Goal: Task Accomplishment & Management: Manage account settings

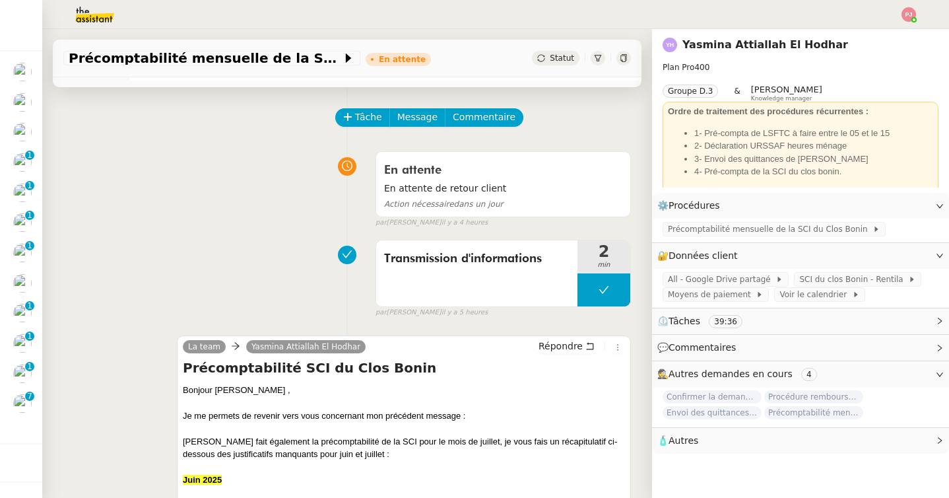
scroll to position [46, 0]
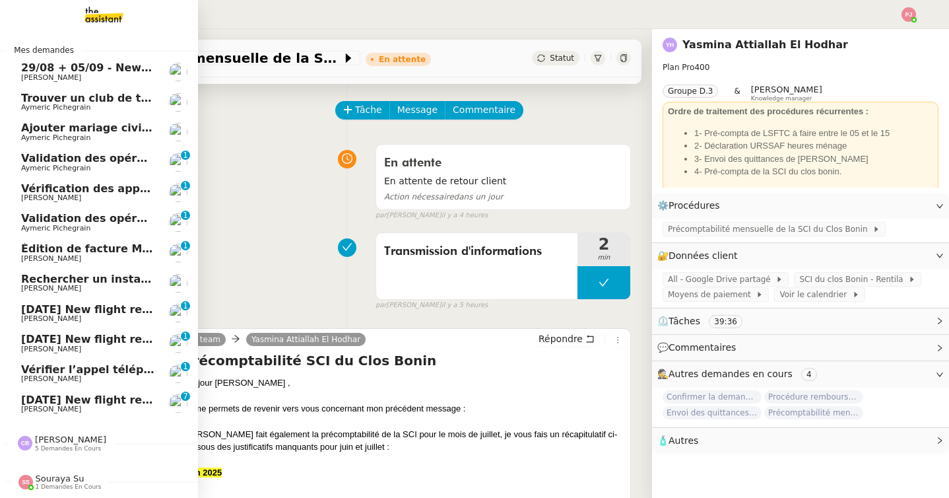
click at [28, 403] on span "[DATE] New flight request - [PERSON_NAME]" at bounding box center [153, 399] width 265 height 13
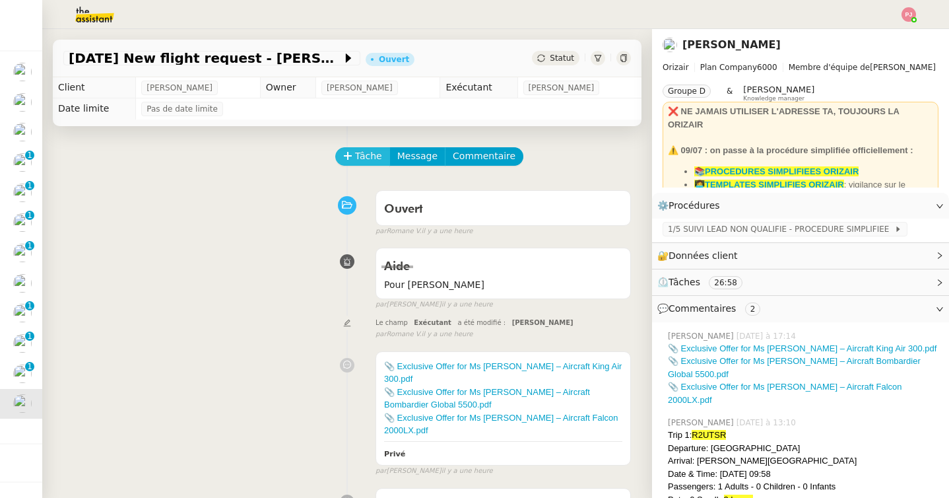
click at [361, 159] on span "Tâche" at bounding box center [368, 155] width 27 height 15
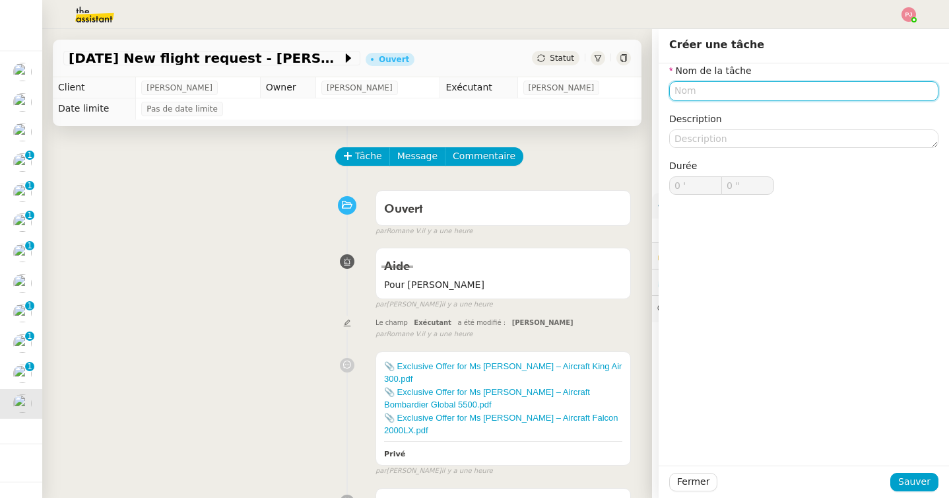
click at [706, 90] on input "text" at bounding box center [803, 90] width 269 height 19
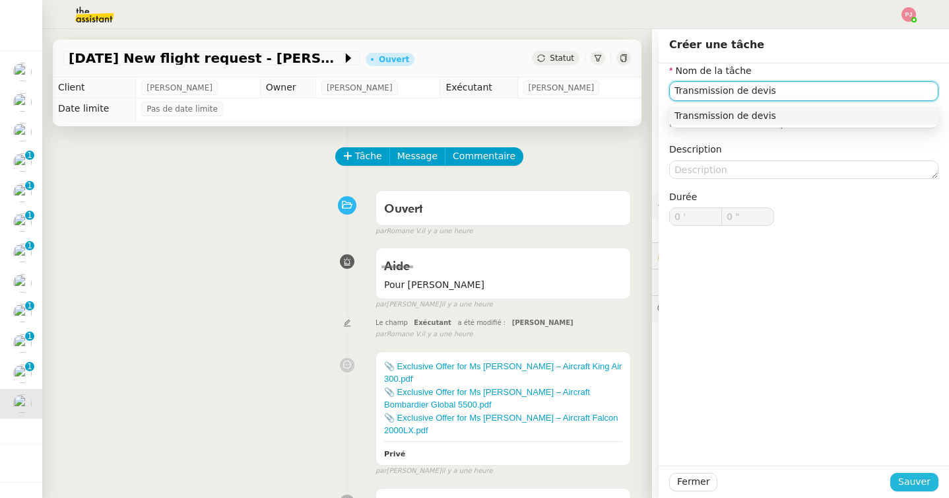
type input "Transmission de devis"
click at [905, 484] on span "Sauver" at bounding box center [914, 481] width 32 height 15
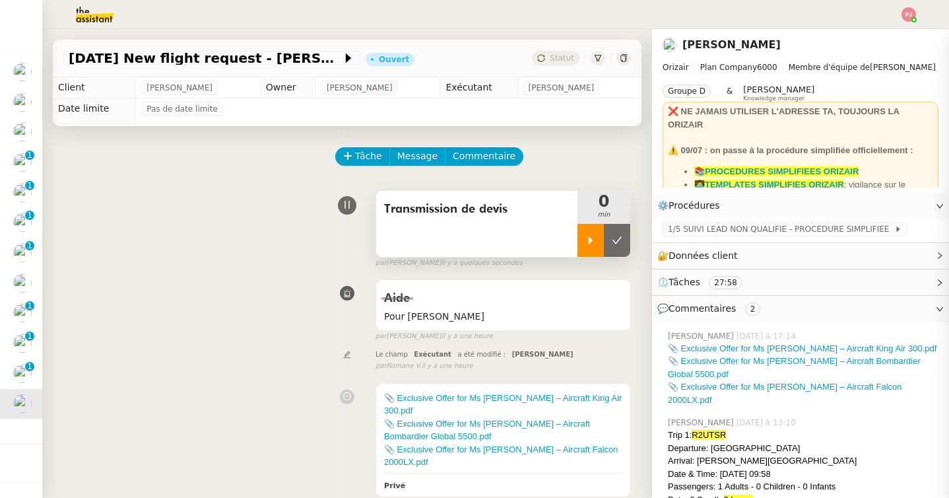
click at [589, 236] on icon at bounding box center [590, 240] width 11 height 11
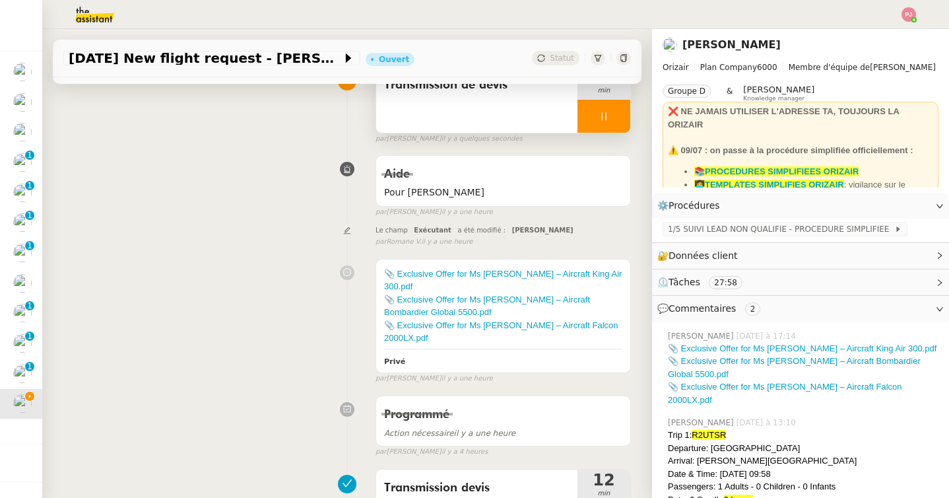
scroll to position [81, 0]
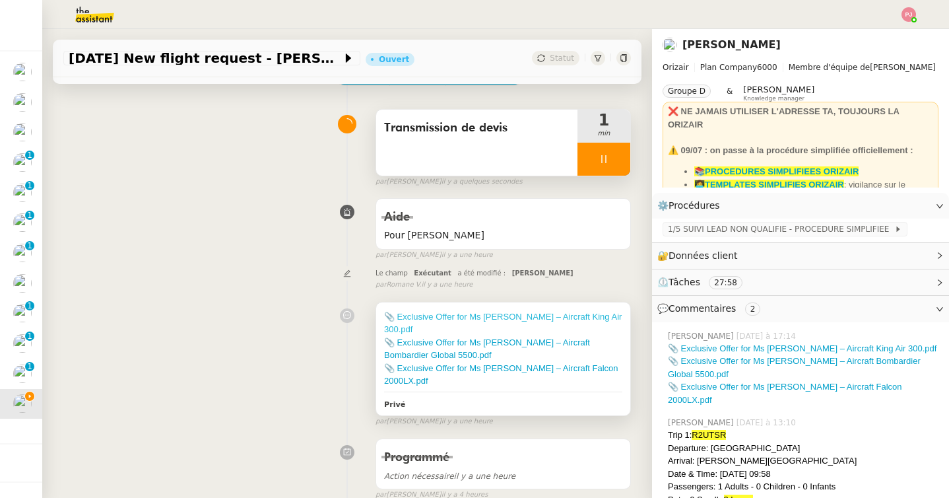
click at [535, 311] on link "📎 Exclusive Offer for Ms Antonelli – Aircraft King Air 300.pdf" at bounding box center [503, 322] width 238 height 23
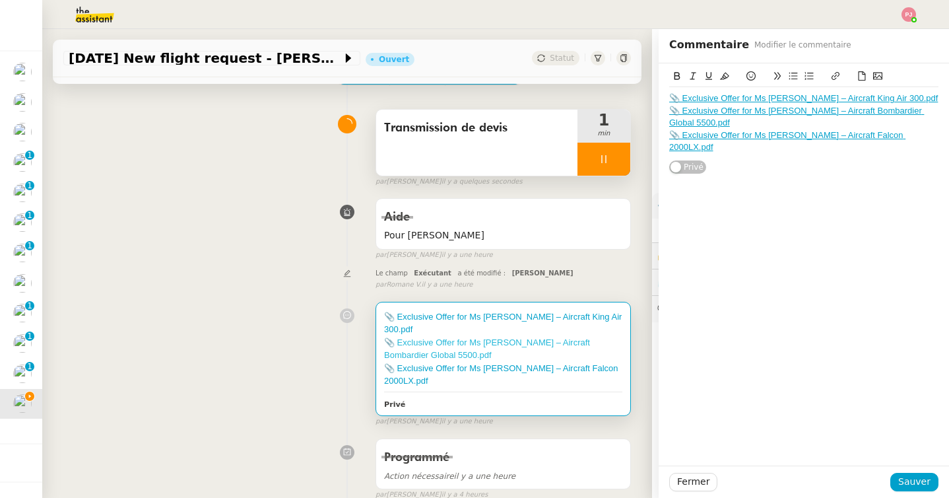
click at [434, 337] on link "📎 Exclusive Offer for Ms Antonelli – Aircraft Bombardier Global 5500.pdf" at bounding box center [487, 348] width 206 height 23
click at [416, 363] on link "📎 Exclusive Offer for Ms Antonelli – Aircraft Falcon 2000LX.pdf" at bounding box center [501, 374] width 234 height 23
click at [251, 356] on div "📎 Exclusive Offer for Ms Antonelli – Aircraft King Air 300.pdf 📎 Exclusive Offe…" at bounding box center [347, 361] width 568 height 131
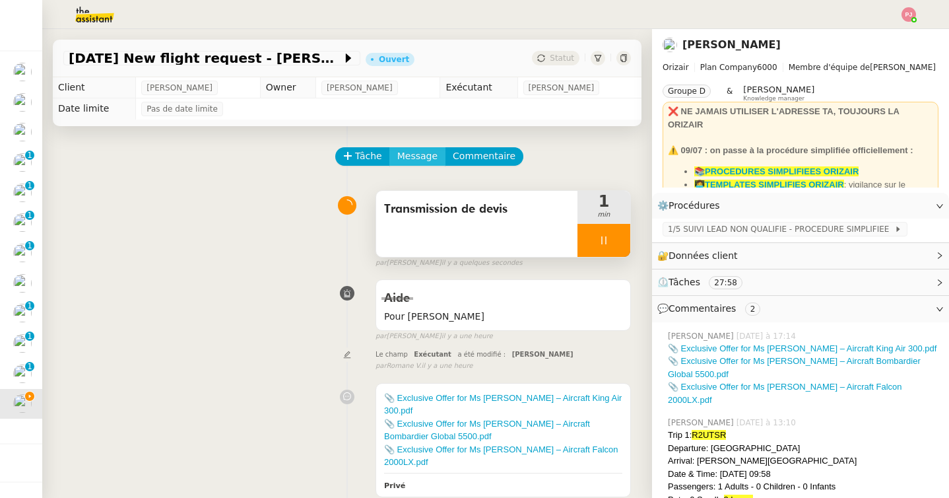
click at [423, 156] on span "Message" at bounding box center [417, 155] width 40 height 15
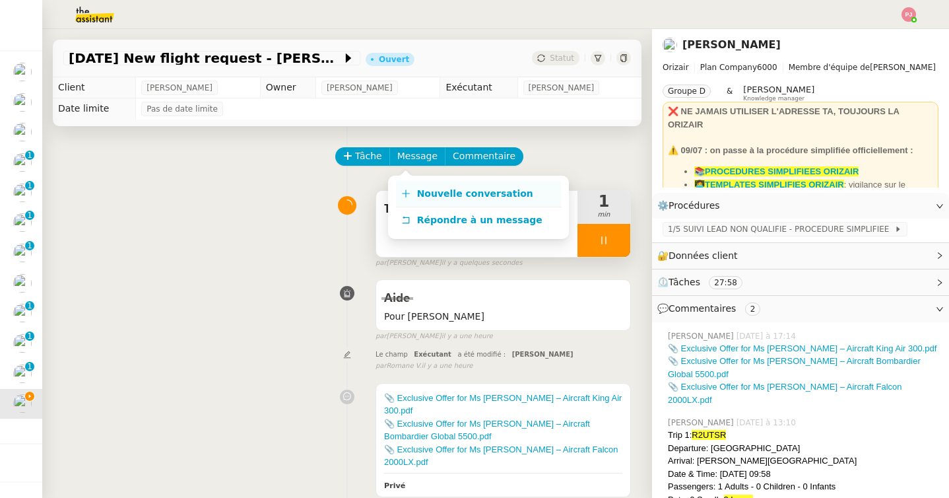
click at [472, 194] on span "Nouvelle conversation" at bounding box center [475, 193] width 116 height 11
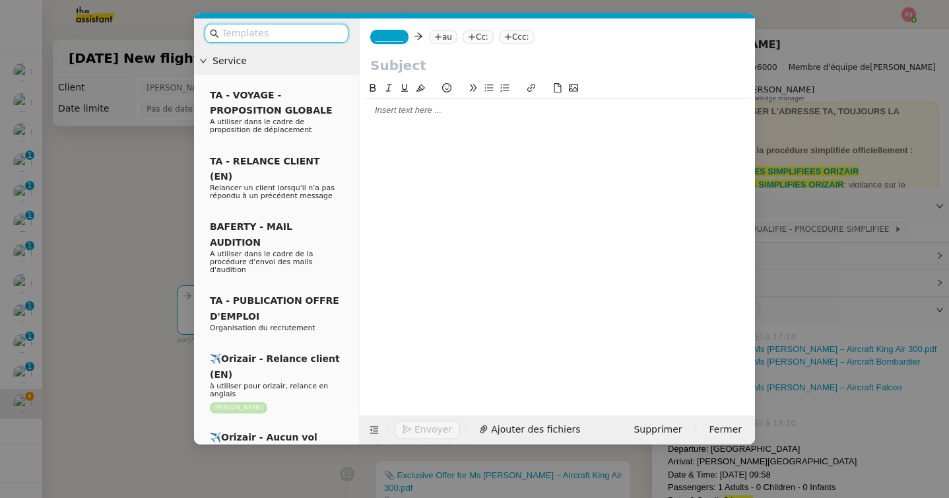
click at [296, 30] on input "text" at bounding box center [281, 33] width 119 height 15
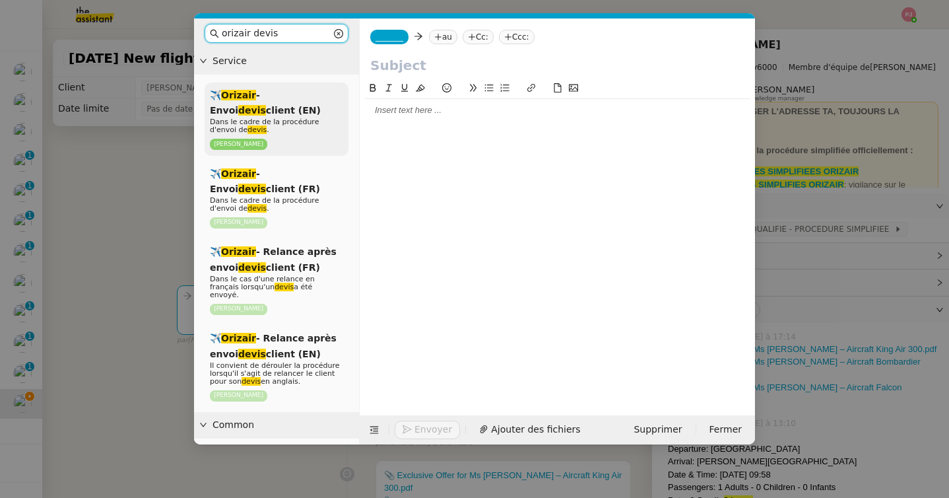
type input "orizair devis"
click at [298, 123] on span "Dans le cadre de la procédure d'envoi de devis ." at bounding box center [264, 125] width 109 height 16
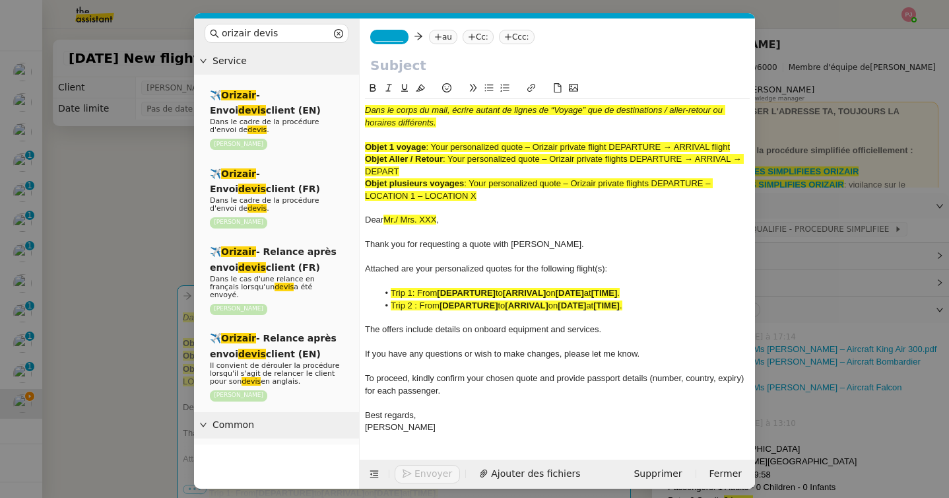
drag, startPoint x: 434, startPoint y: 148, endPoint x: 739, endPoint y: 148, distance: 305.5
click at [739, 148] on div "Objet 1 voyage : Your personalized quote – Orizair private flight DEPARTURE → A…" at bounding box center [557, 147] width 385 height 12
copy span "Your personalized quote – Orizair private flight DEPARTURE → ARRIVAL flight"
click at [459, 59] on input "text" at bounding box center [557, 65] width 374 height 20
paste input "Your personalized quote – Orizair private flight DEPARTURE → ARRIVAL flight"
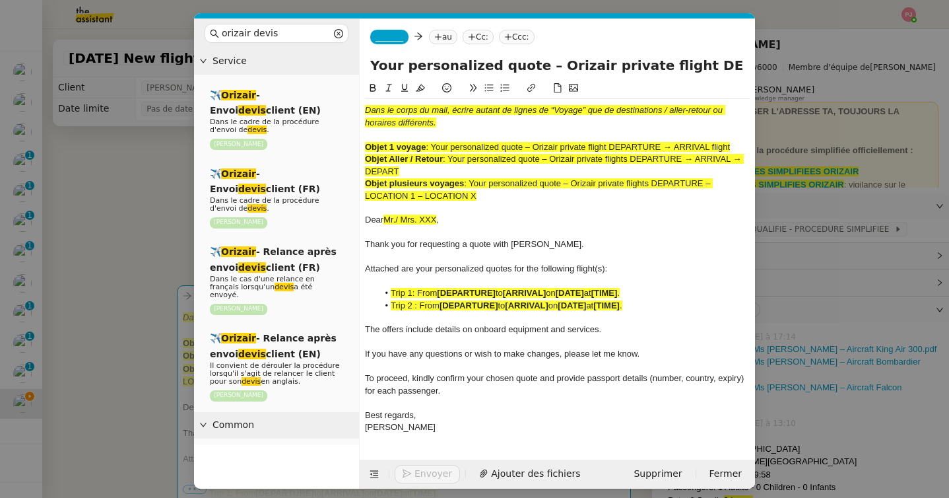
scroll to position [0, 104]
type input "Your personalized quote – Orizair private flight DEPARTURE → ARRIVAL flight"
drag, startPoint x: 497, startPoint y: 198, endPoint x: 355, endPoint y: 119, distance: 162.2
click at [355, 119] on nz-layout "orizair devis Service ✈️ Orizair - Envoi devis client (EN) Dans le cadre de la …" at bounding box center [474, 253] width 561 height 470
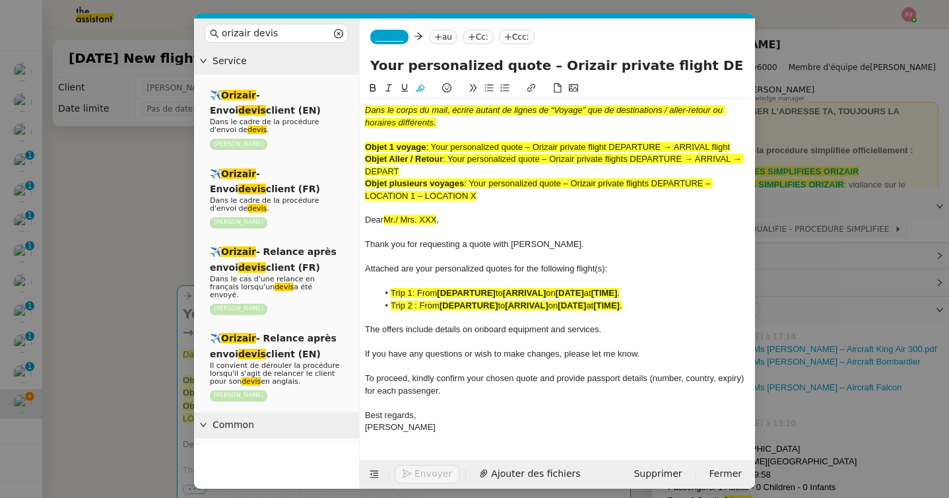
click at [428, 131] on div at bounding box center [557, 135] width 385 height 12
drag, startPoint x: 487, startPoint y: 195, endPoint x: 355, endPoint y: 94, distance: 166.6
click at [355, 94] on nz-layout "orizair devis Service ✈️ Orizair - Envoi devis client (EN) Dans le cadre de la …" at bounding box center [474, 253] width 561 height 470
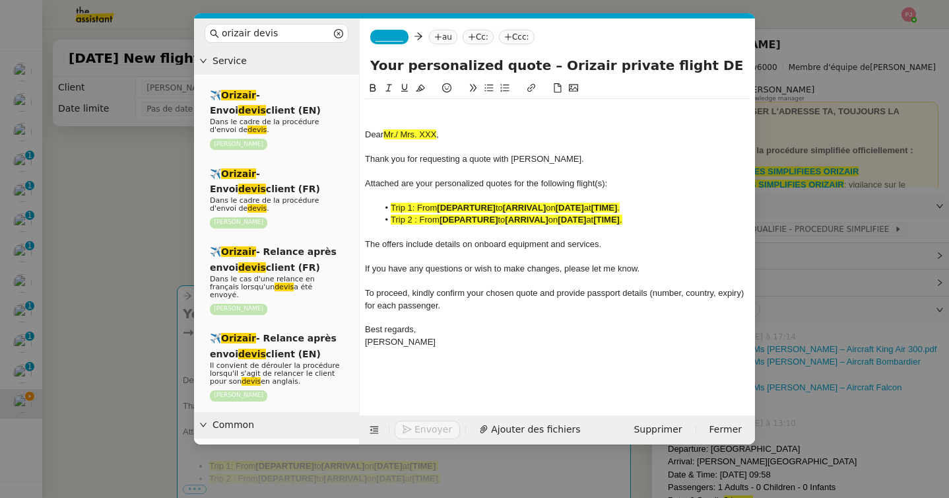
click at [366, 135] on span "Dear" at bounding box center [374, 134] width 18 height 10
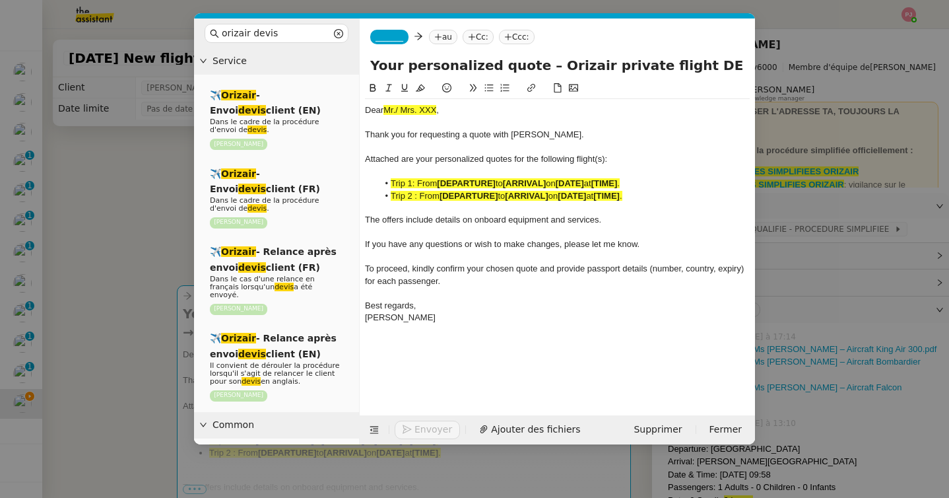
click at [117, 240] on nz-modal-container "orizair devis Service ✈️ Orizair - Envoi devis client (EN) Dans le cadre de la …" at bounding box center [474, 249] width 949 height 498
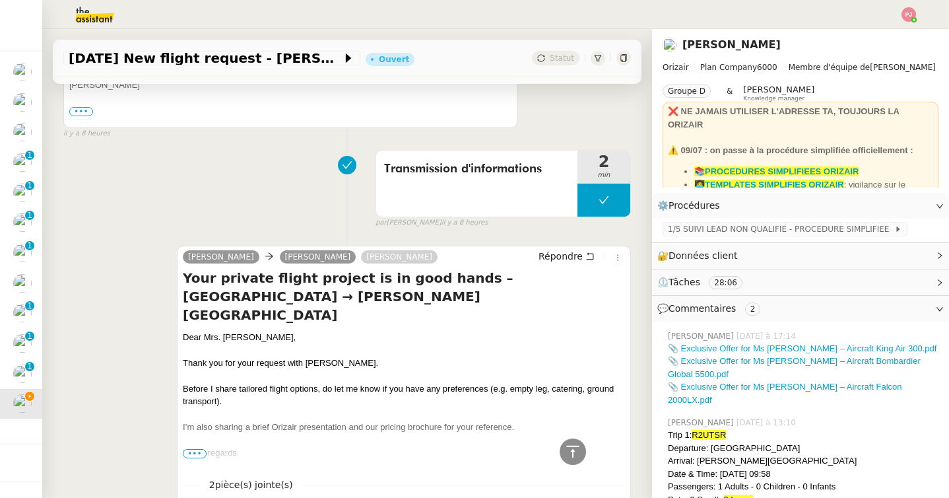
scroll to position [1674, 0]
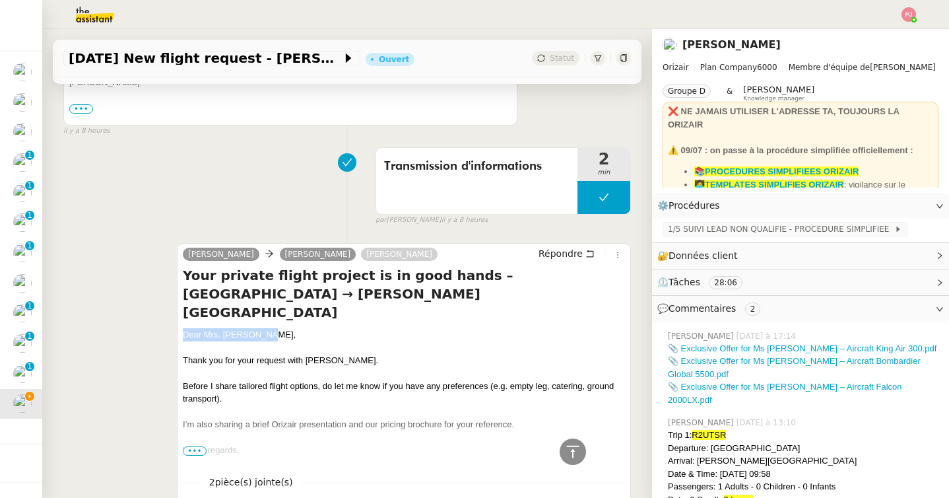
drag, startPoint x: 267, startPoint y: 292, endPoint x: 183, endPoint y: 292, distance: 84.5
click at [183, 328] on div "Dear Mrs. Antonelli," at bounding box center [404, 334] width 442 height 13
copy div "Dear Mrs. Antonelli,"
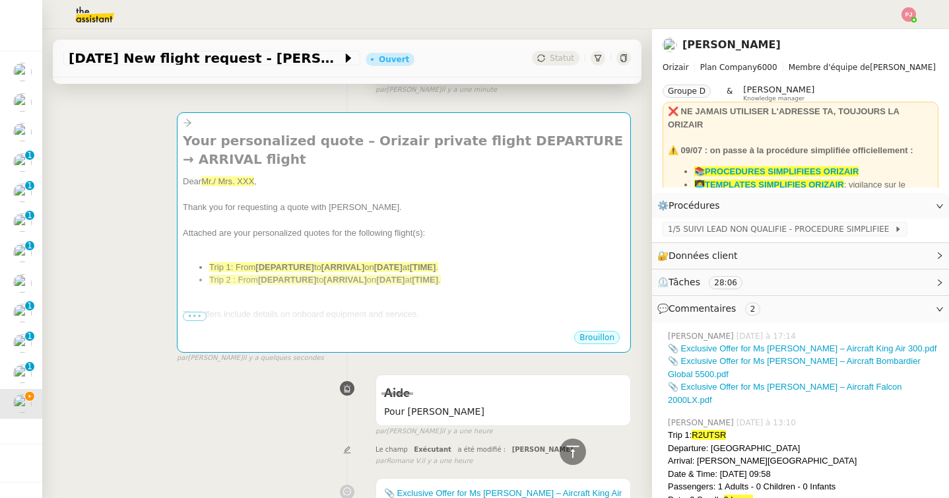
scroll to position [0, 0]
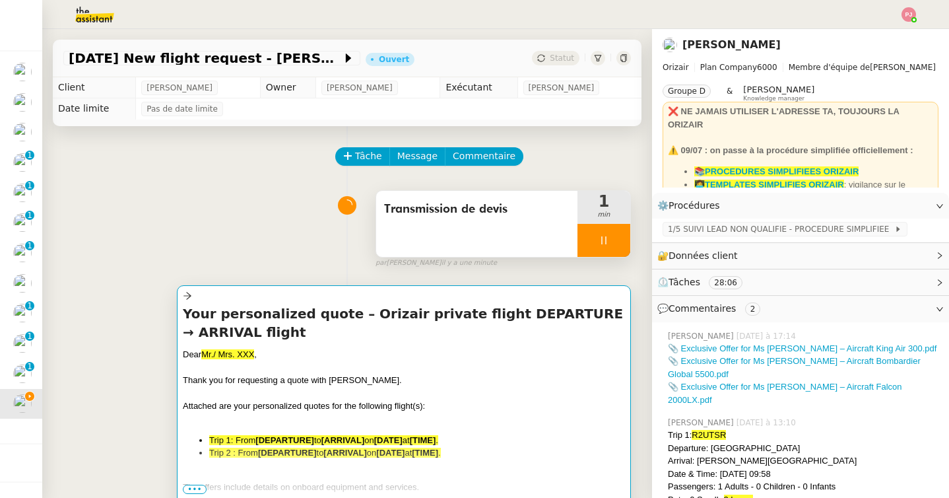
click at [296, 383] on span "Thank you for requesting a quote with Orizair." at bounding box center [292, 380] width 219 height 10
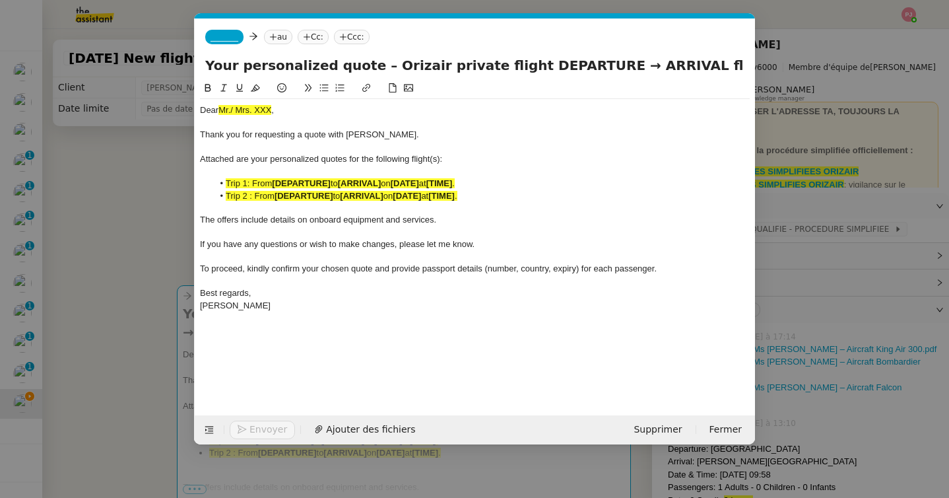
scroll to position [0, 79]
drag, startPoint x: 279, startPoint y: 106, endPoint x: 188, endPoint y: 106, distance: 91.1
click at [188, 106] on nz-modal-container "orizair devis Service ✈️ Orizair - Envoi devis client (EN) Dans le cadre de la …" at bounding box center [474, 249] width 949 height 498
click at [130, 254] on nz-modal-container "orizair devis Service ✈️ Orizair - Envoi devis client (EN) Dans le cadre de la …" at bounding box center [474, 249] width 949 height 498
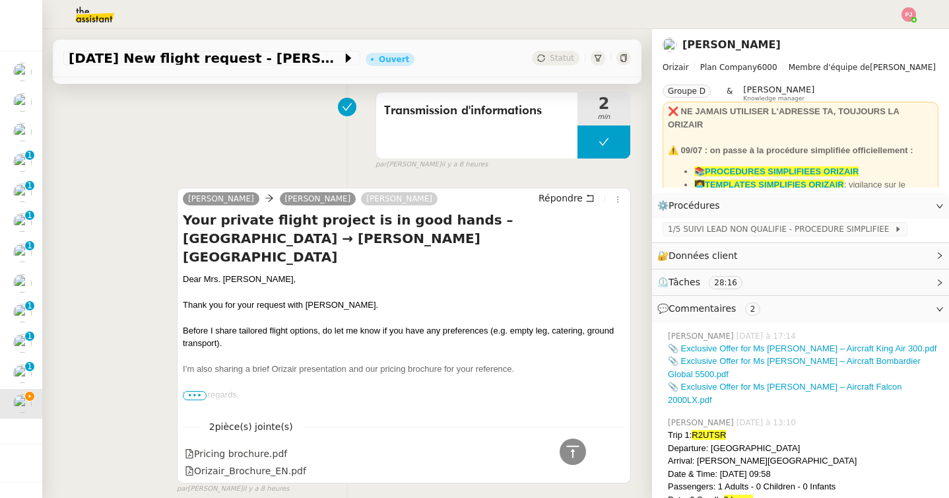
scroll to position [1735, 0]
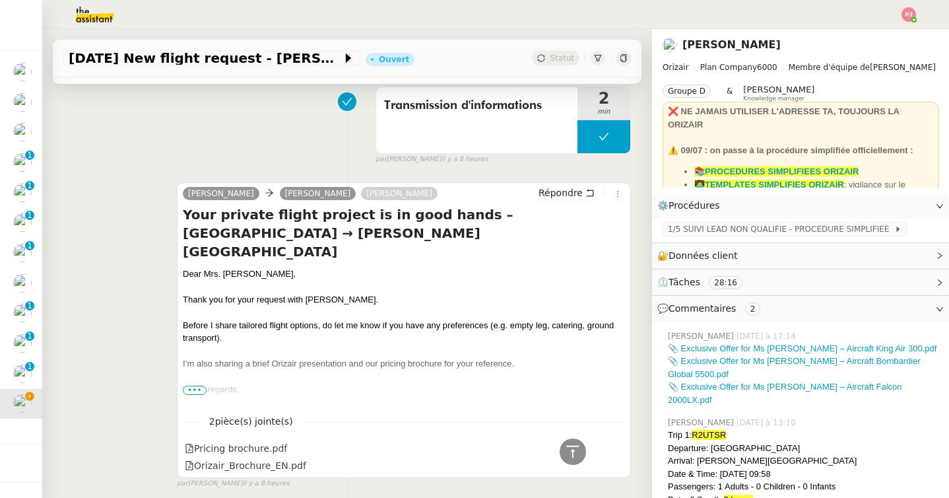
drag, startPoint x: 453, startPoint y: 186, endPoint x: 474, endPoint y: 204, distance: 27.6
click at [474, 205] on h4 "Your private flight project is in good hands – Milan Malpensa International Air…" at bounding box center [404, 232] width 442 height 55
copy h4 "Milan Malpensa International Airport → John F Kennedy International Airport"
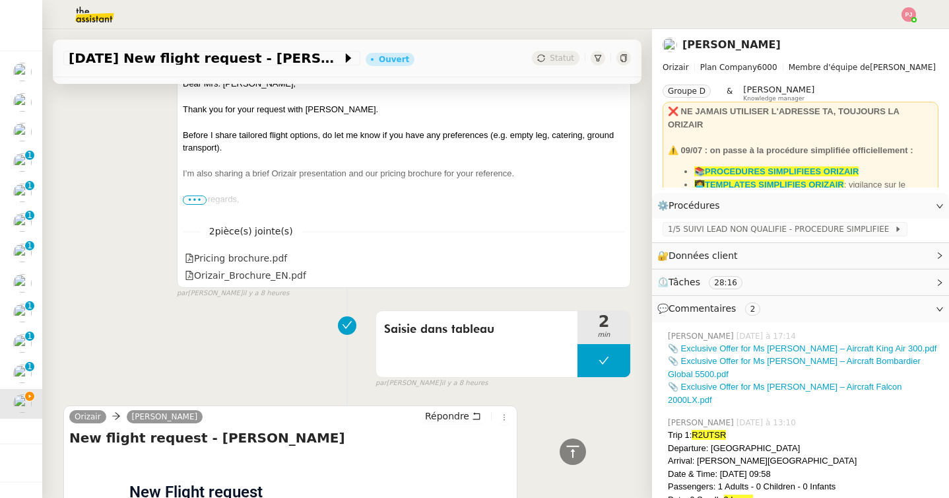
scroll to position [2105, 0]
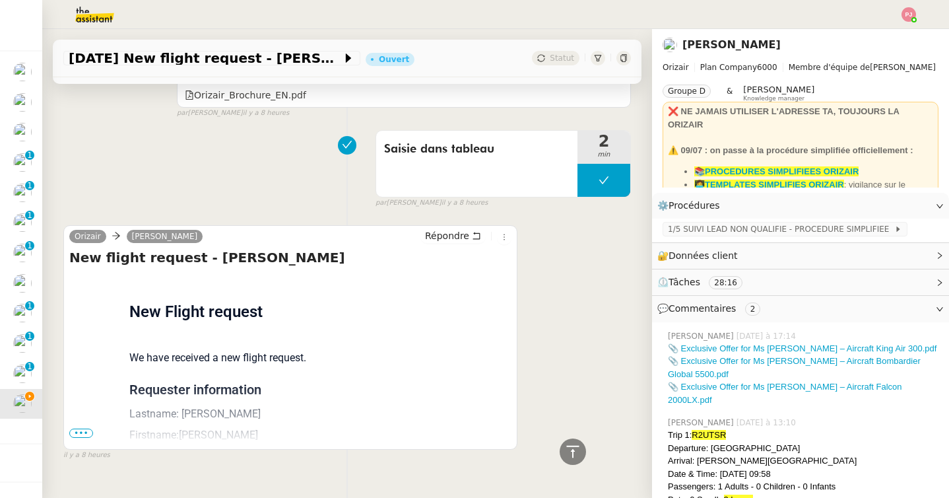
click at [84, 428] on span "•••" at bounding box center [81, 432] width 24 height 9
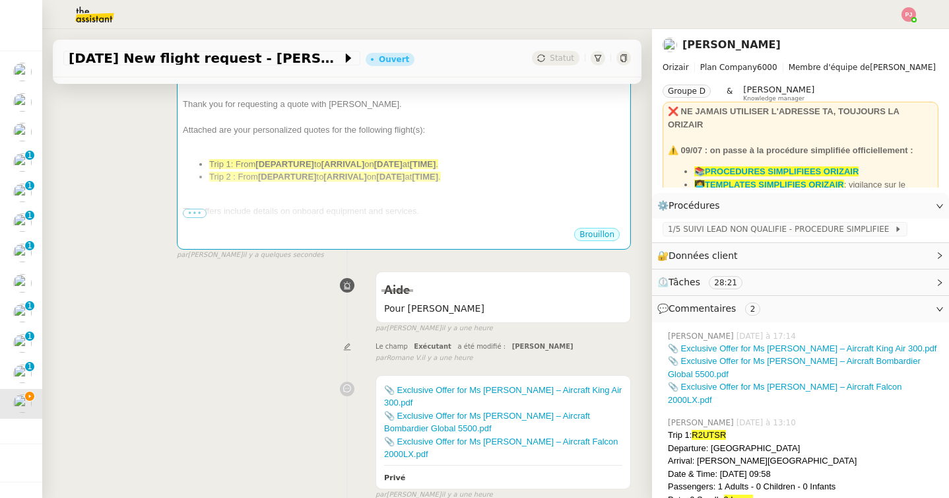
scroll to position [0, 0]
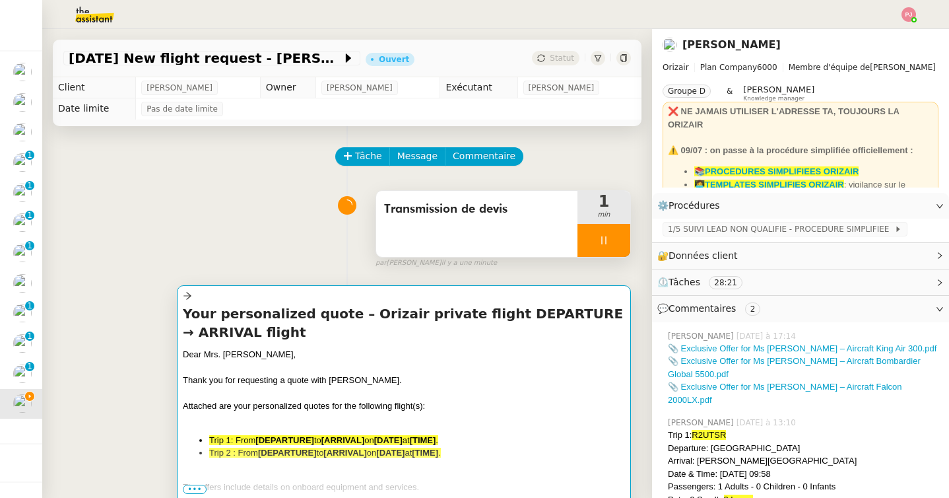
click at [280, 420] on div at bounding box center [404, 418] width 442 height 13
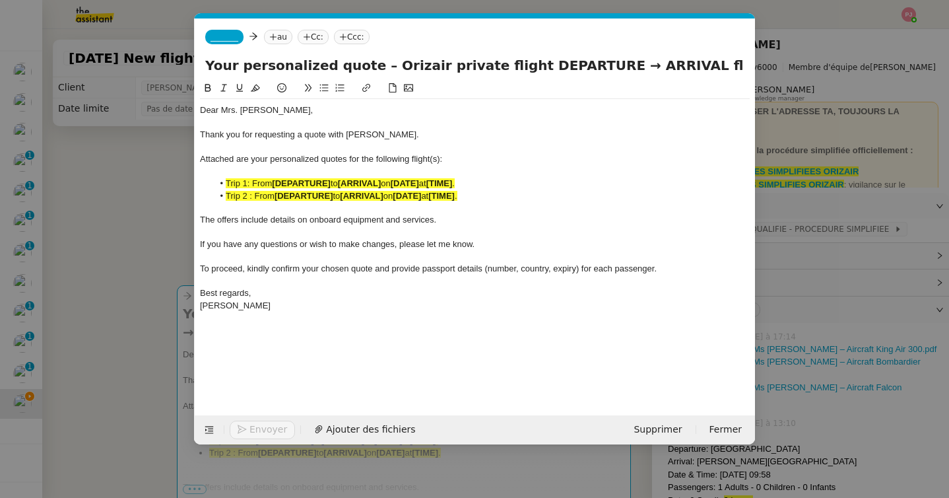
scroll to position [0, 79]
click at [284, 298] on div "Best regards," at bounding box center [475, 293] width 550 height 12
click at [277, 304] on div "[PERSON_NAME]" at bounding box center [475, 306] width 550 height 12
drag, startPoint x: 498, startPoint y: 329, endPoint x: 187, endPoint y: 331, distance: 311.5
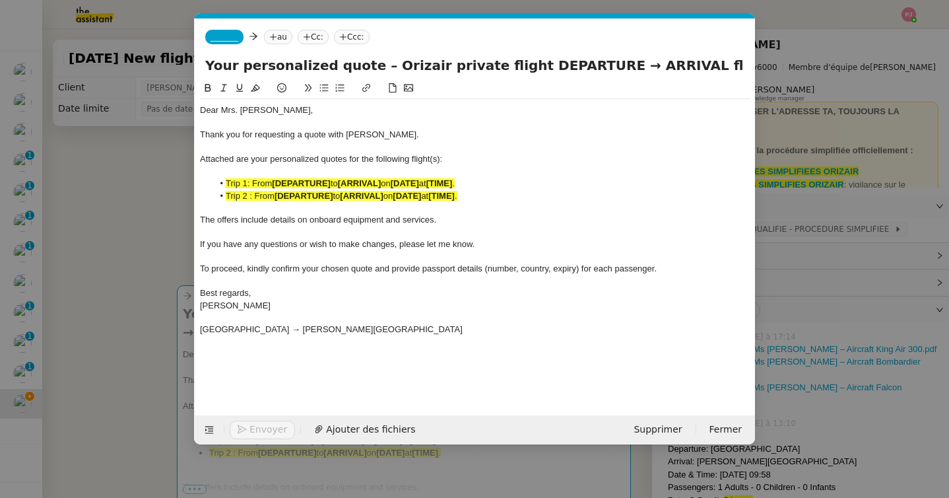
click at [187, 331] on nz-modal-container "orizair devis Service ✈️ Orizair - Envoi devis client (EN) Dans le cadre de la …" at bounding box center [474, 249] width 949 height 498
click at [203, 86] on icon at bounding box center [207, 87] width 9 height 9
click at [254, 87] on icon at bounding box center [255, 87] width 9 height 7
click at [297, 324] on strong "Milan Malpensa International Airport → John F Kennedy International Airport" at bounding box center [334, 329] width 269 height 10
click at [350, 328] on strong "Milan Malpensa International Airport → John F Kennedy International Airport" at bounding box center [334, 329] width 269 height 10
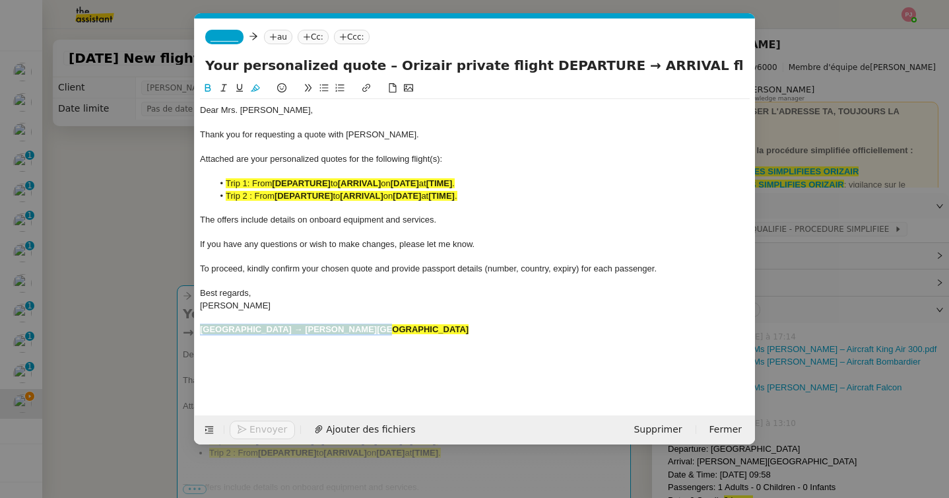
drag, startPoint x: 348, startPoint y: 328, endPoint x: 191, endPoint y: 333, distance: 157.1
click at [191, 333] on nz-modal-container "orizair devis Service ✈️ Orizair - Envoi devis client (EN) Dans le cadre de la …" at bounding box center [474, 249] width 949 height 498
copy strong "Milan Malpensa International Airport"
drag, startPoint x: 333, startPoint y: 184, endPoint x: 275, endPoint y: 183, distance: 58.1
click at [275, 183] on li "Trip 1: From [DEPARTURE] to [ARRIVAL] on [DATE] at [TIME] ." at bounding box center [481, 184] width 537 height 12
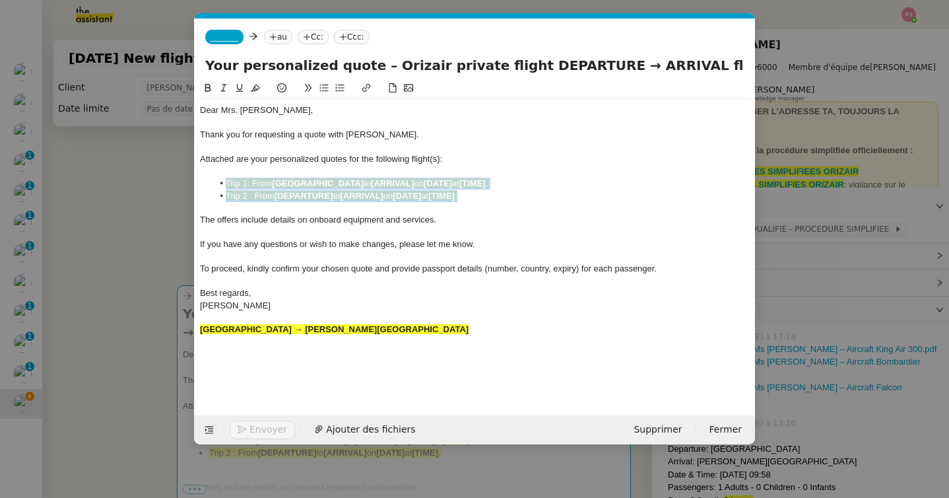
drag, startPoint x: 498, startPoint y: 197, endPoint x: 177, endPoint y: 187, distance: 320.9
click at [177, 187] on nz-modal-container "orizair devis Service ✈️ Orizair - Envoi devis client (EN) Dans le cadre de la …" at bounding box center [474, 249] width 949 height 498
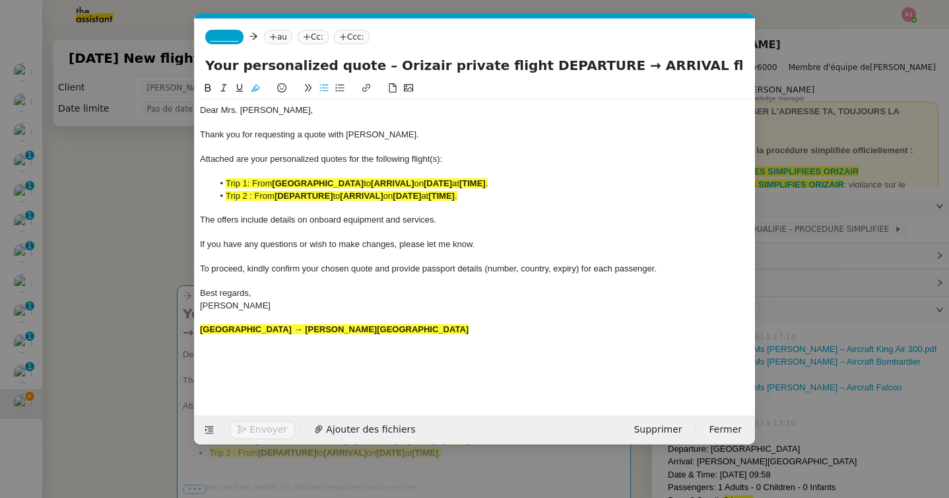
click at [438, 158] on span "Attached are your personalized quotes for the following flight(s):" at bounding box center [321, 159] width 242 height 10
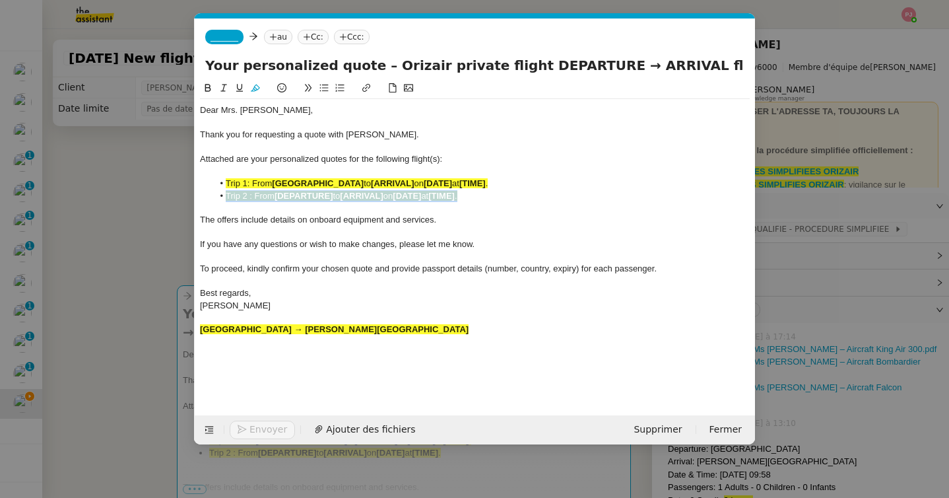
drag, startPoint x: 481, startPoint y: 197, endPoint x: 220, endPoint y: 201, distance: 261.4
click at [220, 201] on li "Trip 2 : From [DEPARTURE] to [ARRIVAL] on [DATE] at [TIME] ." at bounding box center [481, 196] width 537 height 12
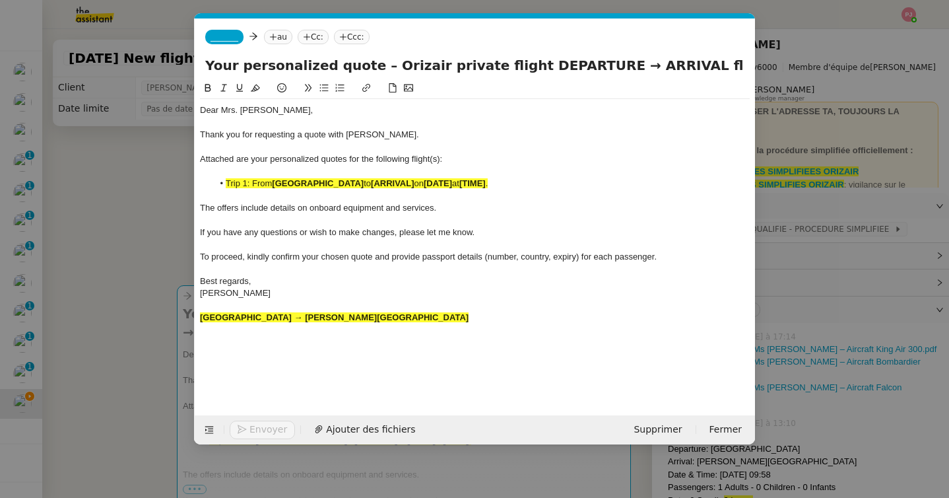
drag, startPoint x: 513, startPoint y: 322, endPoint x: 360, endPoint y: 321, distance: 152.4
click at [360, 321] on div "Milan Malpensa International Airport → John F Kennedy International Airport" at bounding box center [475, 317] width 550 height 12
copy strong "John F Kennedy International Airport"
drag, startPoint x: 478, startPoint y: 184, endPoint x: 434, endPoint y: 184, distance: 43.6
click at [434, 184] on li "Trip 1: From Milan Malpensa International Airport to [ARRIVAL] on [DATE] at [TI…" at bounding box center [481, 184] width 537 height 12
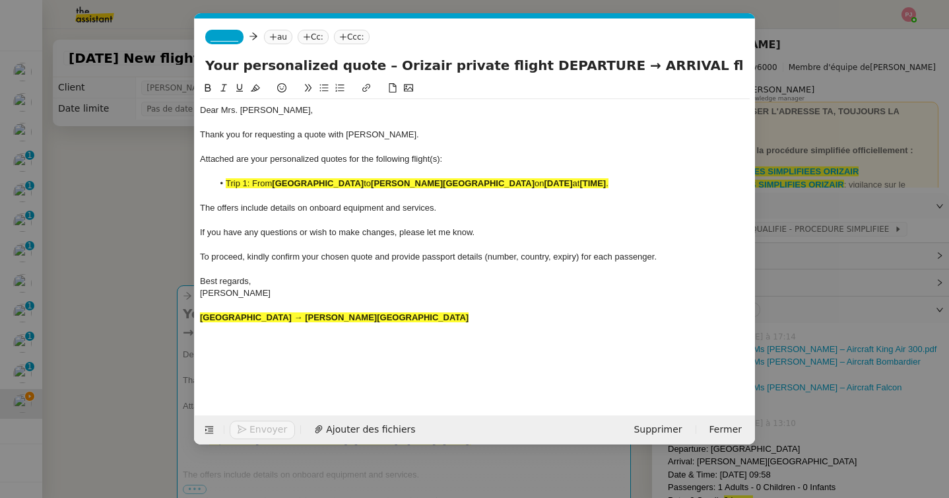
click at [447, 372] on div "Dear Mrs. Antonelli, Thank you for requesting a quote with Orizair. Attached ar…" at bounding box center [475, 238] width 550 height 314
click at [131, 348] on nz-modal-container "orizair devis Service ✈️ Orizair - Envoi devis client (EN) Dans le cadre de la …" at bounding box center [474, 249] width 949 height 498
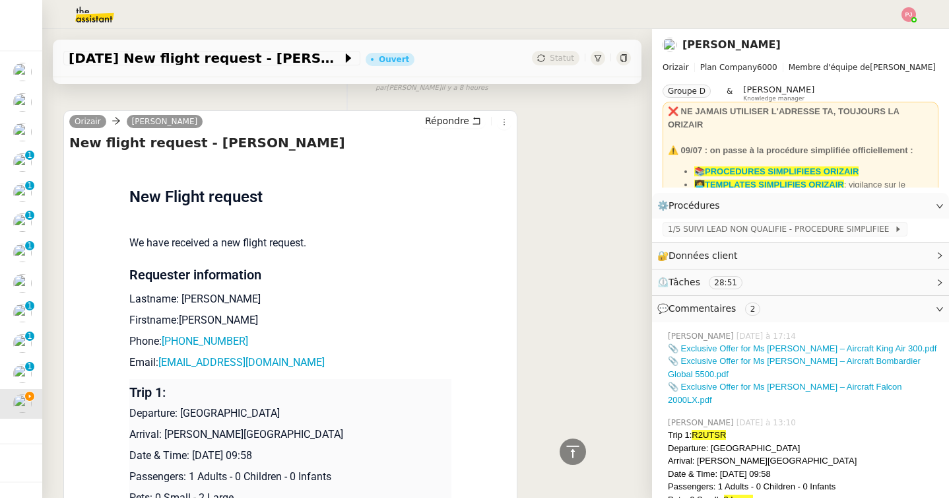
scroll to position [2366, 0]
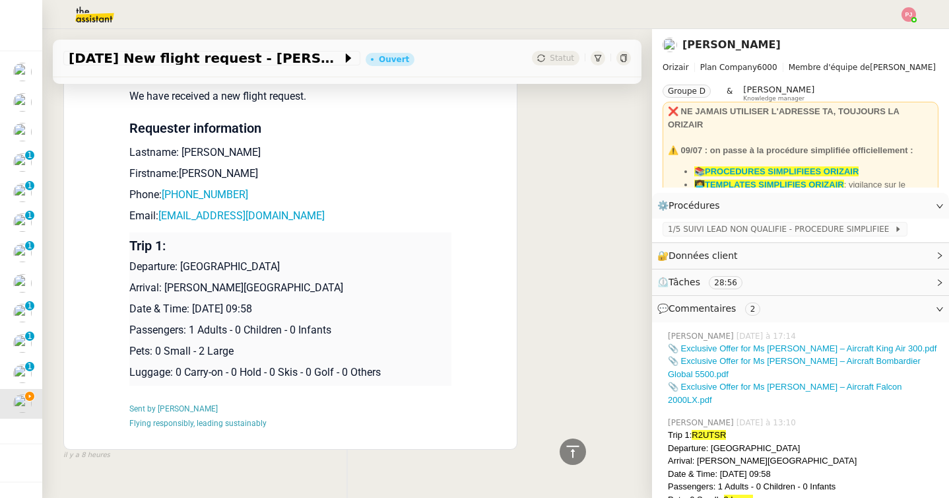
drag, startPoint x: 325, startPoint y: 277, endPoint x: 191, endPoint y: 280, distance: 134.0
click at [191, 301] on p "Date & Time: 1st September 2025 09:58" at bounding box center [290, 309] width 322 height 16
copy p "1st September 2025 09:58"
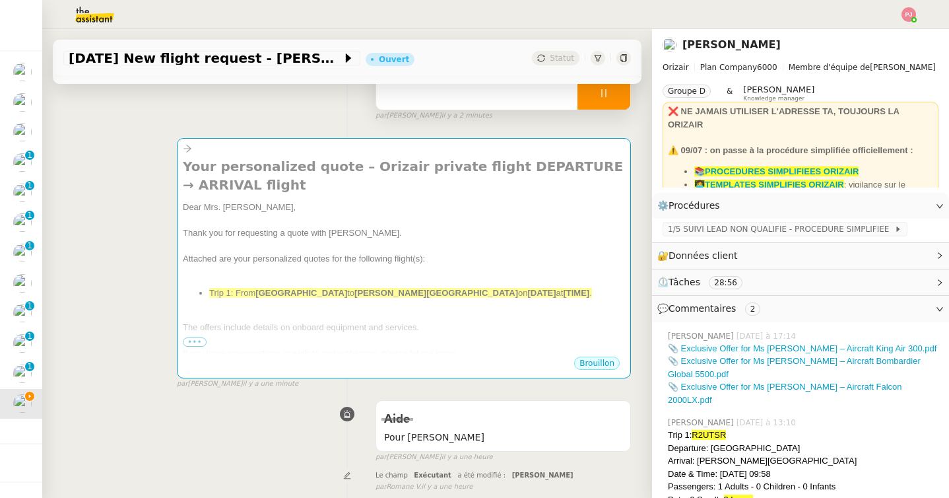
scroll to position [0, 0]
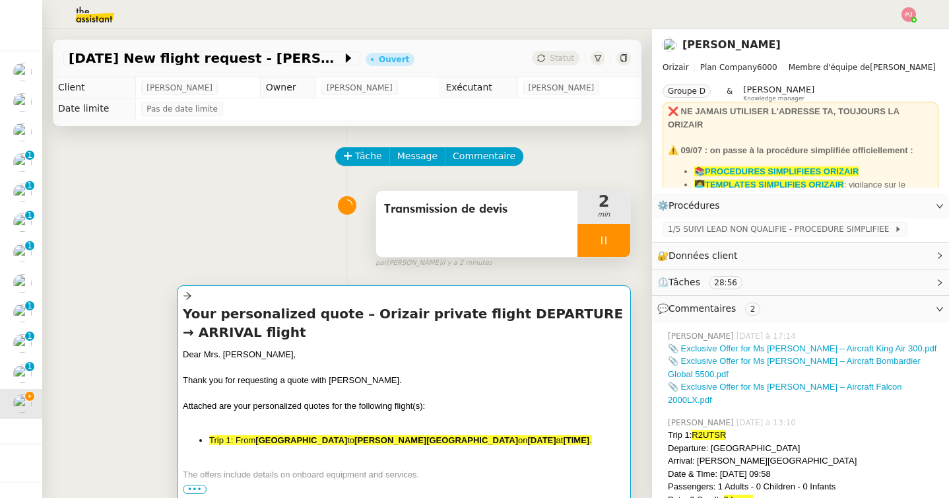
click at [284, 414] on div at bounding box center [404, 418] width 442 height 13
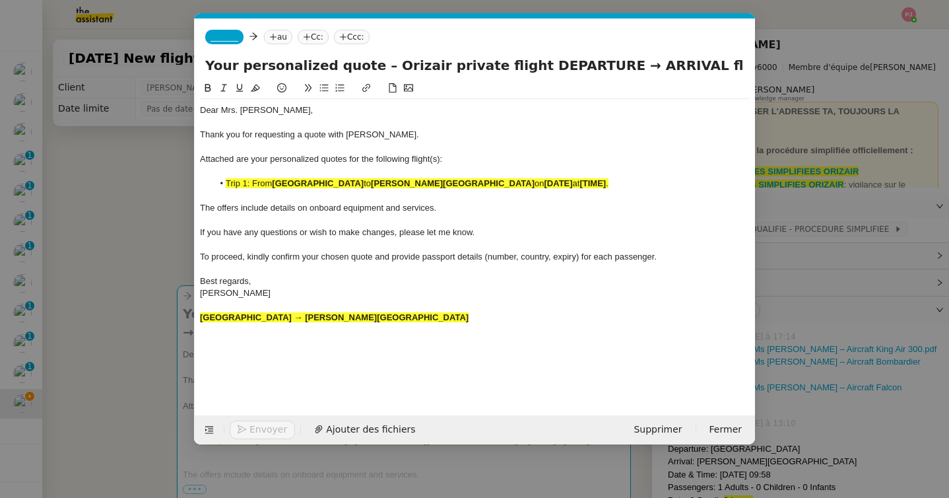
scroll to position [0, 79]
click at [521, 318] on div "Milan Malpensa International Airport → John F Kennedy International Airport" at bounding box center [475, 317] width 550 height 12
drag, startPoint x: 318, startPoint y: 331, endPoint x: 191, endPoint y: 329, distance: 127.4
click at [191, 329] on nz-modal-container "orizair devis Service ✈️ Orizair - Envoi devis client (EN) Dans le cadre de la …" at bounding box center [474, 249] width 949 height 498
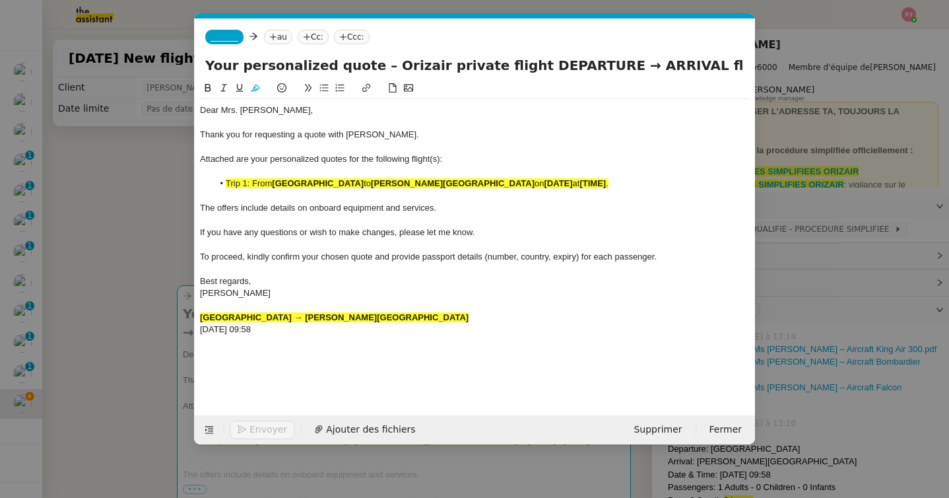
click at [209, 87] on icon at bounding box center [208, 88] width 6 height 8
click at [252, 89] on icon at bounding box center [255, 87] width 9 height 9
click at [306, 325] on div "1st September 2025 09:58" at bounding box center [475, 329] width 550 height 12
drag, startPoint x: 307, startPoint y: 329, endPoint x: 199, endPoint y: 329, distance: 107.6
click at [199, 329] on nz-spin "Dear Mrs. Antonelli, Thank you for requesting a quote with Orizair. Attached ar…" at bounding box center [475, 240] width 560 height 319
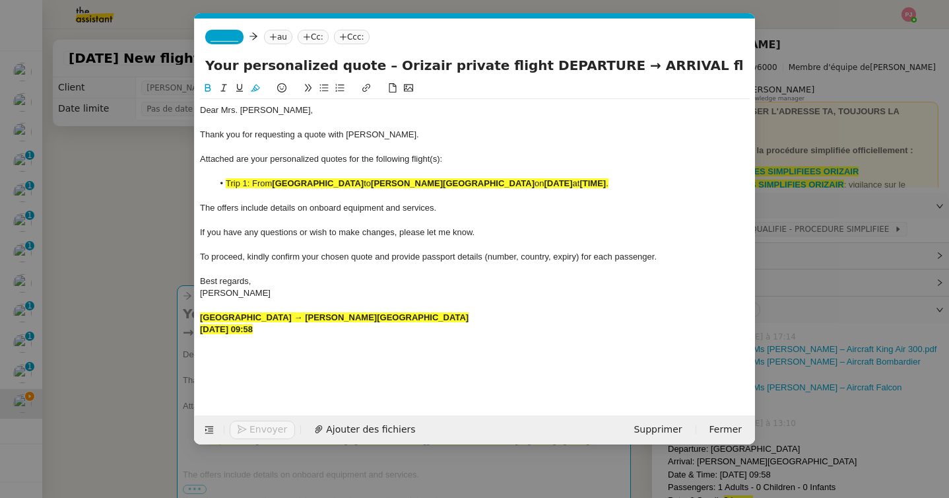
copy strong "1st September 2025 09:58"
drag, startPoint x: 677, startPoint y: 184, endPoint x: 601, endPoint y: 184, distance: 76.5
click at [601, 184] on li "Trip 1: From Milan Malpensa International Airport to John F Kennedy Internation…" at bounding box center [481, 184] width 537 height 12
drag, startPoint x: 378, startPoint y: 335, endPoint x: 199, endPoint y: 305, distance: 181.9
click at [199, 305] on nz-spin "Dear Mrs. Antonelli, Thank you for requesting a quote with Orizair. Attached ar…" at bounding box center [475, 240] width 560 height 319
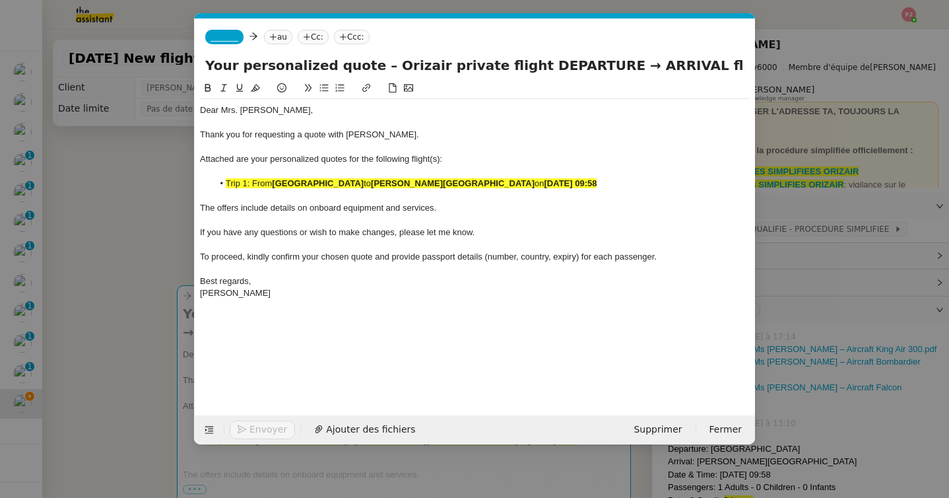
click at [252, 186] on span "Trip 1: From" at bounding box center [249, 183] width 46 height 10
drag, startPoint x: 689, startPoint y: 183, endPoint x: 212, endPoint y: 180, distance: 476.5
click at [213, 180] on li "From Milan Malpensa International Airport to John F Kennedy International Airpo…" at bounding box center [481, 184] width 537 height 12
click at [256, 86] on icon at bounding box center [255, 87] width 9 height 9
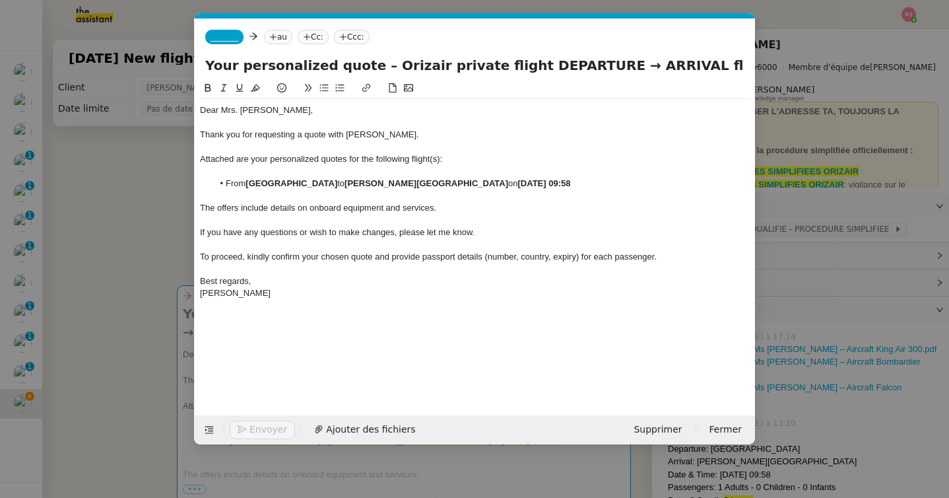
click at [389, 166] on div at bounding box center [475, 172] width 550 height 12
drag, startPoint x: 445, startPoint y: 157, endPoint x: 434, endPoint y: 157, distance: 10.6
click at [434, 157] on div "Attached are your personalized quotes for the following flight(s):" at bounding box center [475, 159] width 550 height 12
click at [226, 41] on span "_______" at bounding box center [225, 36] width 28 height 9
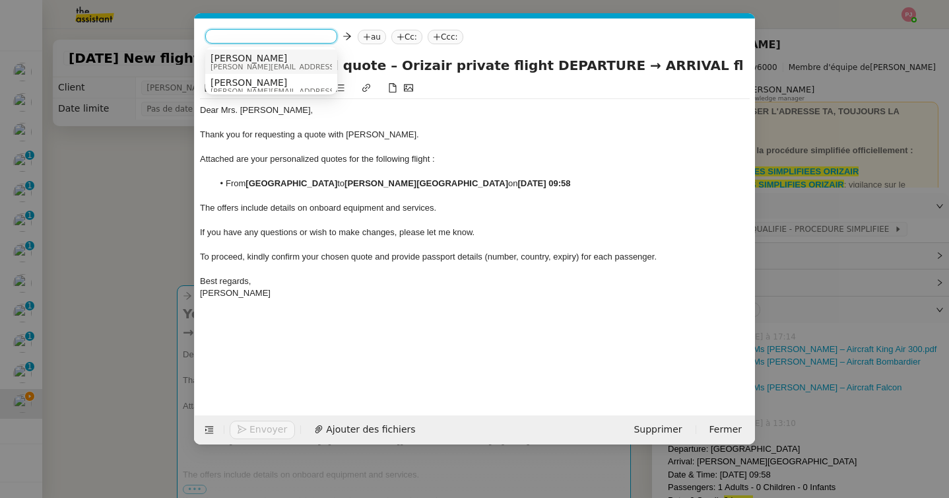
click at [242, 61] on span "[PERSON_NAME]" at bounding box center [304, 58] width 187 height 11
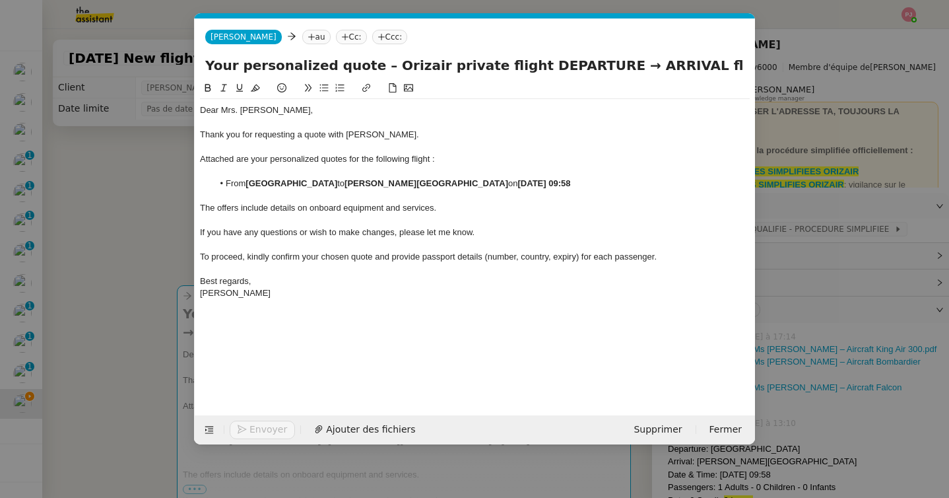
click at [302, 35] on nz-tag "au" at bounding box center [316, 37] width 28 height 15
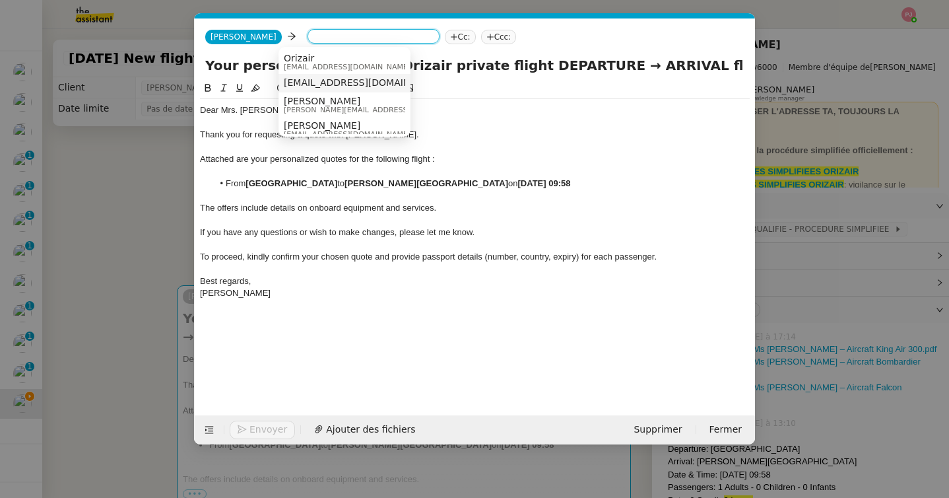
click at [320, 87] on span "v.antonelli10@gmail.com" at bounding box center [365, 82] width 162 height 11
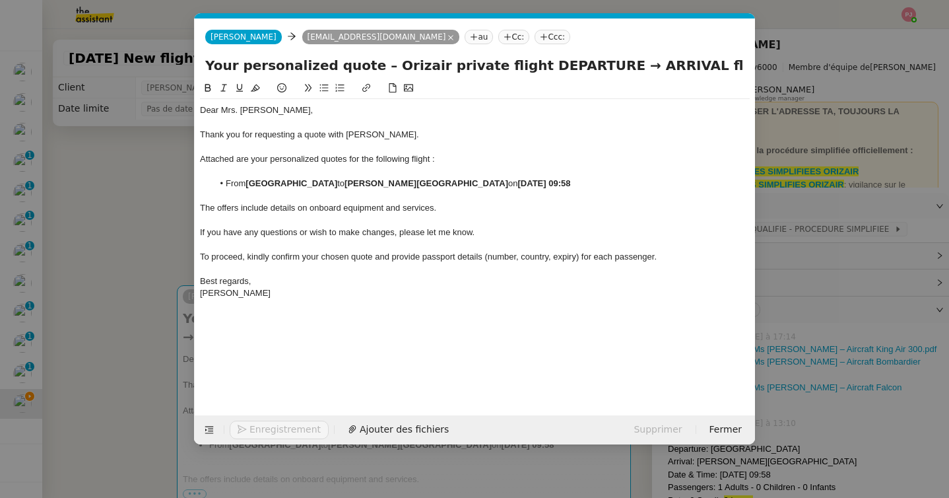
click at [535, 32] on nz-tag "Ccc:" at bounding box center [553, 37] width 36 height 15
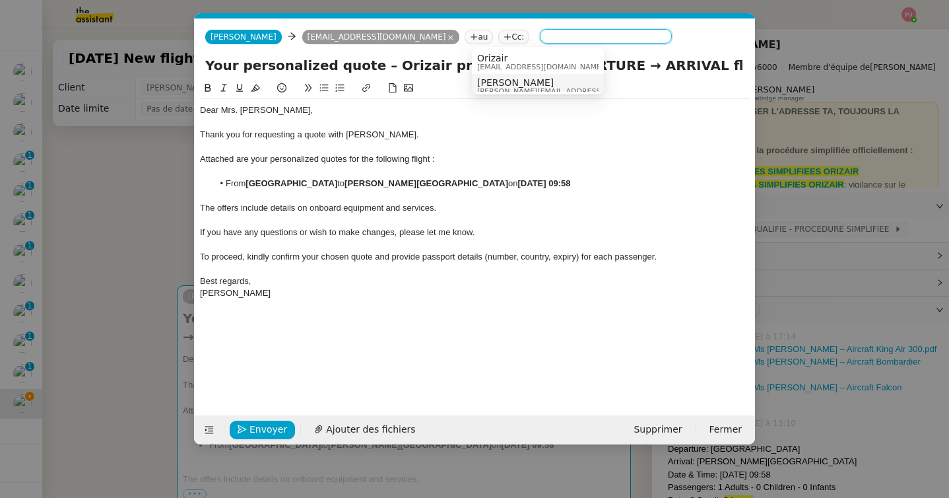
click at [513, 85] on span "[PERSON_NAME]" at bounding box center [570, 82] width 187 height 11
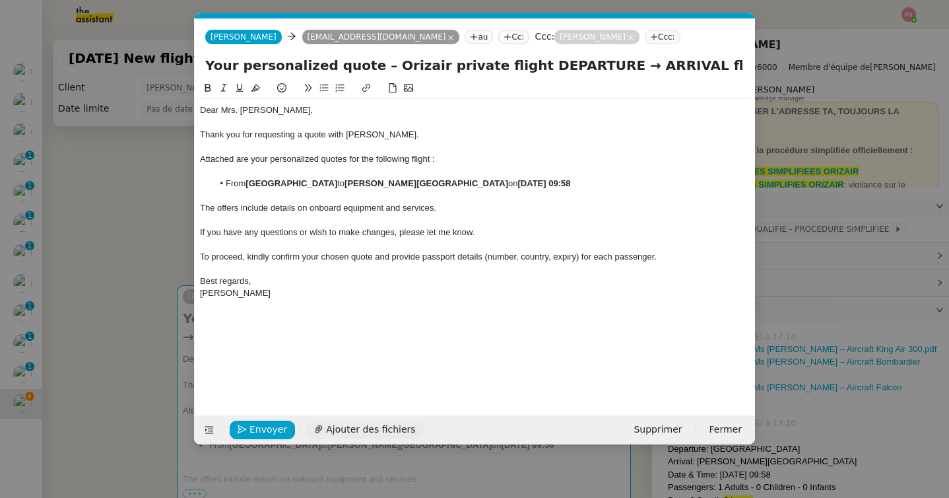
click at [372, 429] on span "Ajouter des fichiers" at bounding box center [370, 429] width 89 height 15
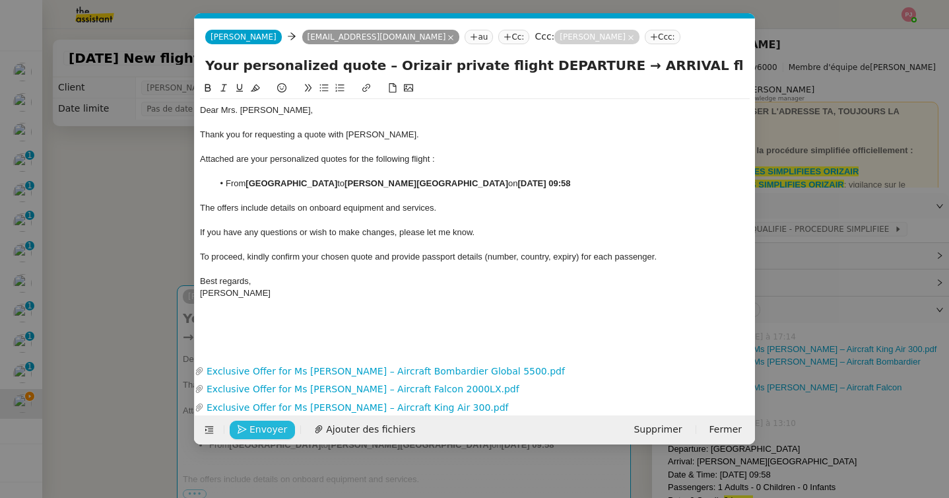
click at [273, 434] on span "Envoyer" at bounding box center [268, 429] width 38 height 15
click at [273, 434] on span "Confirmer l'envoi" at bounding box center [288, 429] width 79 height 15
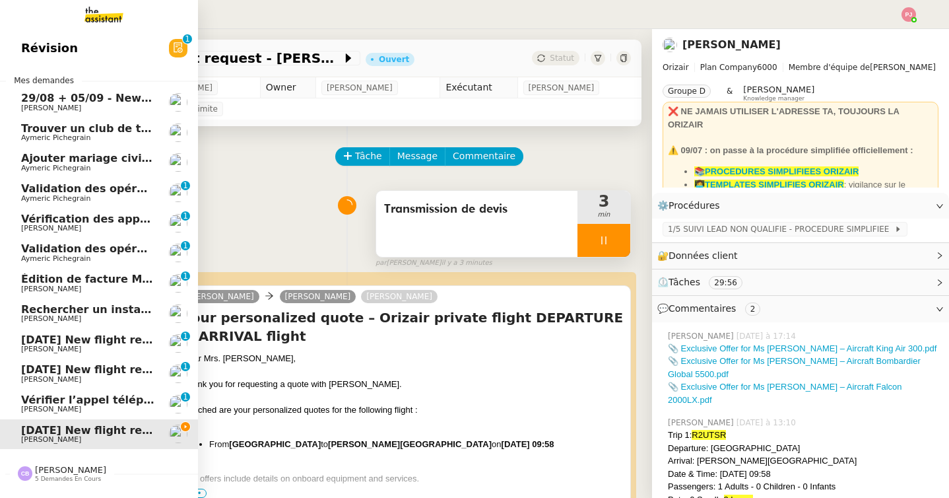
click at [30, 408] on span "[PERSON_NAME]" at bounding box center [51, 409] width 60 height 9
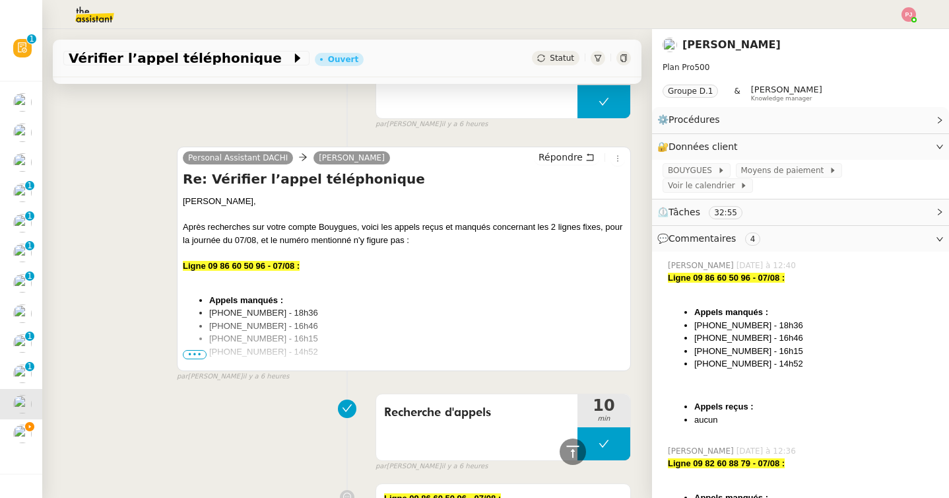
scroll to position [562, 0]
click at [204, 354] on span "•••" at bounding box center [195, 353] width 24 height 9
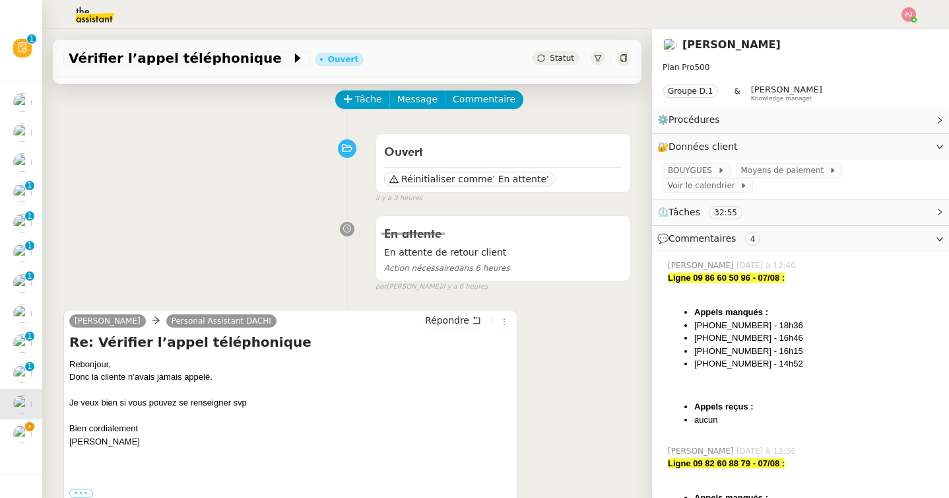
scroll to position [0, 0]
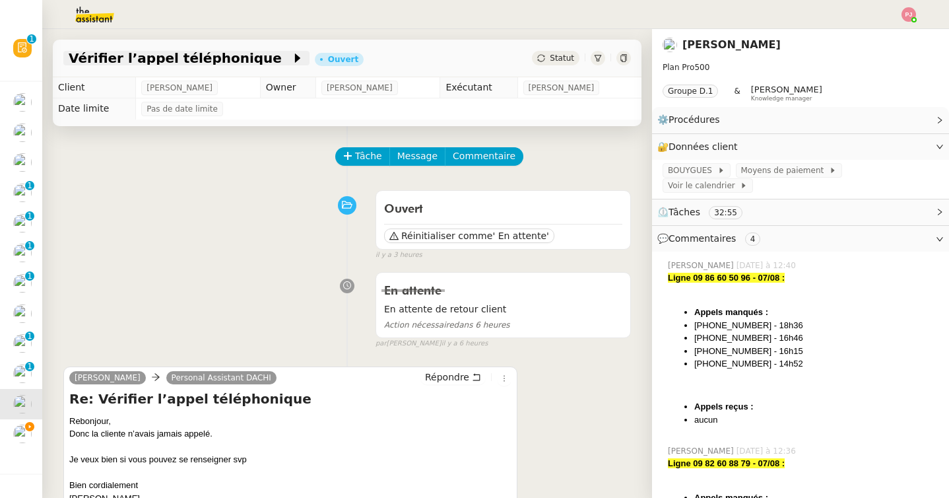
click at [222, 56] on span "Vérifier l’appel téléphonique" at bounding box center [180, 57] width 222 height 13
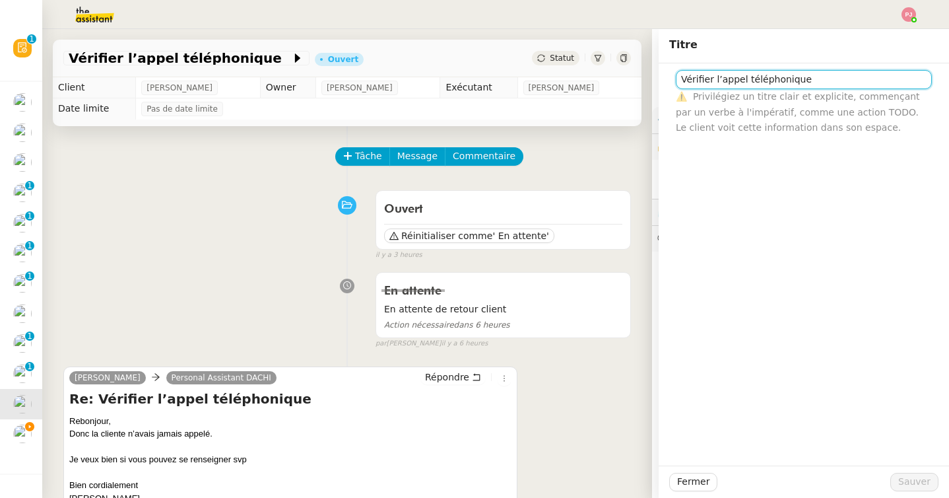
drag, startPoint x: 878, startPoint y: 79, endPoint x: 656, endPoint y: 78, distance: 221.7
click at [656, 78] on app-ticket "Vérifier l’appel téléphonique Ouvert Statut Client Tina KHAMVENE Owner Frédériq…" at bounding box center [495, 263] width 907 height 469
type input "Passer la ligne ADSL en fibre"
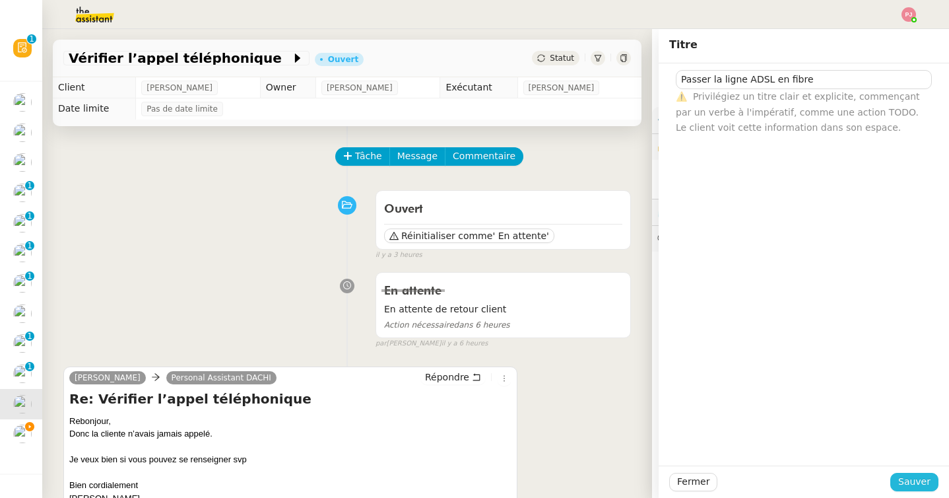
click at [912, 482] on span "Sauver" at bounding box center [914, 481] width 32 height 15
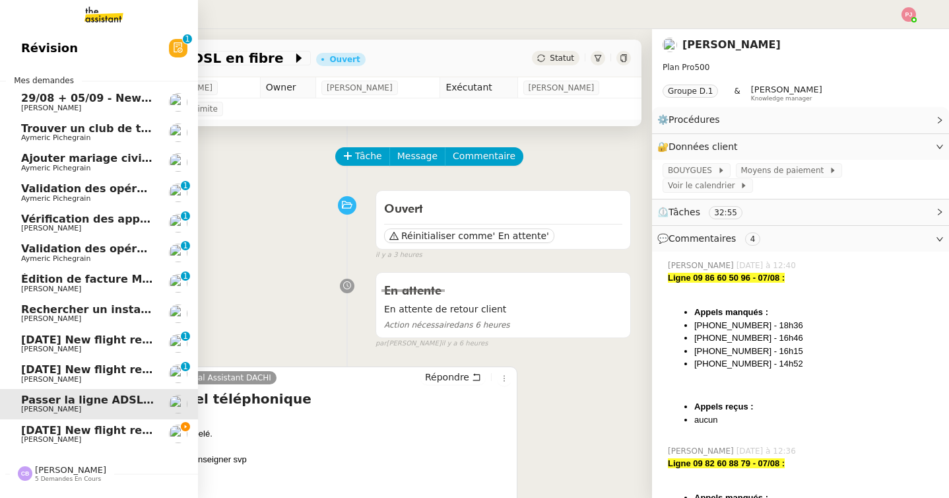
click at [120, 435] on span "[DATE] New flight request - [PERSON_NAME]" at bounding box center [153, 430] width 265 height 13
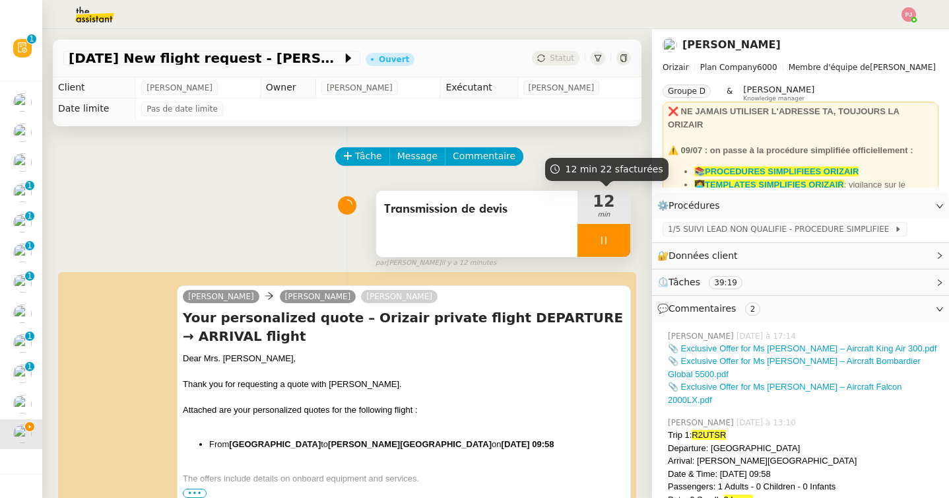
click at [597, 253] on div at bounding box center [603, 240] width 53 height 33
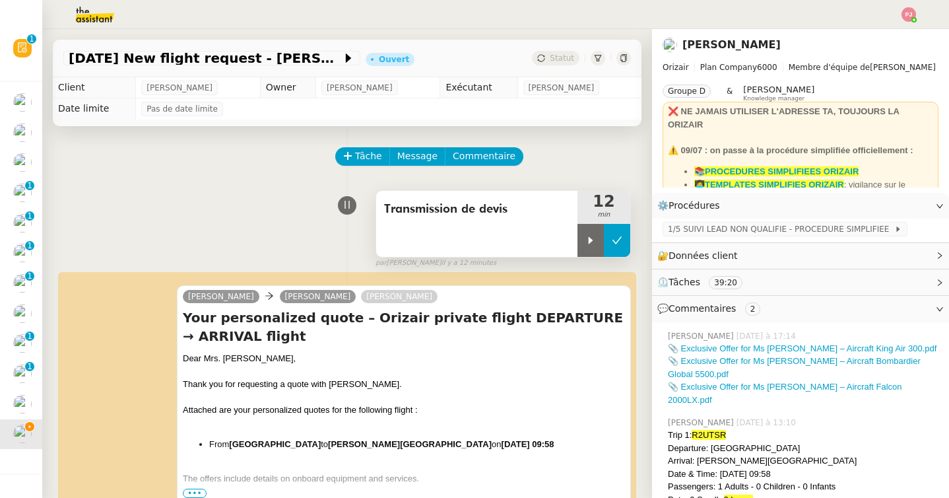
click at [622, 245] on button at bounding box center [617, 240] width 26 height 33
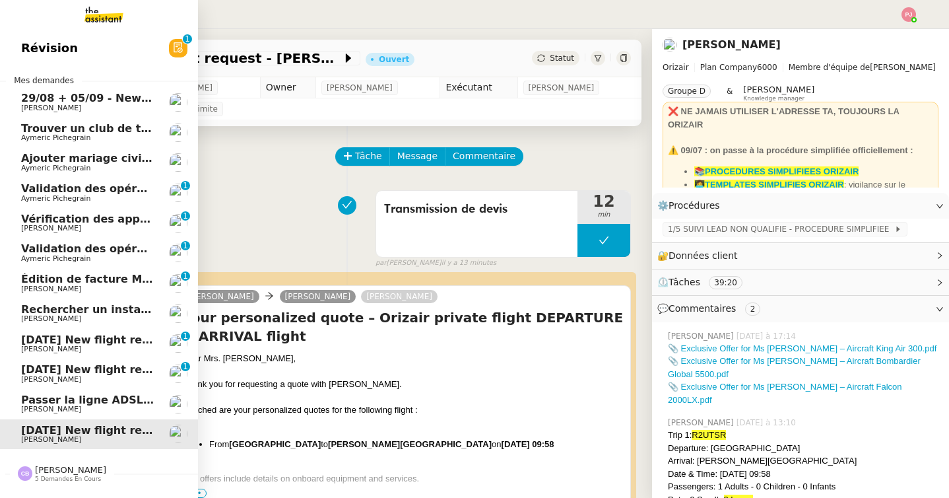
click at [115, 370] on span "[DATE] New flight request - [PERSON_NAME][DATE]" at bounding box center [173, 369] width 304 height 13
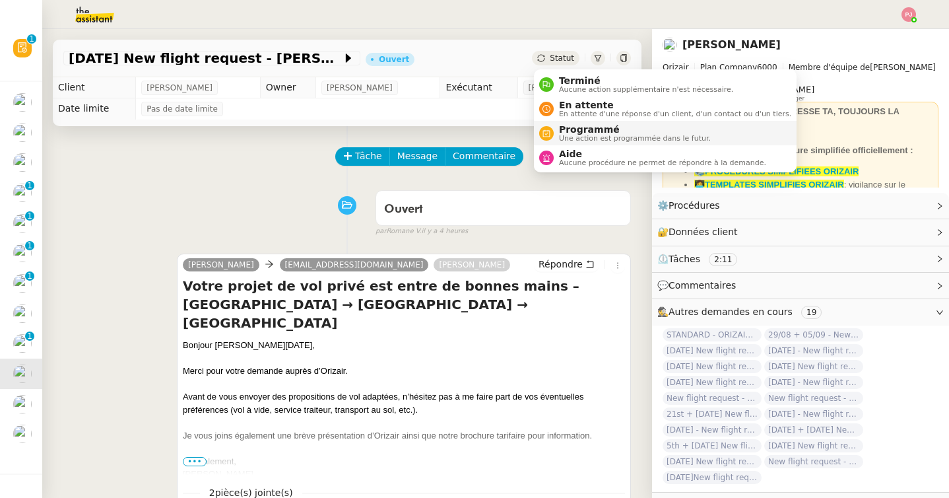
click at [570, 127] on span "Programmé" at bounding box center [635, 129] width 152 height 11
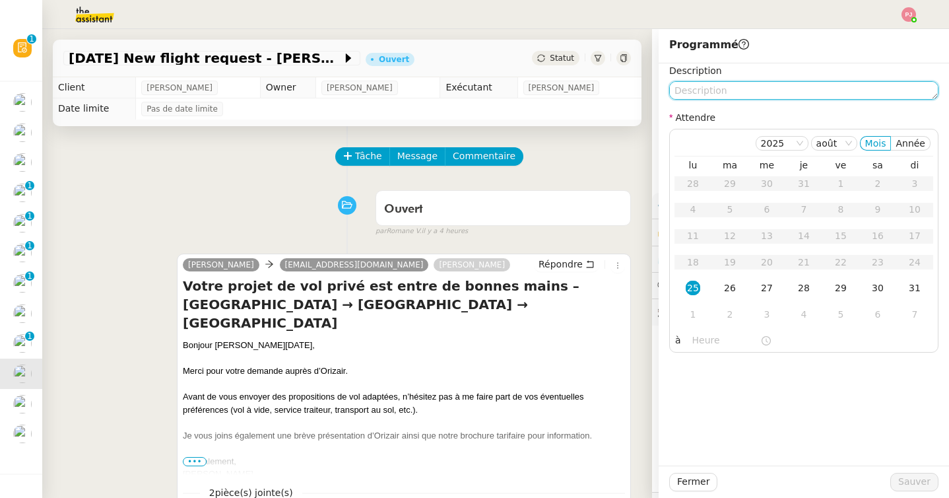
click at [715, 84] on textarea at bounding box center [803, 90] width 269 height 18
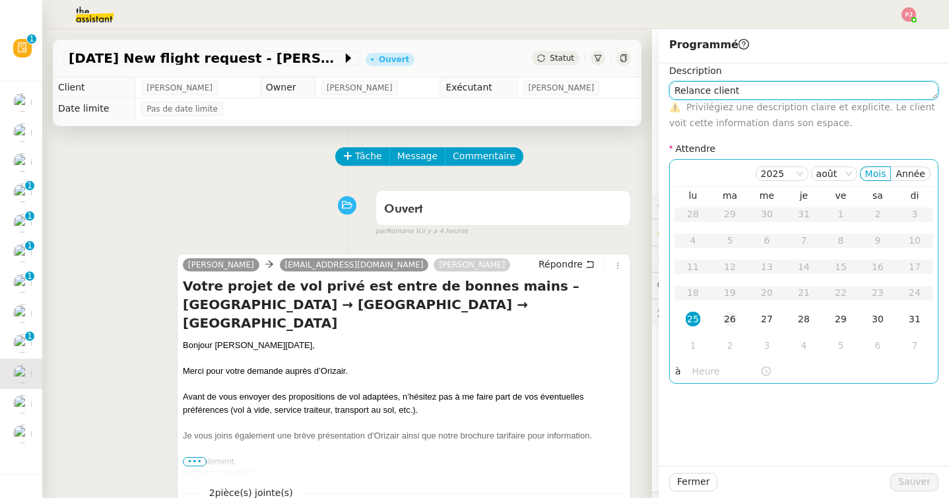
type textarea "Relance client"
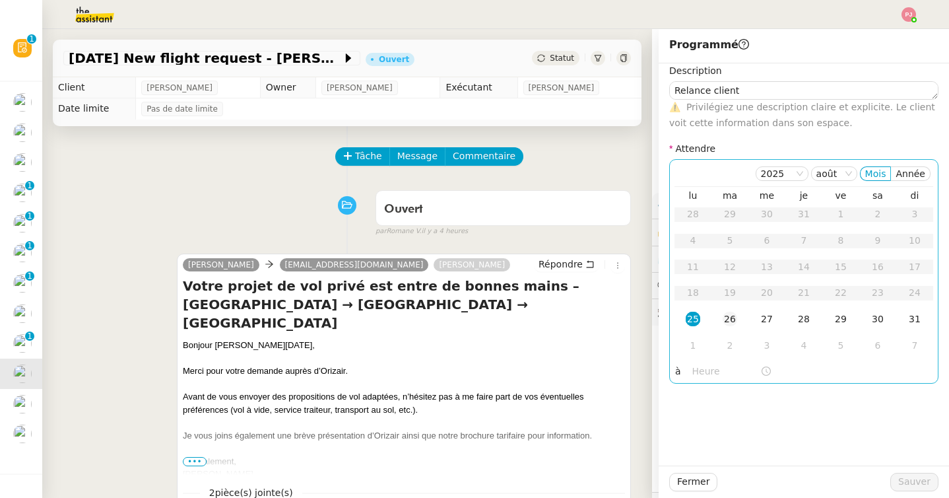
click at [731, 319] on div "26" at bounding box center [730, 318] width 15 height 15
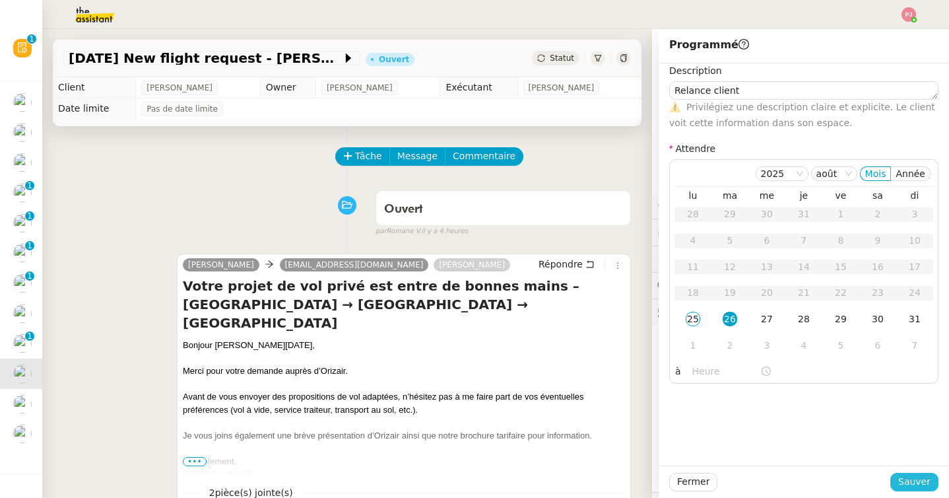
click at [909, 480] on span "Sauver" at bounding box center [914, 481] width 32 height 15
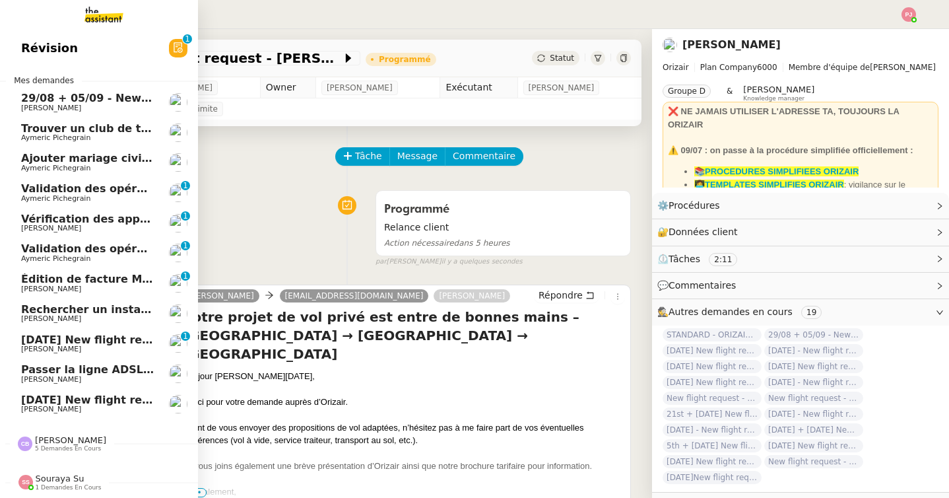
click at [33, 348] on span "[PERSON_NAME]" at bounding box center [51, 348] width 60 height 9
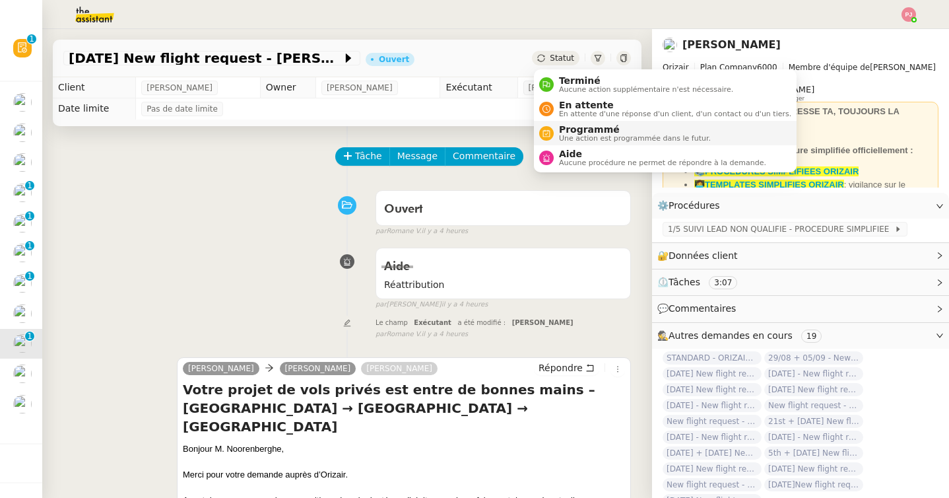
click at [583, 131] on span "Programmé" at bounding box center [635, 129] width 152 height 11
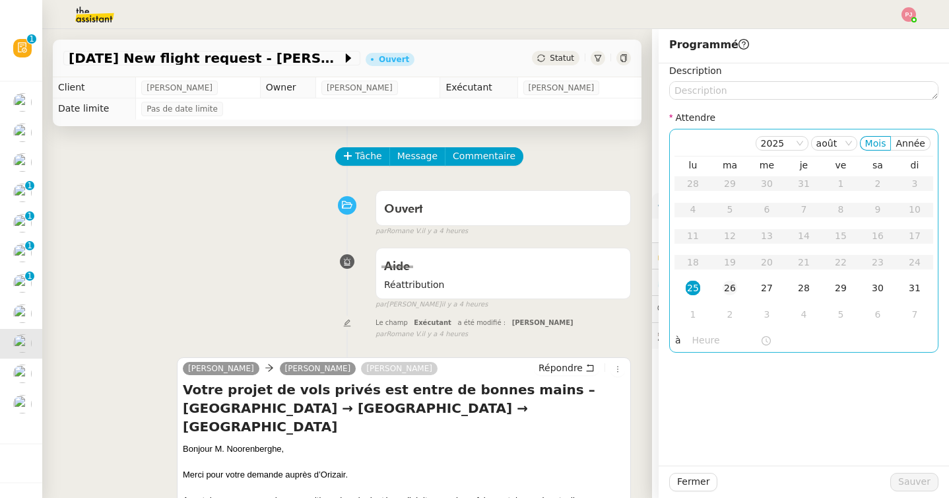
click at [731, 285] on div "26" at bounding box center [730, 287] width 15 height 15
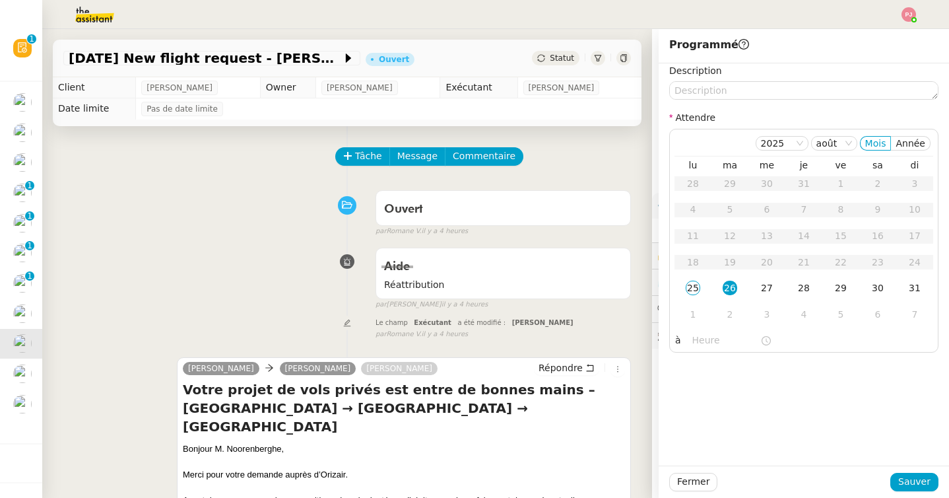
click at [723, 101] on div "Description Attendre 2025 août Mois Année lu ma me je ve sa di 28 29 30 31 1 2 …" at bounding box center [803, 207] width 269 height 289
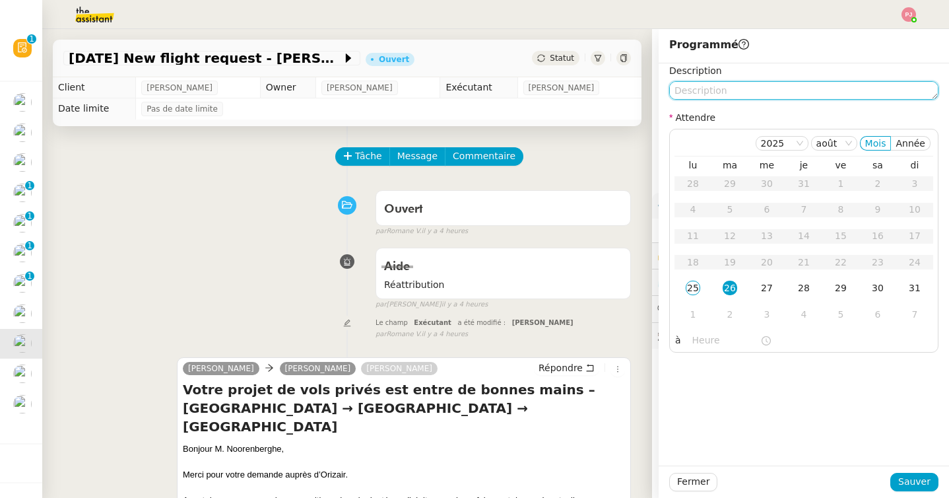
click at [721, 88] on textarea at bounding box center [803, 90] width 269 height 18
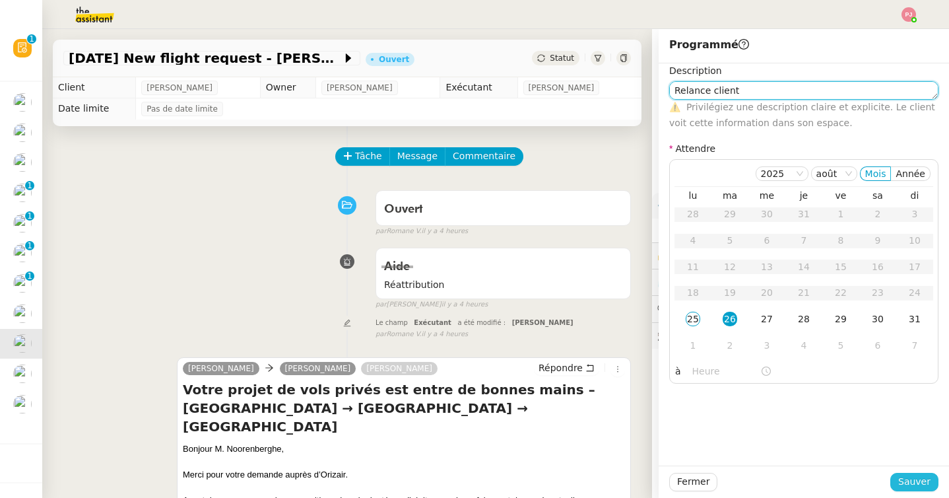
type textarea "Relance client"
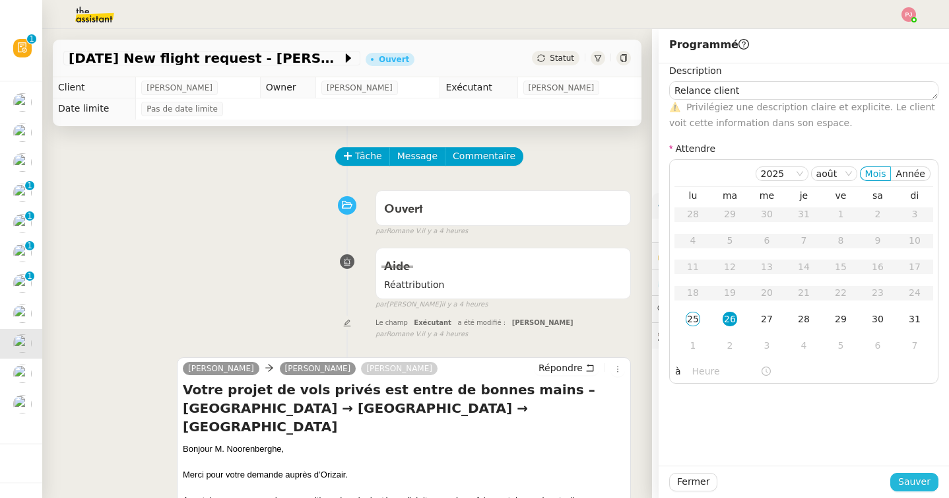
click at [915, 479] on span "Sauver" at bounding box center [914, 481] width 32 height 15
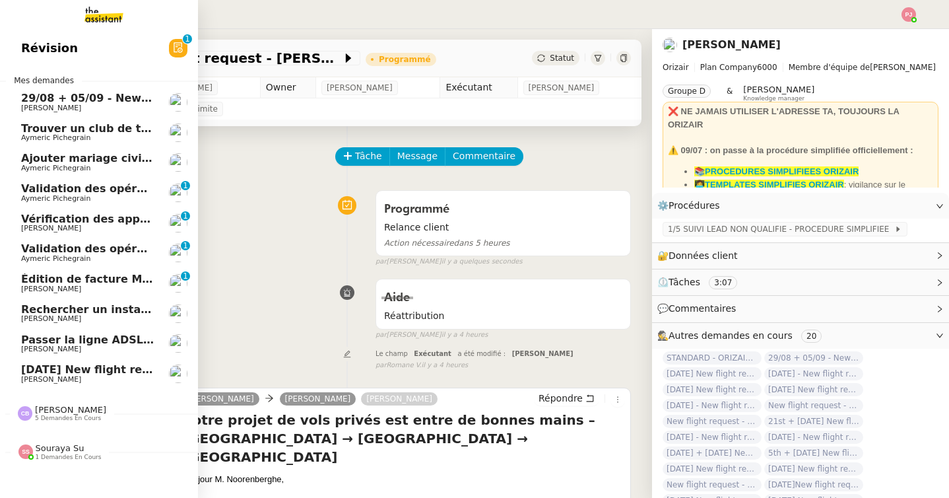
click at [97, 121] on link "Trouver un club de tennis pour septembre [PERSON_NAME]" at bounding box center [99, 132] width 198 height 30
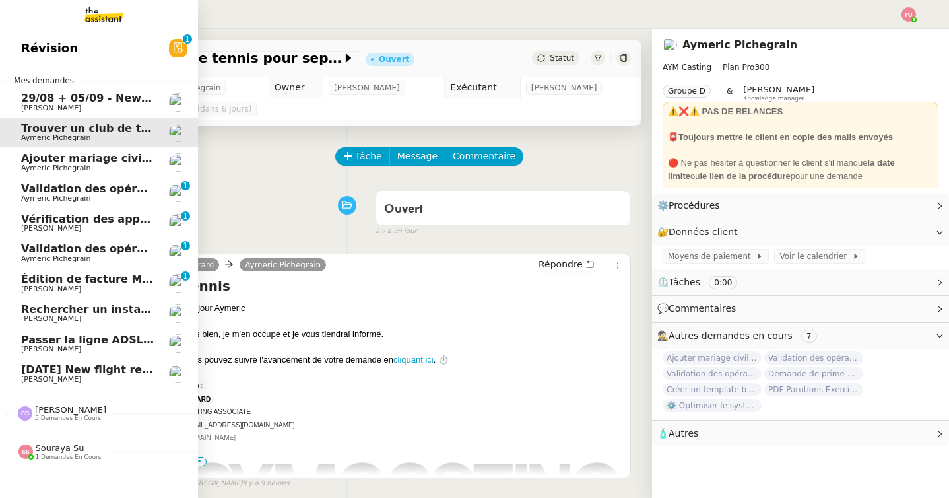
click at [97, 101] on span "29/08 + 05/09 - New flight request - [PERSON_NAME]" at bounding box center [178, 98] width 315 height 13
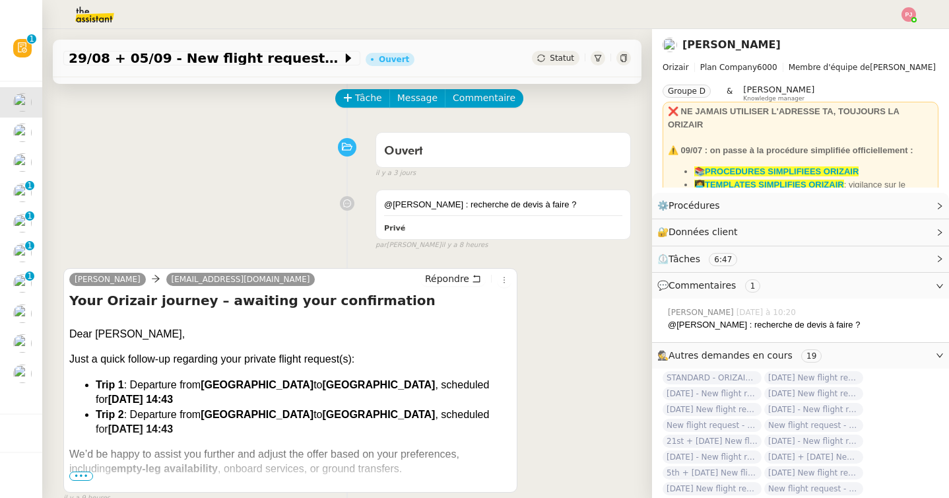
scroll to position [57, 0]
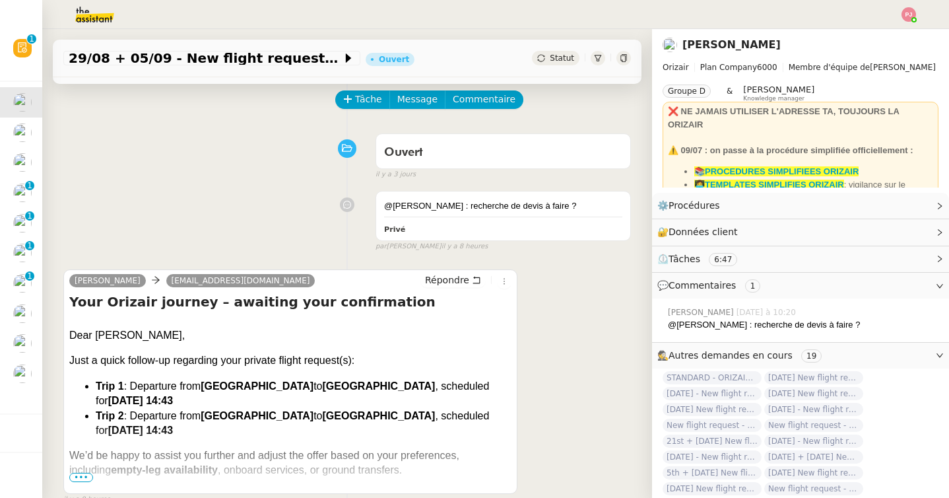
click at [84, 477] on span "•••" at bounding box center [81, 476] width 24 height 9
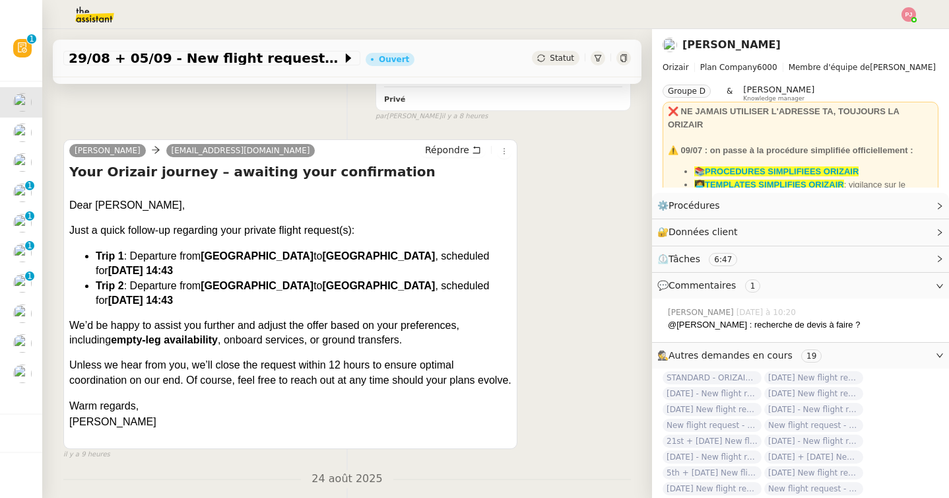
scroll to position [189, 0]
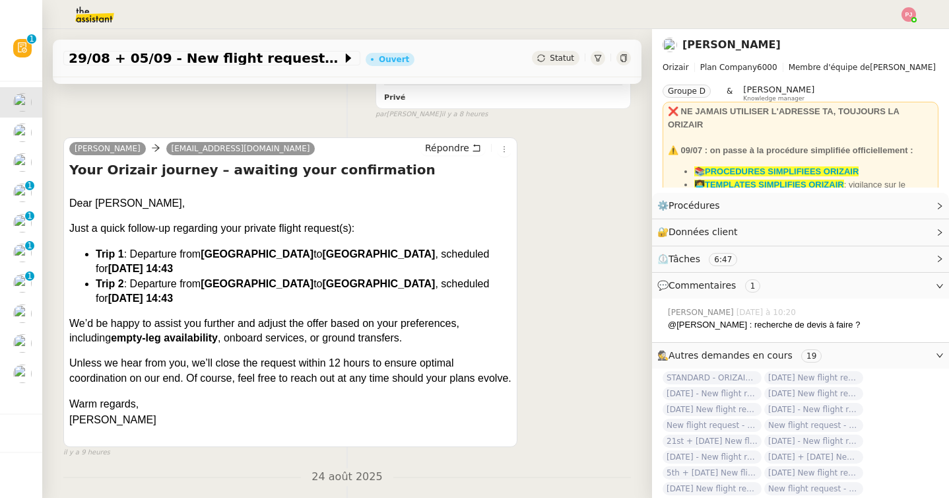
click at [538, 346] on div "Josephine Kelly martinpreeder@btinternet.com Répondre Your Orizair journey – aw…" at bounding box center [347, 291] width 568 height 332
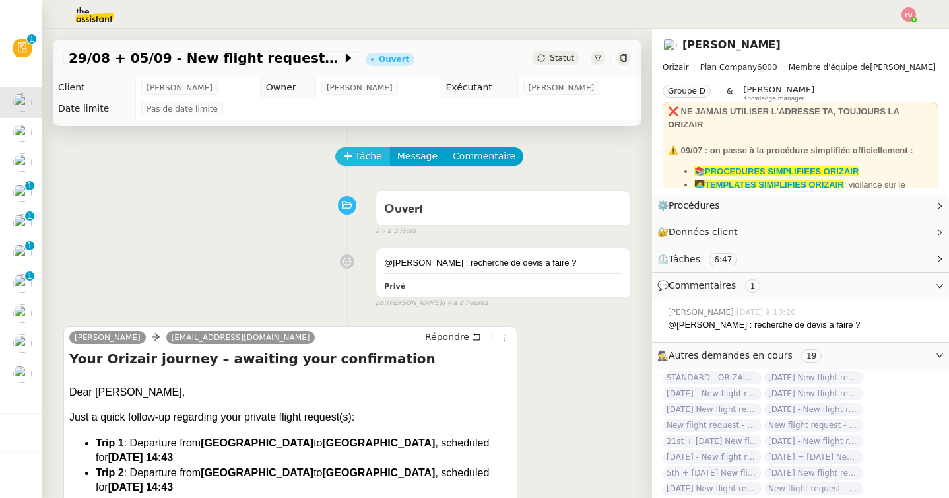
click at [370, 156] on span "Tâche" at bounding box center [368, 155] width 27 height 15
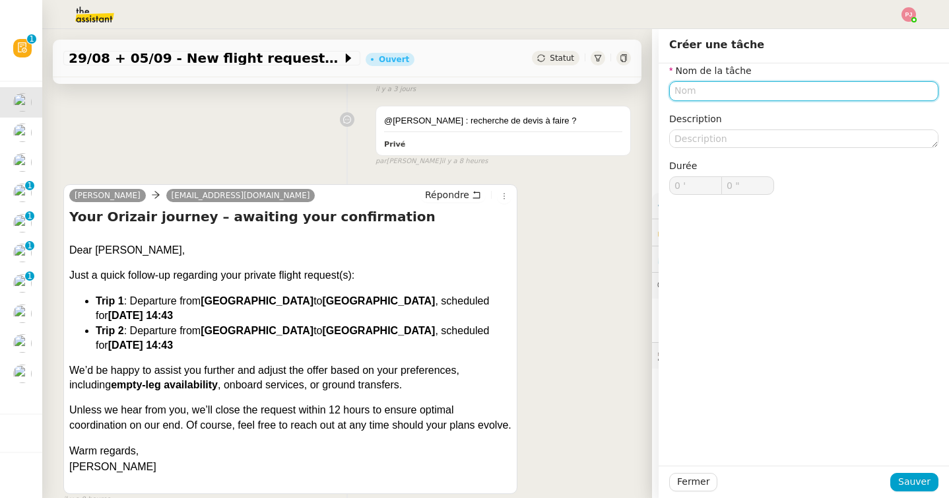
scroll to position [143, 0]
click at [727, 85] on input "text" at bounding box center [803, 90] width 269 height 19
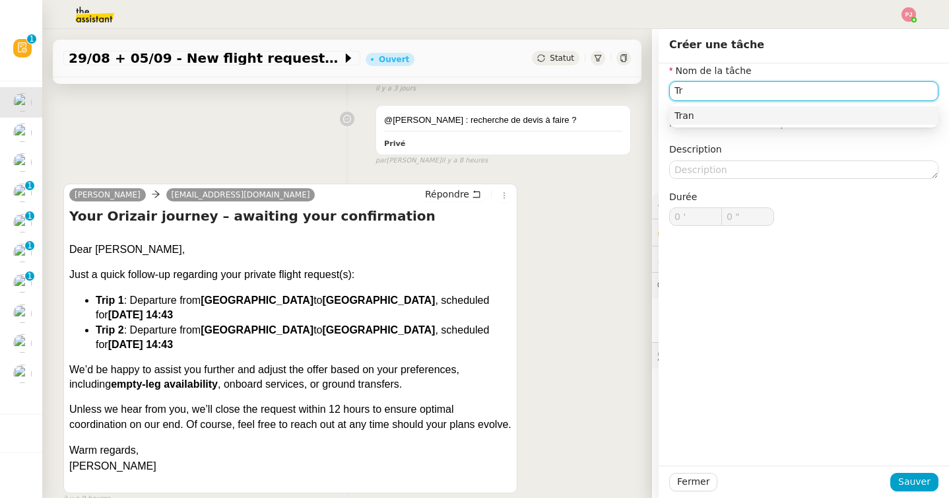
type input "T"
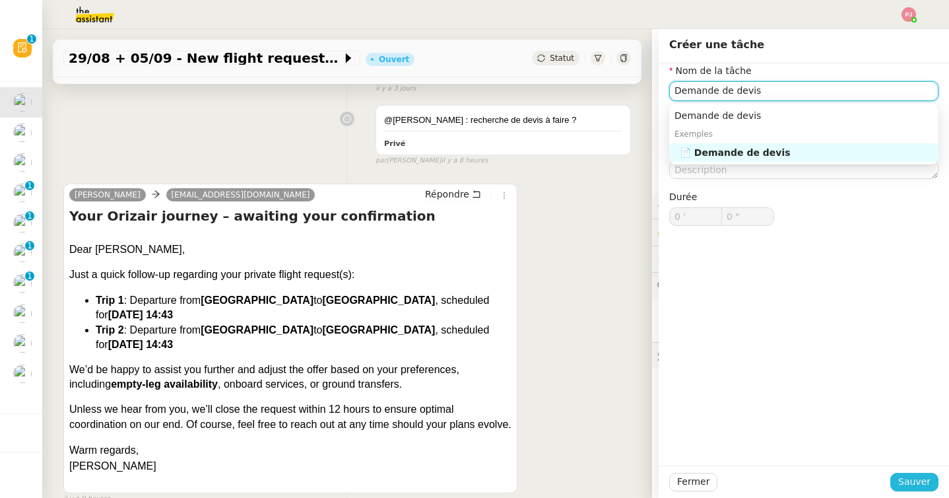
type input "Demande de devis"
click at [918, 483] on span "Sauver" at bounding box center [914, 481] width 32 height 15
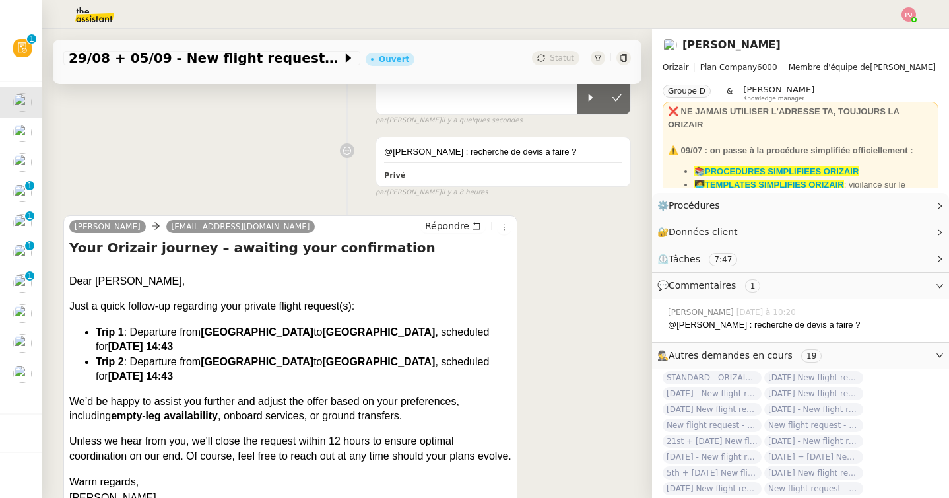
click at [578, 115] on div "par Pauline J. il y a quelques secondes" at bounding box center [502, 120] width 255 height 11
click at [585, 104] on div at bounding box center [590, 97] width 26 height 33
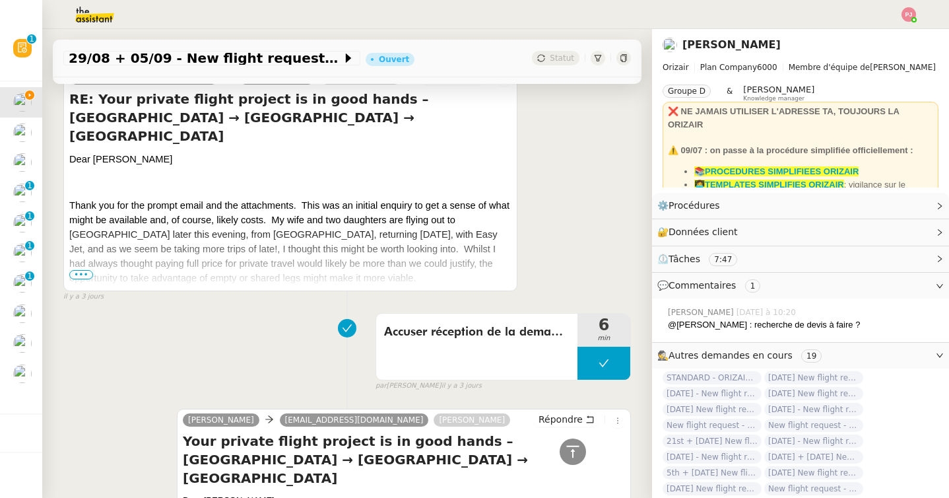
scroll to position [1037, 0]
click at [84, 269] on span "•••" at bounding box center [81, 273] width 24 height 9
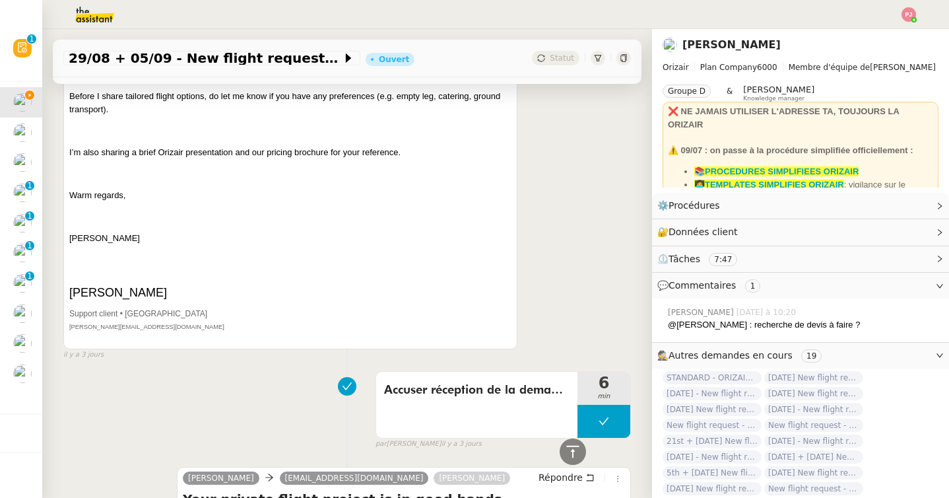
scroll to position [2242, 0]
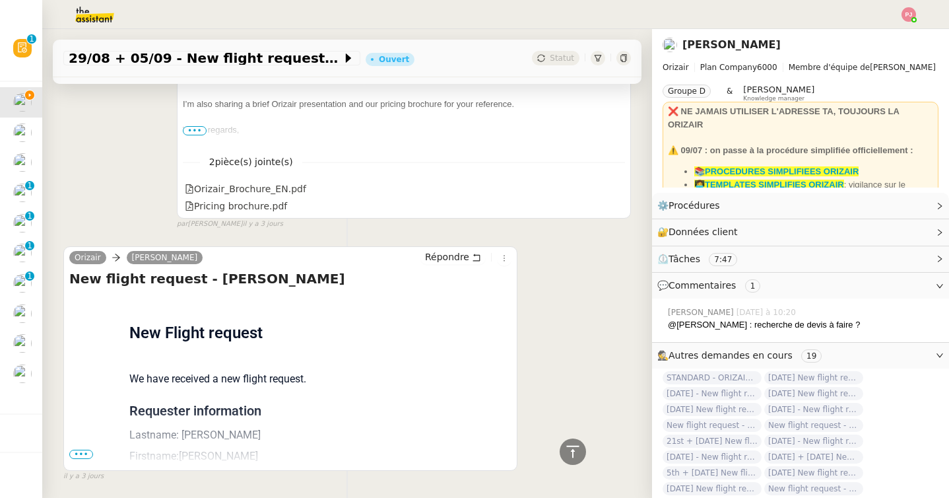
click at [77, 449] on span "•••" at bounding box center [81, 453] width 24 height 9
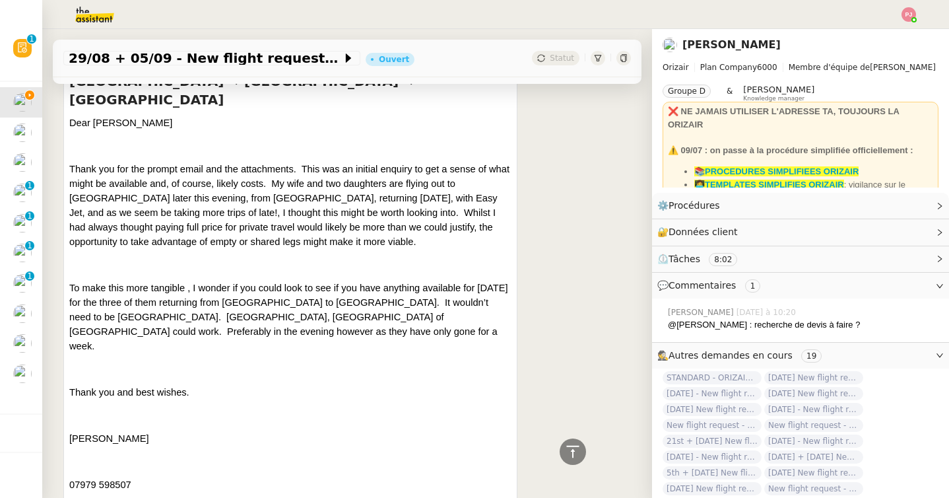
scroll to position [1074, 0]
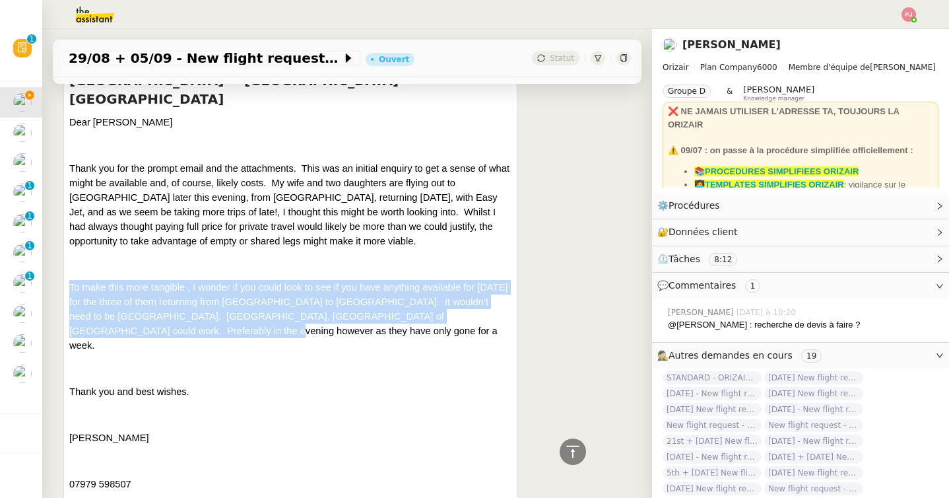
drag, startPoint x: 68, startPoint y: 257, endPoint x: 197, endPoint y: 293, distance: 134.3
click at [197, 293] on div "martinpreeder@btinternet.com Josephine Kelly 'Caroline Reeder' Répondre RE: You…" at bounding box center [290, 502] width 454 height 944
copy span "To make this more tangible , I wonder if you could look to see if you have anyt…"
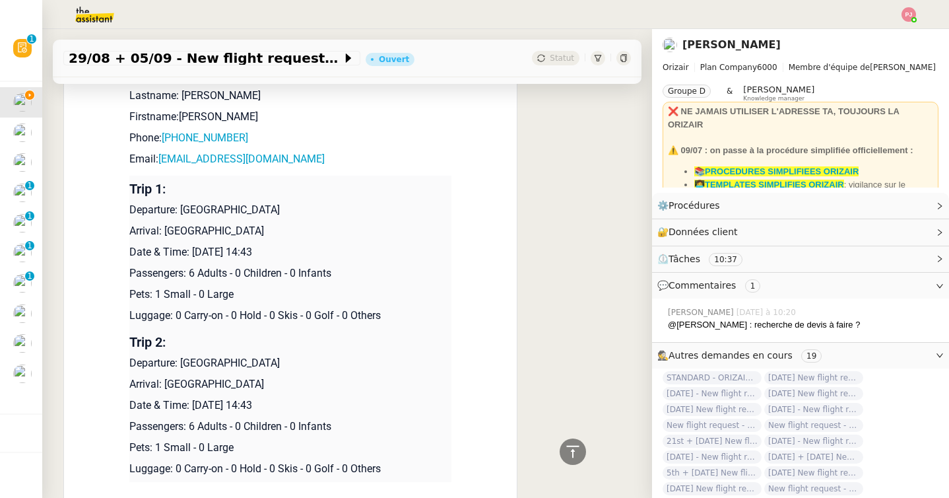
scroll to position [2576, 0]
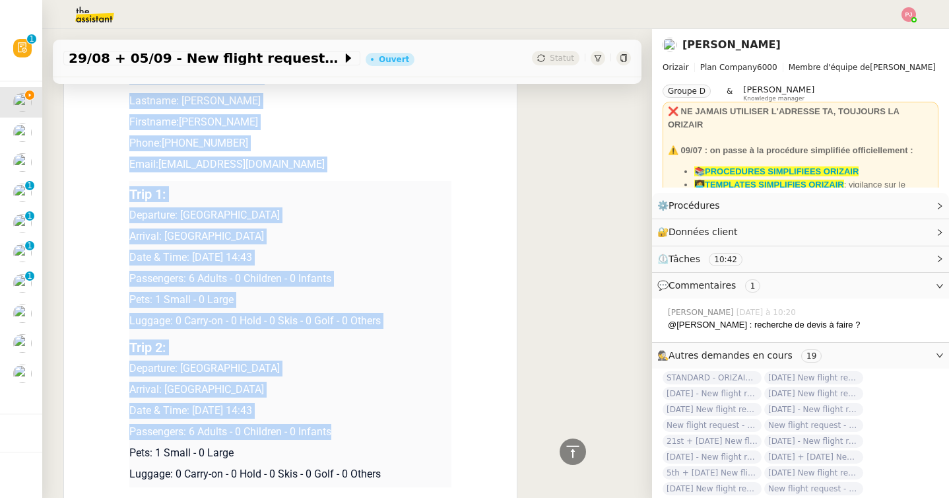
drag, startPoint x: 344, startPoint y: 383, endPoint x: 128, endPoint y: 321, distance: 224.5
click at [128, 321] on div "Flight request created by Martin Reeder New Flight request We have received a n…" at bounding box center [290, 253] width 442 height 587
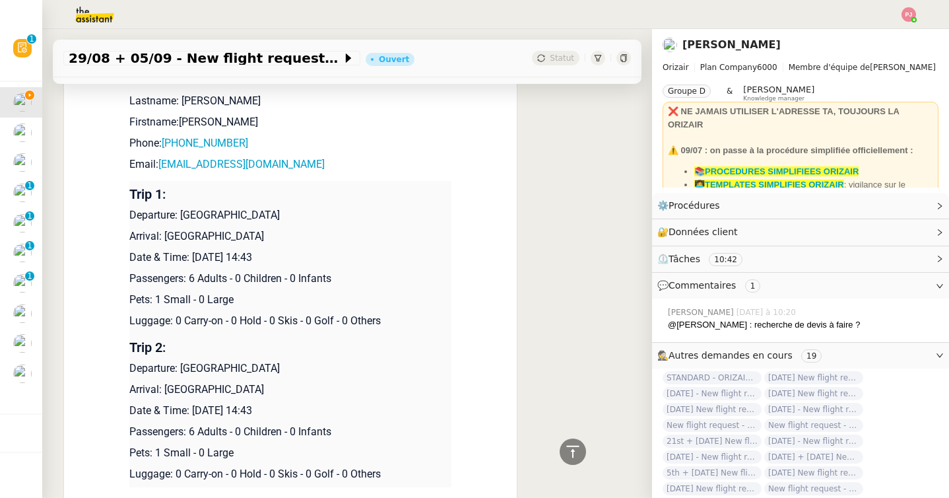
click at [259, 403] on p "Date & Time: [DATE] 14:43" at bounding box center [290, 411] width 322 height 16
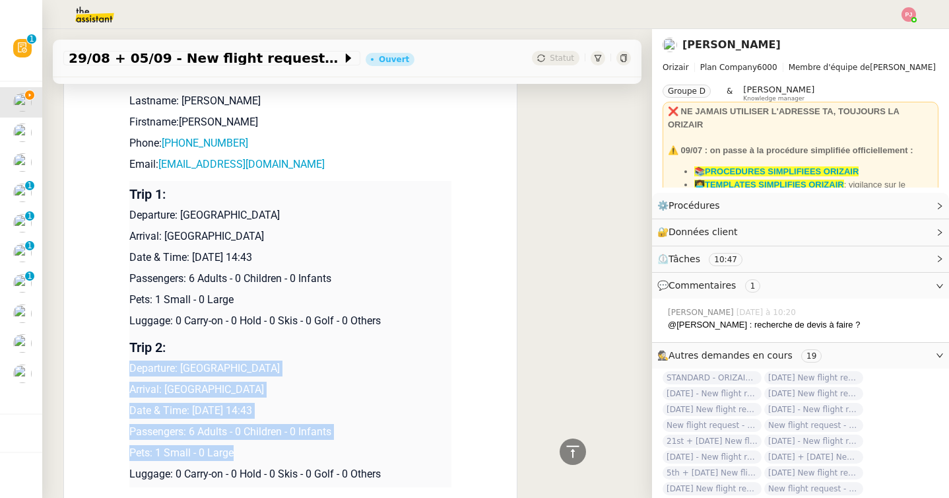
drag, startPoint x: 268, startPoint y: 411, endPoint x: 131, endPoint y: 323, distance: 162.7
click at [131, 334] on td "Trip 2: Departure: Palma de Mallorca Airport Arrival: London Luton Airport Date…" at bounding box center [290, 410] width 322 height 153
copy td "Departure: Palma de Mallorca Airport Arrival: London Luton Airport Date & Time:…"
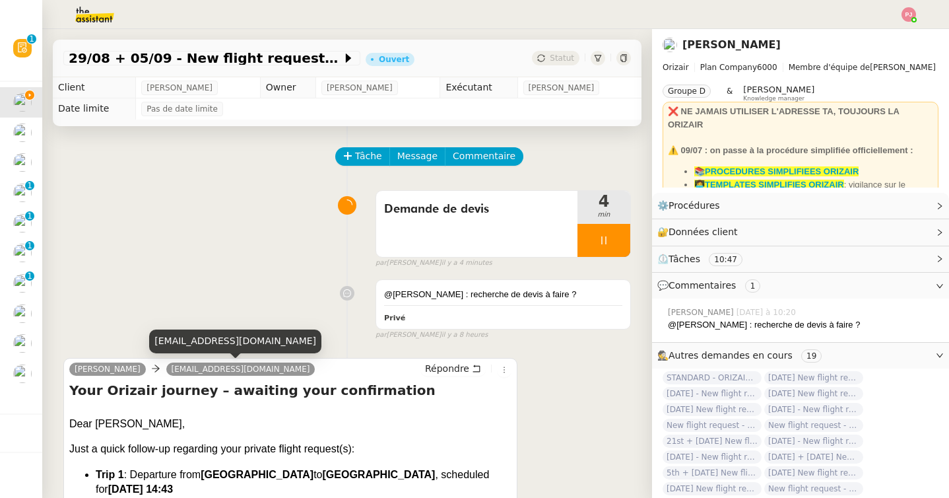
scroll to position [2, 0]
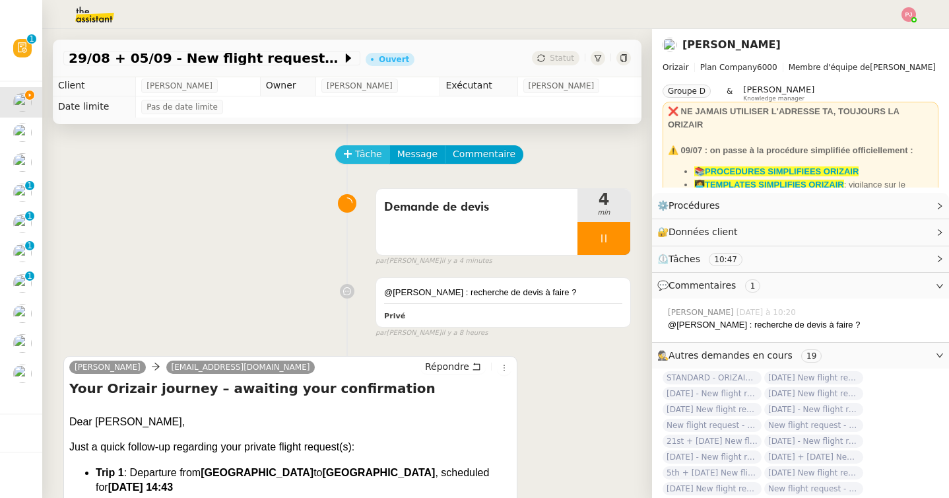
click at [373, 152] on span "Tâche" at bounding box center [368, 153] width 27 height 15
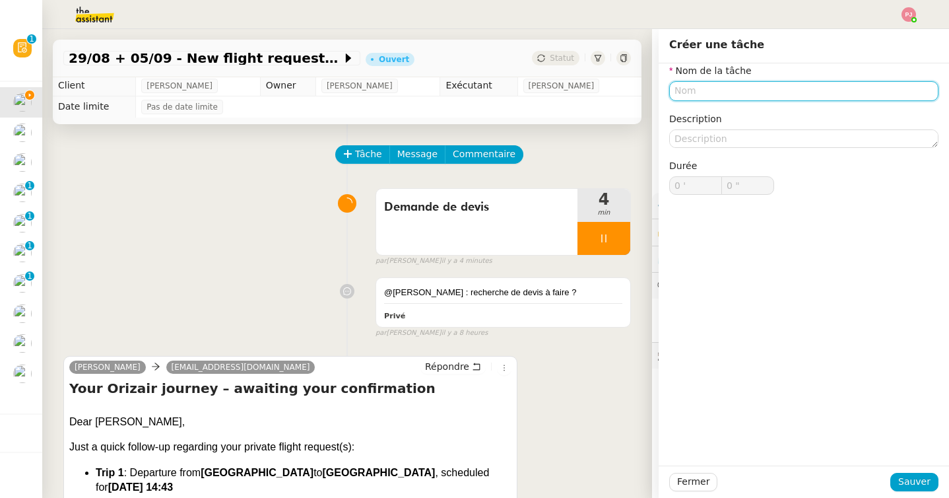
click at [732, 91] on input "text" at bounding box center [803, 90] width 269 height 19
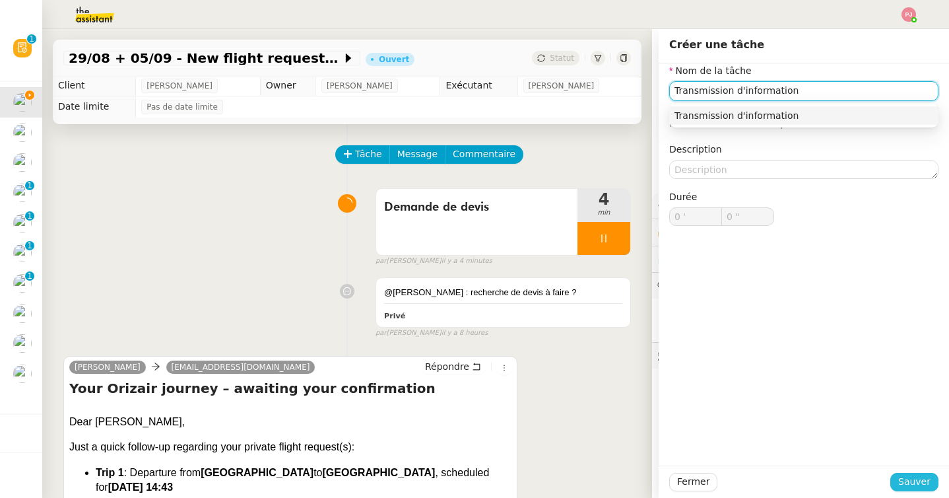
type input "Transmission d'information"
click at [912, 480] on span "Sauver" at bounding box center [914, 481] width 32 height 15
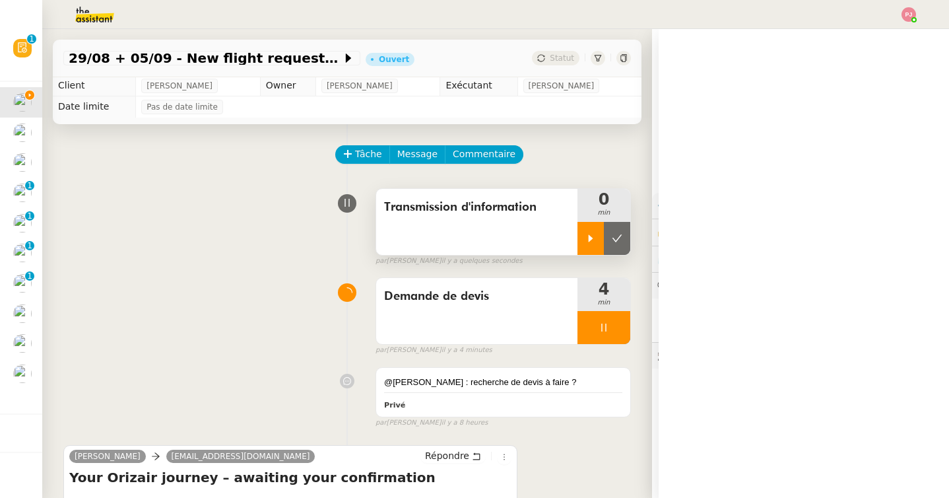
click at [587, 238] on icon at bounding box center [590, 238] width 11 height 11
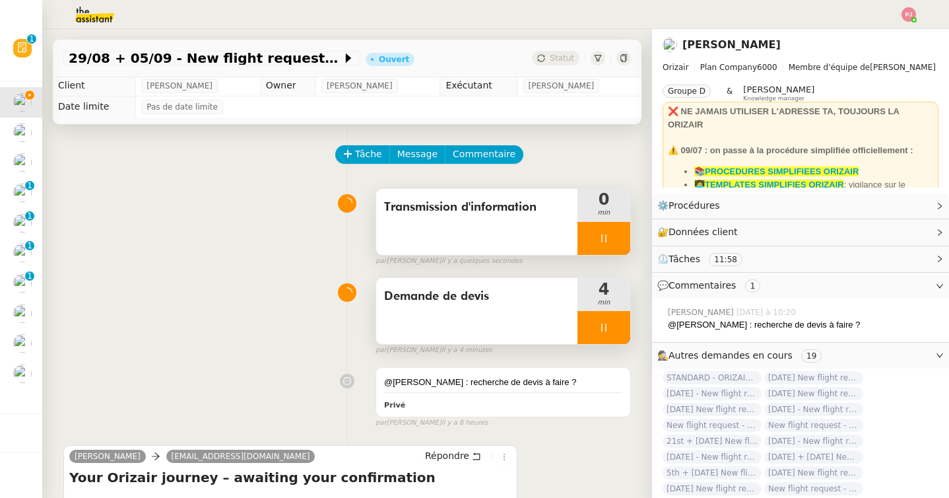
click at [606, 326] on icon at bounding box center [604, 327] width 11 height 11
click at [620, 329] on icon at bounding box center [617, 327] width 11 height 11
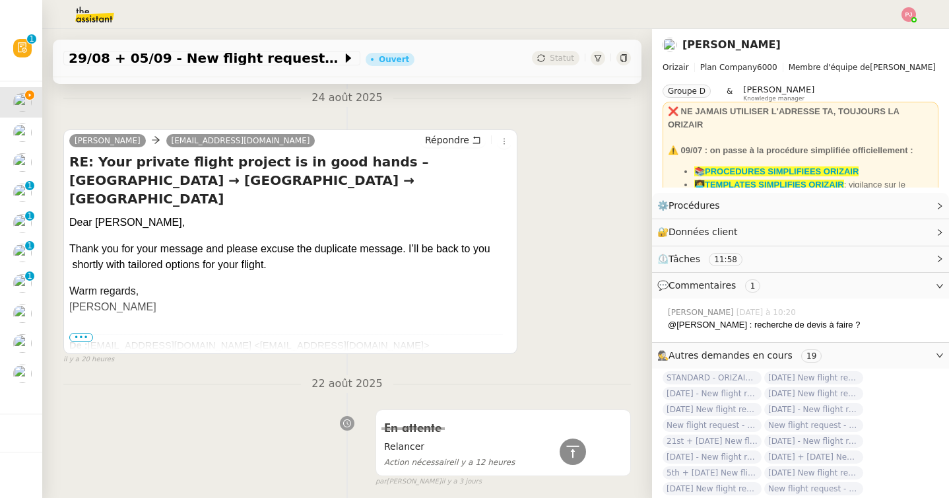
scroll to position [695, 0]
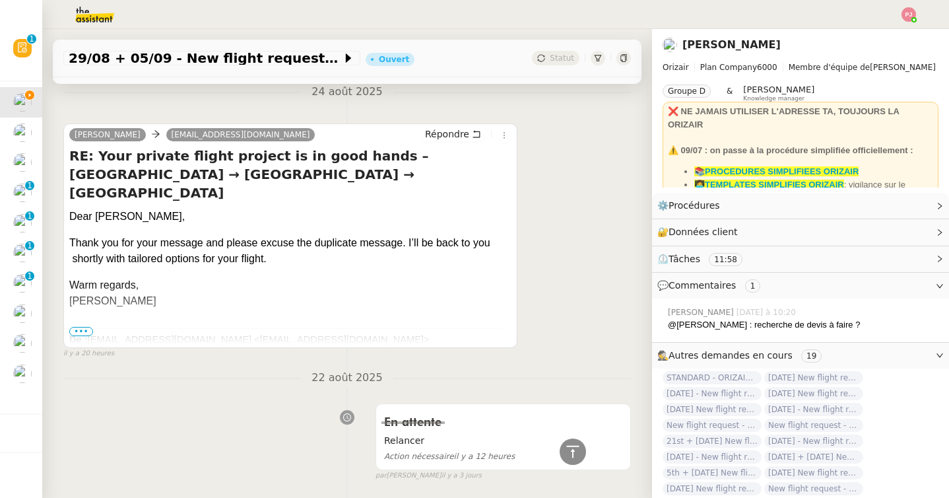
click at [92, 348] on b "Envoyé :" at bounding box center [89, 353] width 40 height 11
click at [90, 327] on span "•••" at bounding box center [81, 331] width 24 height 9
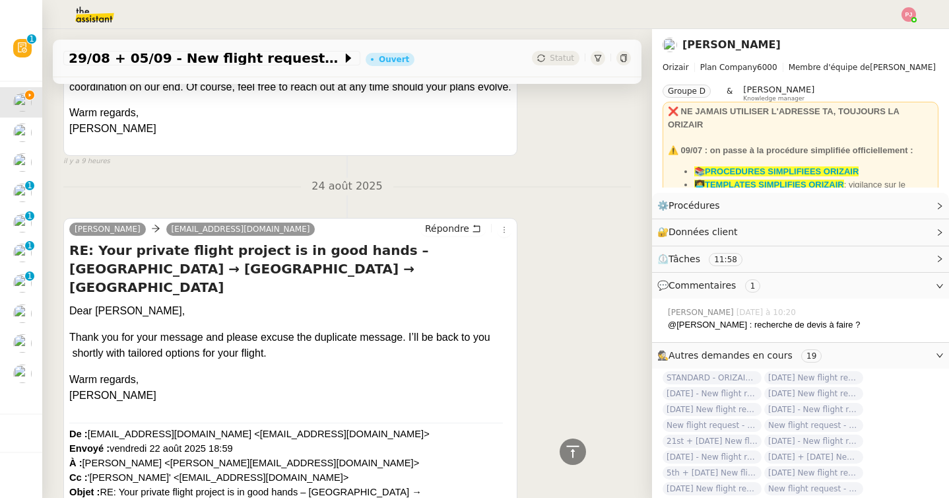
scroll to position [591, 0]
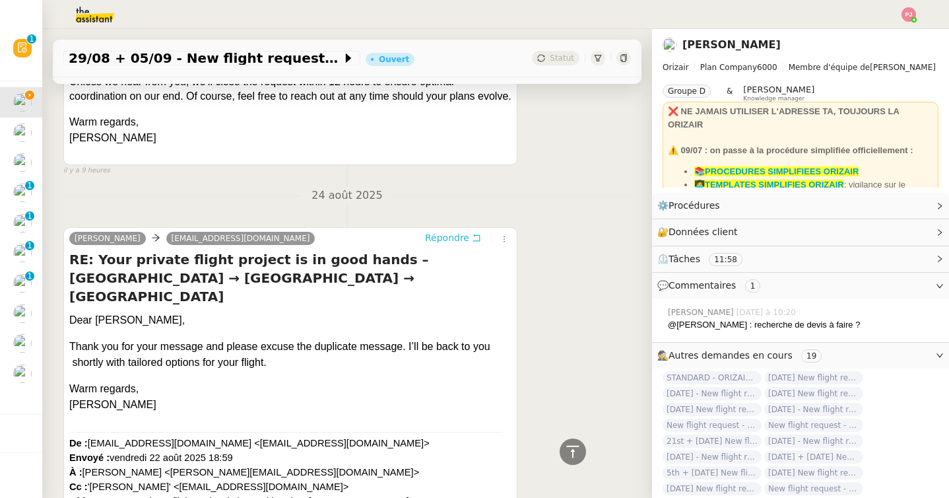
click at [436, 231] on span "Répondre" at bounding box center [447, 237] width 44 height 13
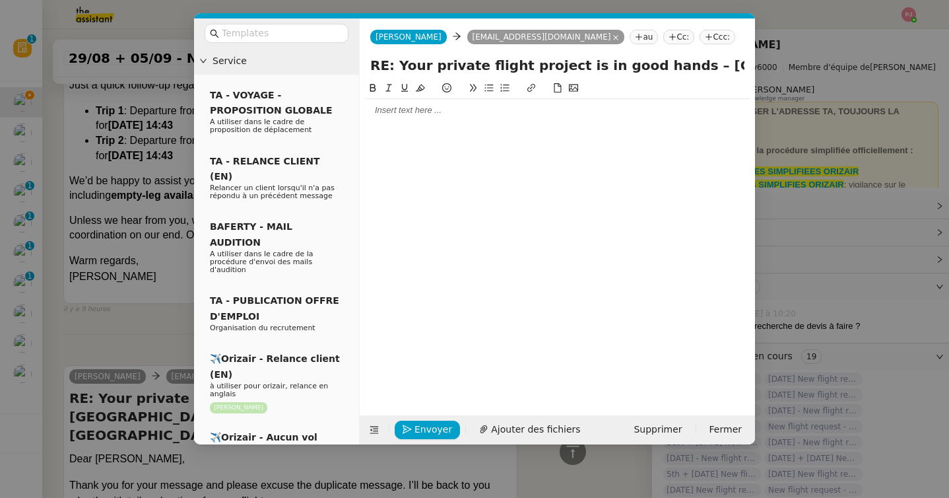
scroll to position [711, 0]
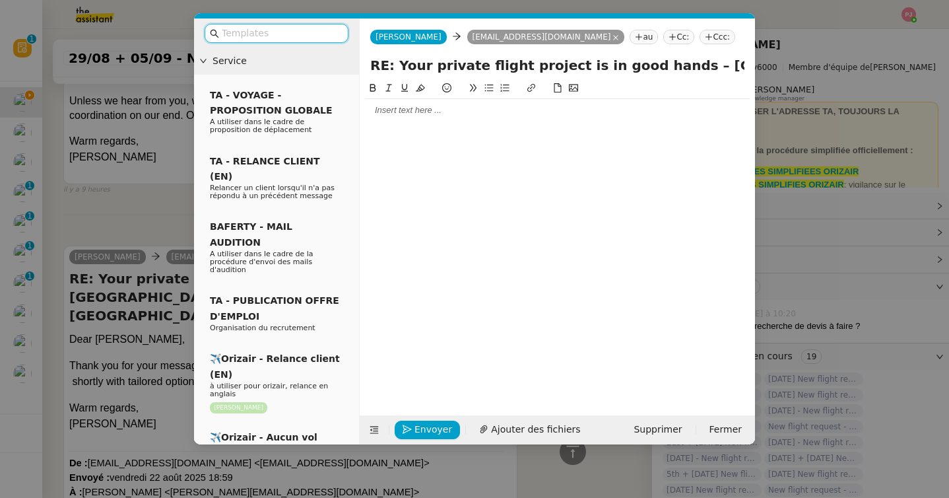
click at [447, 118] on div at bounding box center [557, 110] width 385 height 22
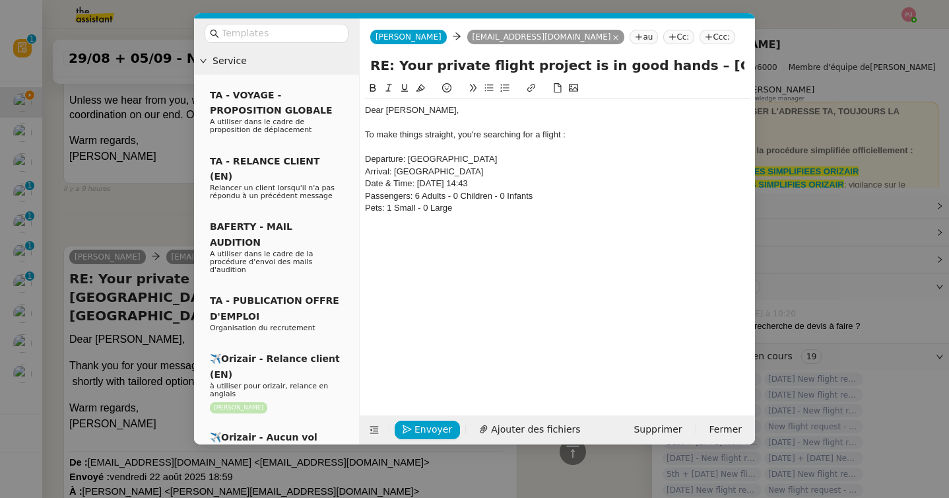
scroll to position [839, 0]
drag, startPoint x: 520, startPoint y: 158, endPoint x: 457, endPoint y: 161, distance: 62.7
click at [457, 161] on div "Departure: [GEOGRAPHIC_DATA]" at bounding box center [557, 159] width 385 height 12
drag, startPoint x: 418, startPoint y: 183, endPoint x: 427, endPoint y: 183, distance: 9.2
click at [427, 183] on div "Date & Time: [DATE] 14:43" at bounding box center [557, 184] width 385 height 12
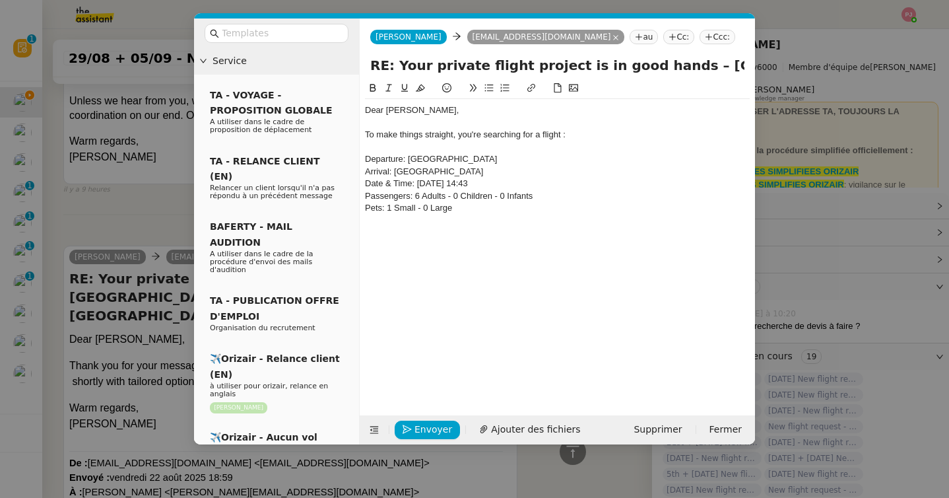
drag, startPoint x: 478, startPoint y: 183, endPoint x: 435, endPoint y: 187, distance: 43.7
click at [435, 187] on div "Date & Time: 29th September 2025 14:43" at bounding box center [557, 184] width 385 height 12
drag, startPoint x: 488, startPoint y: 185, endPoint x: 525, endPoint y: 185, distance: 37.6
click at [525, 185] on div "Date & Time: [DATE] 14:43" at bounding box center [557, 184] width 385 height 12
click at [485, 180] on div "Date & Time: 29th August 2025 evening" at bounding box center [557, 184] width 385 height 12
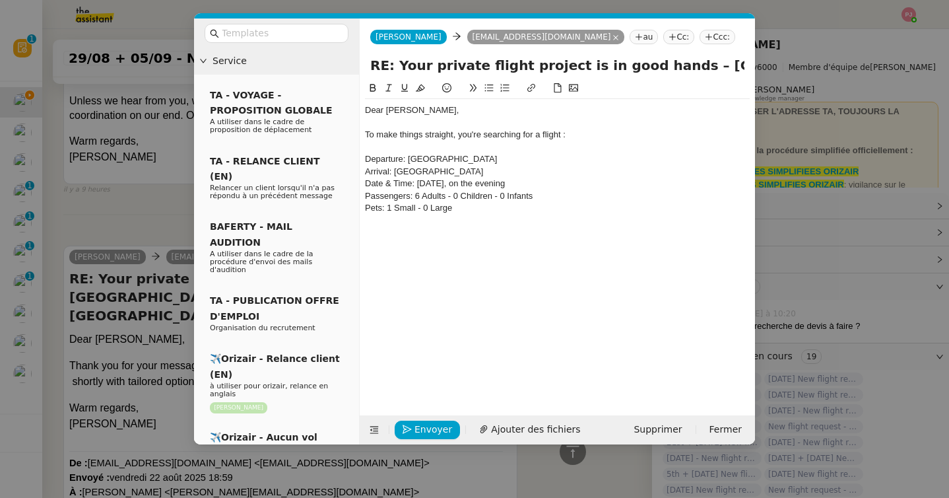
click at [419, 195] on div "Passengers: 6 Adults - 0 Children - 0 Infants" at bounding box center [557, 196] width 385 height 12
click at [457, 197] on div "Passengers: 1 Adults - 0 Children - 0 Infants" at bounding box center [557, 196] width 385 height 12
drag, startPoint x: 462, startPoint y: 210, endPoint x: 368, endPoint y: 210, distance: 94.4
click at [368, 210] on div "Pets: 1 Small - 0 Large" at bounding box center [557, 208] width 385 height 12
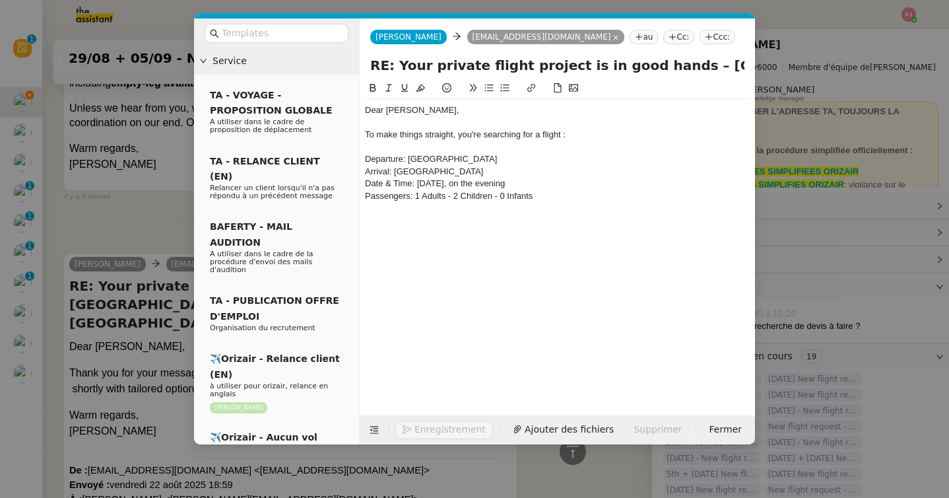
scroll to position [853, 0]
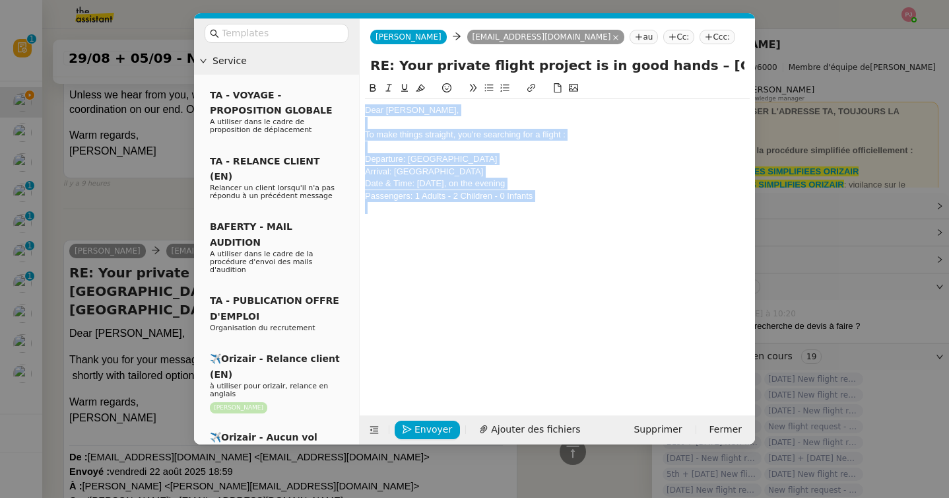
drag, startPoint x: 557, startPoint y: 202, endPoint x: 351, endPoint y: 100, distance: 229.6
click at [351, 100] on nz-layout "Service TA - VOYAGE - PROPOSITION GLOBALE A utiliser dans le cadre de propositi…" at bounding box center [474, 231] width 561 height 426
copy div "Dear Mr. Reeder, To make things straight, you're searching for a flight : Depar…"
click at [518, 193] on div "Passengers: 1 Adults - 2 Children - 0 Infants" at bounding box center [557, 196] width 385 height 12
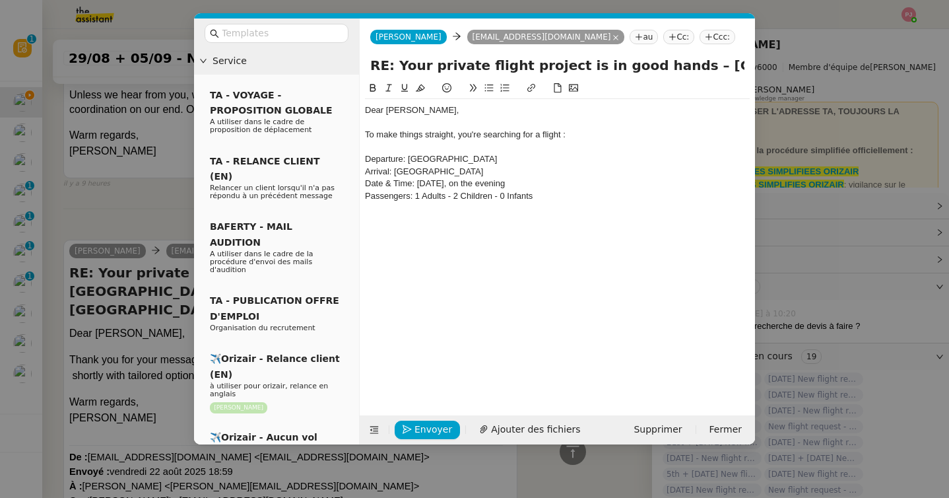
drag, startPoint x: 587, startPoint y: 137, endPoint x: 361, endPoint y: 133, distance: 225.7
click at [361, 133] on nz-spin "Dear Mr. Reeder, To make things straight, you're searching for a flight : Depar…" at bounding box center [557, 240] width 395 height 319
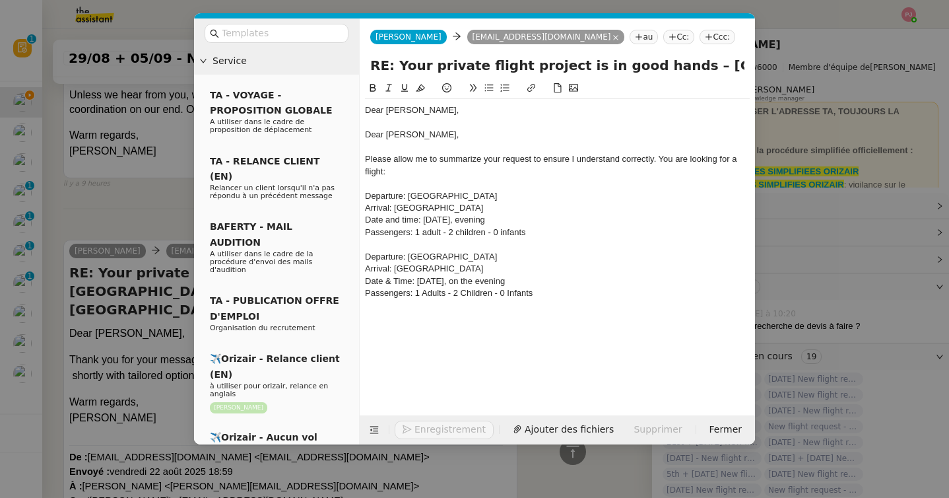
scroll to position [865, 0]
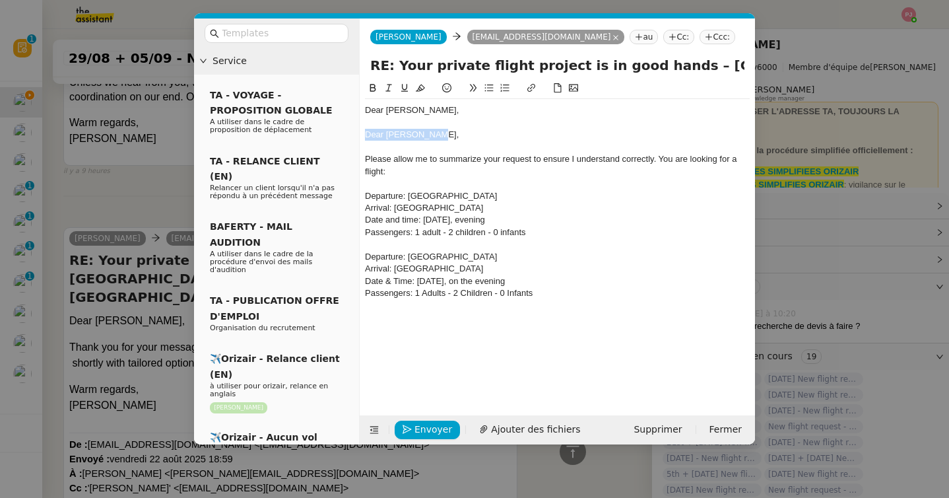
drag, startPoint x: 438, startPoint y: 136, endPoint x: 360, endPoint y: 133, distance: 77.3
click at [360, 133] on nz-spin "Dear Mr. Reeder, Dear Mr. Reeder, Please allow me to summarize your request to …" at bounding box center [557, 240] width 395 height 319
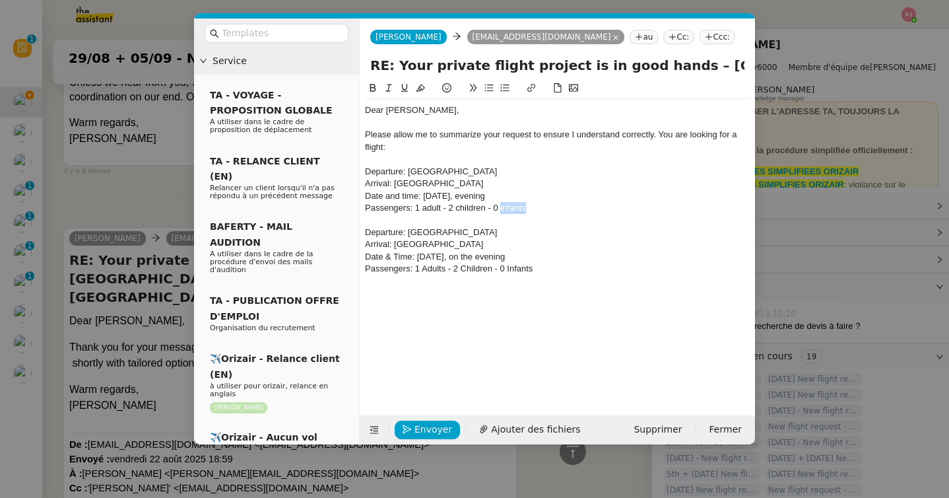
drag, startPoint x: 552, startPoint y: 209, endPoint x: 500, endPoint y: 209, distance: 52.1
click at [499, 209] on div "Passengers: 1 adult - 2 children - 0 infants" at bounding box center [557, 208] width 385 height 12
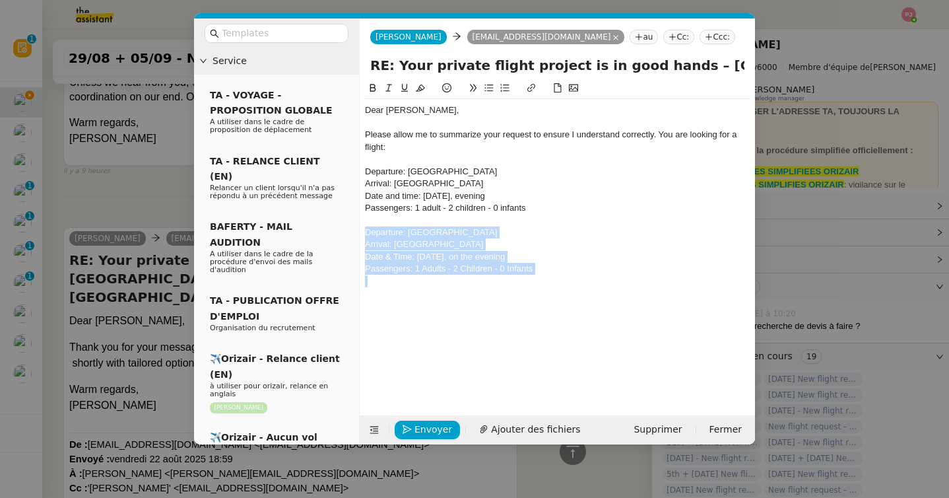
drag, startPoint x: 568, startPoint y: 278, endPoint x: 354, endPoint y: 234, distance: 218.2
click at [354, 234] on nz-layout "Service TA - VOYAGE - PROPOSITION GLOBALE A utiliser dans le cadre de propositi…" at bounding box center [474, 231] width 561 height 426
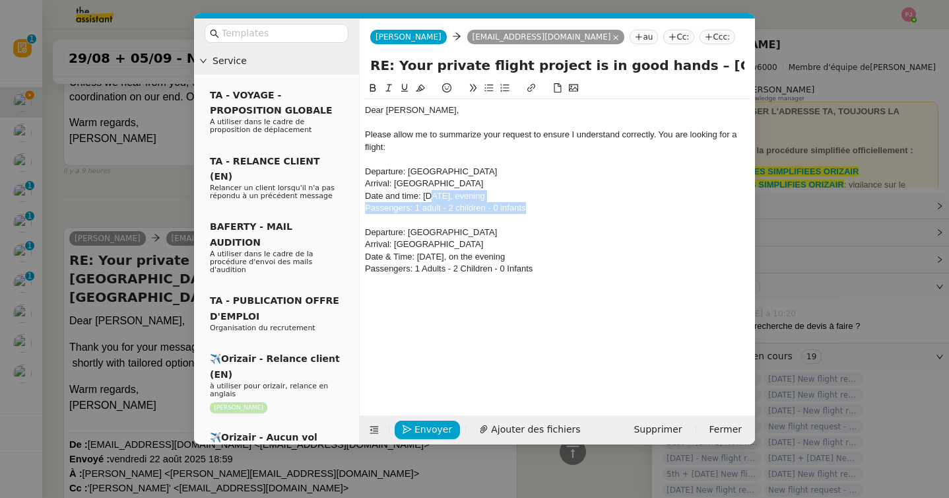
drag, startPoint x: 535, startPoint y: 210, endPoint x: 433, endPoint y: 194, distance: 103.5
click at [433, 194] on div "Dear Mr. Reeder, Please allow me to summarize your request to ensure I understa…" at bounding box center [557, 208] width 385 height 218
click at [523, 202] on div "Passengers: 1 adult - 2 children - 0 infants" at bounding box center [557, 208] width 385 height 12
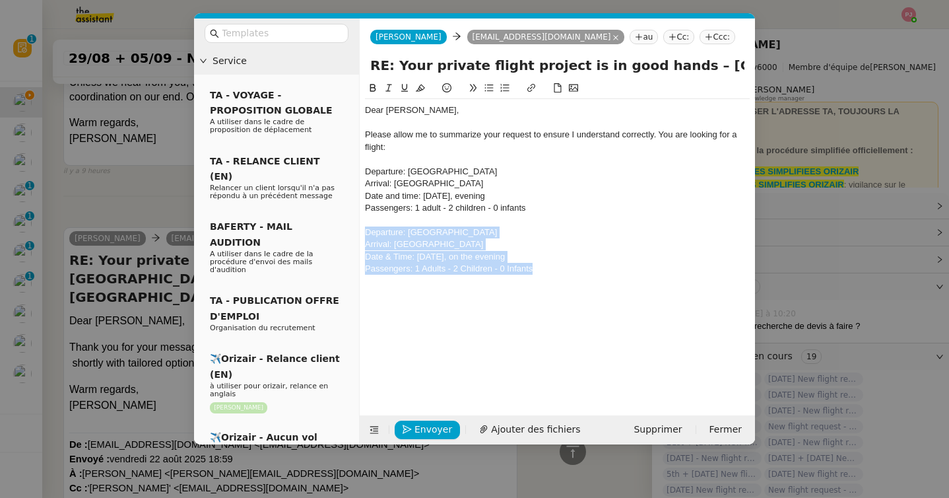
drag, startPoint x: 552, startPoint y: 273, endPoint x: 368, endPoint y: 226, distance: 190.8
click at [368, 226] on div "Dear Mr. Reeder, Please allow me to summarize your request to ensure I understa…" at bounding box center [557, 208] width 385 height 218
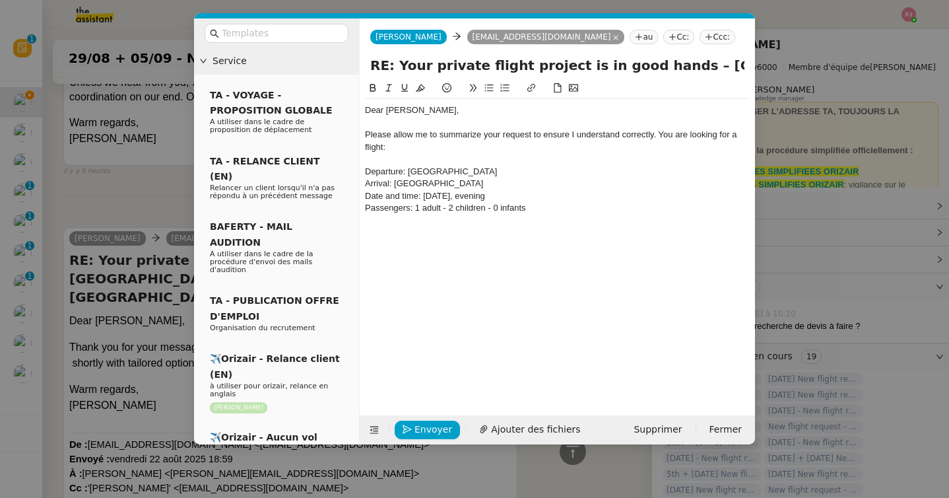
click at [160, 176] on nz-modal-container "Service TA - VOYAGE - PROPOSITION GLOBALE A utiliser dans le cadre de propositi…" at bounding box center [474, 249] width 949 height 498
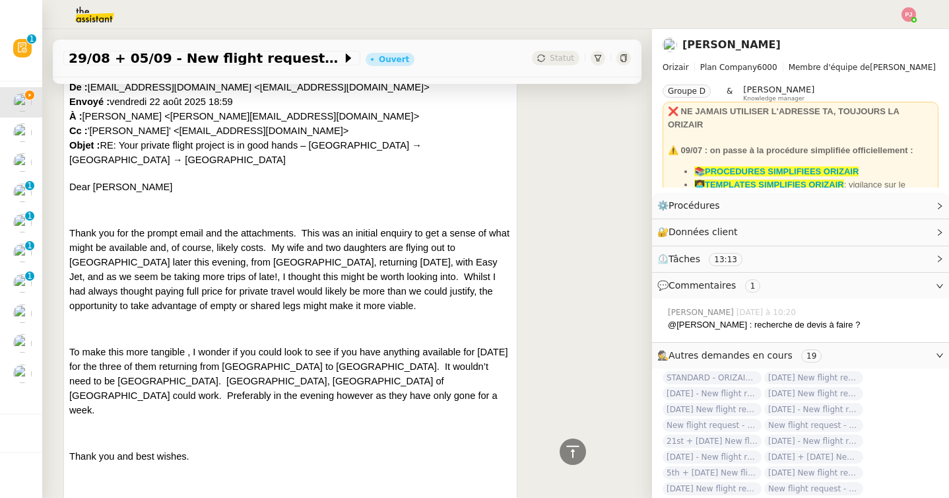
scroll to position [1224, 0]
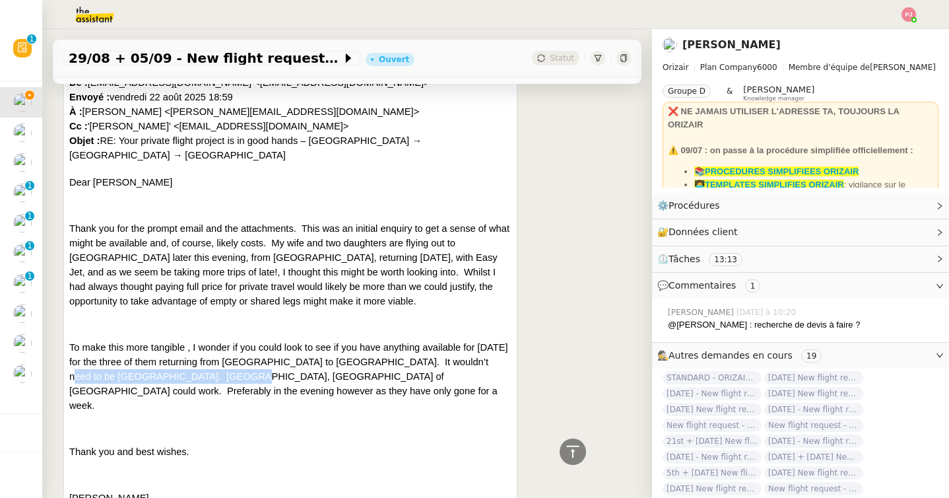
drag, startPoint x: 230, startPoint y: 344, endPoint x: 69, endPoint y: 342, distance: 161.0
click at [69, 342] on span "To make this more tangible , I wonder if you could look to see if you have anyt…" at bounding box center [288, 376] width 439 height 69
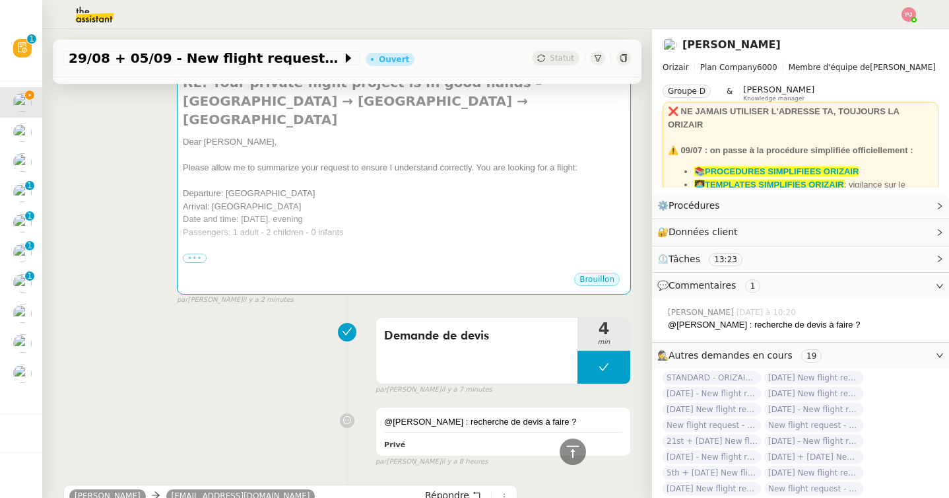
scroll to position [0, 0]
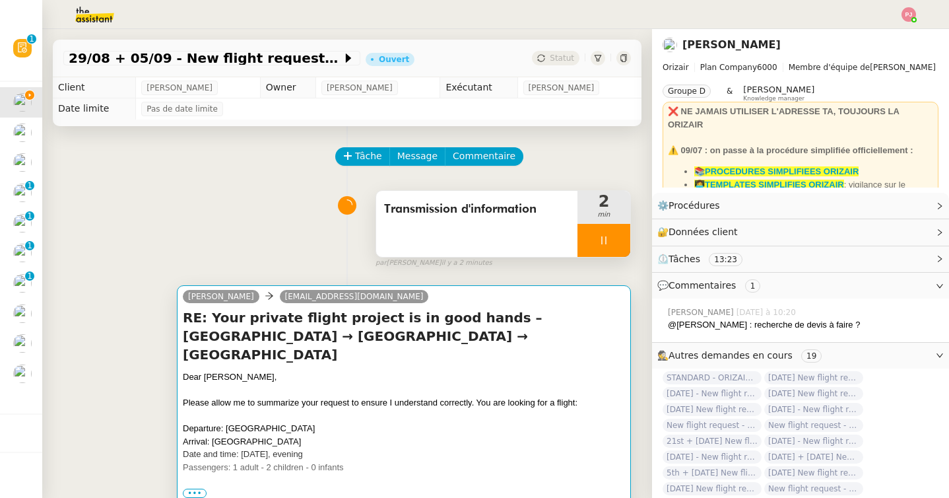
click at [259, 461] on div "Passengers: 1 adult - 2 children - 0 infants" at bounding box center [404, 467] width 442 height 13
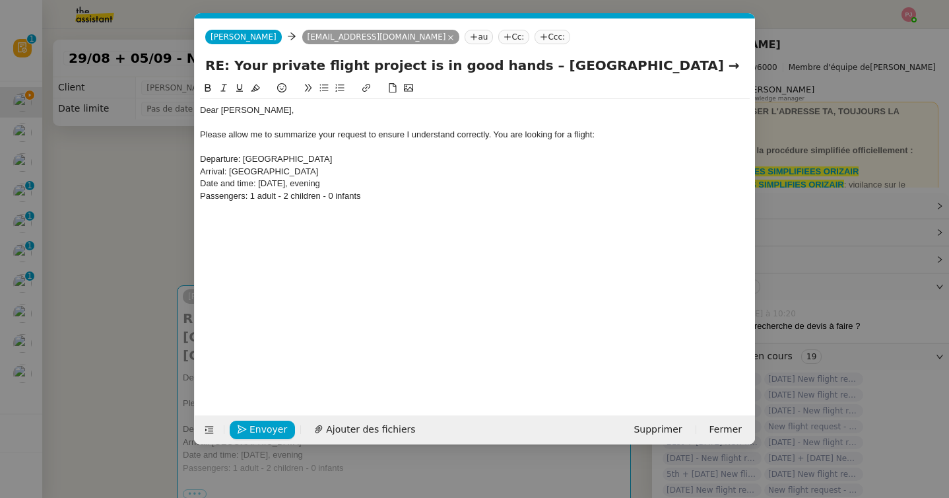
scroll to position [0, 28]
click at [341, 174] on div "Arrival: [GEOGRAPHIC_DATA]" at bounding box center [475, 172] width 550 height 12
click at [381, 191] on div "Passengers: 1 adult - 2 children - 0 infants" at bounding box center [475, 196] width 550 height 12
click at [200, 160] on div "Departure: [GEOGRAPHIC_DATA]" at bounding box center [475, 159] width 550 height 12
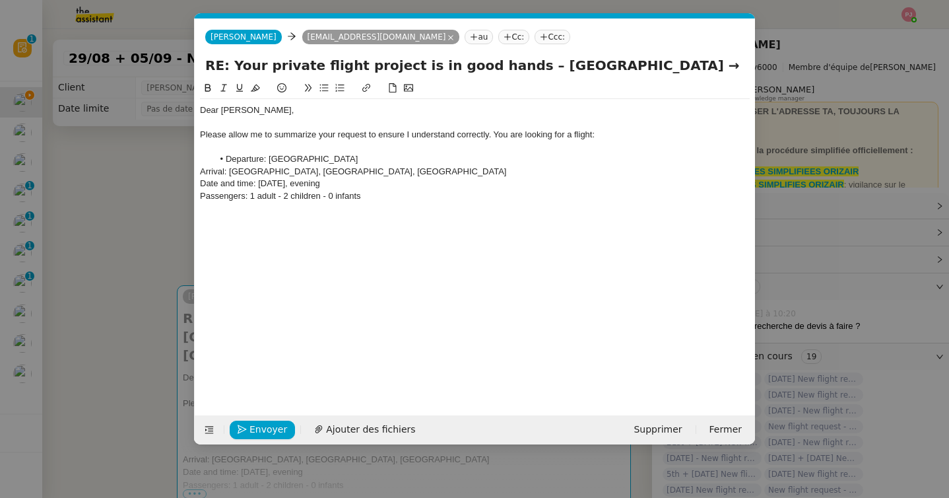
click at [201, 173] on div "Arrival: [GEOGRAPHIC_DATA], [GEOGRAPHIC_DATA], [GEOGRAPHIC_DATA]" at bounding box center [475, 172] width 550 height 12
click at [200, 184] on div "Date and time: [DATE], evening" at bounding box center [475, 184] width 550 height 12
click at [201, 196] on div "Passengers: 1 adult - 2 children - 0 infants" at bounding box center [475, 196] width 550 height 12
click at [400, 189] on li "Date and time: [DATE], evening" at bounding box center [481, 184] width 537 height 12
click at [401, 193] on li "Passengers: 1 adult - 2 children - 0 infants" at bounding box center [481, 196] width 537 height 12
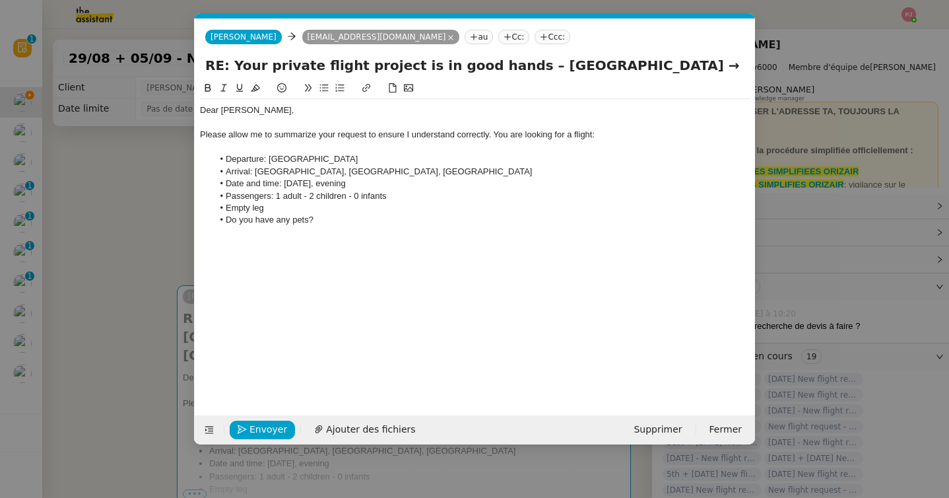
click at [130, 274] on nz-modal-container "Service TA - VOYAGE - PROPOSITION GLOBALE A utiliser dans le cadre de propositi…" at bounding box center [474, 249] width 949 height 498
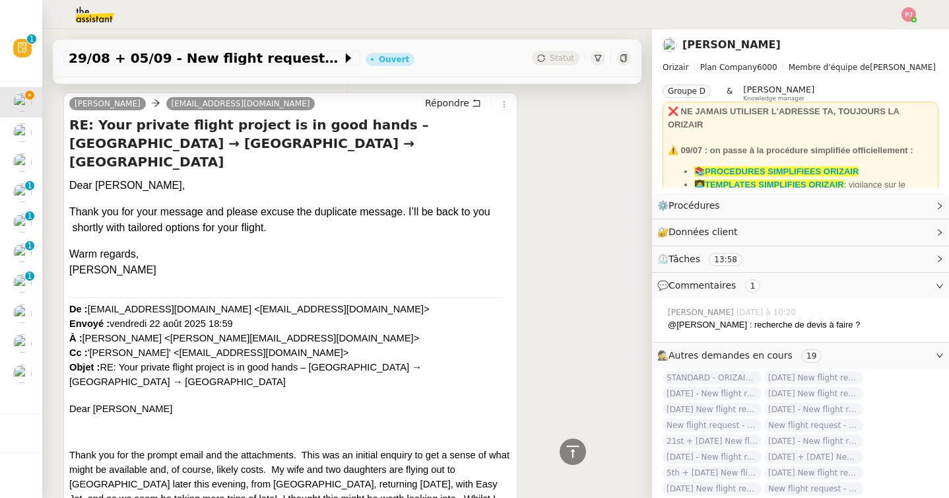
scroll to position [993, 0]
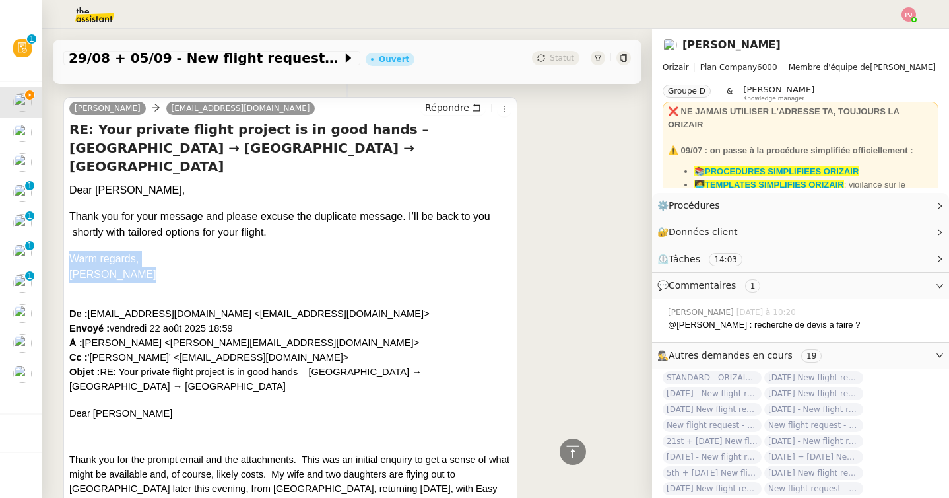
drag, startPoint x: 72, startPoint y: 220, endPoint x: 127, endPoint y: 249, distance: 62.3
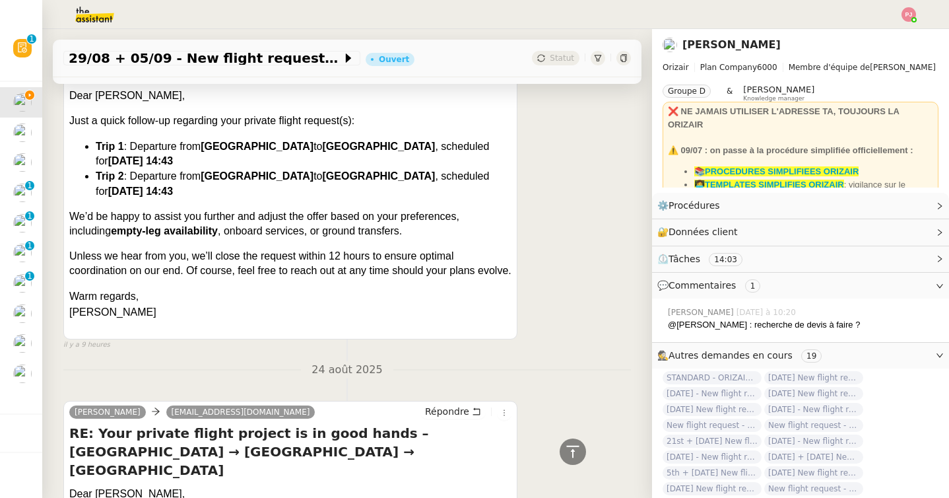
scroll to position [0, 0]
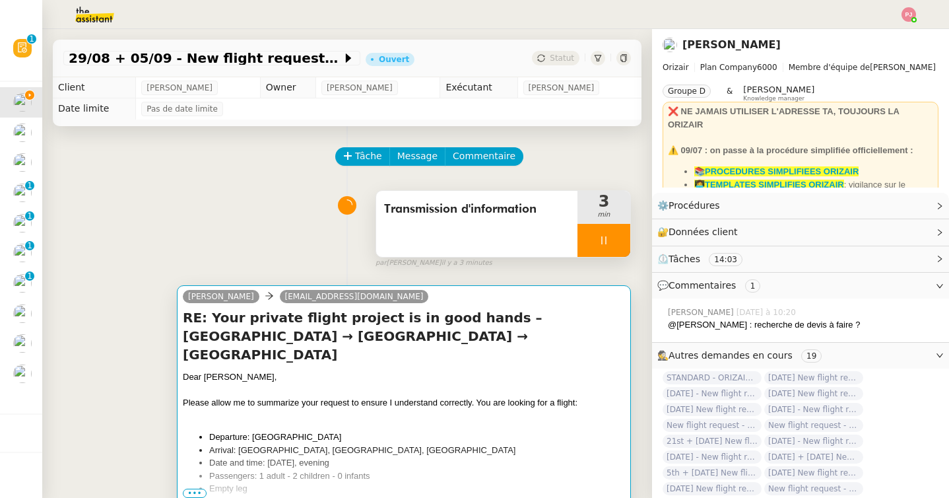
click at [326, 456] on li "Date and time: [DATE], evening" at bounding box center [417, 462] width 416 height 13
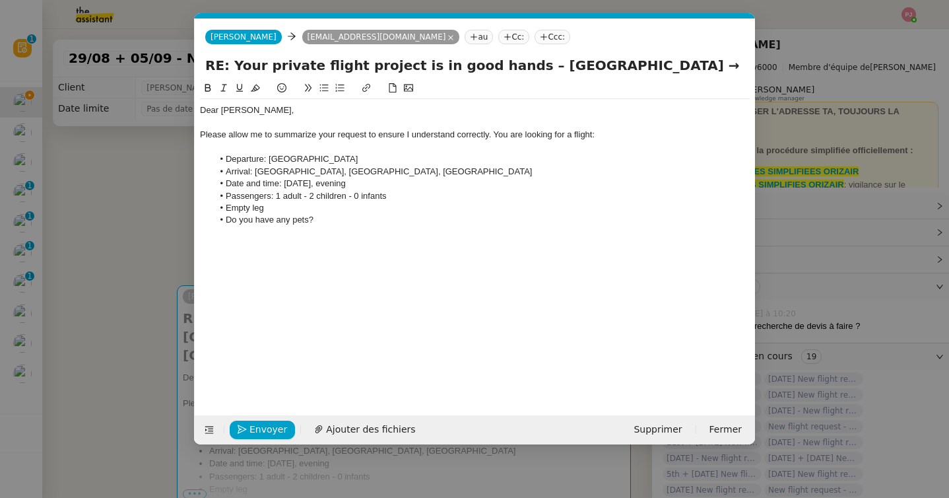
scroll to position [0, 28]
click at [325, 225] on li "Do you have any pets?" at bounding box center [481, 220] width 537 height 12
drag, startPoint x: 325, startPoint y: 223, endPoint x: 202, endPoint y: 224, distance: 123.4
click at [202, 224] on ul "Departure: Palma de Mallorca Airport Arrival: London Luton Airport, Farnborough…" at bounding box center [475, 189] width 550 height 73
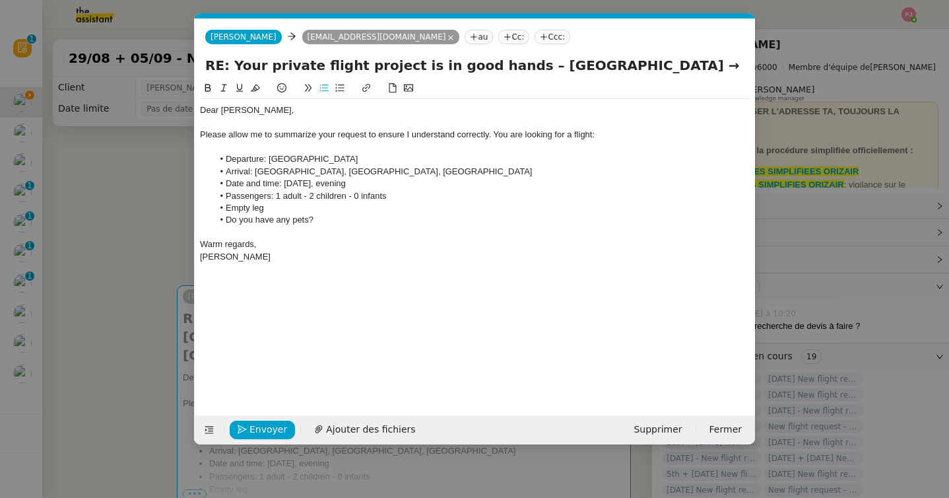
click at [308, 209] on li "Empty leg" at bounding box center [481, 208] width 537 height 12
click at [265, 432] on span "Envoyer" at bounding box center [268, 429] width 38 height 15
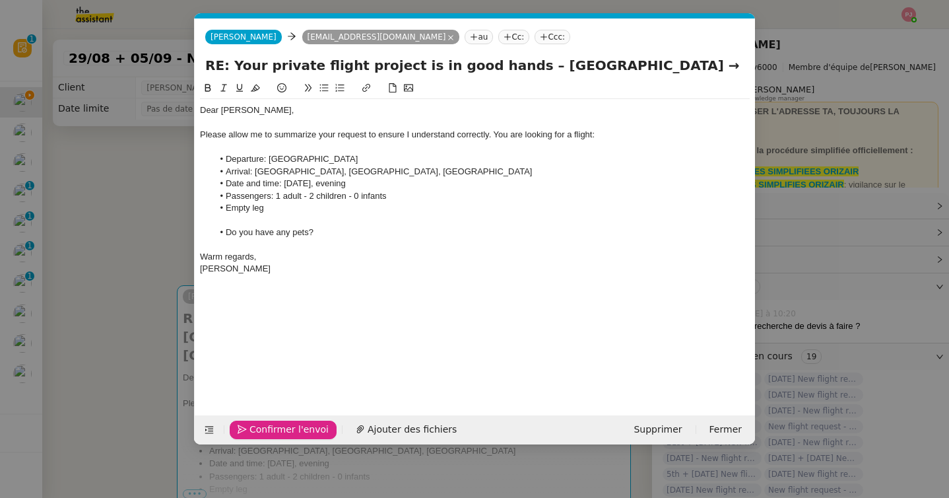
click at [265, 432] on span "Confirmer l'envoi" at bounding box center [288, 429] width 79 height 15
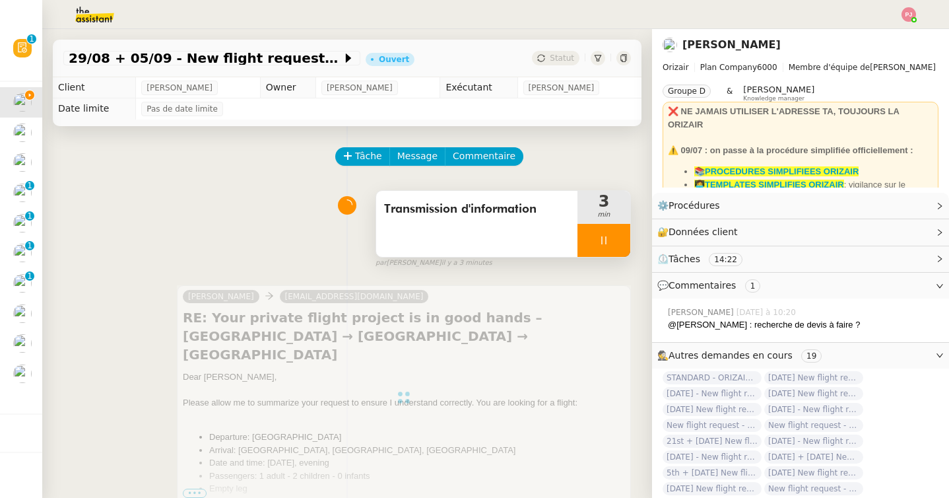
click at [599, 244] on icon at bounding box center [604, 240] width 11 height 11
click at [618, 244] on icon at bounding box center [617, 240] width 11 height 11
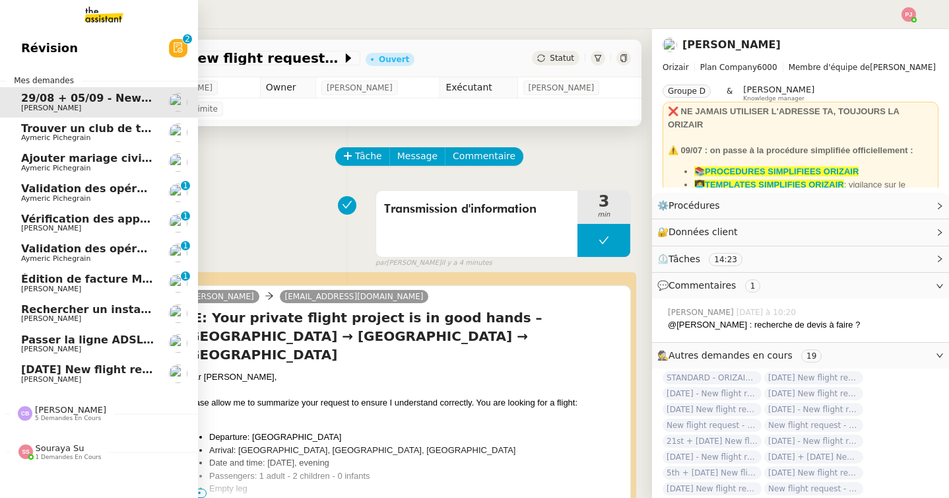
click at [28, 377] on span "[PERSON_NAME]" at bounding box center [51, 379] width 60 height 9
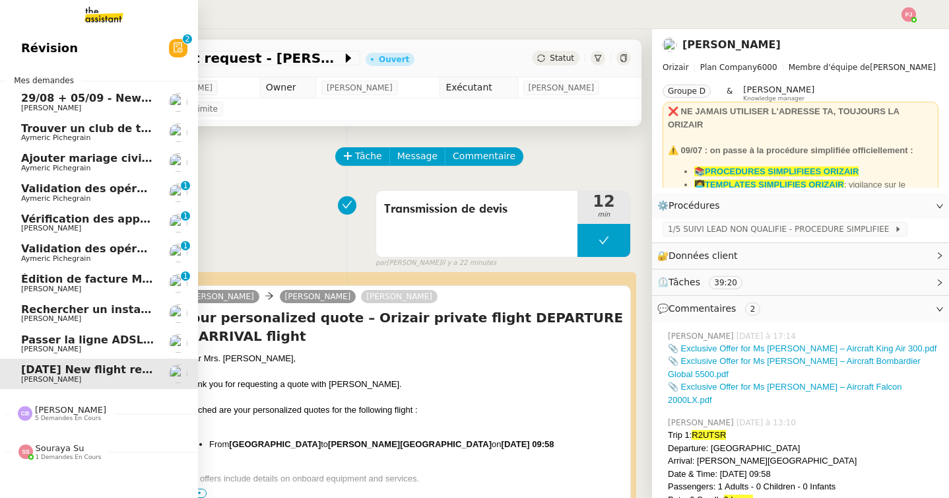
click at [91, 193] on span "Validation des opérations comptables" at bounding box center [133, 188] width 225 height 13
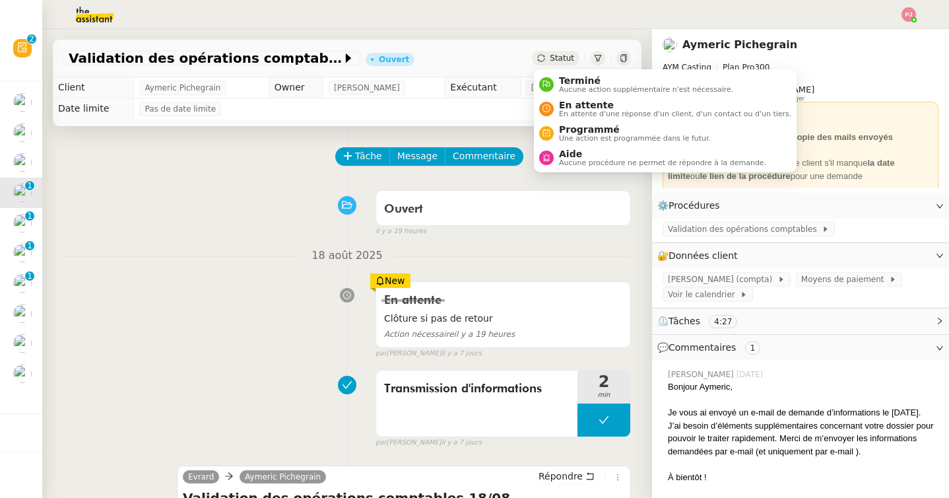
click at [544, 58] on icon at bounding box center [541, 58] width 8 height 8
click at [566, 94] on li "Terminé Aucune action supplémentaire n'est nécessaire." at bounding box center [665, 84] width 263 height 24
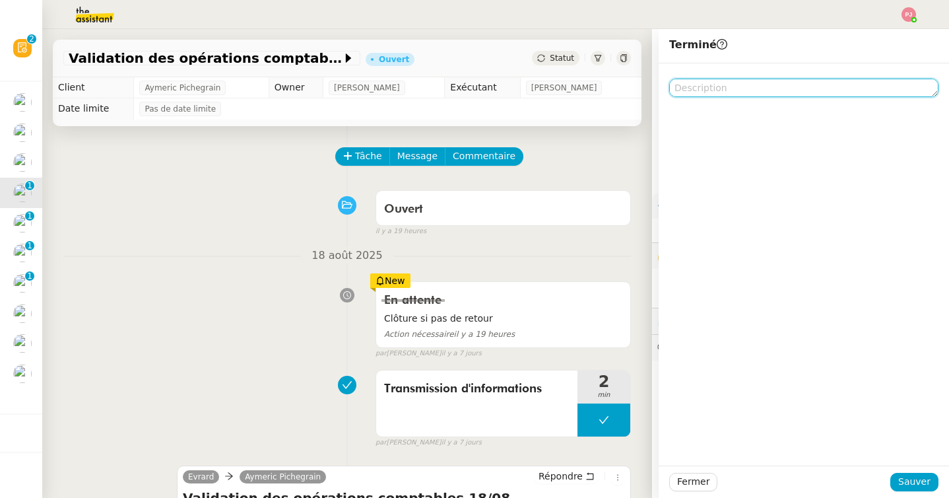
click at [719, 90] on textarea at bounding box center [803, 88] width 269 height 18
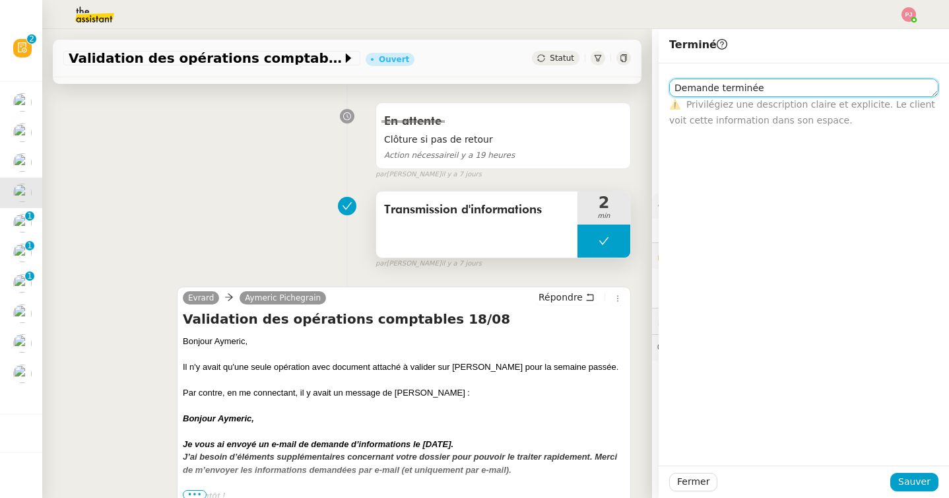
scroll to position [193, 0]
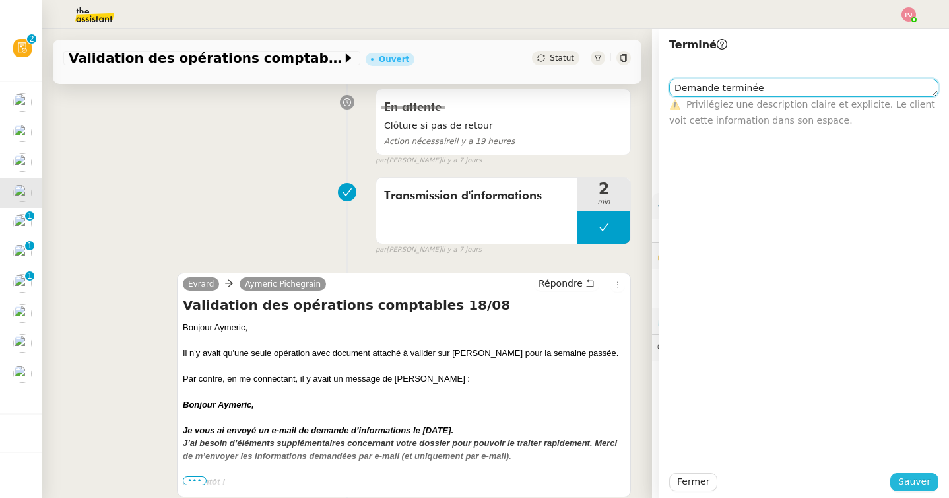
type textarea "Demande terminée"
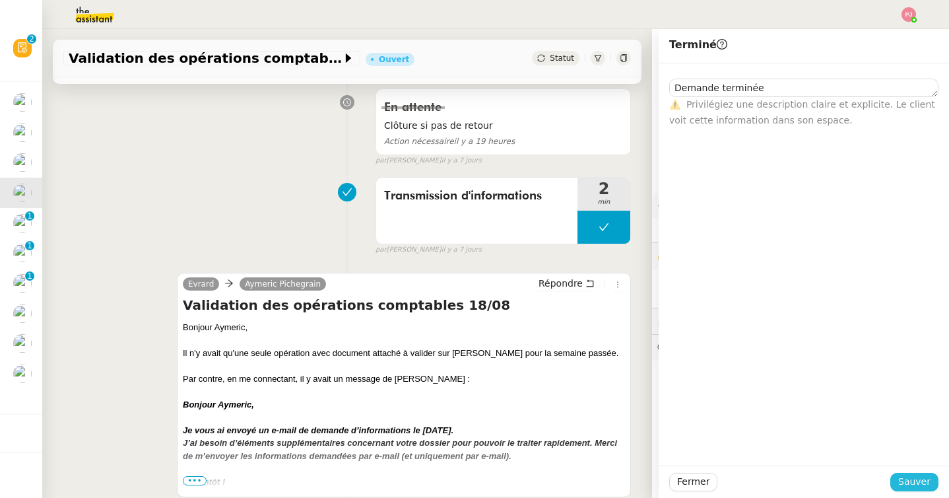
click at [925, 475] on span "Sauver" at bounding box center [914, 481] width 32 height 15
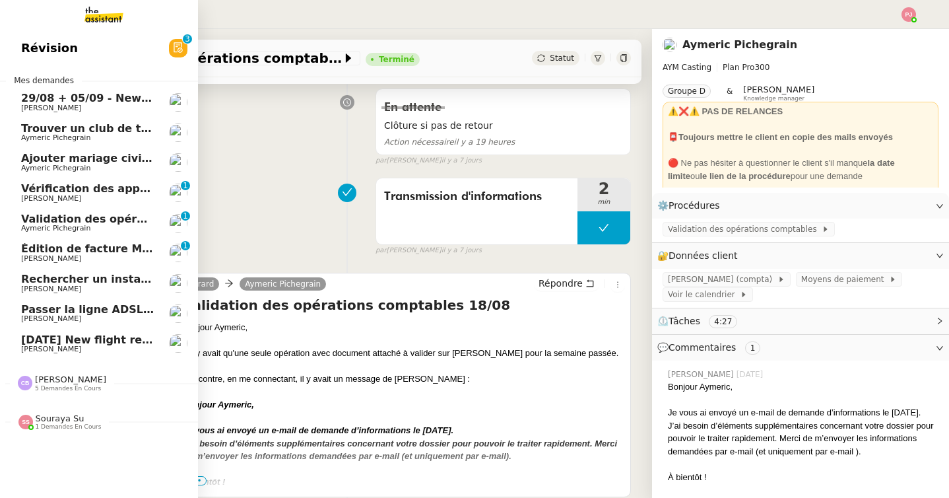
click at [94, 216] on span "Validation des opérations comptables" at bounding box center [133, 218] width 225 height 13
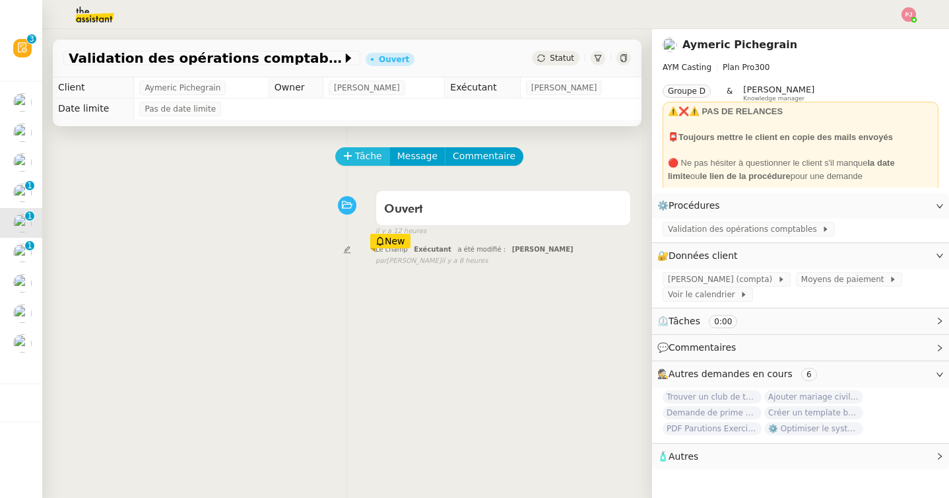
click at [367, 161] on span "Tâche" at bounding box center [368, 155] width 27 height 15
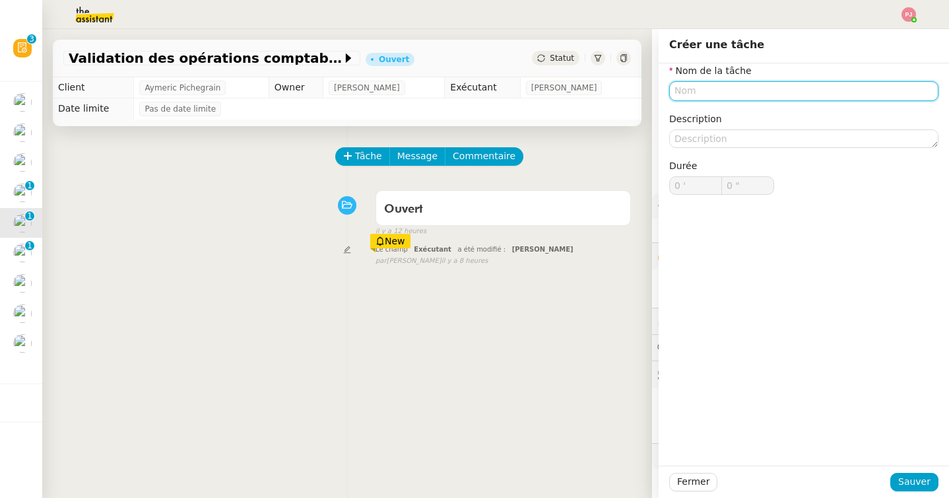
click at [701, 93] on input "text" at bounding box center [803, 90] width 269 height 19
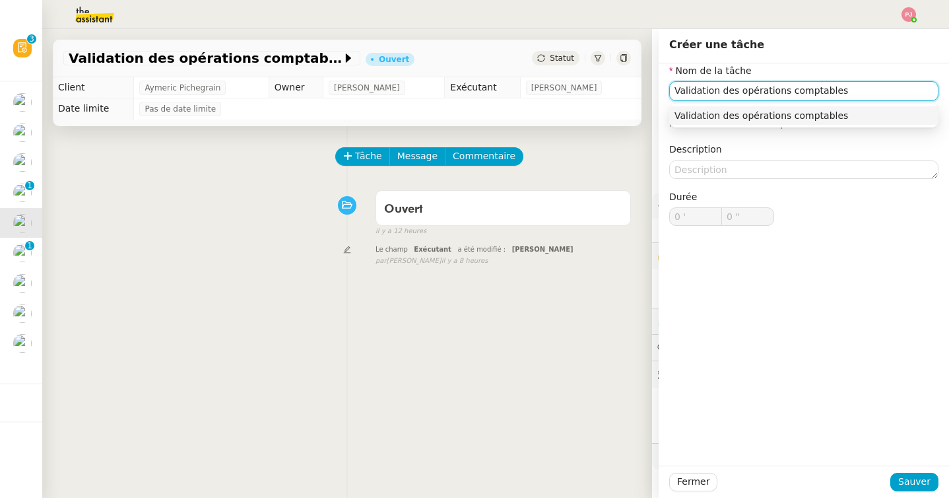
type input "Validation des opérations comptables"
click at [897, 492] on div "Fermer Sauver" at bounding box center [804, 481] width 290 height 32
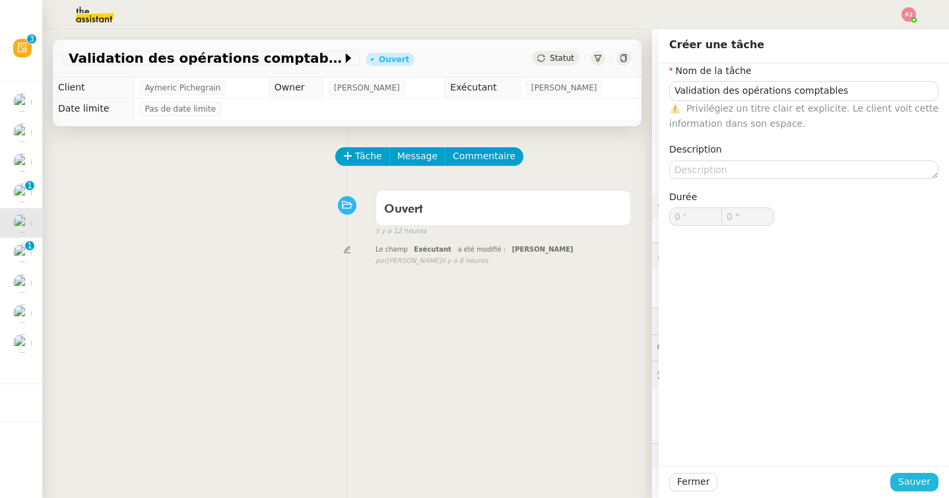
click at [903, 484] on span "Sauver" at bounding box center [914, 481] width 32 height 15
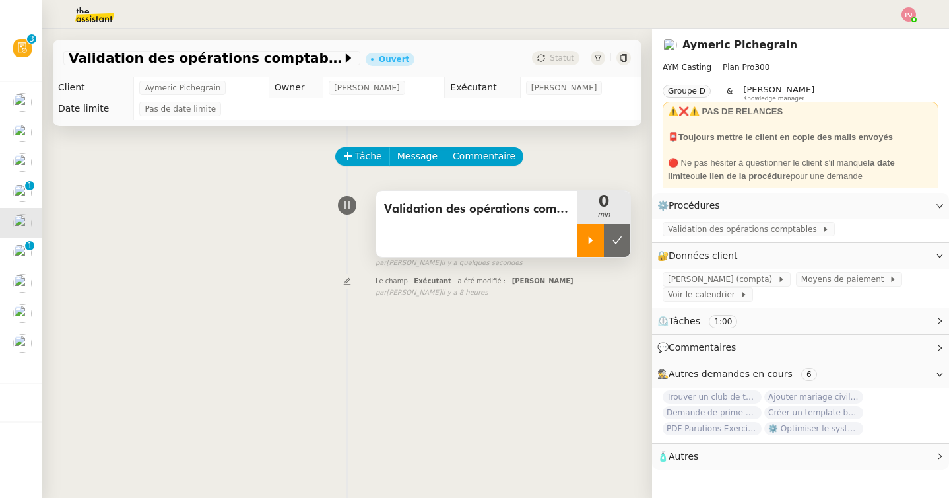
click at [586, 242] on icon at bounding box center [590, 240] width 11 height 11
click at [690, 278] on span "[PERSON_NAME] (compta)" at bounding box center [723, 279] width 110 height 13
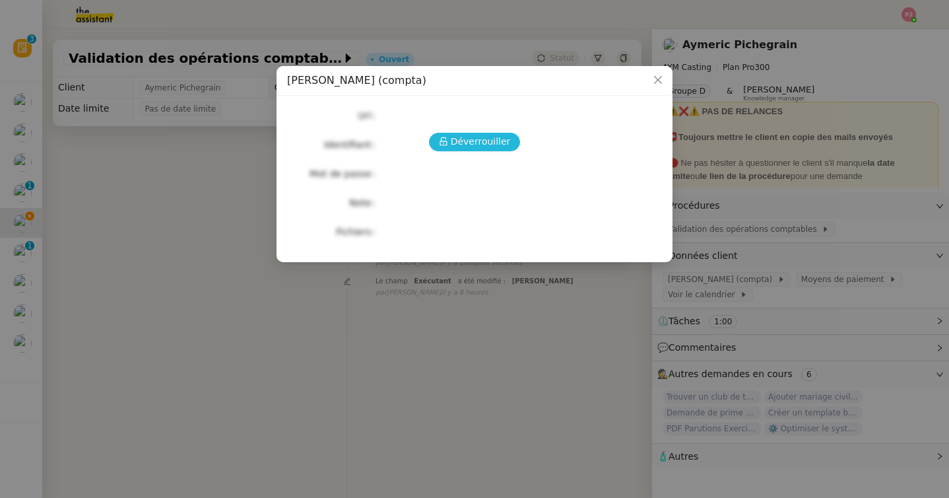
click at [509, 143] on button "Déverrouiller" at bounding box center [475, 142] width 92 height 18
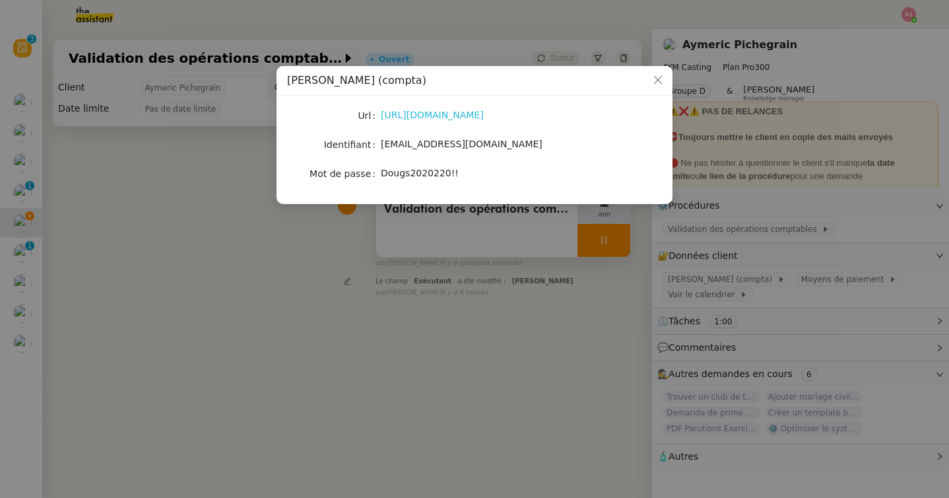
click at [445, 113] on link "https://www.dougs.fr/" at bounding box center [432, 115] width 103 height 11
click at [662, 82] on icon "Close" at bounding box center [658, 80] width 11 height 11
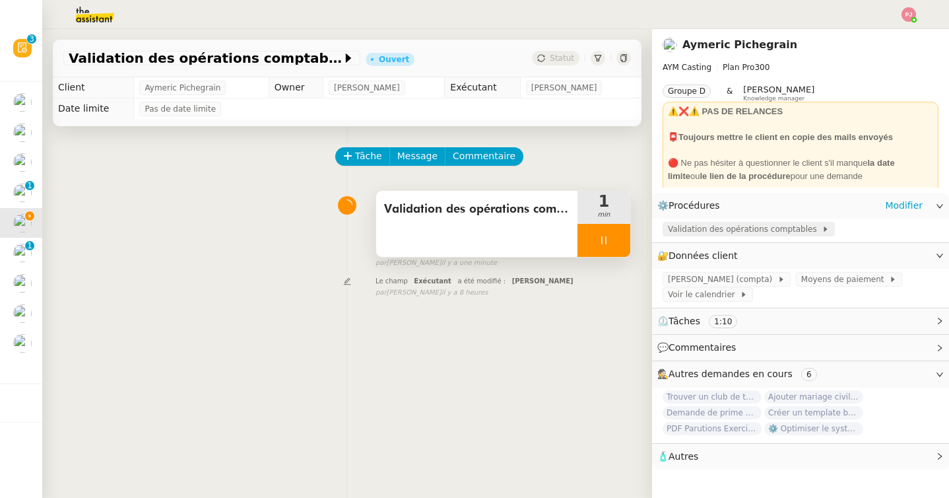
click at [670, 230] on span "Validation des opérations comptables" at bounding box center [745, 228] width 154 height 13
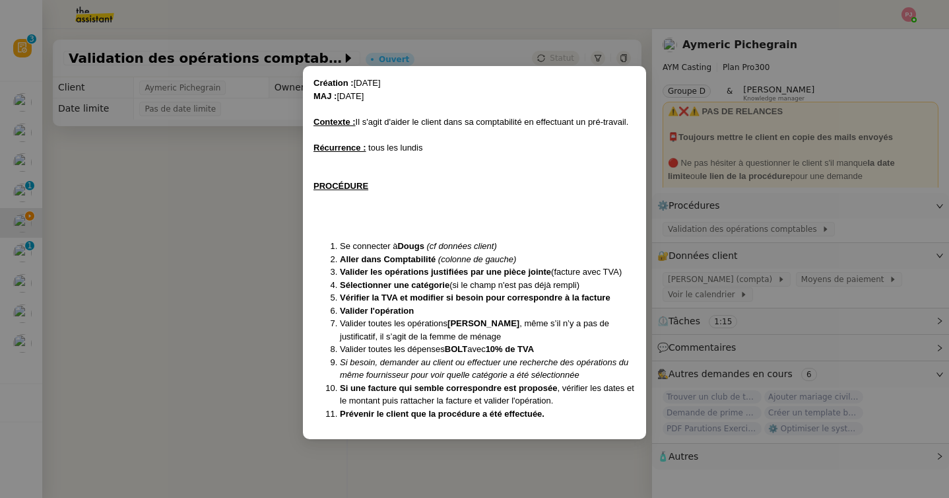
click at [227, 309] on nz-modal-container "Création : 13/05/2025 MAJ : 04/08/2025 Contexte : Il s'agit d'aider le client d…" at bounding box center [474, 249] width 949 height 498
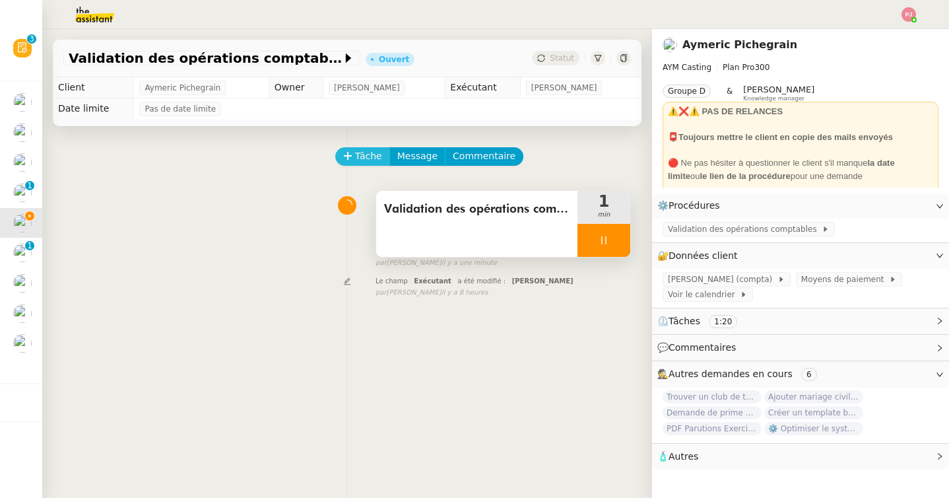
click at [356, 156] on span "Tâche" at bounding box center [368, 155] width 27 height 15
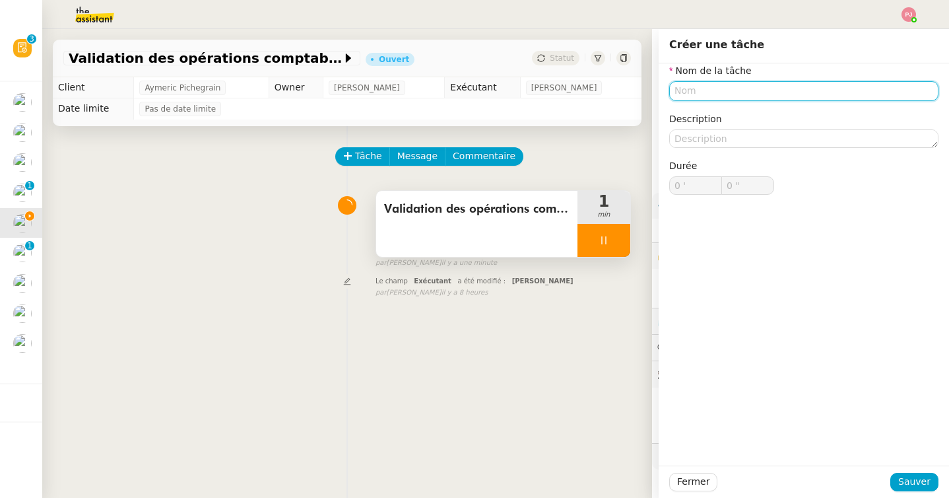
click at [700, 96] on input "text" at bounding box center [803, 90] width 269 height 19
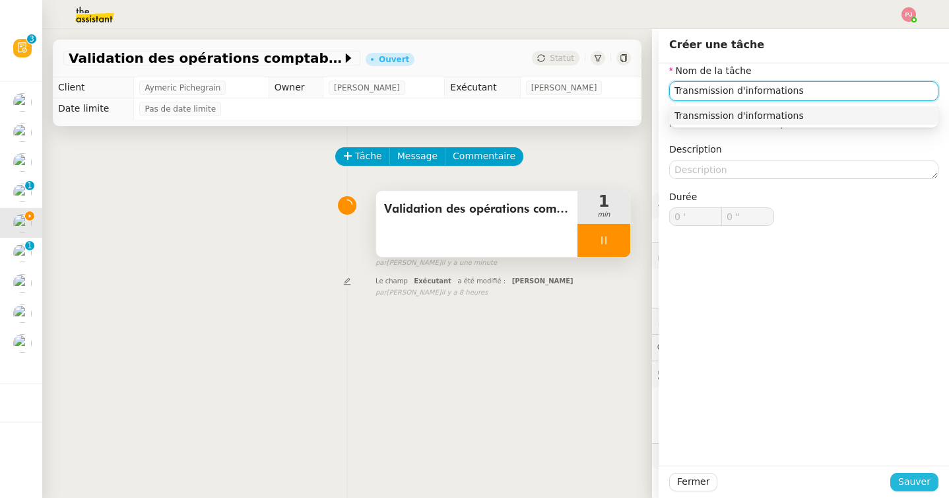
type input "Transmission d'informations"
click at [915, 484] on span "Sauver" at bounding box center [914, 481] width 32 height 15
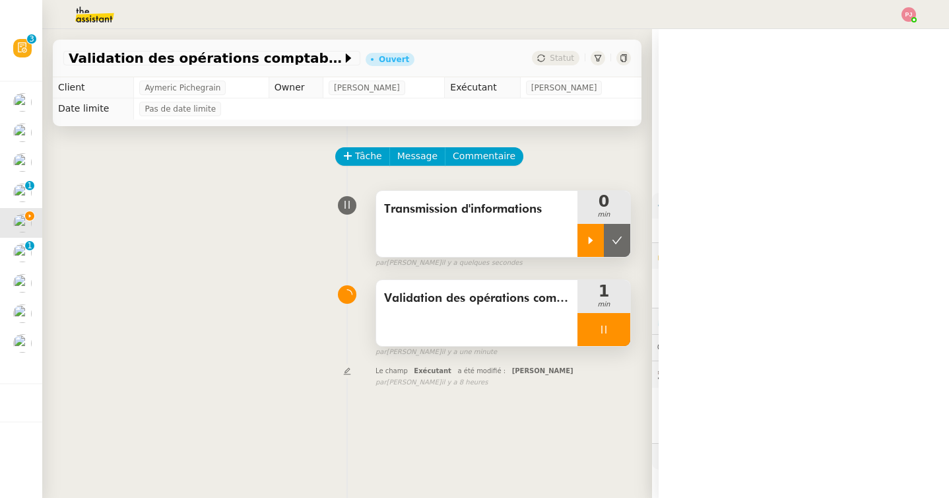
click at [596, 249] on div at bounding box center [590, 240] width 26 height 33
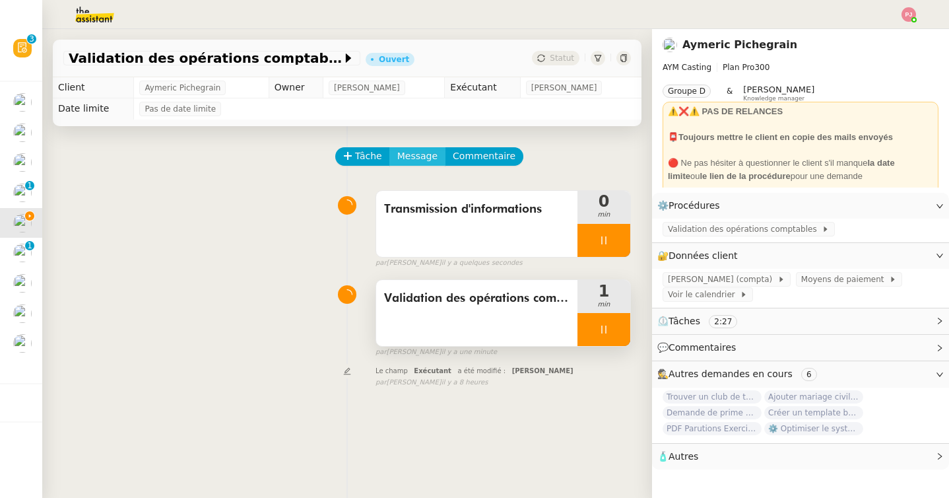
click at [422, 158] on span "Message" at bounding box center [417, 155] width 40 height 15
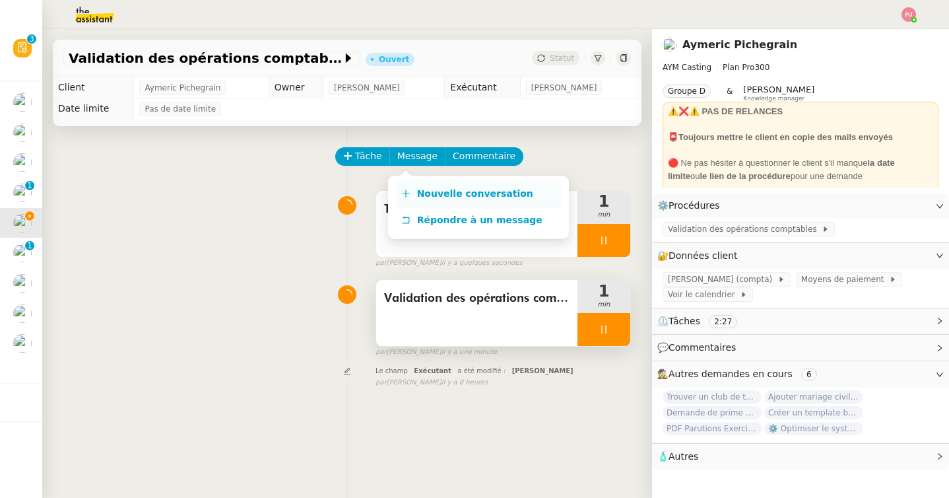
click at [439, 188] on span "Nouvelle conversation" at bounding box center [475, 193] width 116 height 11
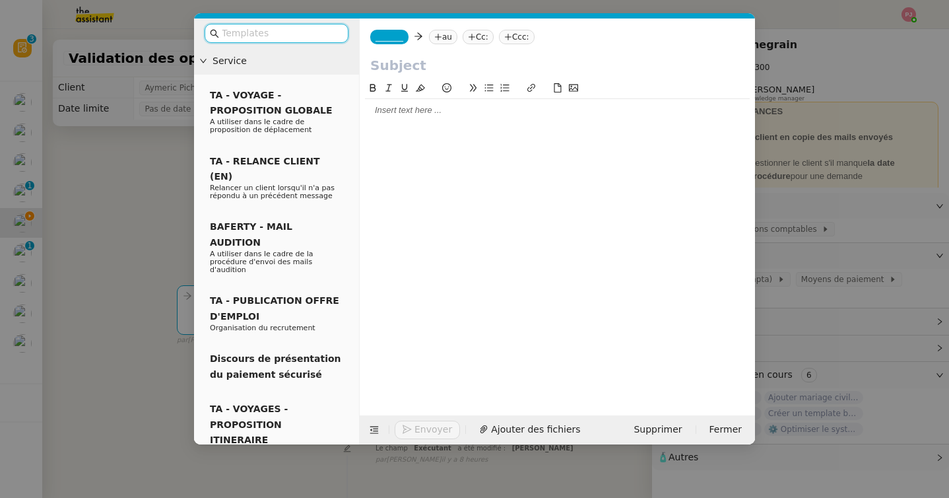
click at [318, 41] on nz-input-group at bounding box center [277, 33] width 144 height 19
click at [403, 41] on span "_______" at bounding box center [389, 36] width 28 height 9
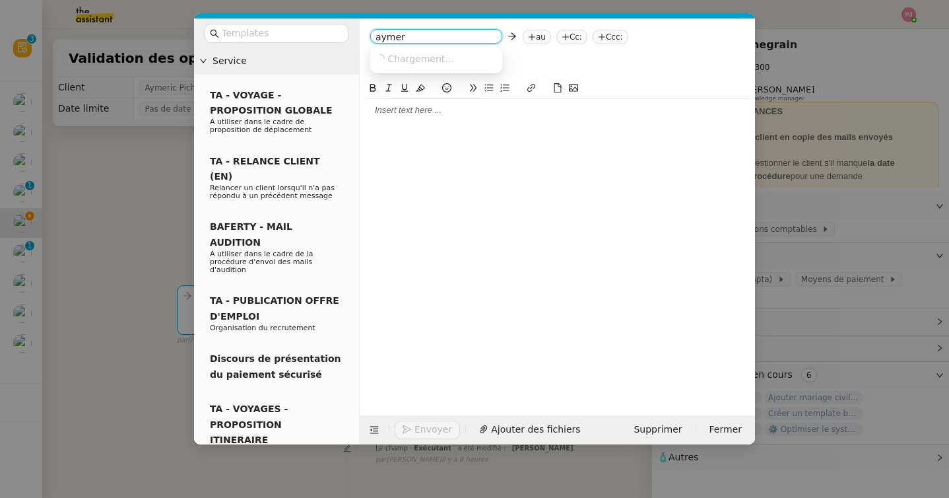
type input "aymeri"
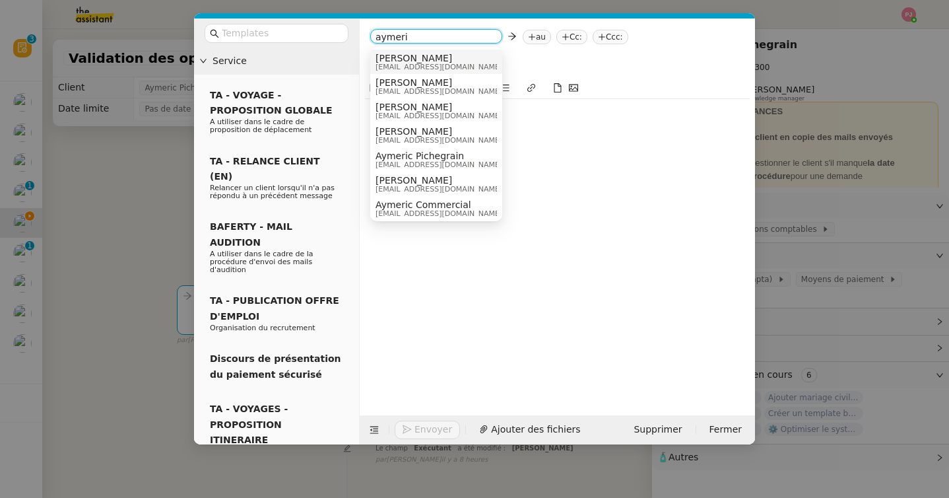
drag, startPoint x: 414, startPoint y: 36, endPoint x: 363, endPoint y: 36, distance: 51.5
click at [363, 36] on div "aymeri au Cc: Ccc:" at bounding box center [557, 36] width 395 height 37
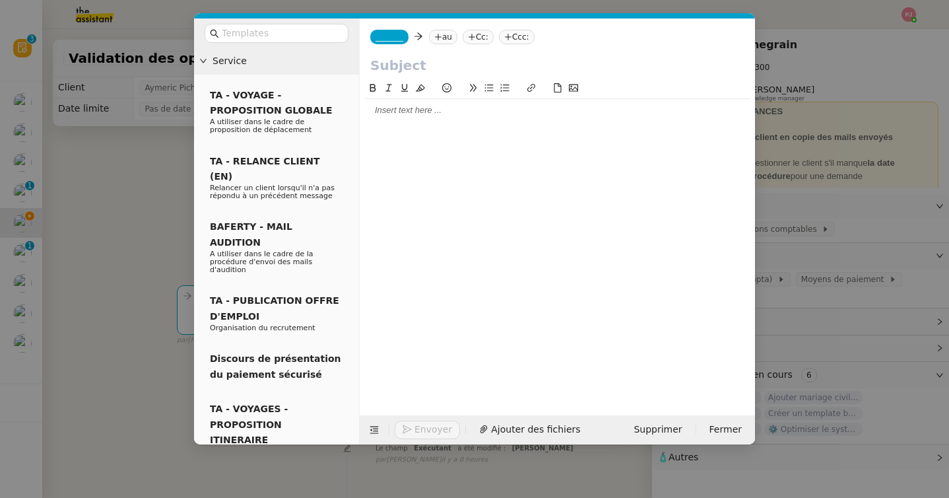
click at [396, 28] on div "_______ au Cc: Ccc:" at bounding box center [557, 36] width 395 height 37
click at [397, 36] on span "_______" at bounding box center [389, 36] width 28 height 9
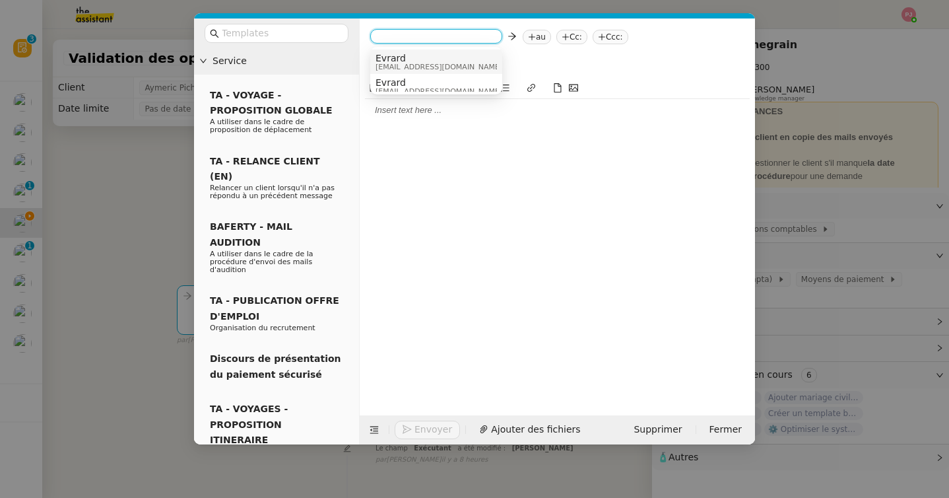
click at [407, 57] on span "Evrard" at bounding box center [438, 58] width 127 height 11
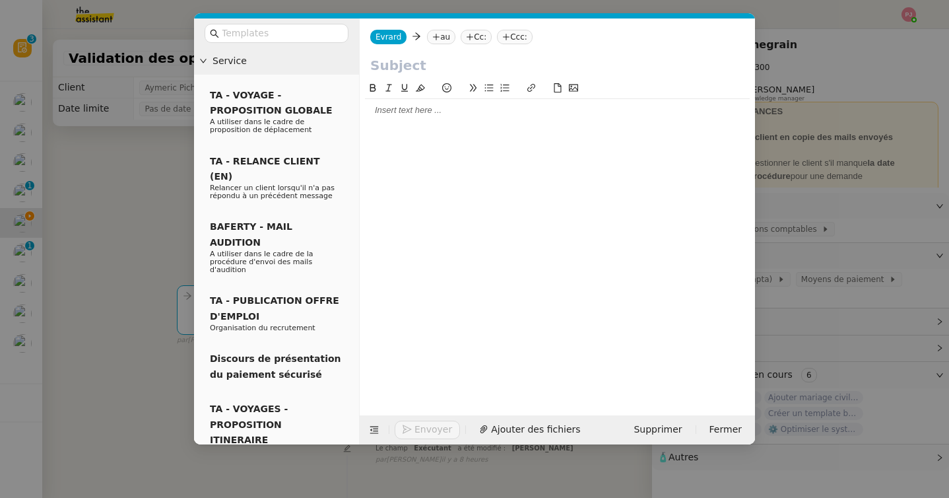
click at [445, 34] on nz-tag "au" at bounding box center [441, 37] width 28 height 15
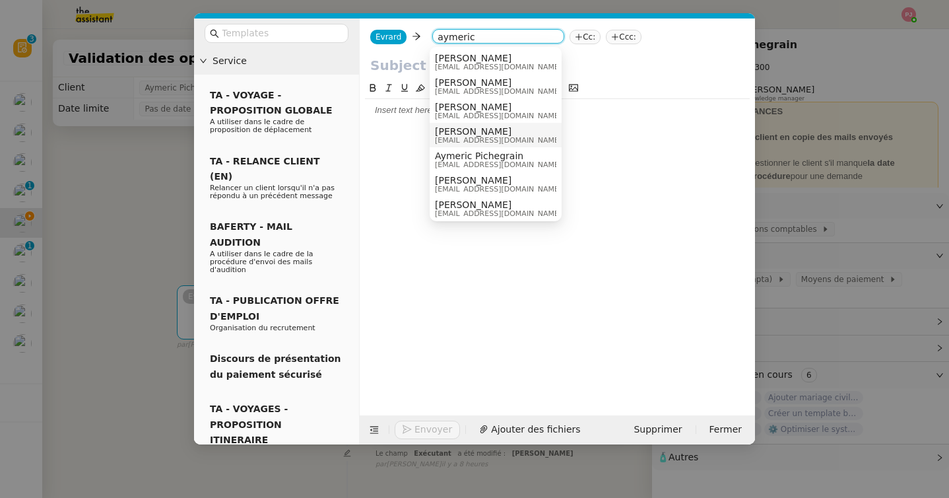
type input "aymeric"
click at [499, 161] on span "aymeric@aymcasting.com" at bounding box center [498, 164] width 127 height 7
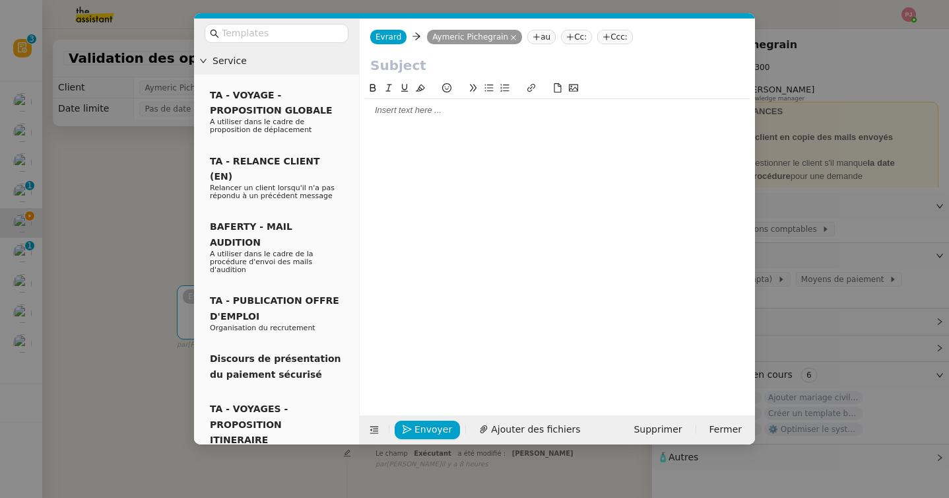
click at [395, 69] on input "text" at bounding box center [557, 65] width 374 height 20
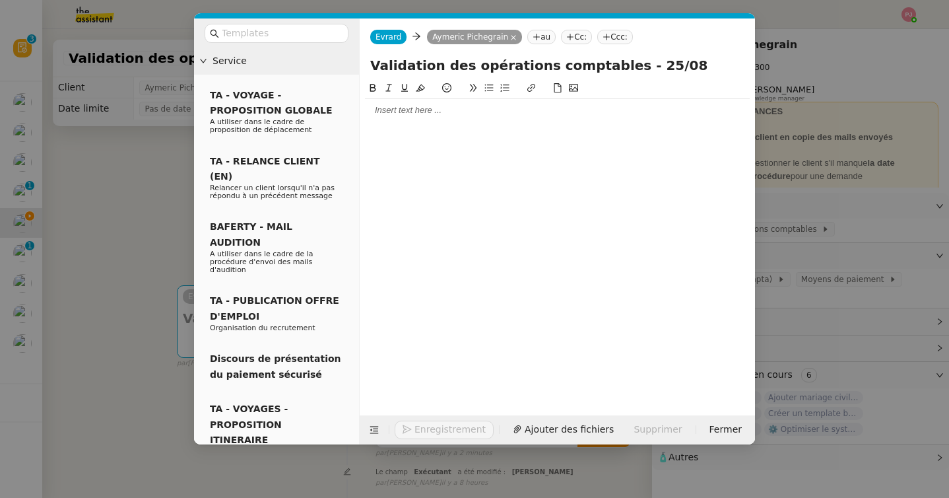
type input "Validation des opérations comptables - 25/08"
click at [381, 110] on div at bounding box center [557, 110] width 385 height 12
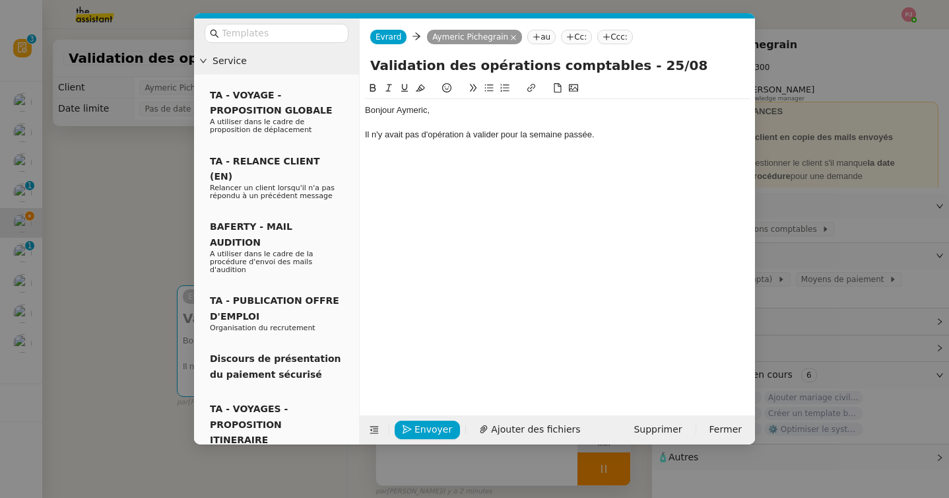
click at [465, 133] on div "Il n'y avait pas d'opération à valider pour la semaine passée." at bounding box center [557, 135] width 385 height 12
click at [697, 132] on div "Il n'y avait pas d'opération comportant un justificatif à valider pour la semai…" at bounding box center [557, 135] width 385 height 12
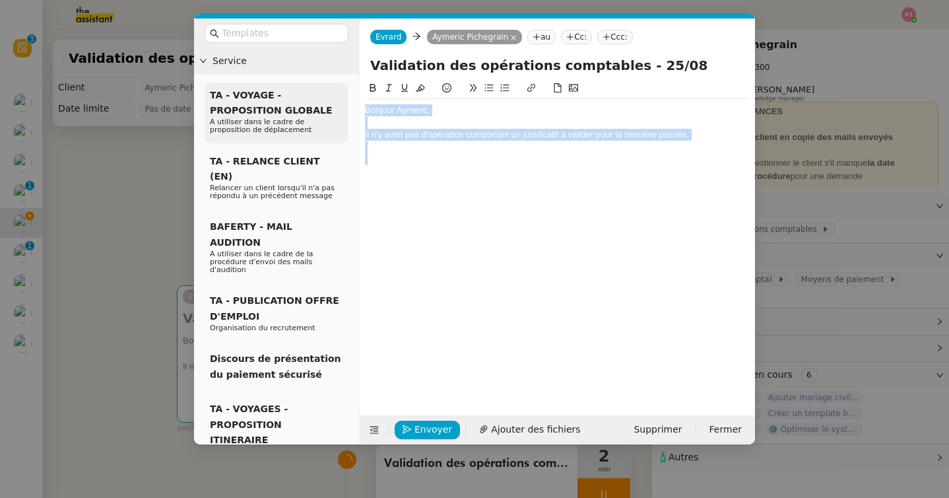
drag, startPoint x: 481, startPoint y: 164, endPoint x: 334, endPoint y: 82, distance: 168.4
click at [334, 82] on nz-layout "Service TA - VOYAGE - PROPOSITION GLOBALE A utiliser dans le cadre de propositi…" at bounding box center [474, 231] width 561 height 426
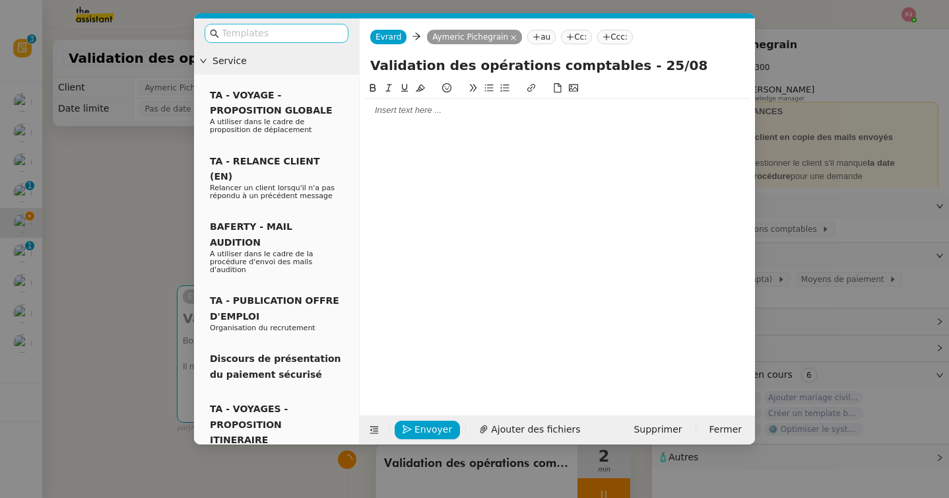
click at [327, 35] on input "text" at bounding box center [281, 33] width 119 height 15
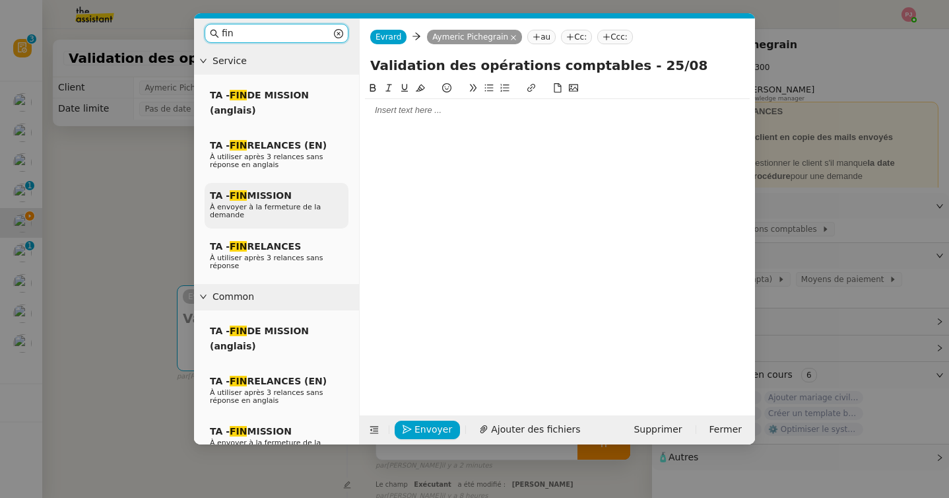
type input "fin"
click at [283, 205] on span "À envoyer à la fermeture de la demande" at bounding box center [265, 211] width 111 height 16
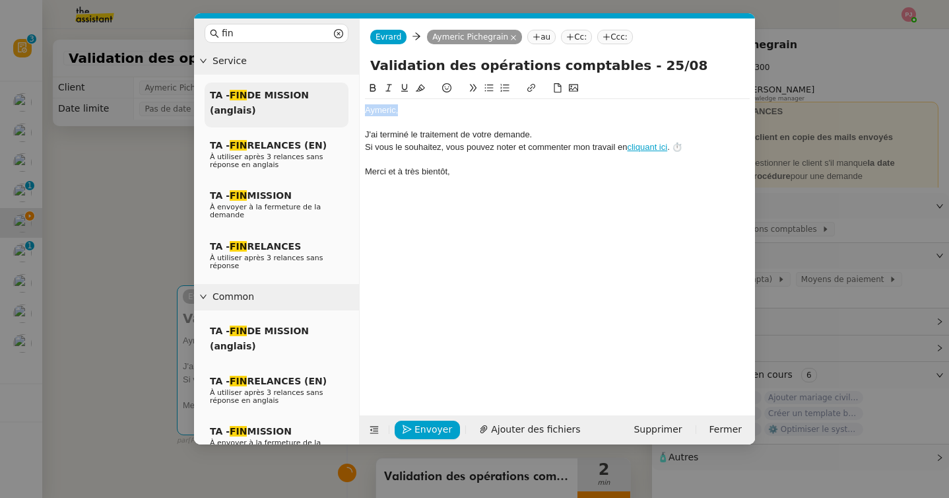
drag, startPoint x: 439, startPoint y: 115, endPoint x: 307, endPoint y: 114, distance: 132.0
click at [307, 114] on nz-layout "fin Service TA - FIN DE MISSION (anglais) TA - FIN RELANCES (EN) À utiliser apr…" at bounding box center [474, 231] width 561 height 426
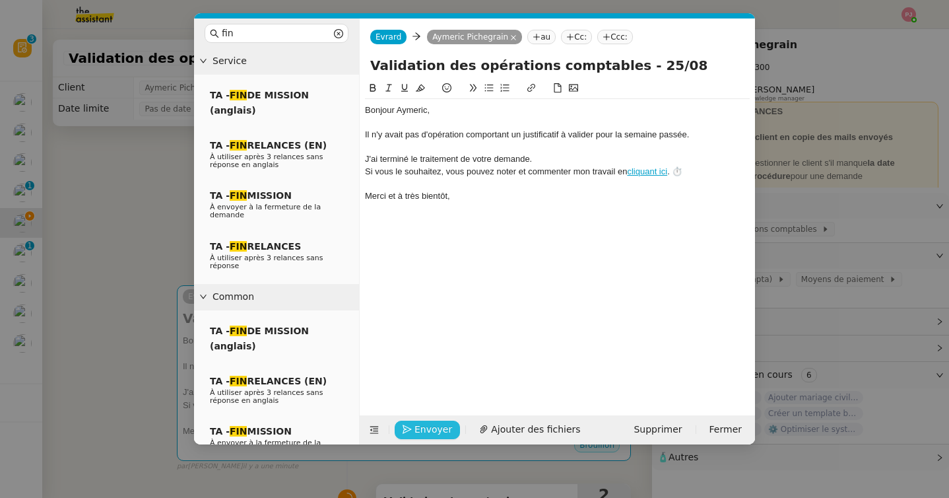
click at [407, 426] on icon "button" at bounding box center [407, 428] width 9 height 9
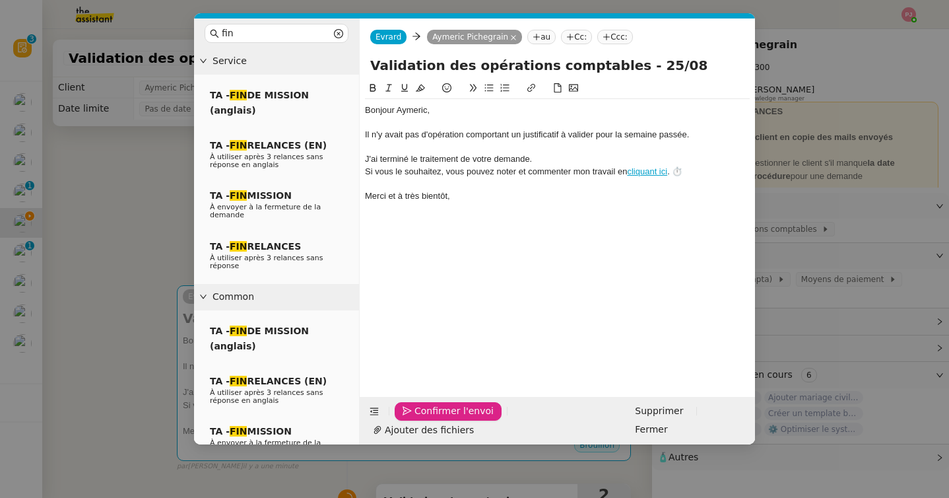
click at [407, 415] on icon "button" at bounding box center [407, 410] width 9 height 9
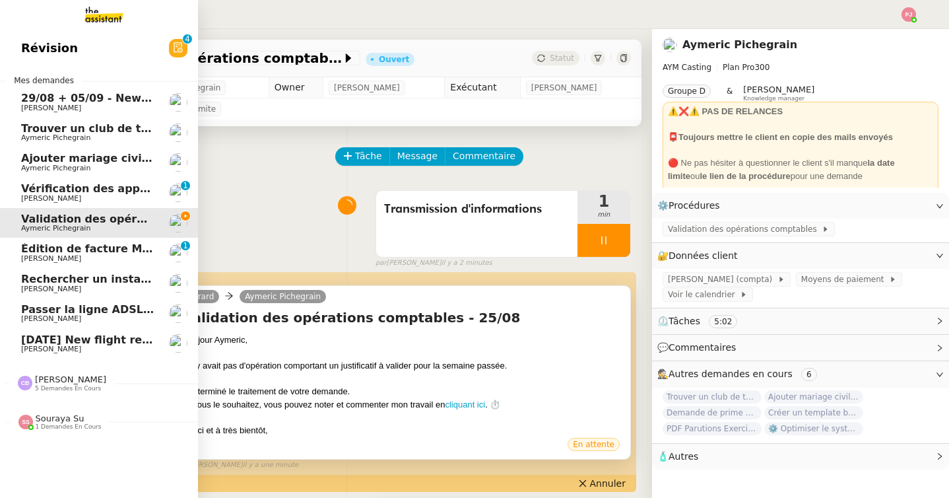
click at [48, 391] on span "5 demandes en cours" at bounding box center [68, 388] width 66 height 7
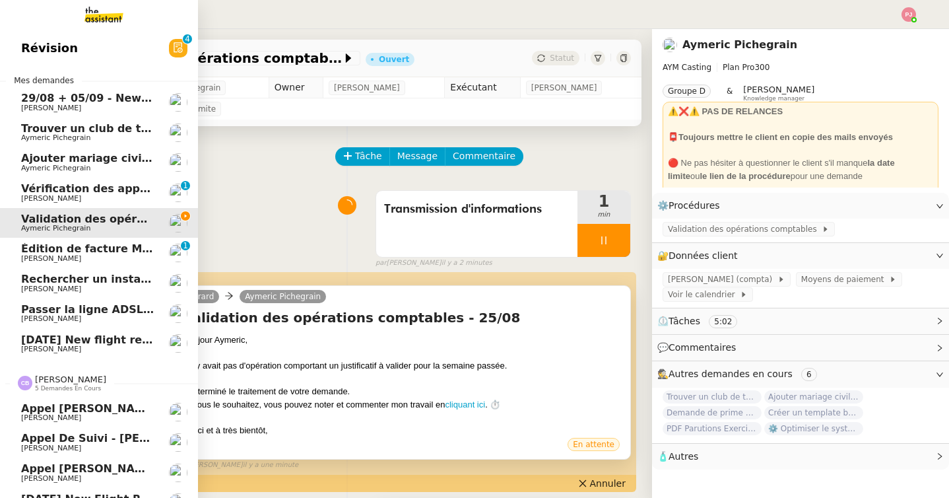
scroll to position [88, 0]
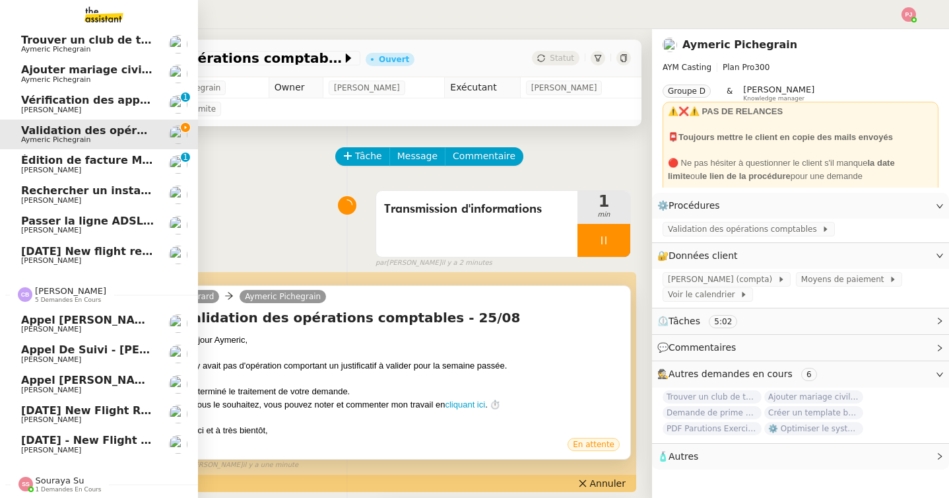
click at [49, 418] on span "[PERSON_NAME]" at bounding box center [51, 419] width 60 height 9
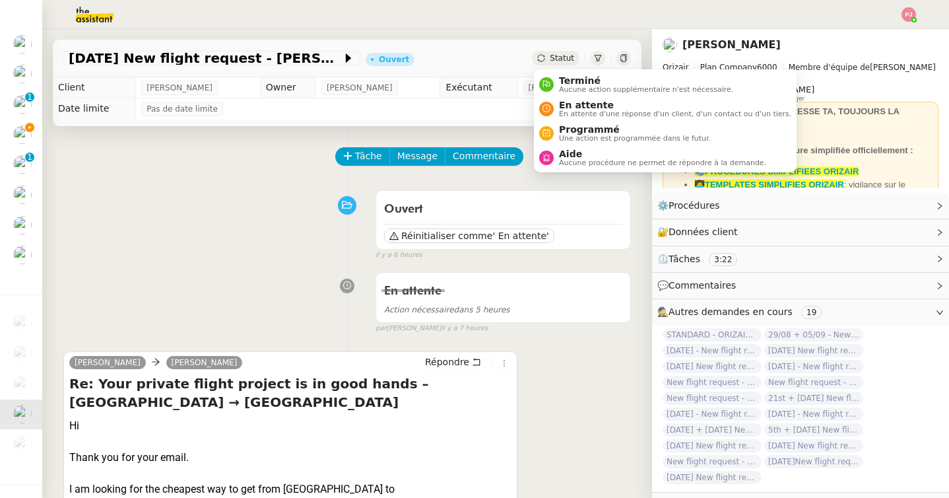
click at [560, 58] on span "Statut" at bounding box center [562, 57] width 24 height 9
click at [570, 129] on span "Programmé" at bounding box center [635, 129] width 152 height 11
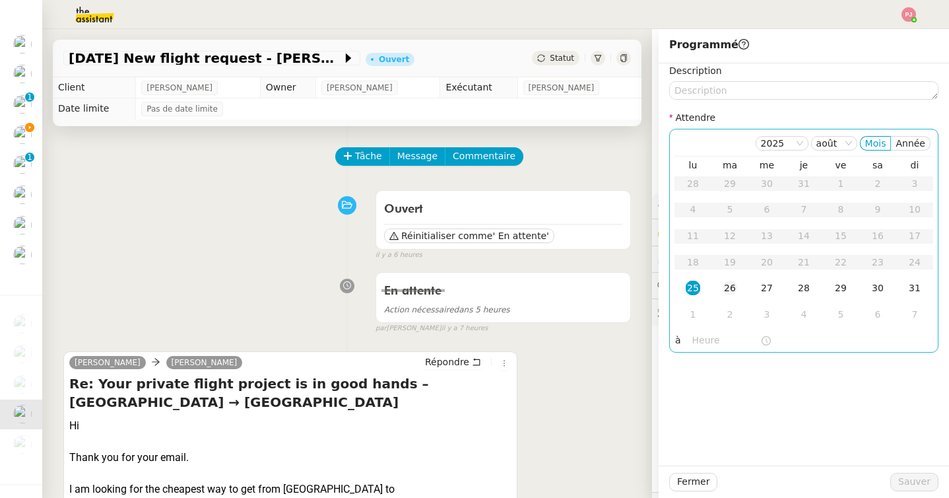
click at [732, 292] on div "26" at bounding box center [730, 287] width 15 height 15
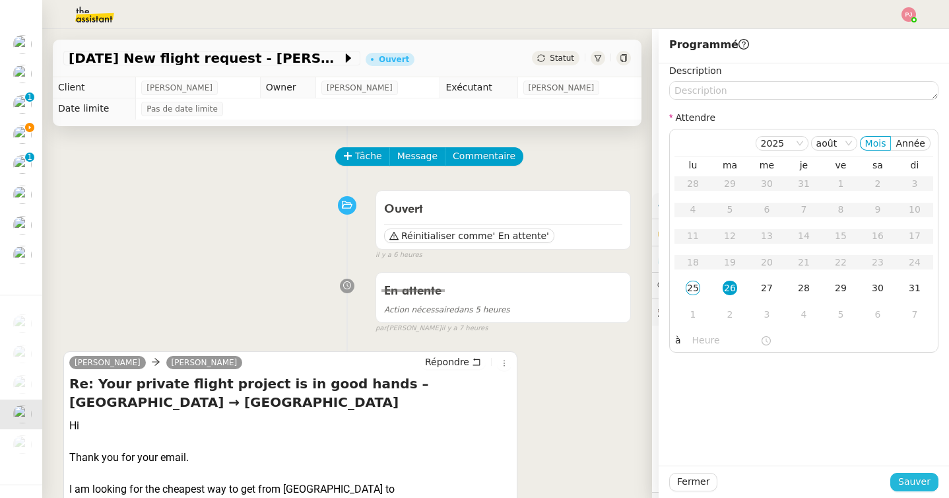
click at [909, 481] on span "Sauver" at bounding box center [914, 481] width 32 height 15
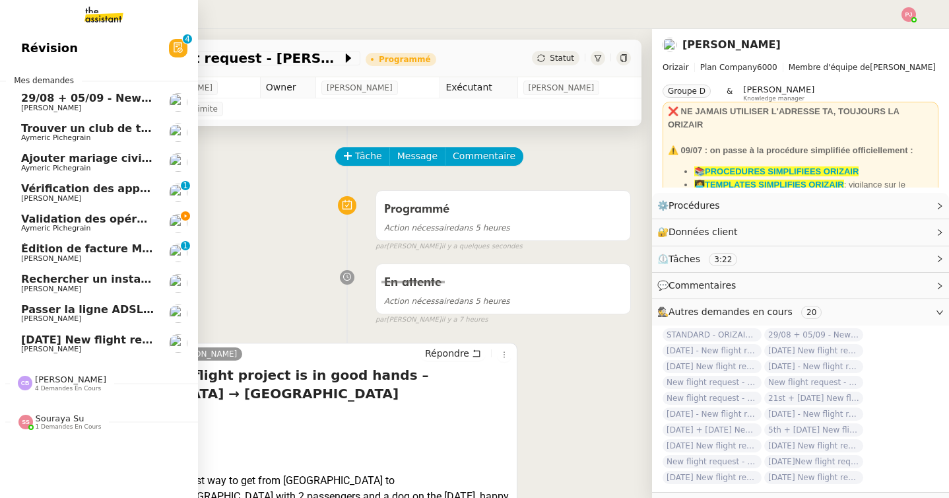
click at [58, 354] on link "1st September 2025 New flight request - Valentina Antonelli Louis Frei" at bounding box center [99, 344] width 198 height 30
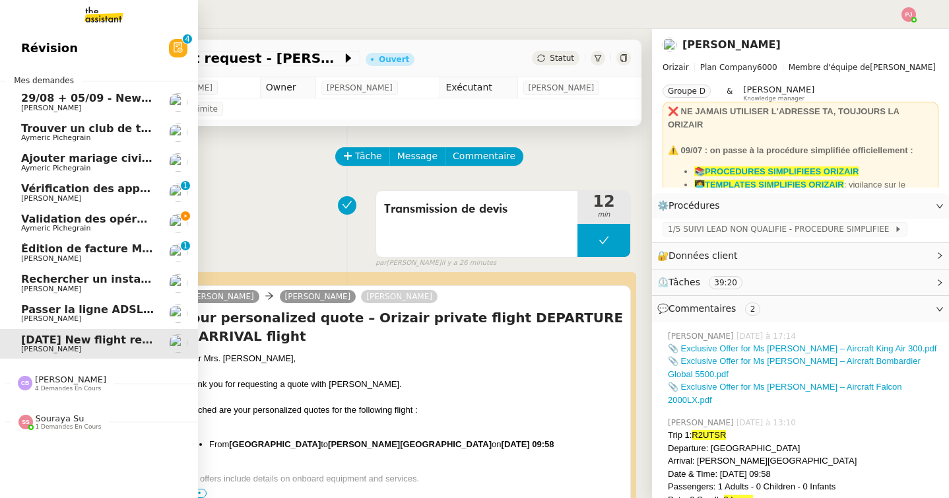
click at [58, 385] on span "4 demandes en cours" at bounding box center [68, 388] width 66 height 7
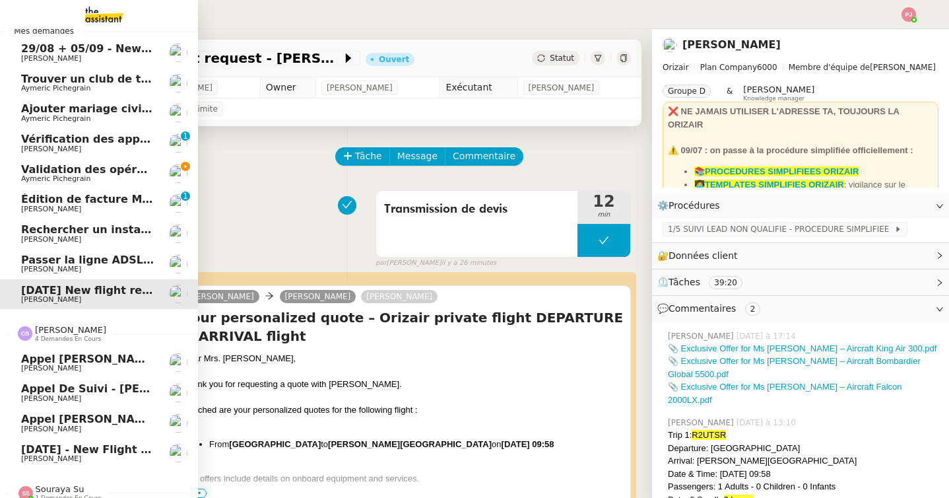
scroll to position [59, 0]
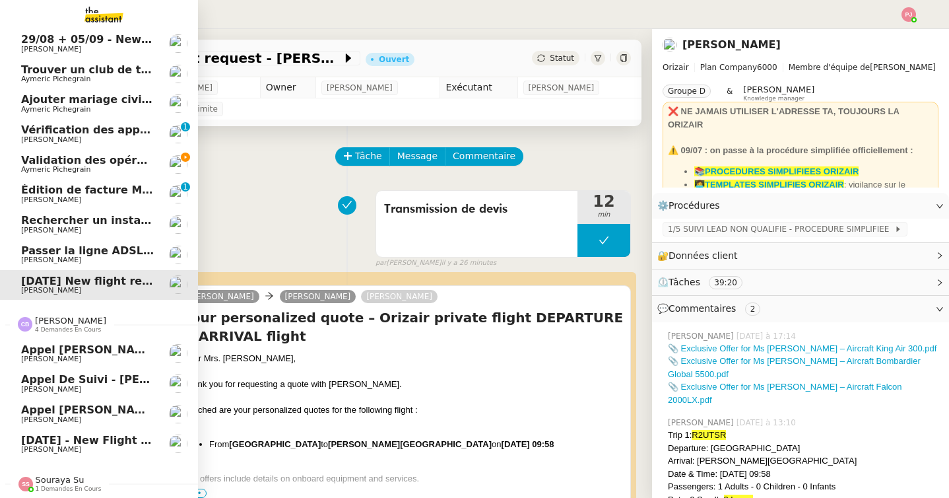
click at [67, 440] on span "[DATE] - New flight request - [PERSON_NAME]" at bounding box center [160, 440] width 278 height 13
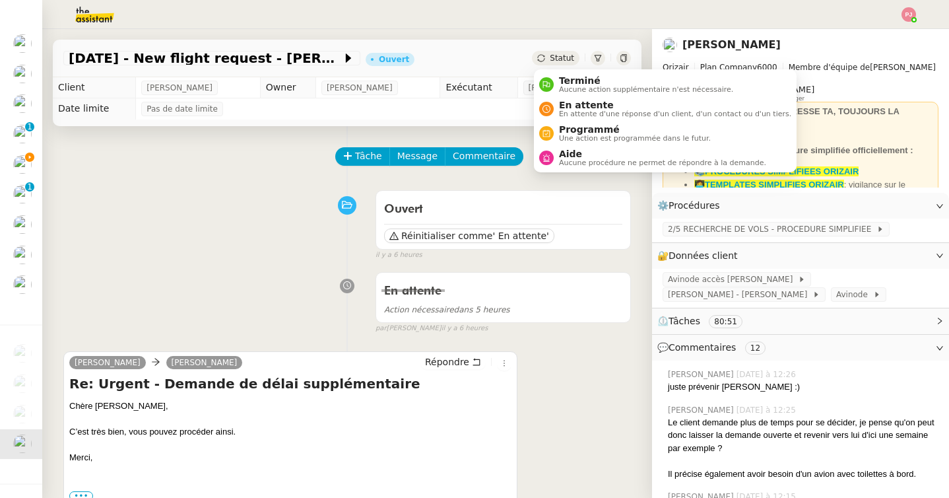
click at [564, 58] on span "Statut" at bounding box center [562, 57] width 24 height 9
click at [580, 135] on span "Une action est programmée dans le futur." at bounding box center [635, 138] width 152 height 7
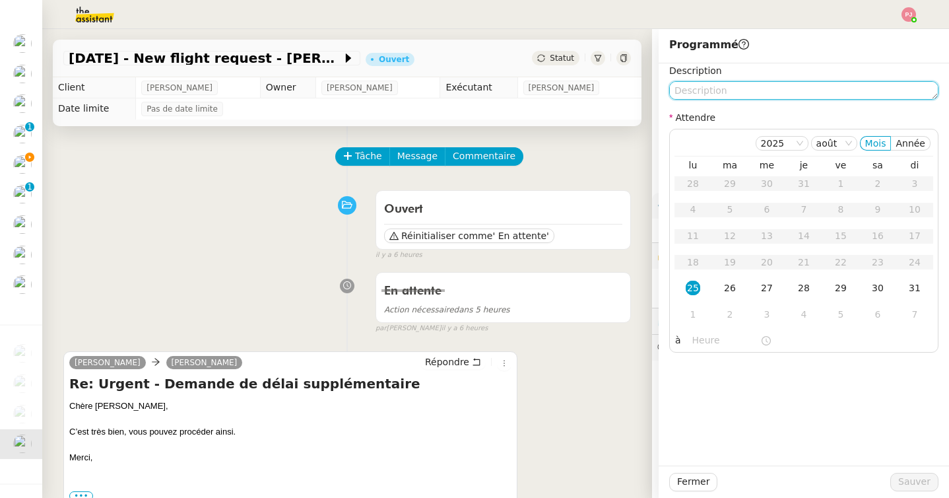
click at [710, 99] on textarea at bounding box center [803, 90] width 269 height 18
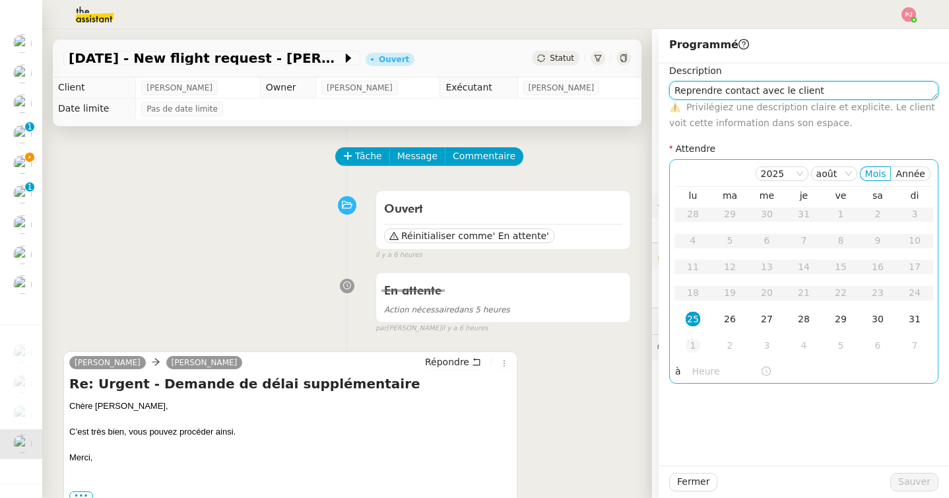
type textarea "Reprendre contact avec le client"
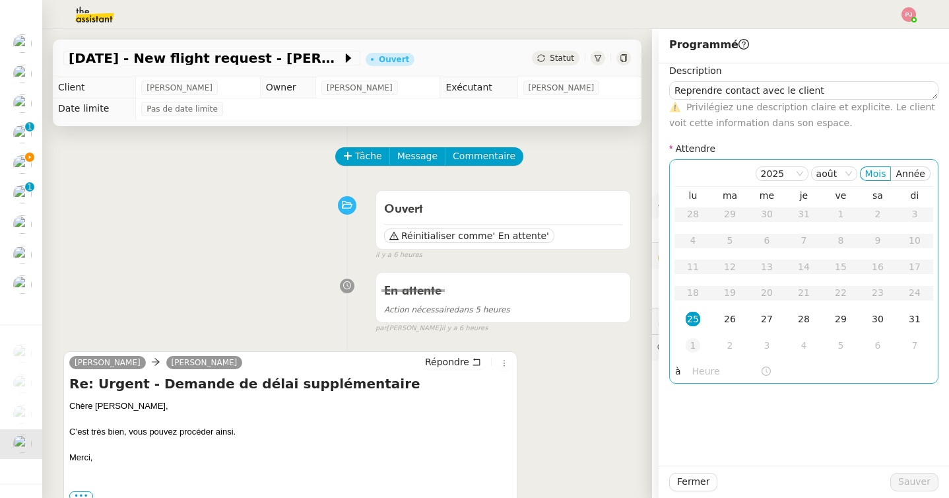
click at [698, 341] on div "1" at bounding box center [693, 345] width 15 height 15
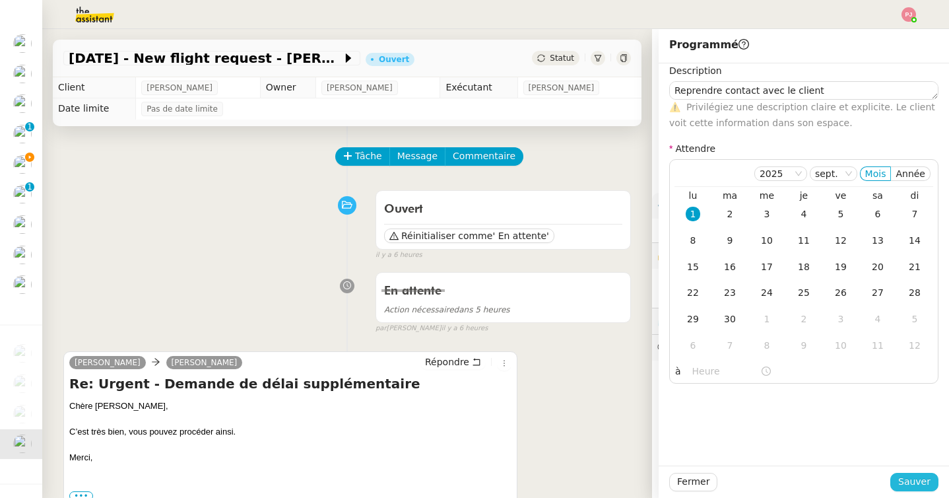
click at [917, 480] on span "Sauver" at bounding box center [914, 481] width 32 height 15
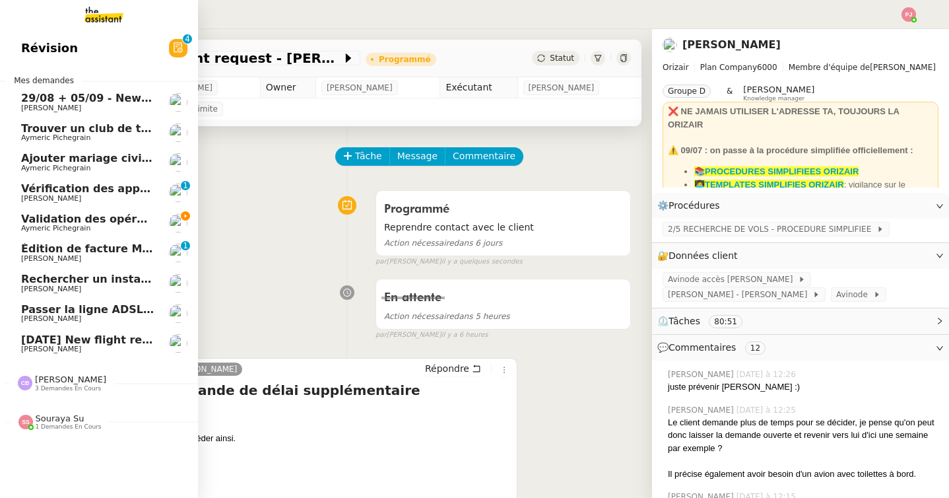
click at [82, 413] on div "Souraya Su 1 demandes en cours" at bounding box center [69, 421] width 66 height 17
click at [111, 213] on span "Validation des opérations comptables" at bounding box center [133, 218] width 225 height 13
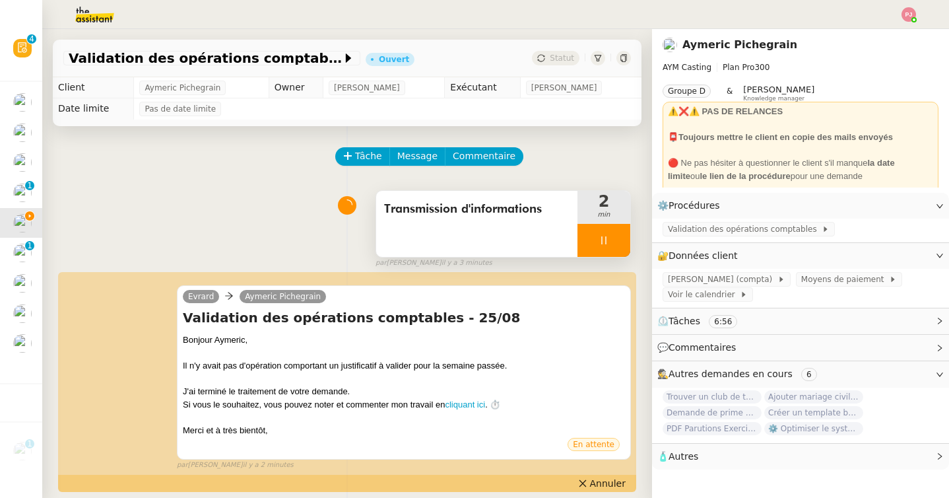
click at [607, 238] on icon at bounding box center [604, 240] width 11 height 11
click at [618, 239] on icon at bounding box center [617, 239] width 10 height 7
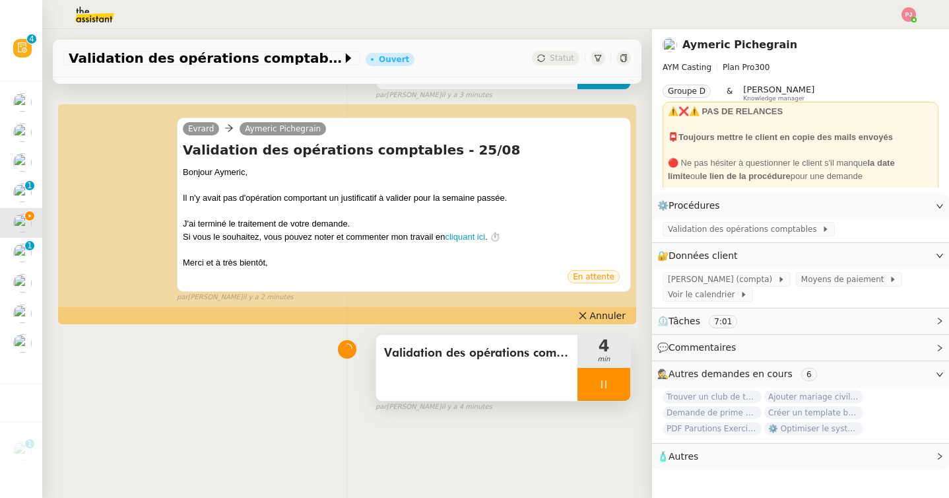
click at [600, 395] on div at bounding box center [603, 384] width 53 height 33
click at [617, 393] on button at bounding box center [617, 384] width 26 height 33
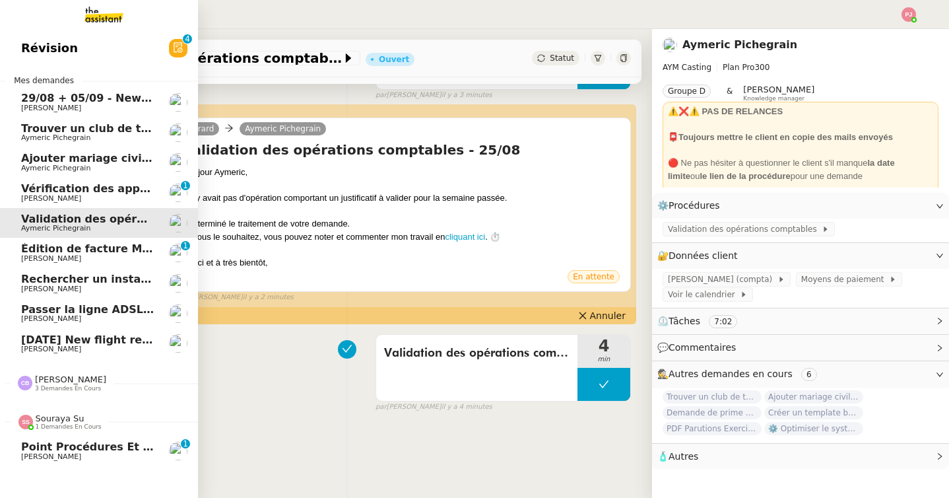
click at [20, 456] on link "Point procédures et FAQ Florian Parant 0 1 2 3 4 5 6 7 8 9" at bounding box center [99, 451] width 198 height 30
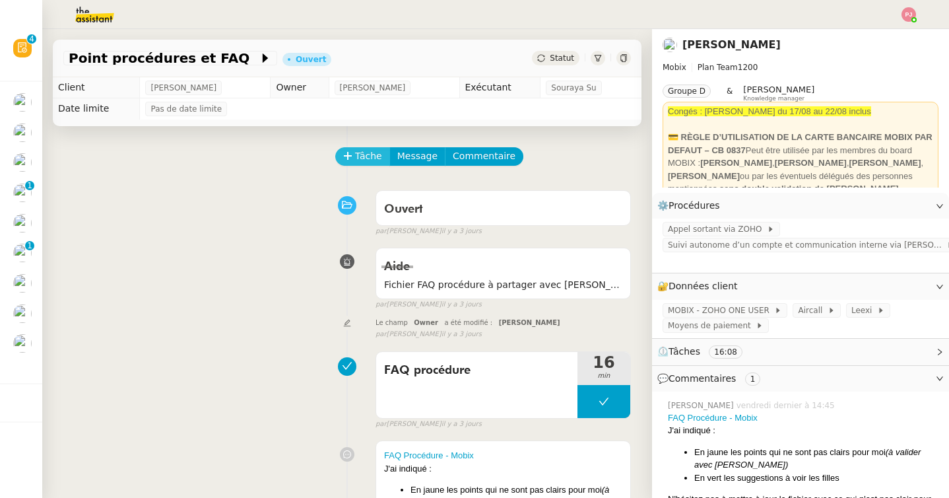
click at [350, 156] on icon at bounding box center [347, 155] width 9 height 9
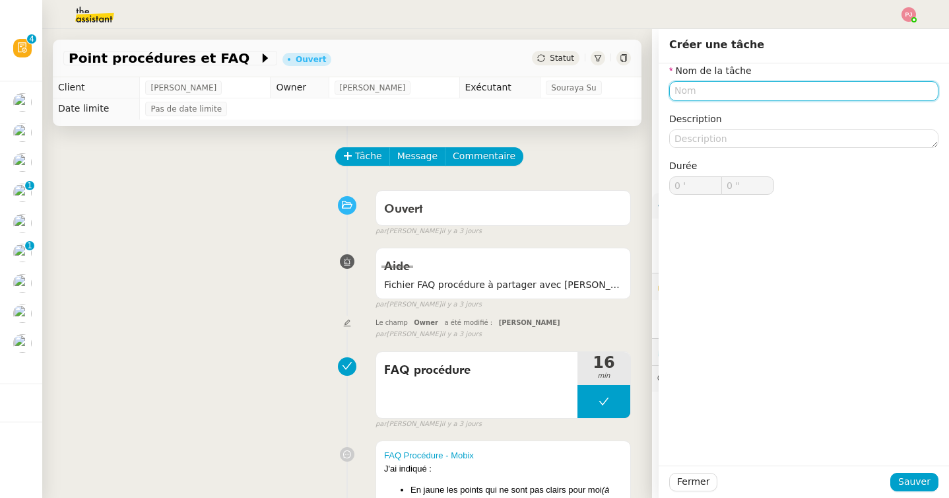
click at [705, 88] on input "text" at bounding box center [803, 90] width 269 height 19
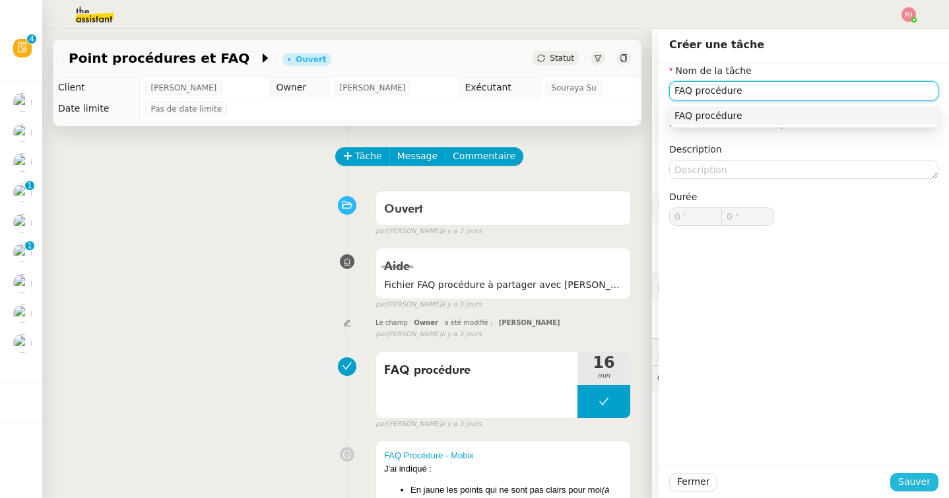
type input "FAQ procédure"
click at [906, 486] on span "Sauver" at bounding box center [914, 481] width 32 height 15
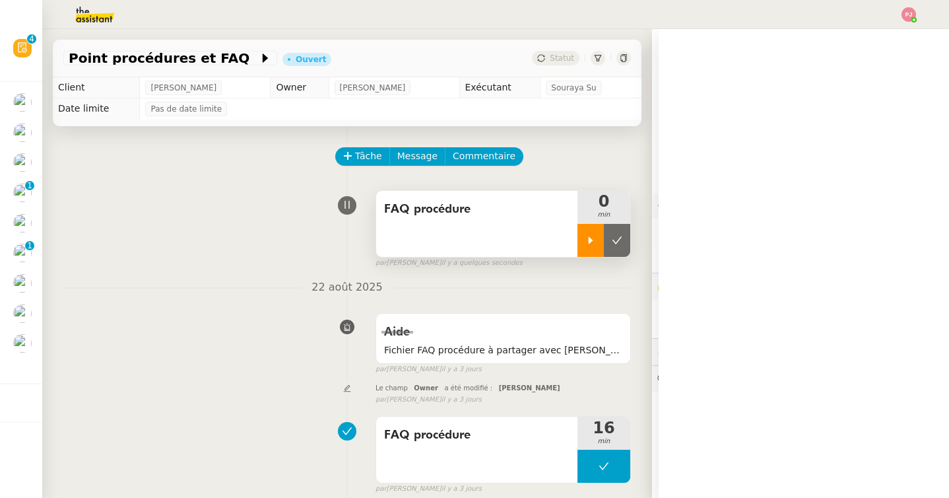
click at [581, 251] on div at bounding box center [590, 240] width 26 height 33
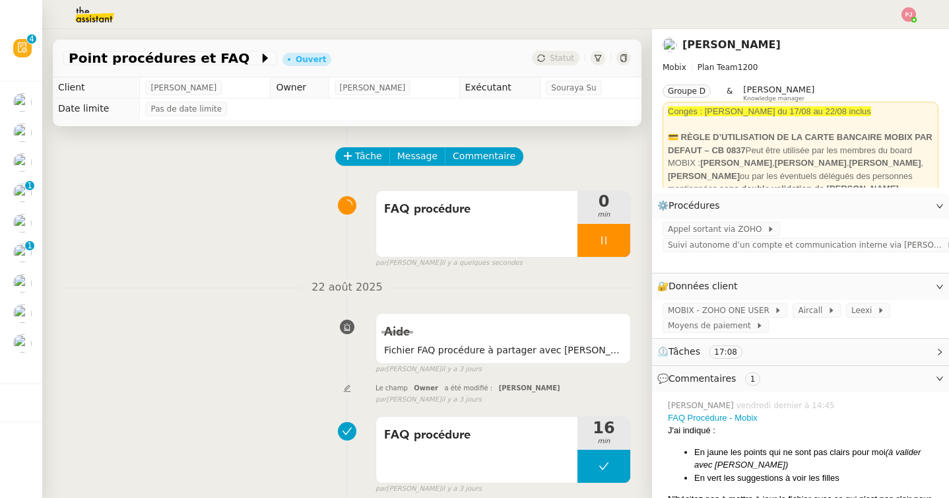
scroll to position [226, 0]
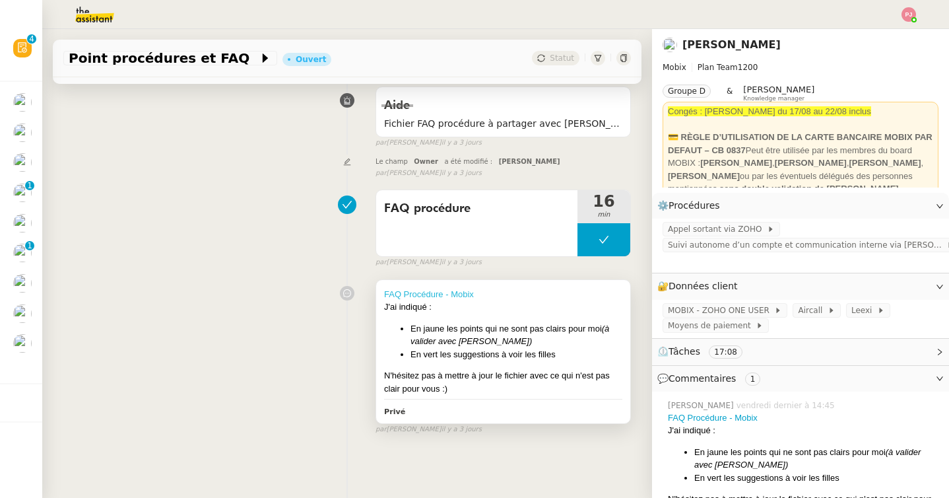
click at [441, 292] on link "FAQ Procédure - Mobix" at bounding box center [429, 294] width 90 height 10
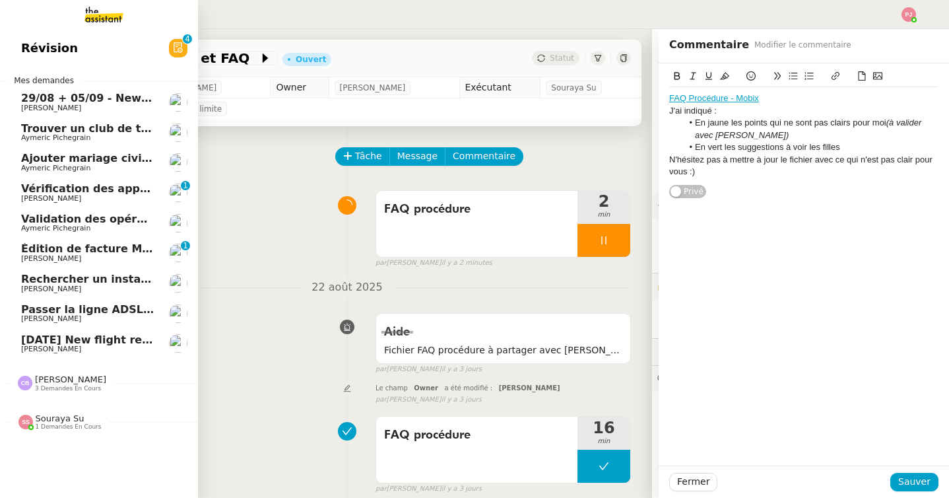
click at [52, 410] on span "Souraya Su 1 demandes en cours" at bounding box center [104, 417] width 198 height 28
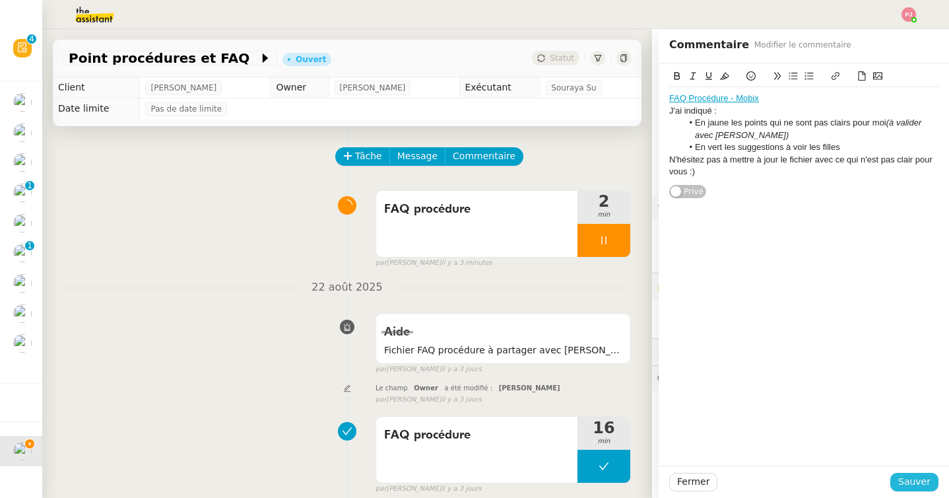
click at [917, 478] on span "Sauver" at bounding box center [914, 481] width 32 height 15
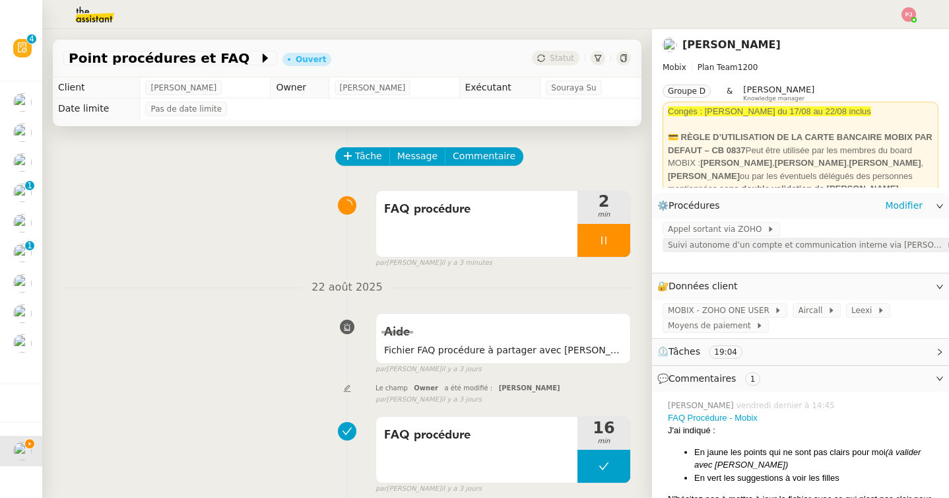
click at [719, 242] on span "Suivi autonome d’un compte et communication interne via Zoho CRM" at bounding box center [807, 244] width 278 height 13
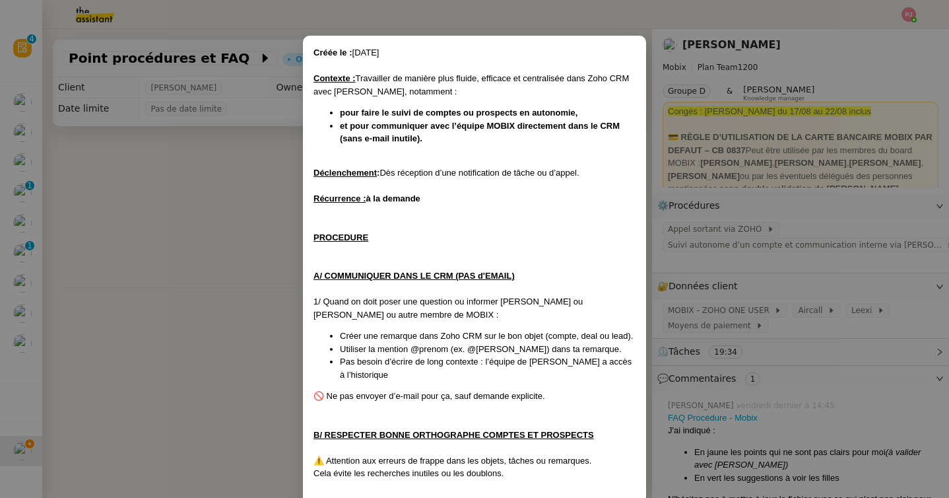
scroll to position [24, 0]
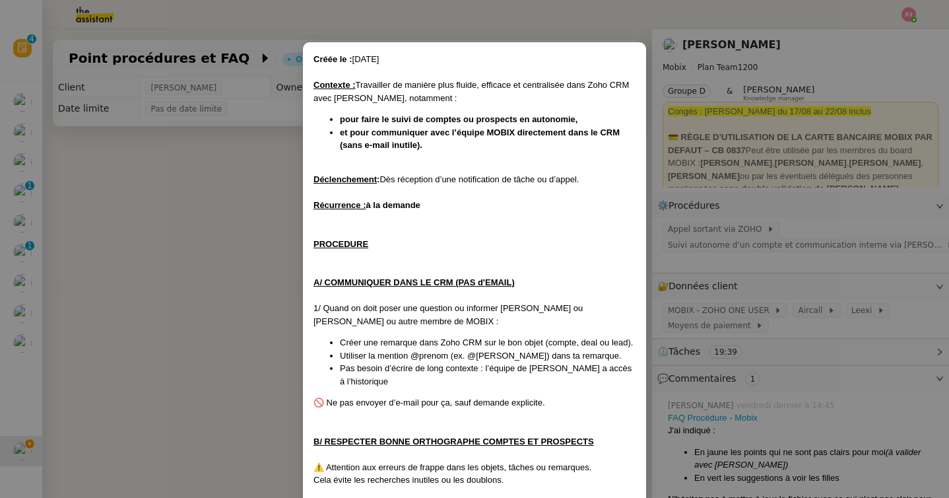
click at [709, 267] on nz-modal-container "Créée le : 18/07/2025 Contexte : Travailler de manière plus fluide, efficace et…" at bounding box center [474, 249] width 949 height 498
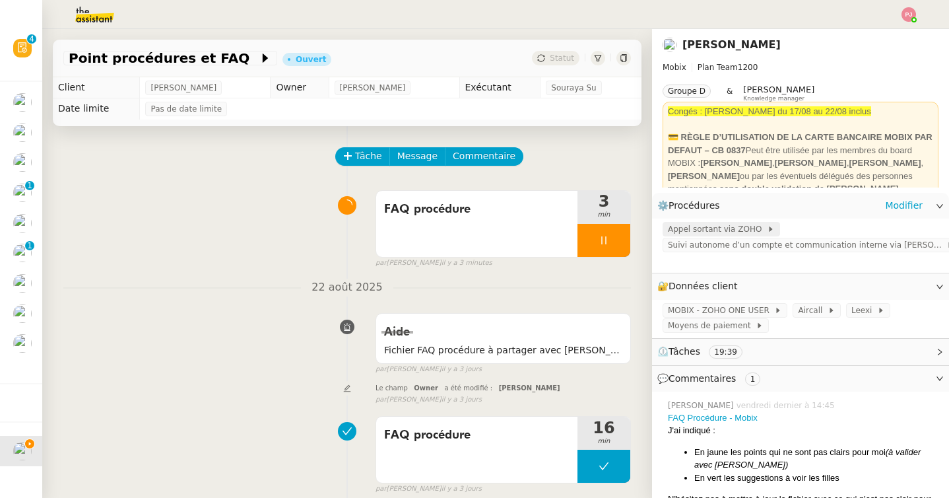
click at [709, 229] on span "Appel sortant via ZOHO" at bounding box center [717, 228] width 99 height 13
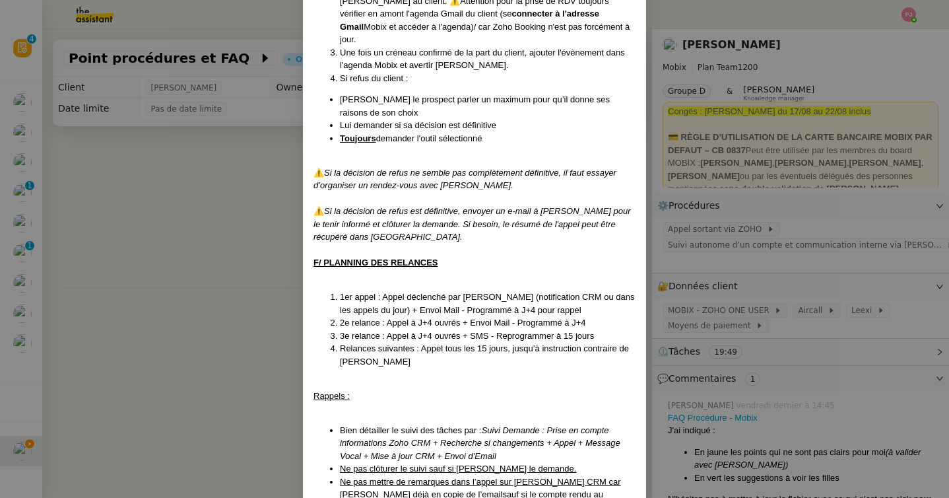
scroll to position [1175, 0]
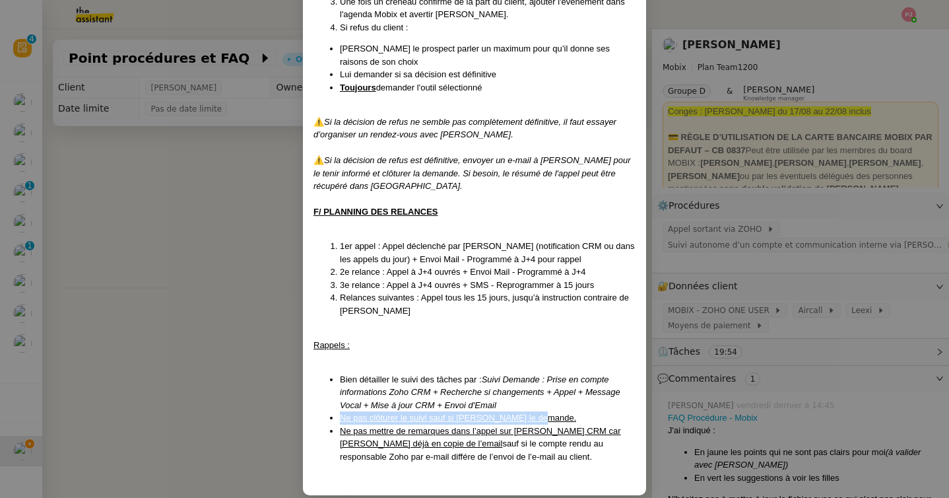
drag, startPoint x: 539, startPoint y: 405, endPoint x: 338, endPoint y: 404, distance: 201.3
click at [338, 404] on ul "Bien détailler le suivi des tâches par : Suivi Demande : Prise en compte inform…" at bounding box center [474, 418] width 322 height 90
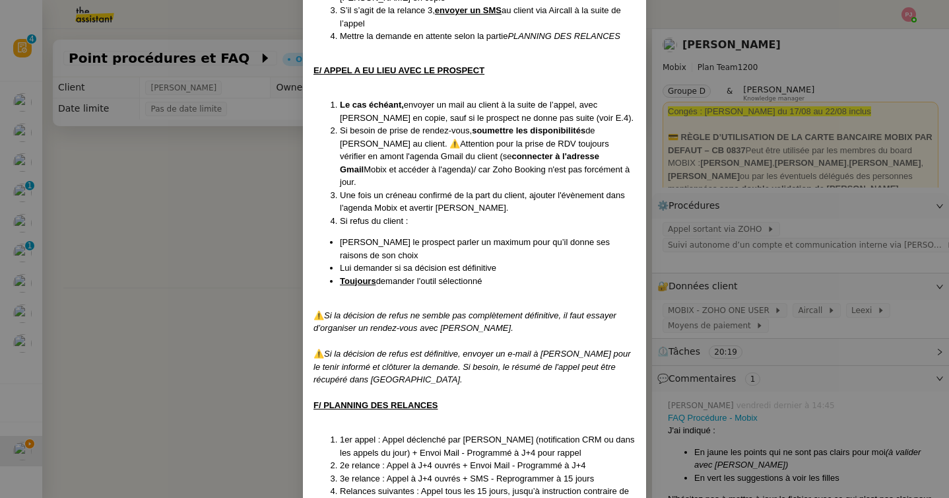
scroll to position [978, 0]
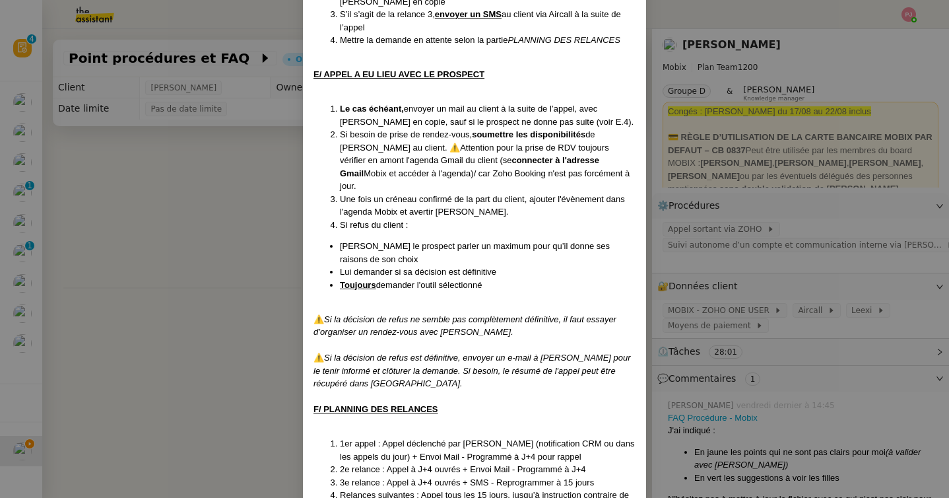
click at [193, 294] on nz-modal-container "Créé le 15/04/2025 MAJ le 08/07/2025 Contexte : Cette procédure s’applique lors…" at bounding box center [474, 249] width 949 height 498
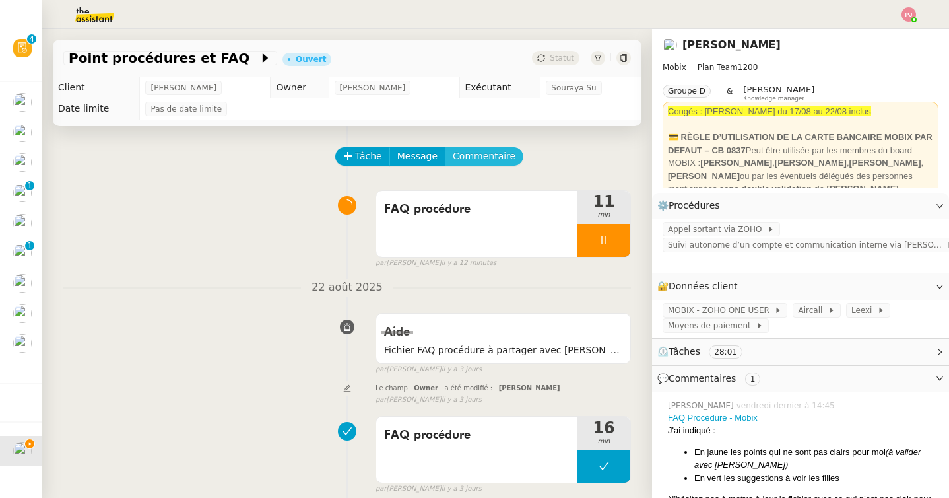
click at [481, 155] on span "Commentaire" at bounding box center [484, 155] width 63 height 15
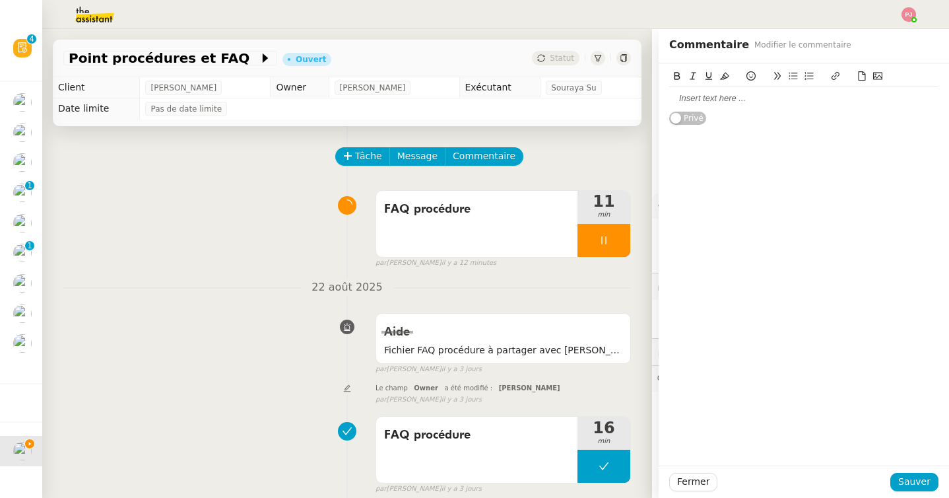
click at [688, 98] on div at bounding box center [803, 98] width 269 height 12
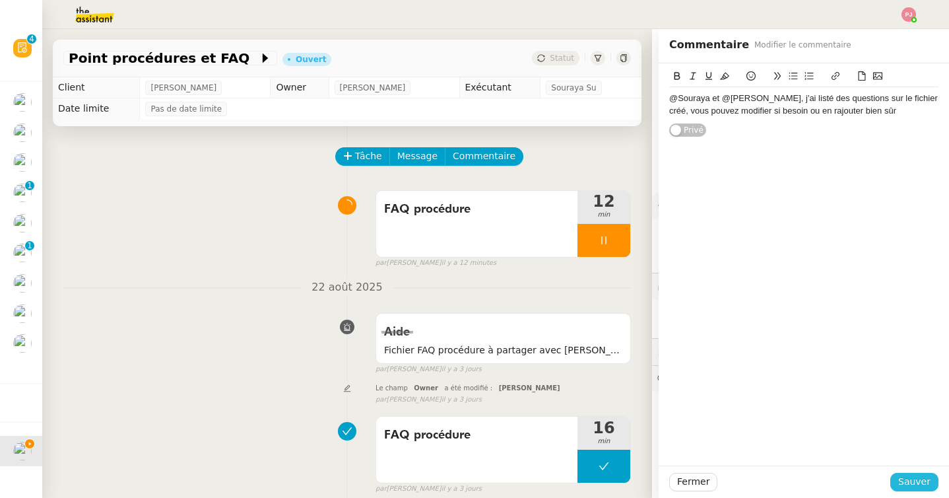
click at [908, 481] on span "Sauver" at bounding box center [914, 481] width 32 height 15
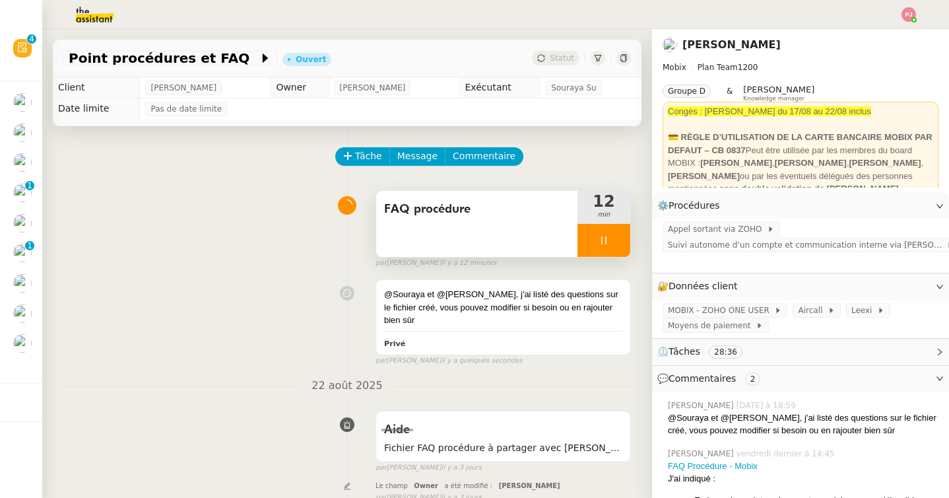
click at [604, 241] on icon at bounding box center [604, 240] width 11 height 11
click at [618, 241] on icon at bounding box center [617, 240] width 11 height 11
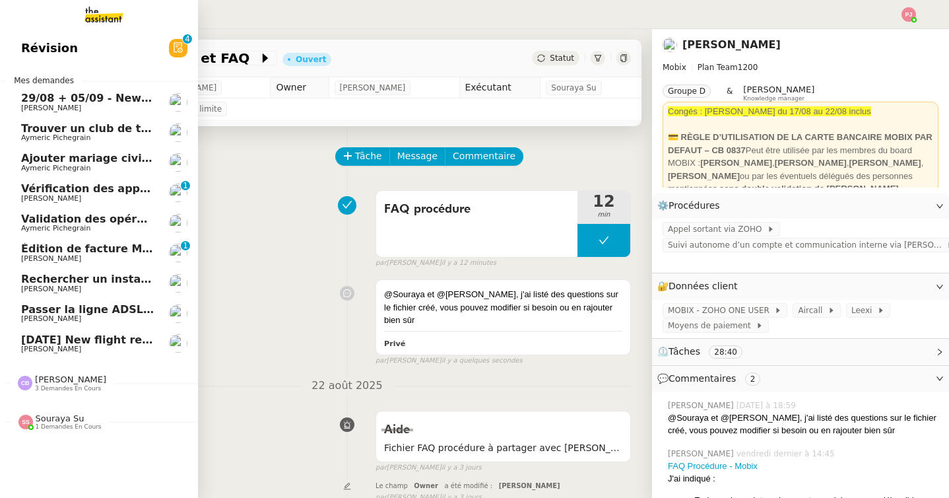
click at [88, 224] on span "Aymeric Pichegrain" at bounding box center [87, 228] width 133 height 8
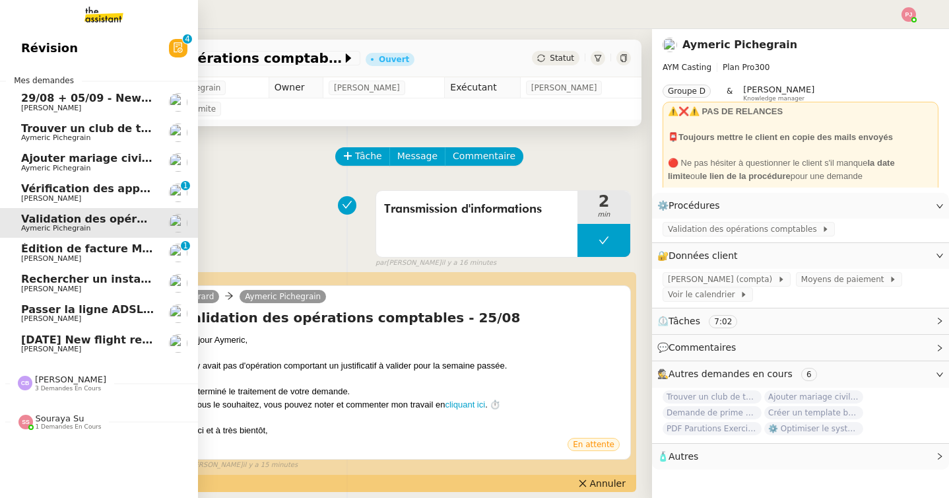
click at [59, 186] on span "Vérification des appels sortants - août 2025" at bounding box center [151, 188] width 261 height 13
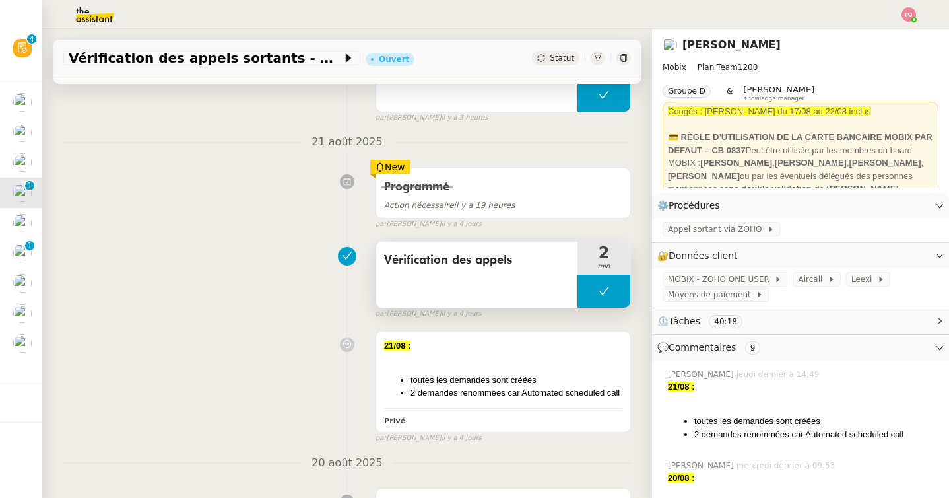
scroll to position [150, 0]
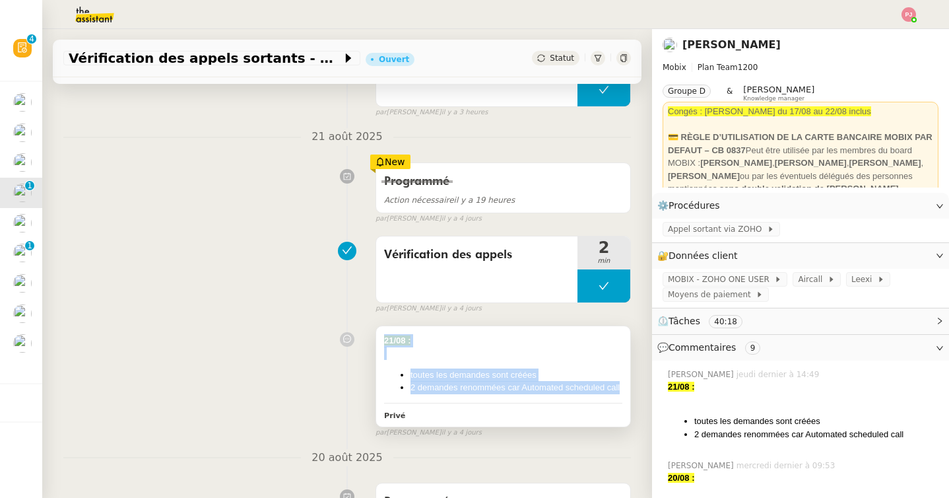
drag, startPoint x: 620, startPoint y: 389, endPoint x: 384, endPoint y: 341, distance: 240.5
click at [384, 341] on div "21/08 : toutes les demandes sont créées 2 demandes renommées car Automated sche…" at bounding box center [503, 364] width 238 height 60
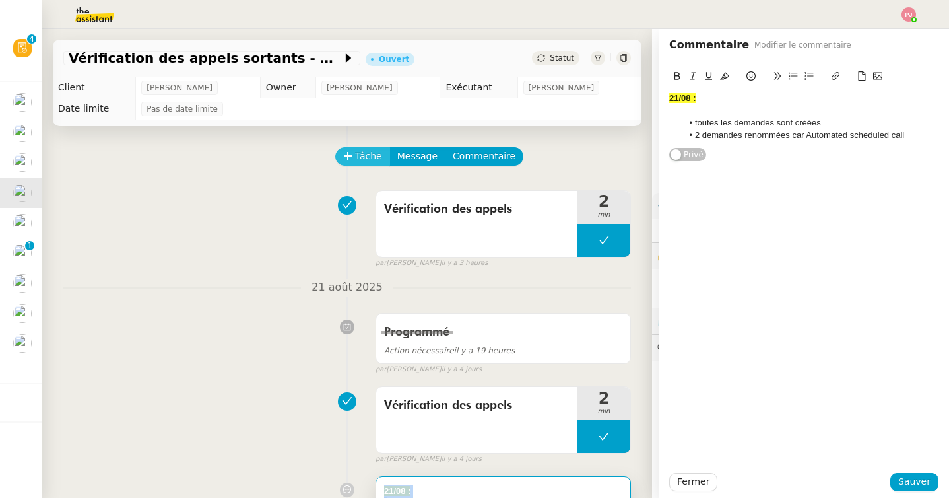
click at [361, 154] on span "Tâche" at bounding box center [368, 155] width 27 height 15
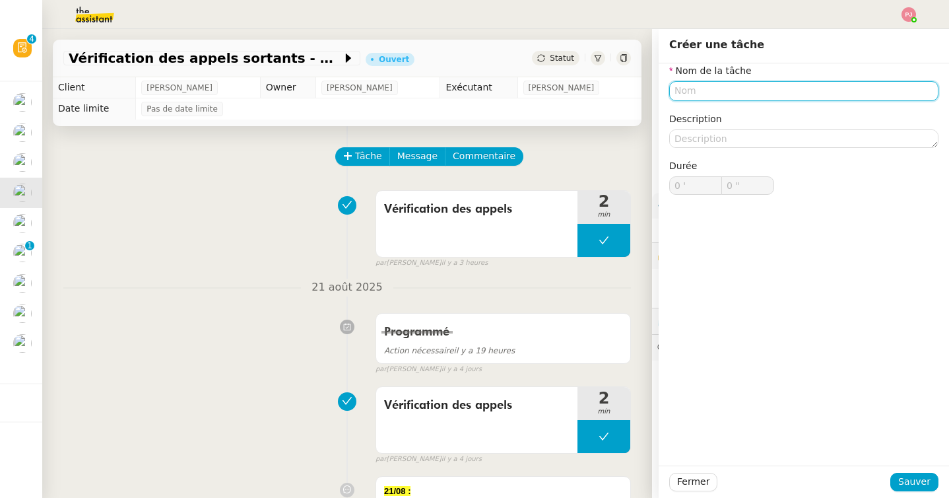
click at [704, 91] on input "text" at bounding box center [803, 90] width 269 height 19
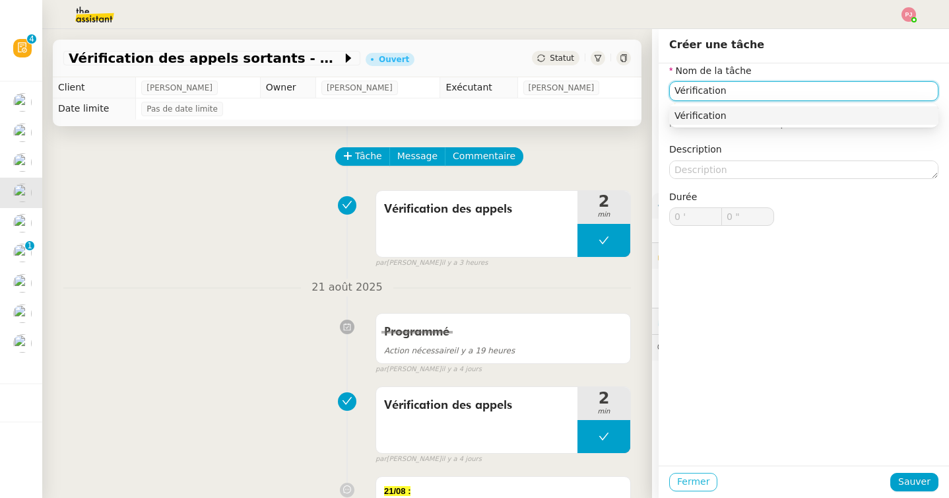
type input "Vérification"
click at [684, 489] on button "Fermer" at bounding box center [693, 481] width 48 height 18
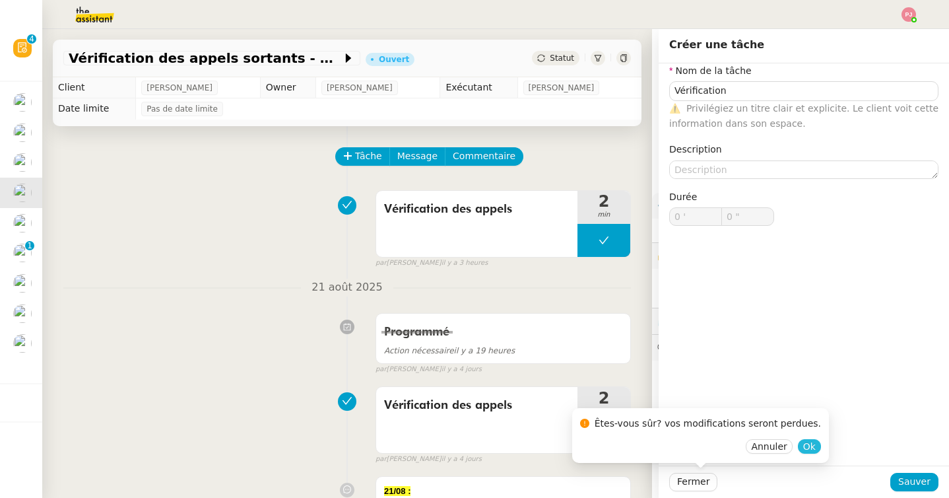
click at [803, 447] on span "Ok" at bounding box center [809, 445] width 13 height 13
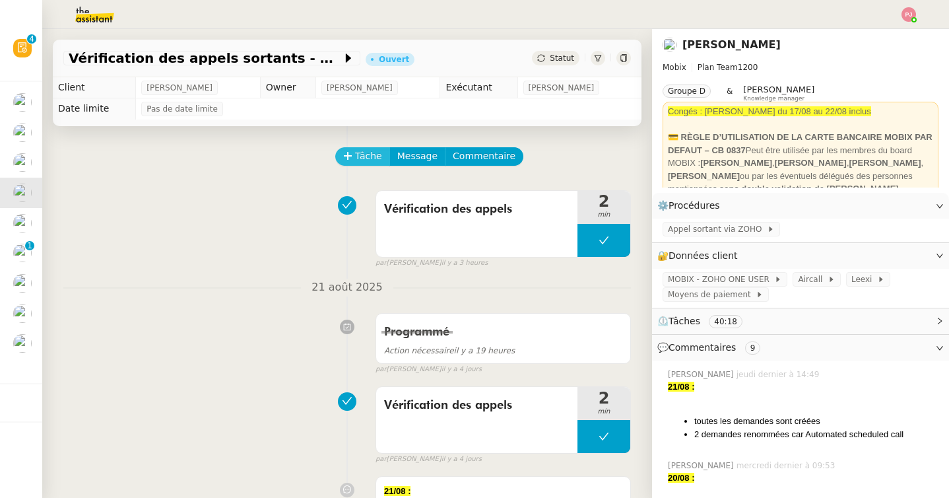
click at [370, 155] on span "Tâche" at bounding box center [368, 155] width 27 height 15
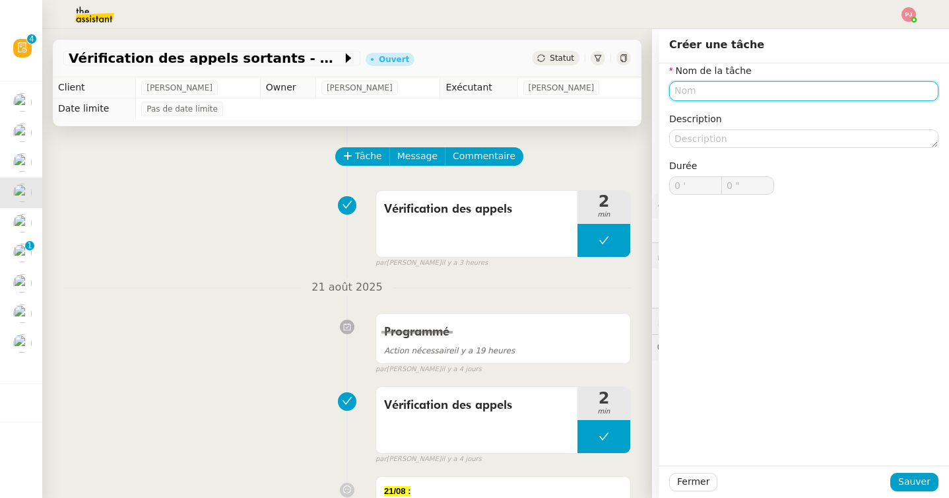
click at [702, 93] on input "text" at bounding box center [803, 90] width 269 height 19
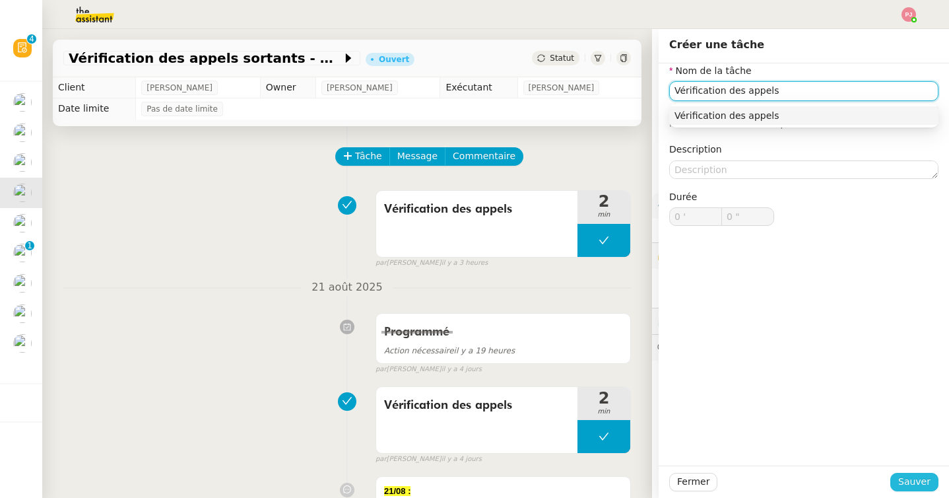
type input "Vérification des appels"
click at [911, 478] on span "Sauver" at bounding box center [914, 481] width 32 height 15
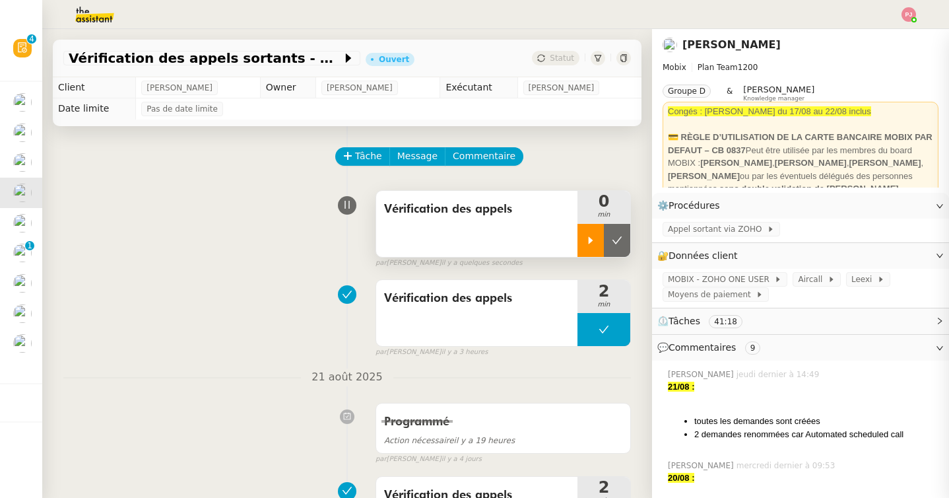
click at [589, 234] on div at bounding box center [590, 240] width 26 height 33
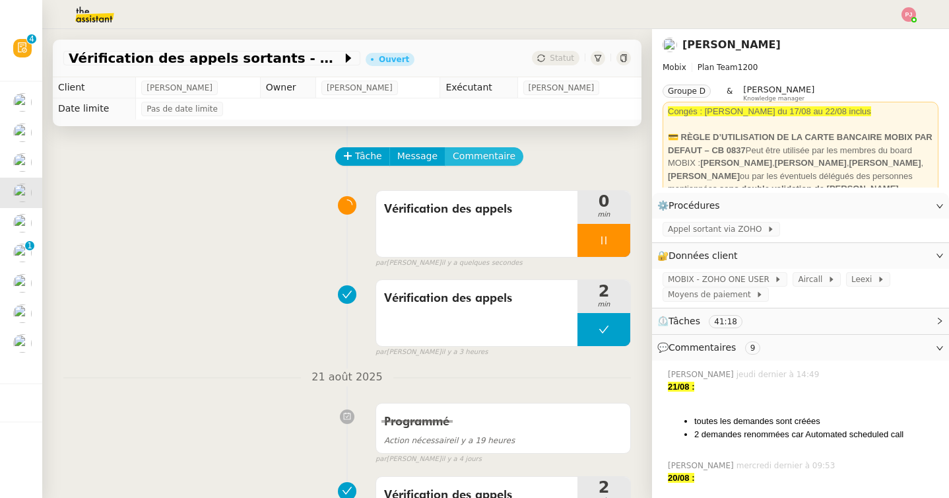
click at [482, 160] on span "Commentaire" at bounding box center [484, 155] width 63 height 15
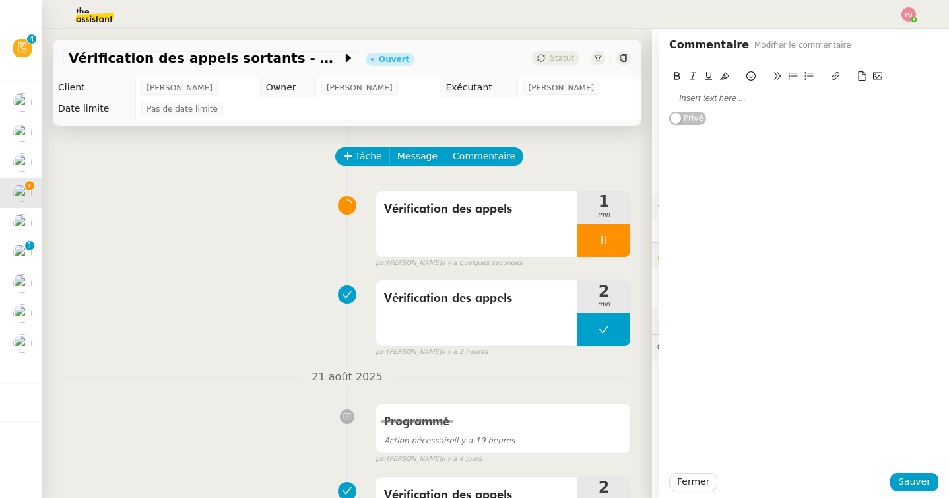
click at [694, 97] on div at bounding box center [803, 98] width 269 height 12
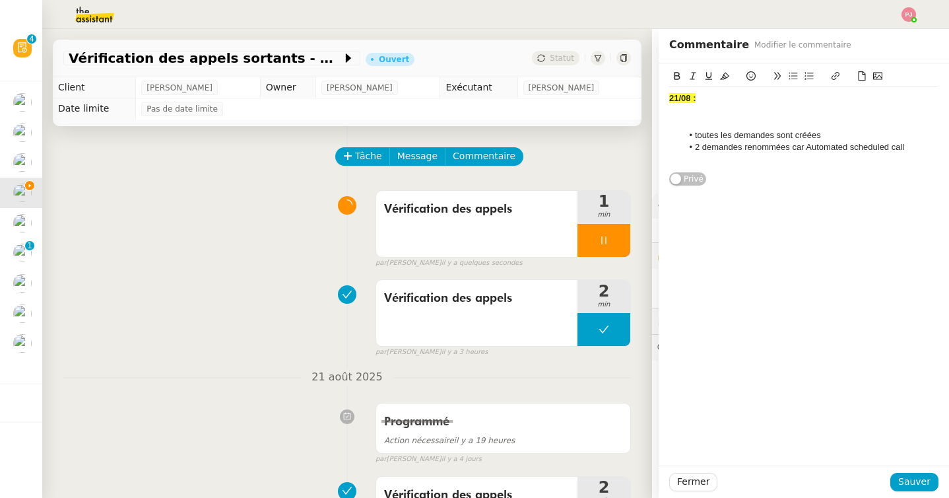
click at [675, 98] on strong "21/08 :" at bounding box center [682, 98] width 26 height 10
click at [707, 110] on div at bounding box center [803, 111] width 269 height 12
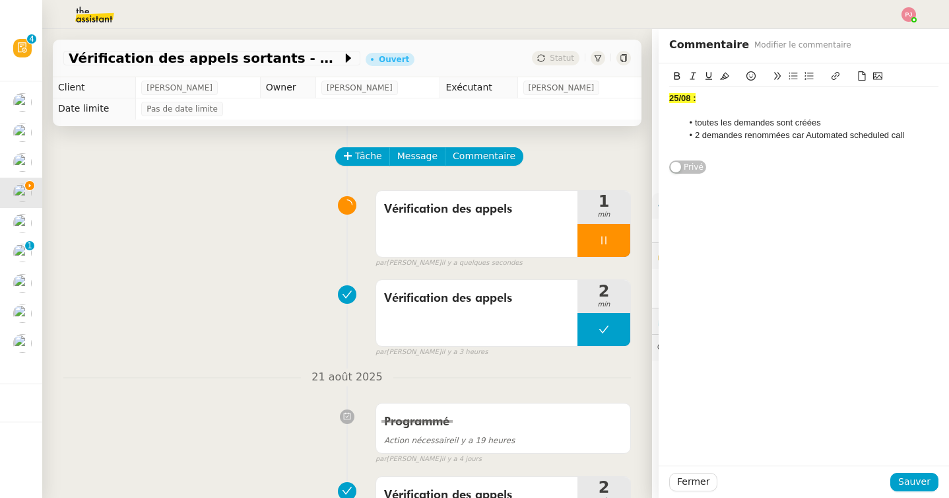
click at [698, 136] on li "2 demandes renommées car Automated scheduled call" at bounding box center [810, 135] width 257 height 12
click at [741, 136] on li "1 demandes renommées car Automated scheduled call" at bounding box center [810, 135] width 257 height 12
click at [783, 137] on li "1 demande renommées car Automated scheduled call" at bounding box center [810, 135] width 257 height 12
click at [921, 478] on span "Sauver" at bounding box center [914, 481] width 32 height 15
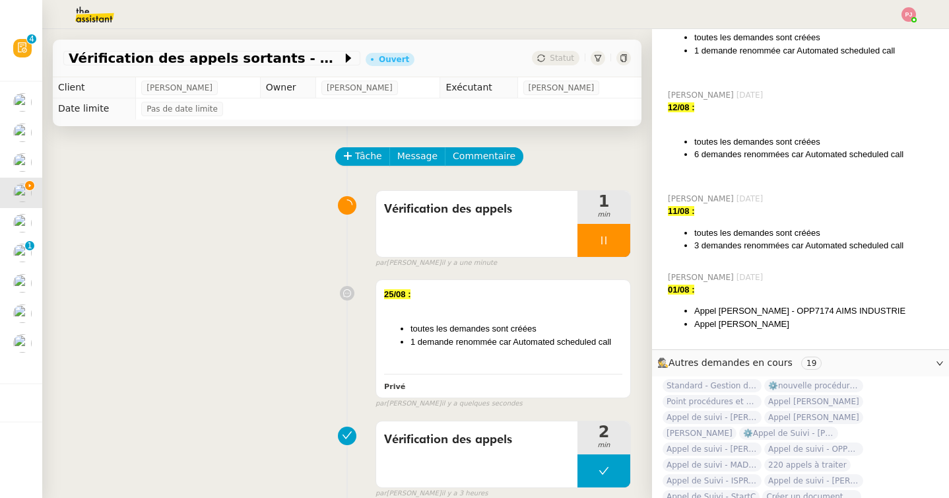
scroll to position [1037, 0]
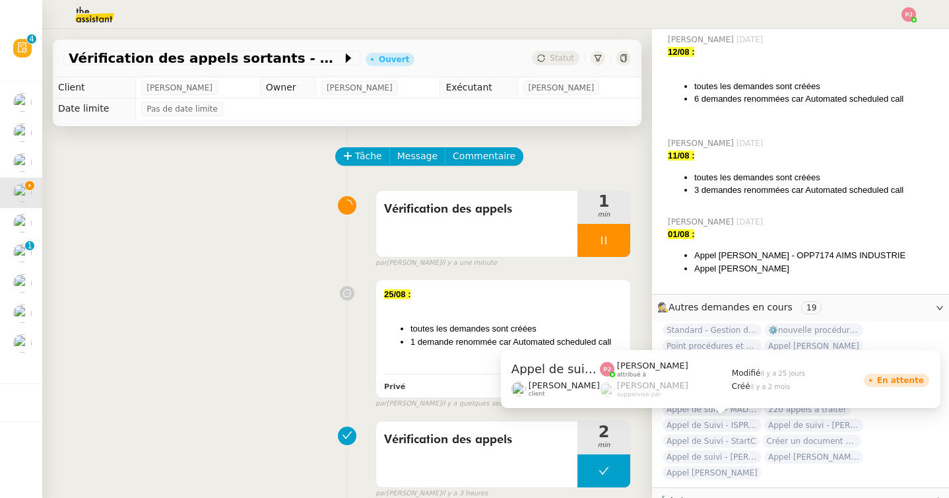
click at [764, 426] on span "Appel de suivi - [PERSON_NAME]" at bounding box center [813, 424] width 99 height 13
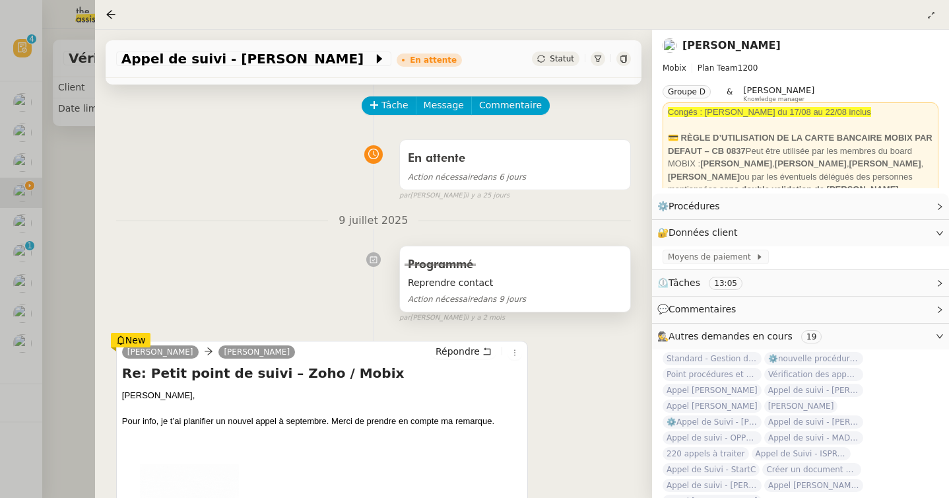
scroll to position [64, 0]
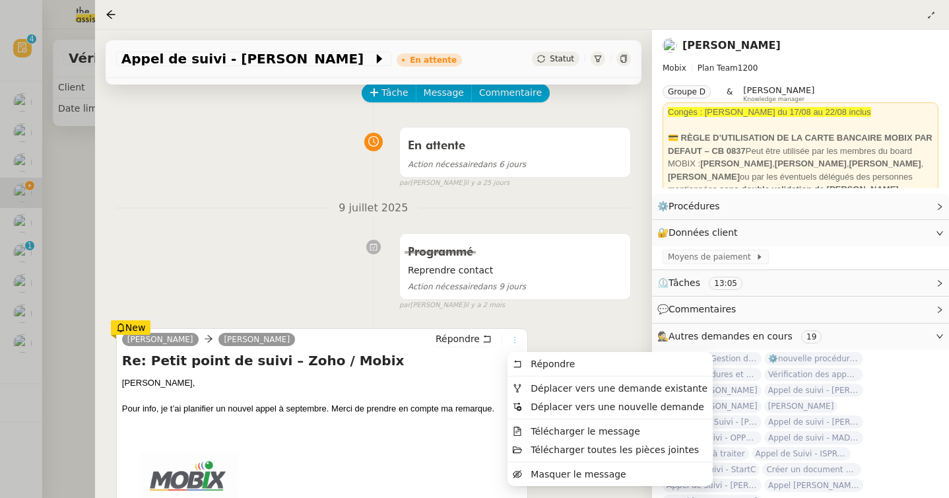
click at [513, 340] on icon at bounding box center [515, 340] width 8 height 8
click at [536, 385] on span "Déplacer vers une demande existante" at bounding box center [619, 388] width 177 height 11
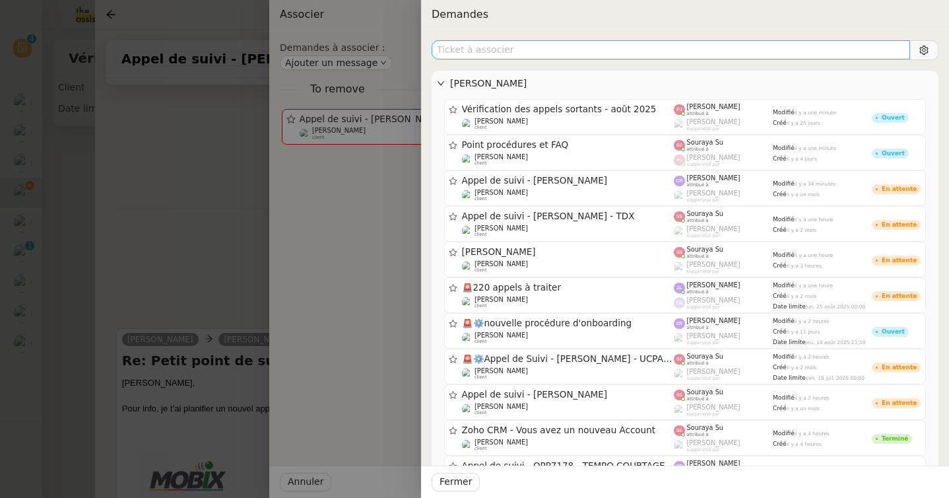
click at [512, 48] on input "text" at bounding box center [671, 49] width 478 height 19
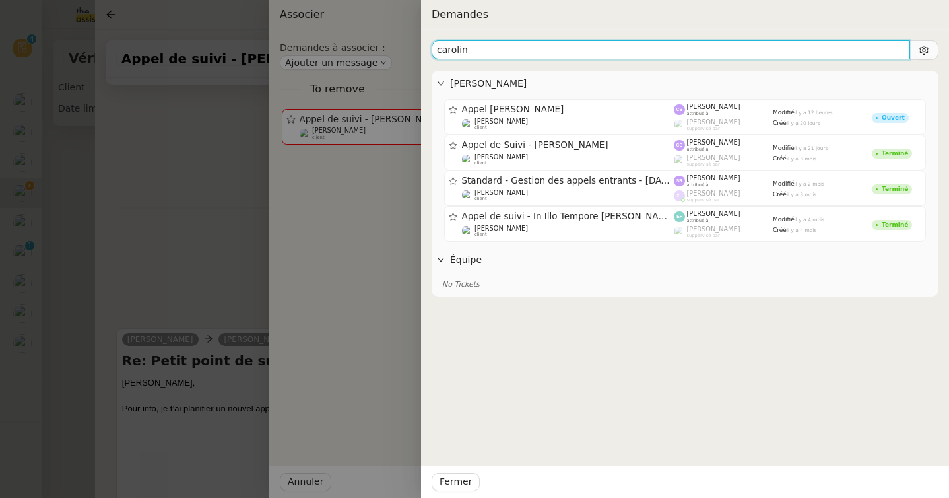
drag, startPoint x: 494, startPoint y: 49, endPoint x: 417, endPoint y: 51, distance: 77.2
click at [417, 51] on div "Demandes carolin Florian Parant Appel Caroline Minialai Florian Parant client C…" at bounding box center [474, 249] width 949 height 498
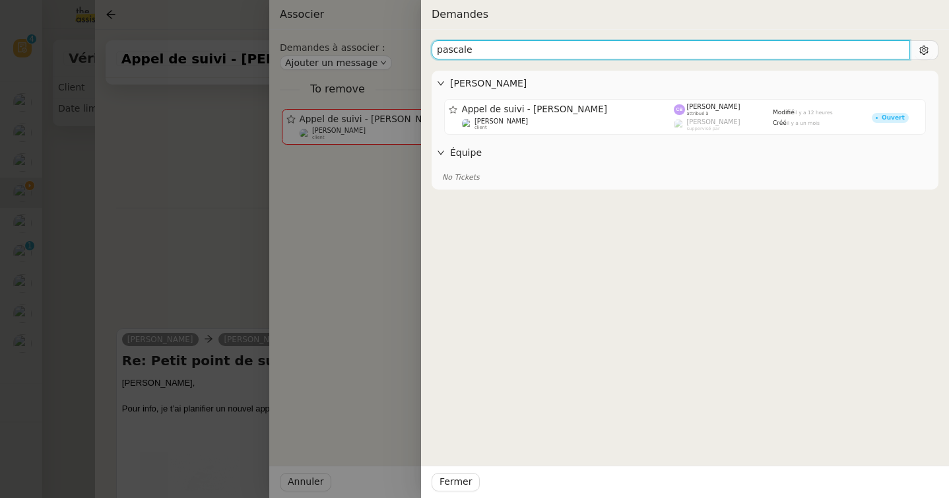
drag, startPoint x: 474, startPoint y: 59, endPoint x: 393, endPoint y: 48, distance: 81.9
click at [393, 48] on div "Demandes pascale Florian Parant Appel de suivi - Pascale Nollet Florian Parant …" at bounding box center [474, 249] width 949 height 498
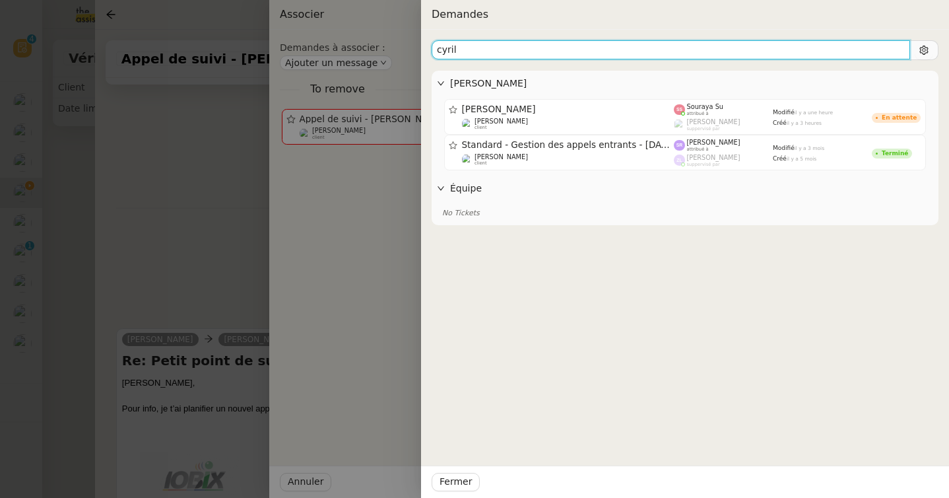
drag, startPoint x: 470, startPoint y: 53, endPoint x: 400, endPoint y: 53, distance: 70.0
click at [400, 53] on div "Demandes cyril Florian Parant Cyril Van Robais Florian Parant client Souraya Su…" at bounding box center [474, 249] width 949 height 498
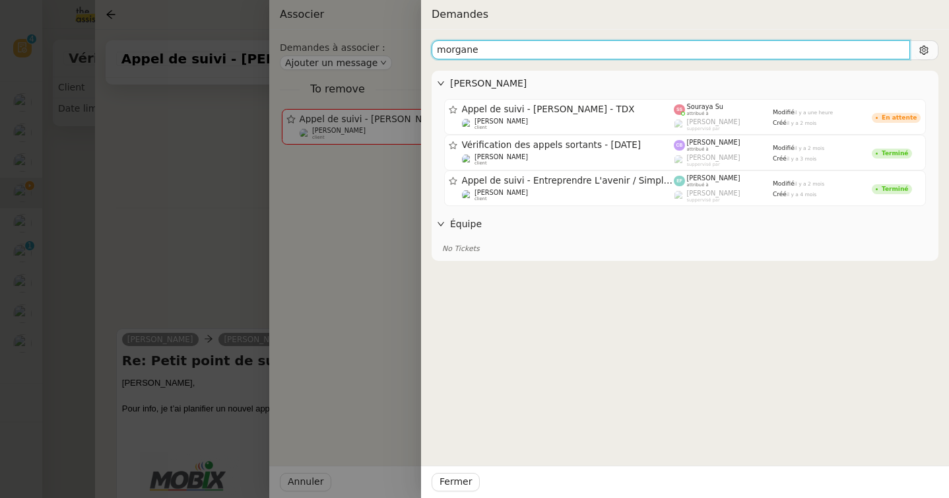
type input "morgane"
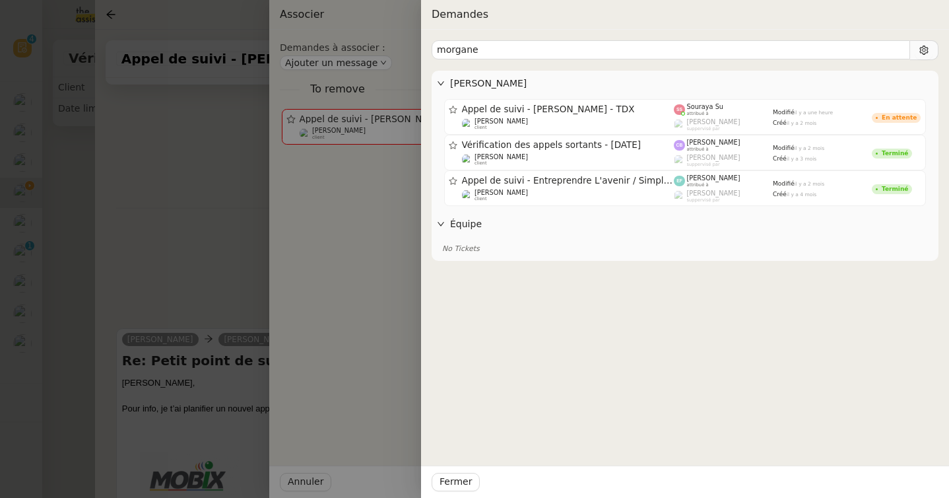
click at [152, 164] on div at bounding box center [474, 249] width 949 height 498
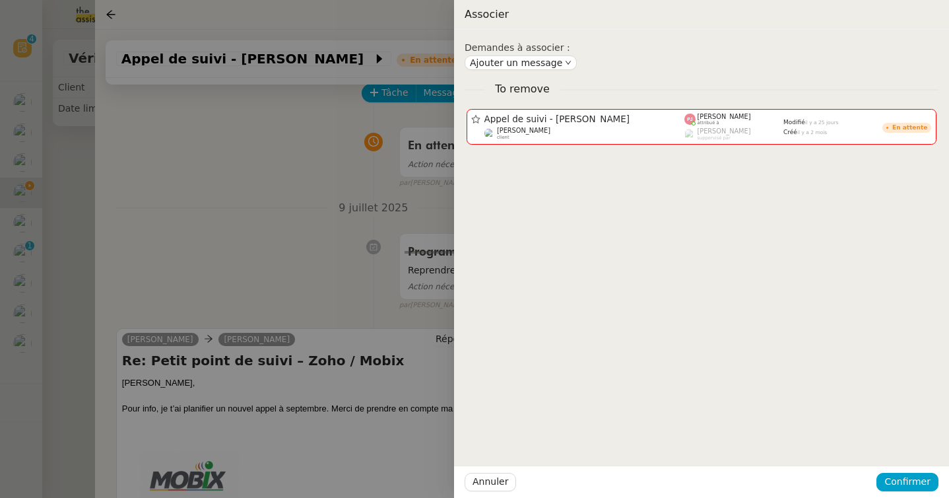
click at [152, 164] on div at bounding box center [474, 249] width 949 height 498
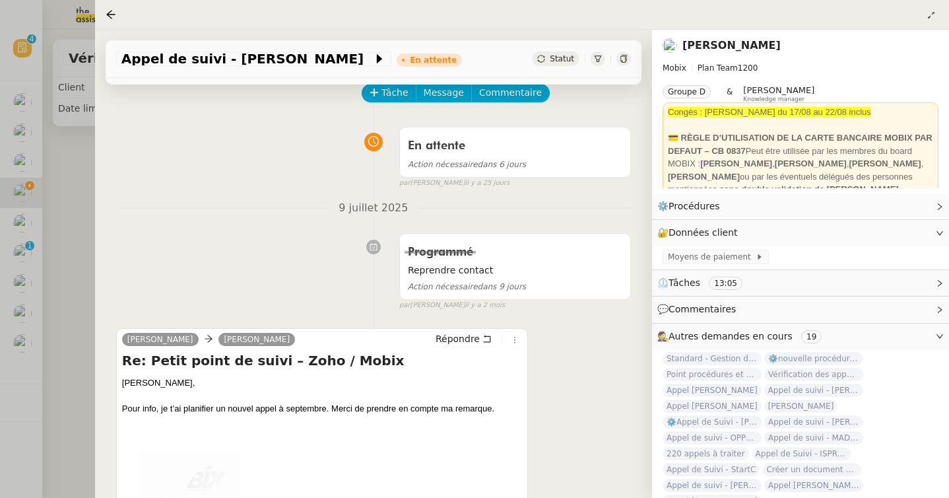
click at [65, 145] on div at bounding box center [474, 249] width 949 height 498
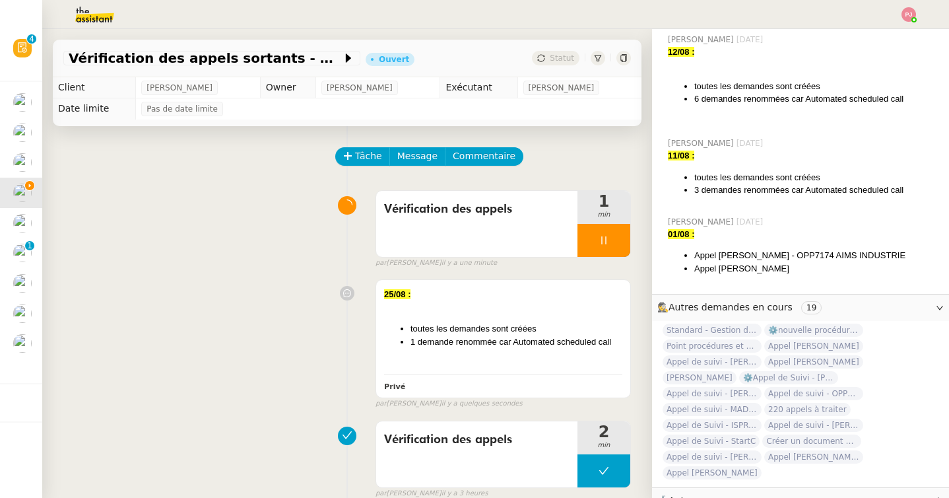
click at [610, 251] on div at bounding box center [603, 240] width 53 height 33
click at [616, 250] on button at bounding box center [617, 240] width 26 height 33
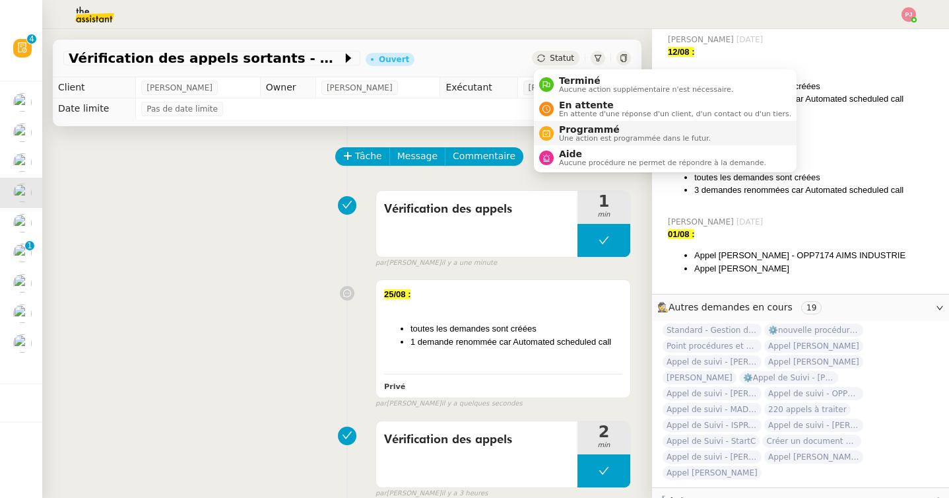
click at [577, 131] on span "Programmé" at bounding box center [635, 129] width 152 height 11
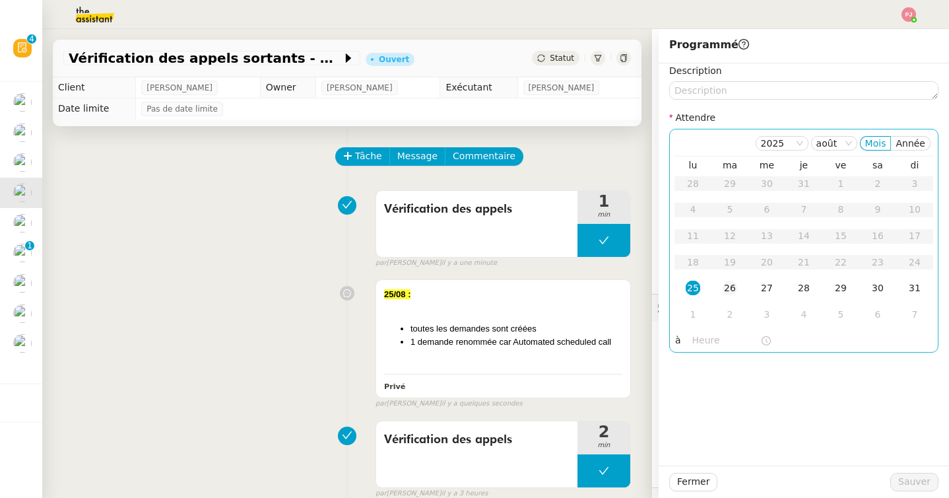
click at [734, 286] on div "26" at bounding box center [730, 287] width 15 height 15
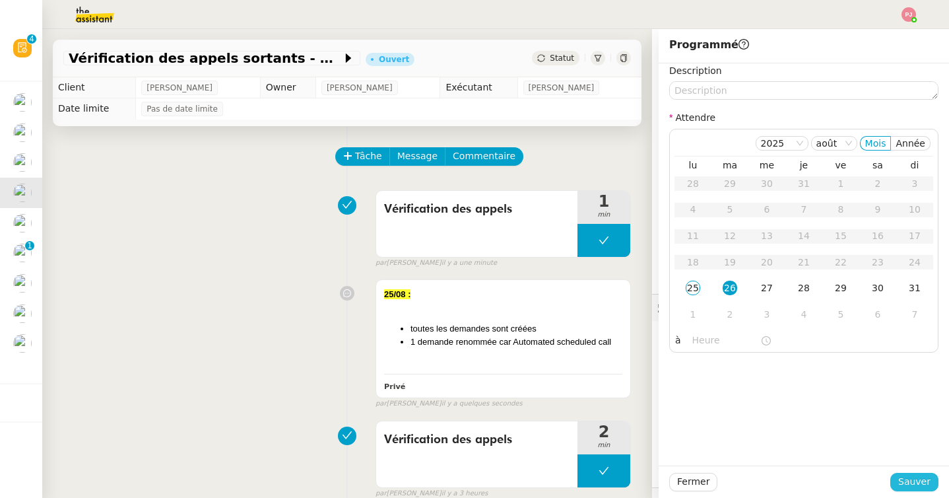
click at [910, 481] on span "Sauver" at bounding box center [914, 481] width 32 height 15
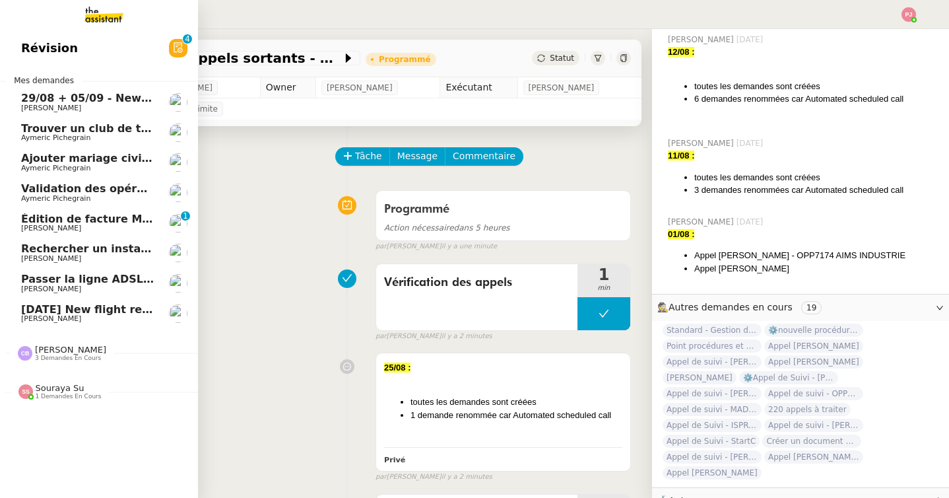
click at [93, 166] on span "Aymeric Pichegrain" at bounding box center [87, 168] width 133 height 8
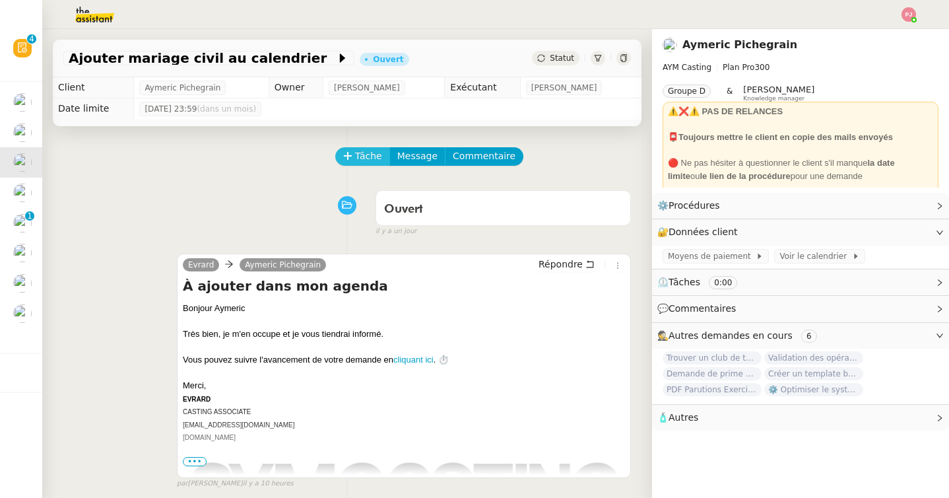
click at [362, 150] on span "Tâche" at bounding box center [368, 155] width 27 height 15
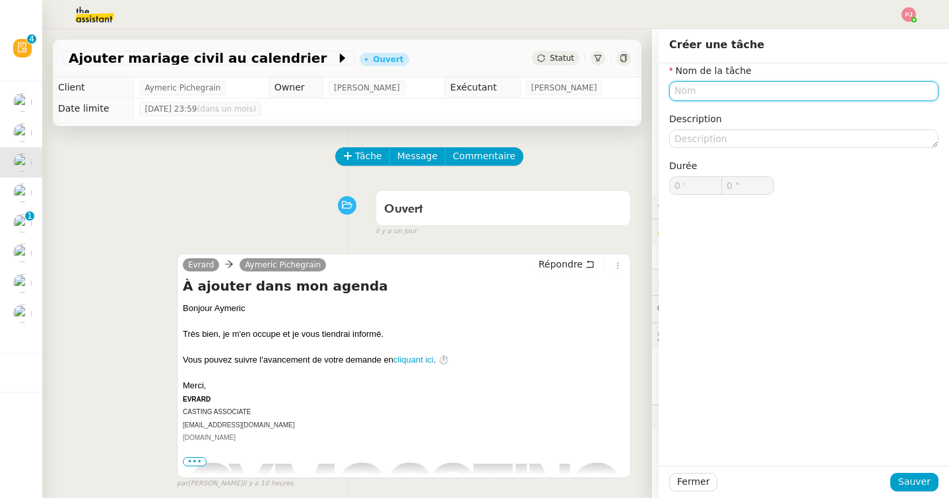
click at [742, 84] on input "text" at bounding box center [803, 90] width 269 height 19
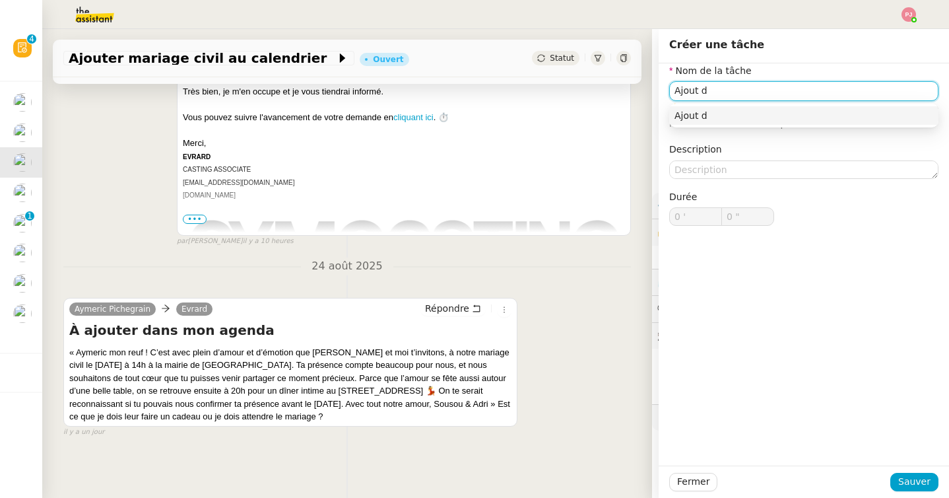
scroll to position [245, 0]
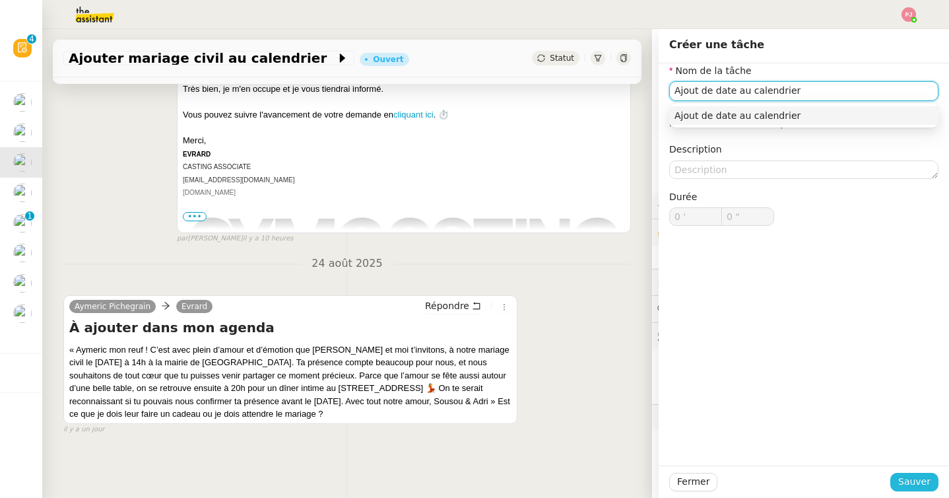
type input "Ajout de date au calendrier"
click at [933, 481] on button "Sauver" at bounding box center [914, 481] width 48 height 18
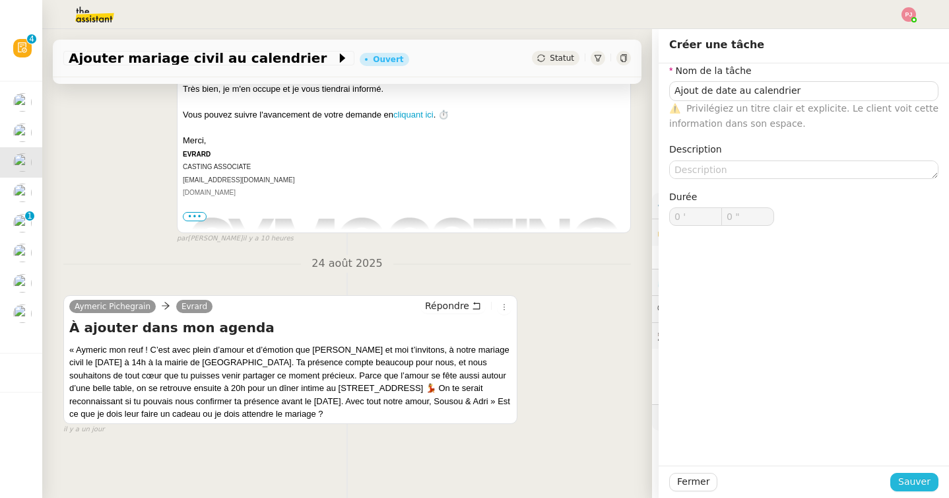
scroll to position [277, 0]
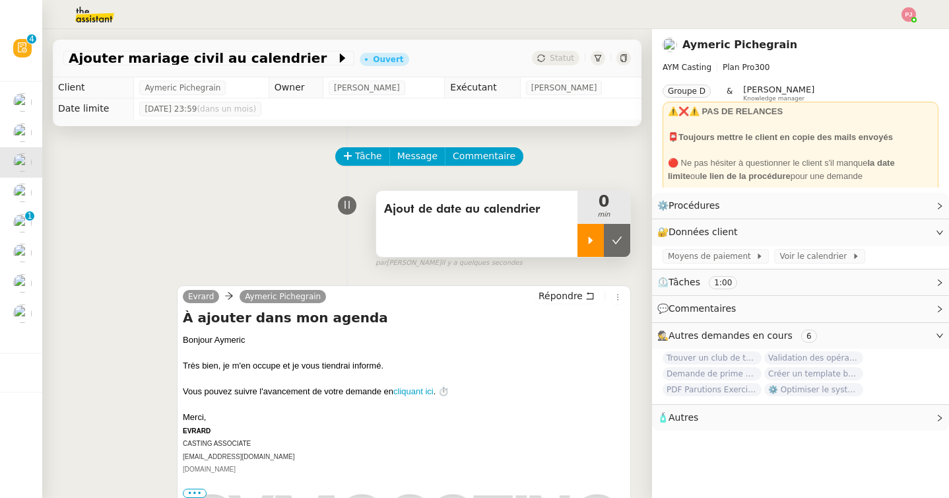
click at [586, 227] on div at bounding box center [590, 240] width 26 height 33
click at [824, 252] on span "Voir le calendrier" at bounding box center [815, 255] width 72 height 13
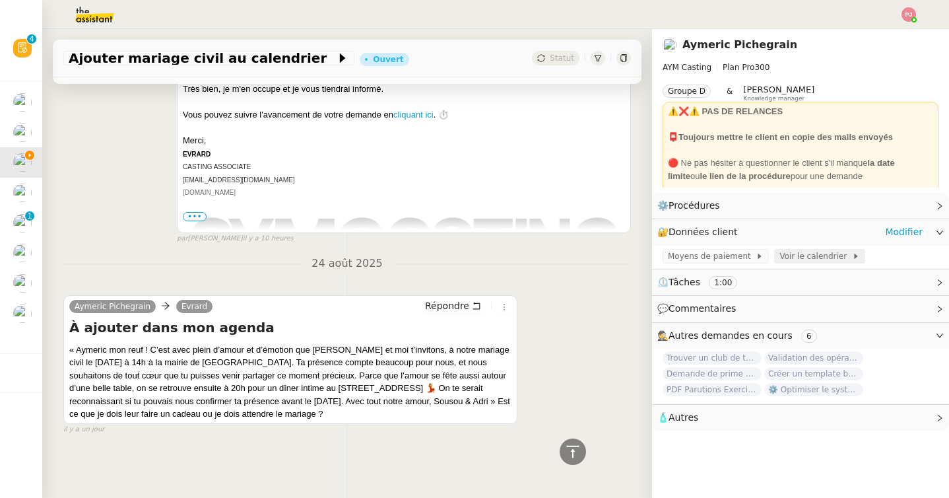
click at [793, 253] on span "Voir le calendrier" at bounding box center [815, 255] width 72 height 13
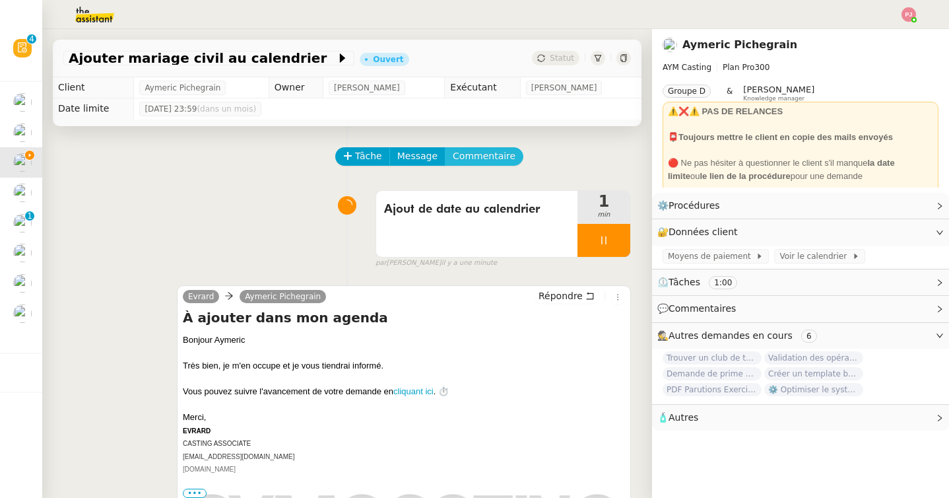
click at [463, 154] on span "Commentaire" at bounding box center [484, 155] width 63 height 15
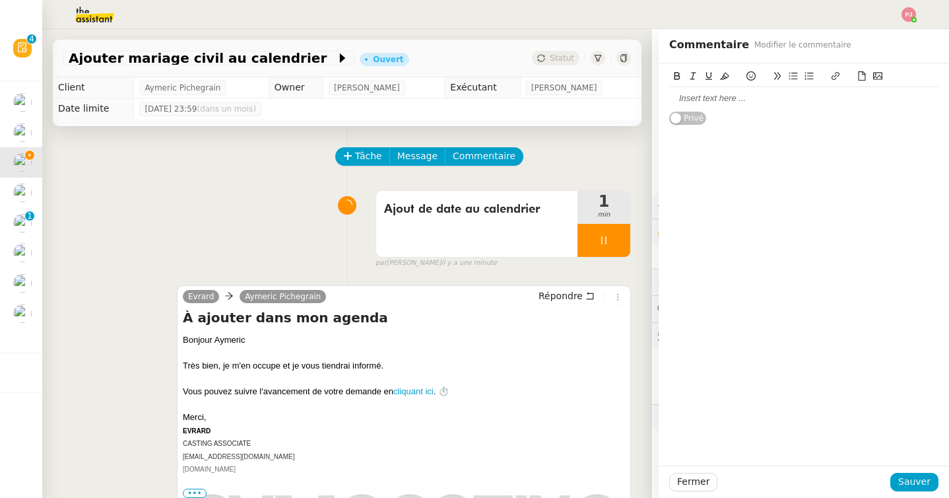
click at [697, 91] on div at bounding box center [803, 98] width 269 height 22
click at [879, 81] on icon at bounding box center [877, 75] width 9 height 9
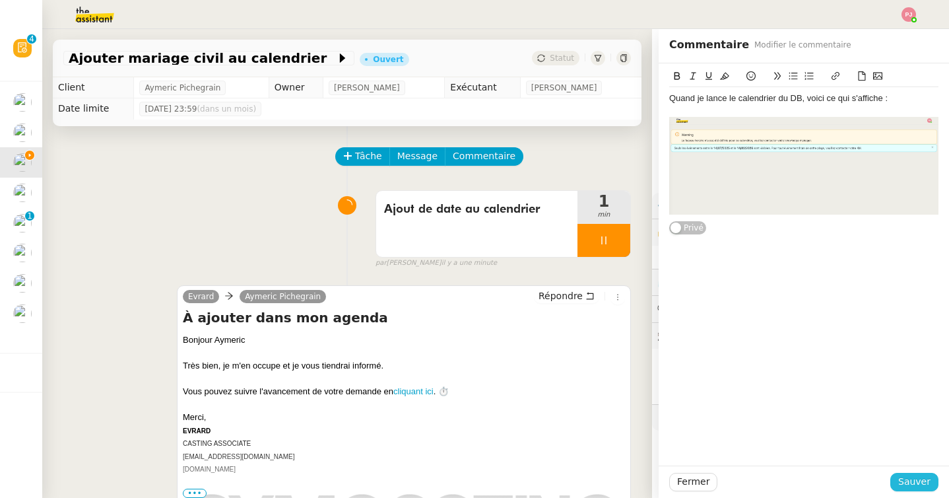
click at [915, 480] on span "Sauver" at bounding box center [914, 481] width 32 height 15
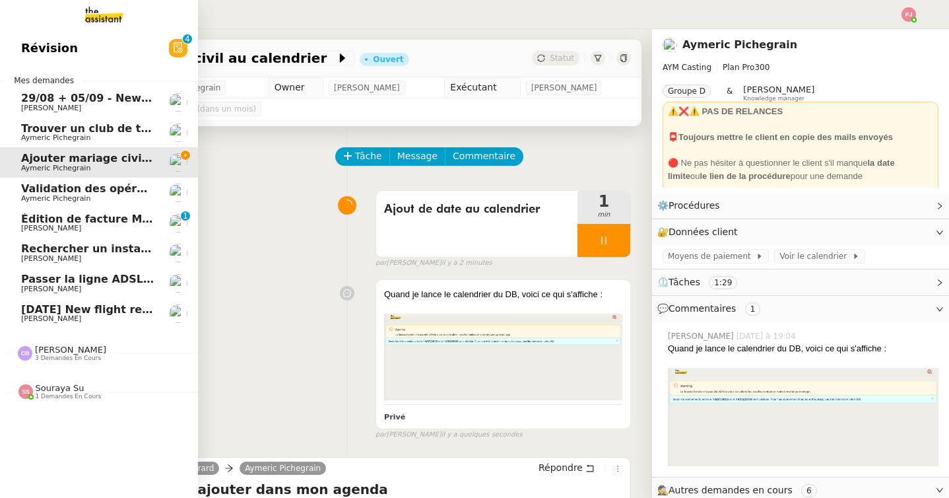
click at [61, 346] on span "[PERSON_NAME]" at bounding box center [70, 349] width 71 height 10
click at [71, 472] on span "Souraya Su 1 demandes en cours" at bounding box center [104, 477] width 198 height 28
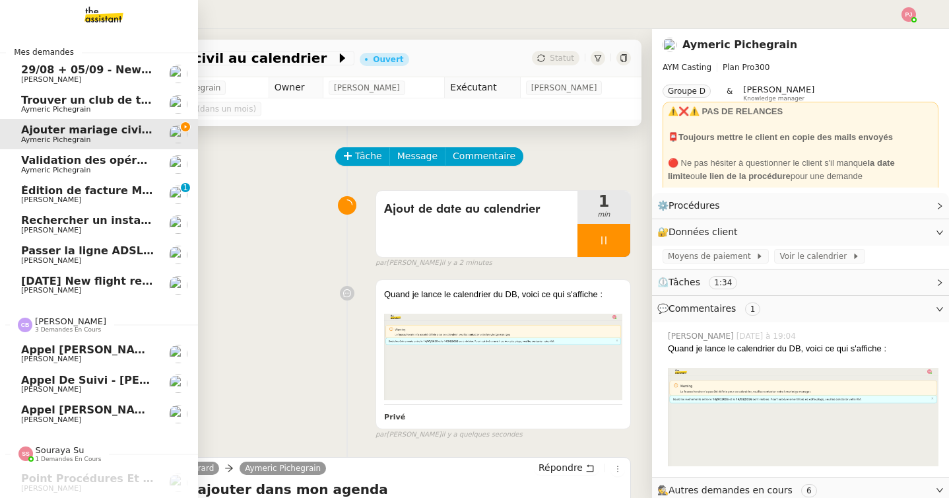
click at [71, 416] on span "[PERSON_NAME]" at bounding box center [87, 420] width 133 height 8
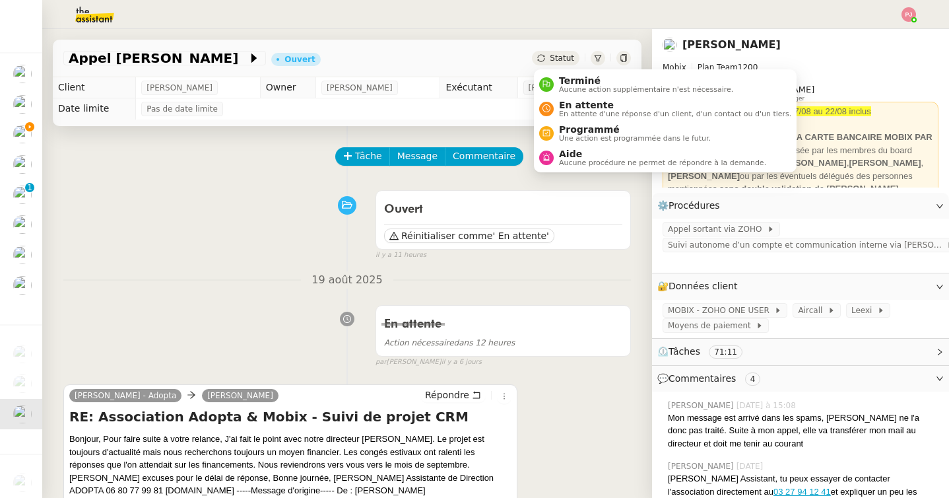
click at [554, 59] on span "Statut" at bounding box center [562, 57] width 24 height 9
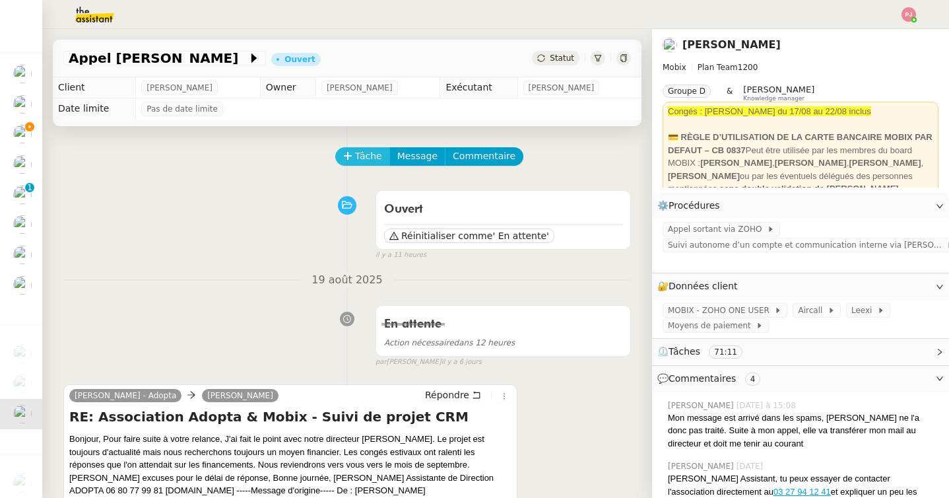
click at [360, 162] on span "Tâche" at bounding box center [368, 155] width 27 height 15
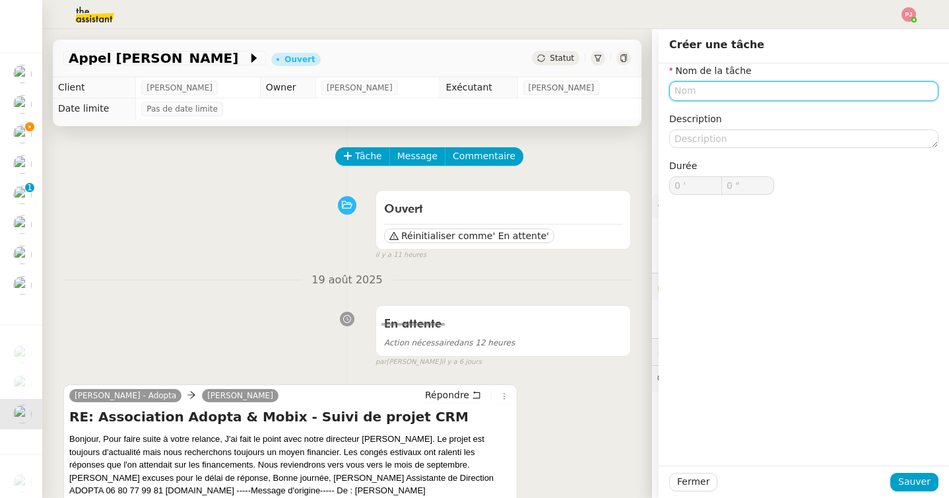
click at [750, 95] on input "text" at bounding box center [803, 90] width 269 height 19
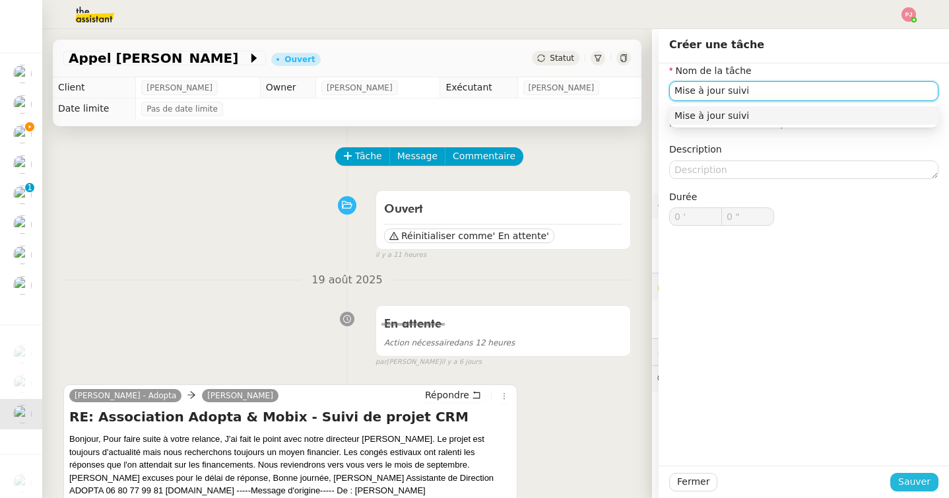
type input "Mise à jour suivi"
click at [924, 474] on span "Sauver" at bounding box center [914, 481] width 32 height 15
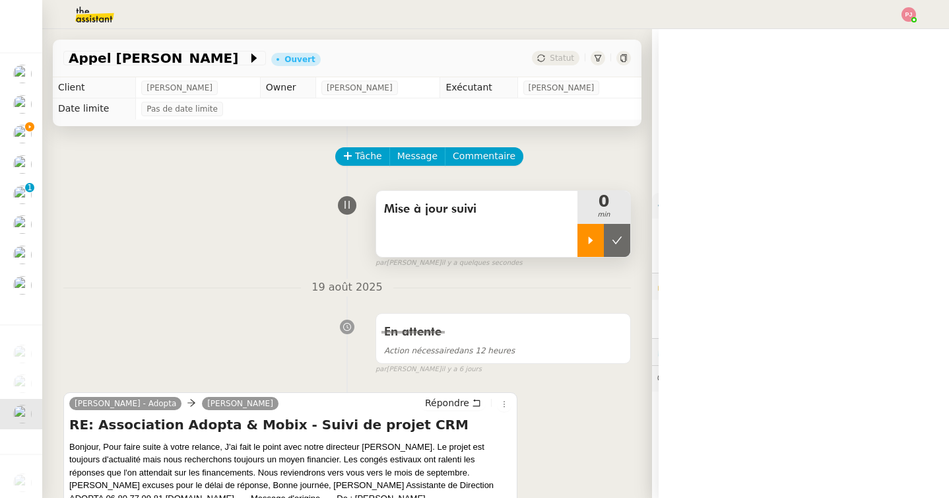
click at [591, 246] on div at bounding box center [590, 240] width 26 height 33
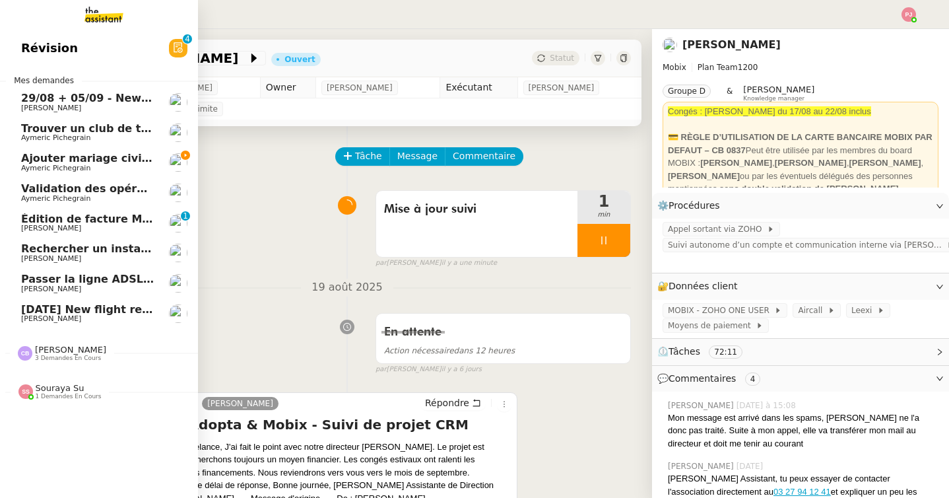
click at [53, 171] on span "Aymeric Pichegrain" at bounding box center [55, 168] width 69 height 9
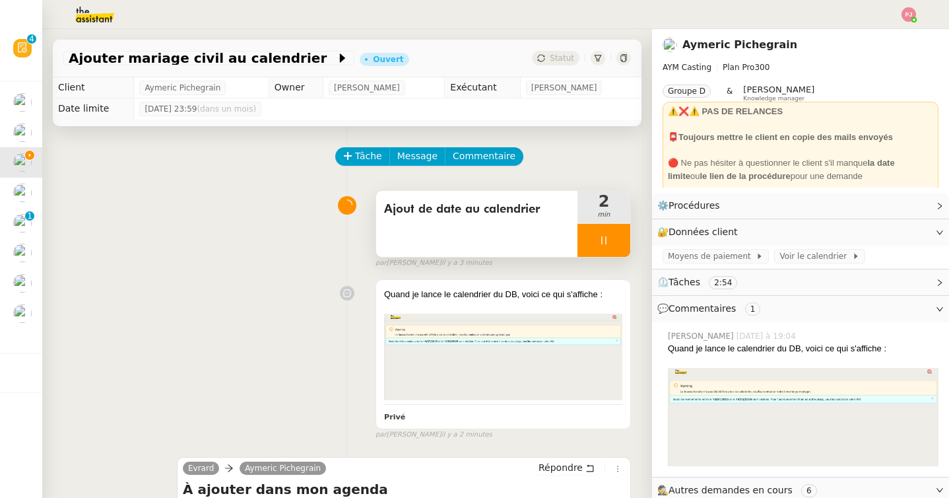
click at [604, 253] on div at bounding box center [603, 240] width 53 height 33
click at [621, 245] on button at bounding box center [617, 240] width 26 height 33
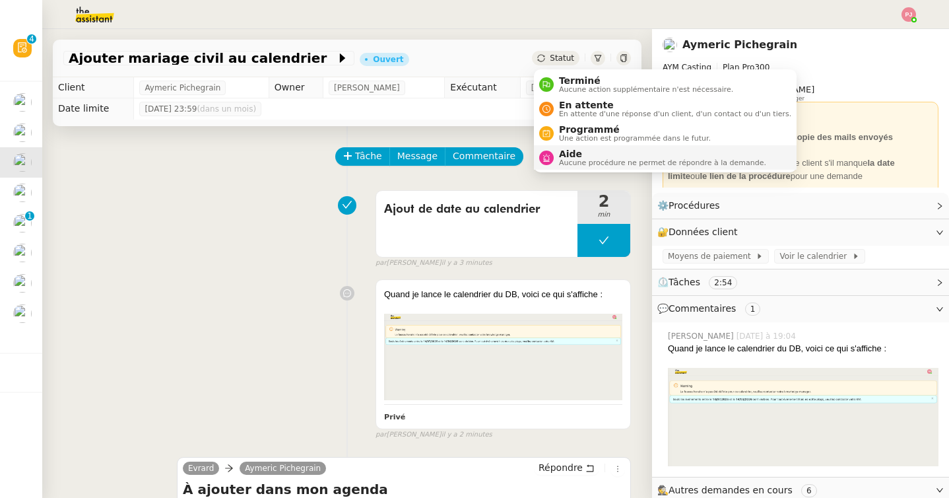
click at [563, 156] on span "Aide" at bounding box center [662, 153] width 207 height 11
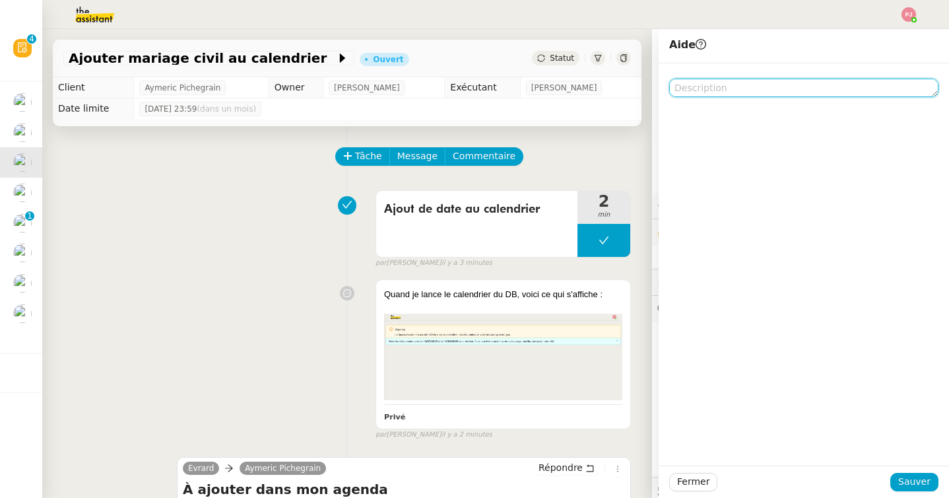
click at [710, 93] on textarea at bounding box center [803, 88] width 269 height 18
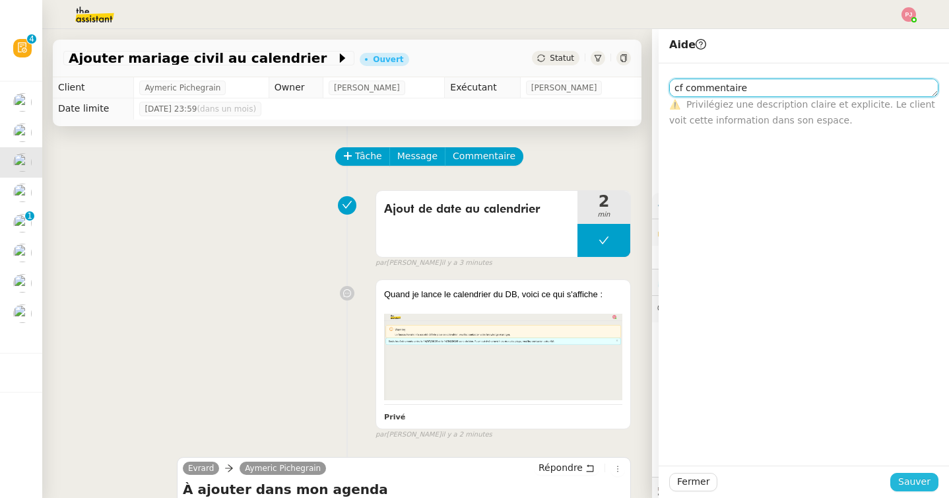
type textarea "cf commentaire"
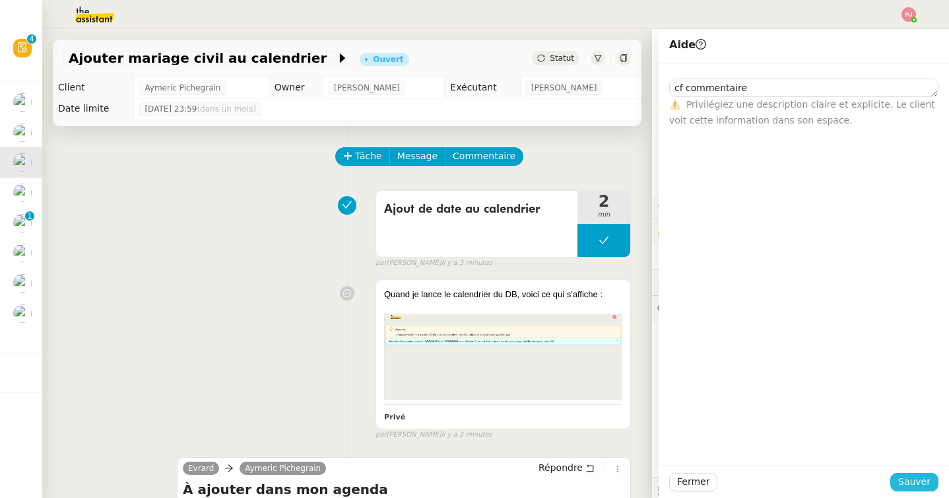
click at [905, 478] on span "Sauver" at bounding box center [914, 481] width 32 height 15
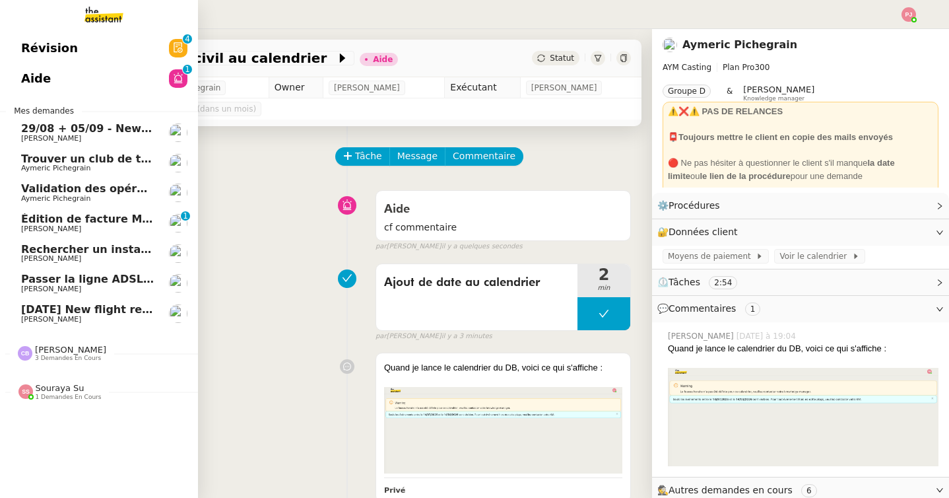
click at [41, 356] on span "3 demandes en cours" at bounding box center [68, 357] width 66 height 7
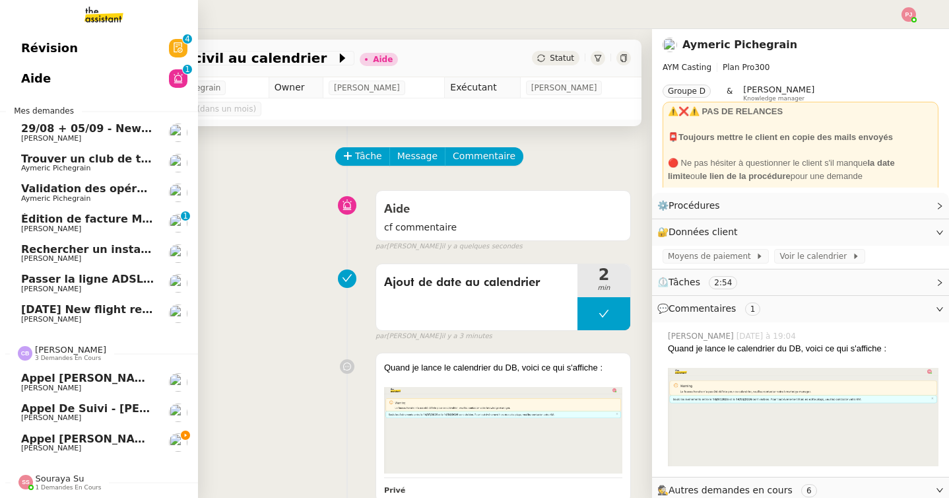
click at [24, 437] on span "Appel Elsa Pimont" at bounding box center [89, 438] width 136 height 13
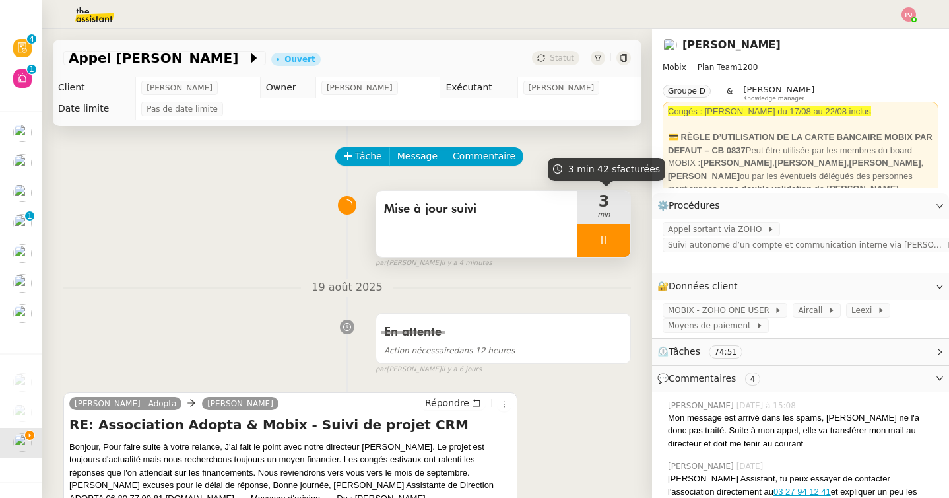
click at [599, 237] on icon at bounding box center [604, 240] width 11 height 11
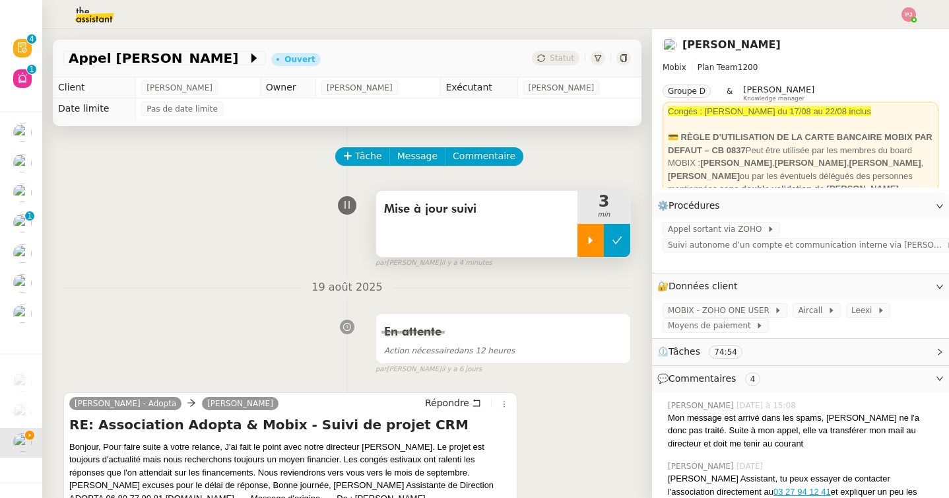
click at [618, 238] on icon at bounding box center [617, 240] width 11 height 11
click at [594, 229] on button at bounding box center [603, 240] width 53 height 33
click at [591, 232] on div at bounding box center [590, 240] width 26 height 33
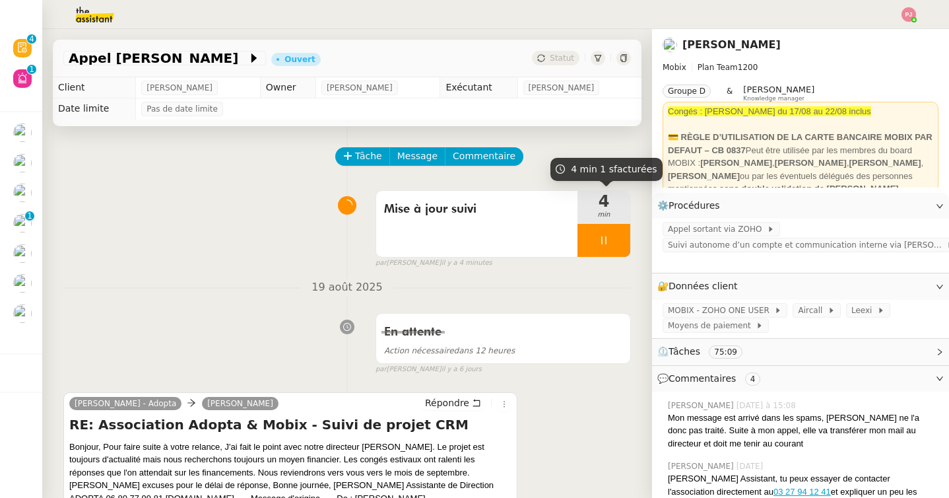
click at [601, 239] on icon at bounding box center [604, 240] width 11 height 11
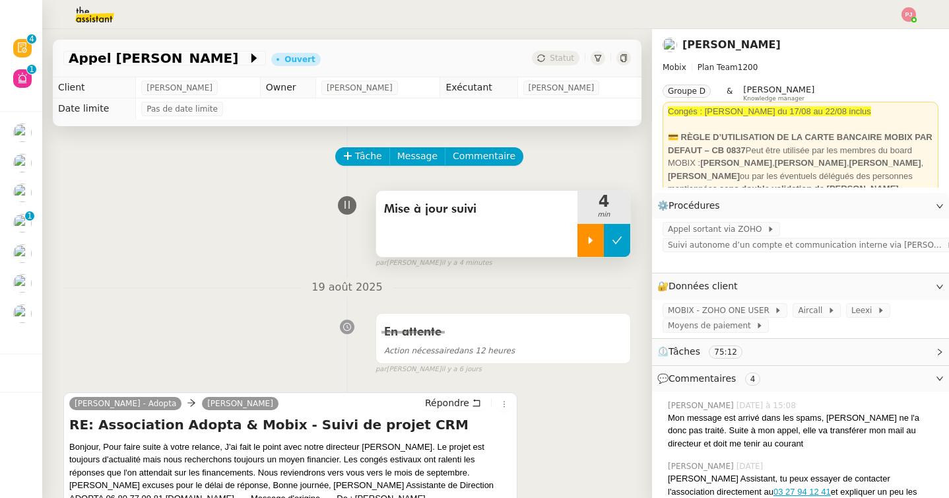
click at [613, 239] on icon at bounding box center [617, 240] width 11 height 11
click at [170, 60] on span "Appel Elsa Pimont" at bounding box center [158, 57] width 179 height 13
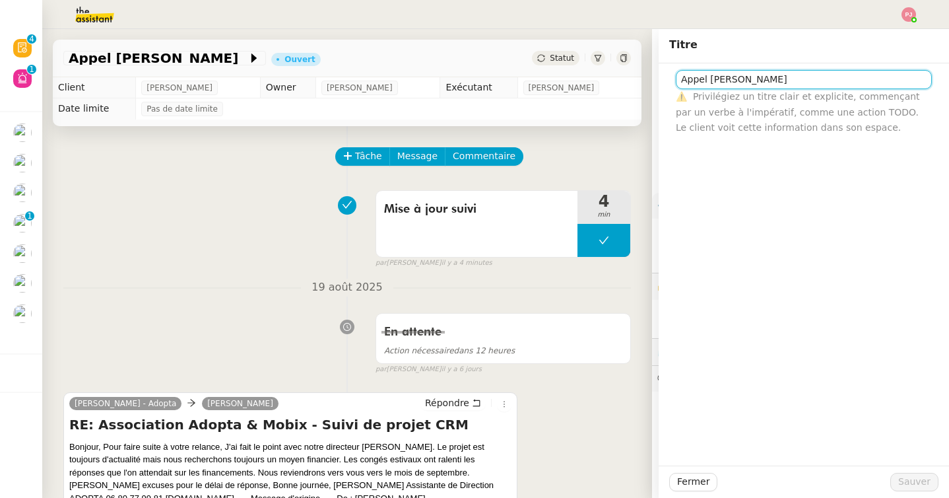
click at [781, 74] on input "Appel Elsa Pimont" at bounding box center [804, 79] width 256 height 19
type input "Appel Elsa Pimont - Claire Hennerez - ADOPTA"
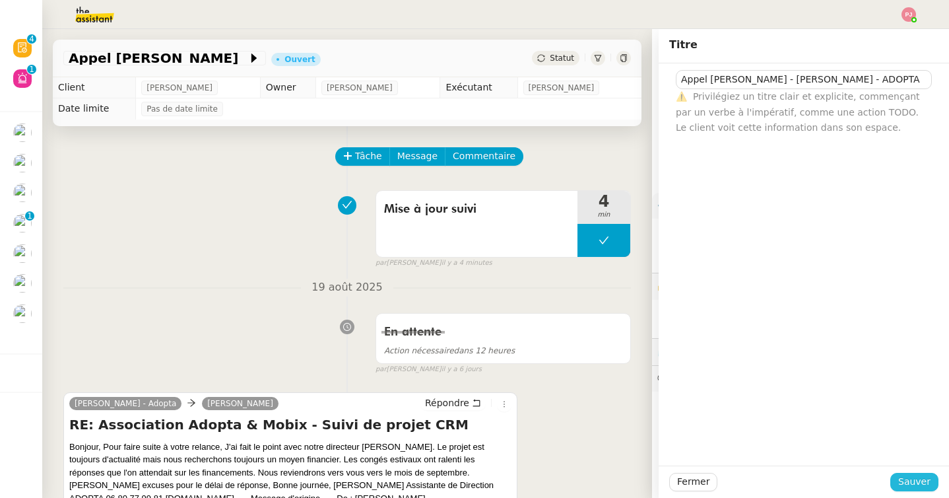
click at [925, 478] on span "Sauver" at bounding box center [914, 481] width 32 height 15
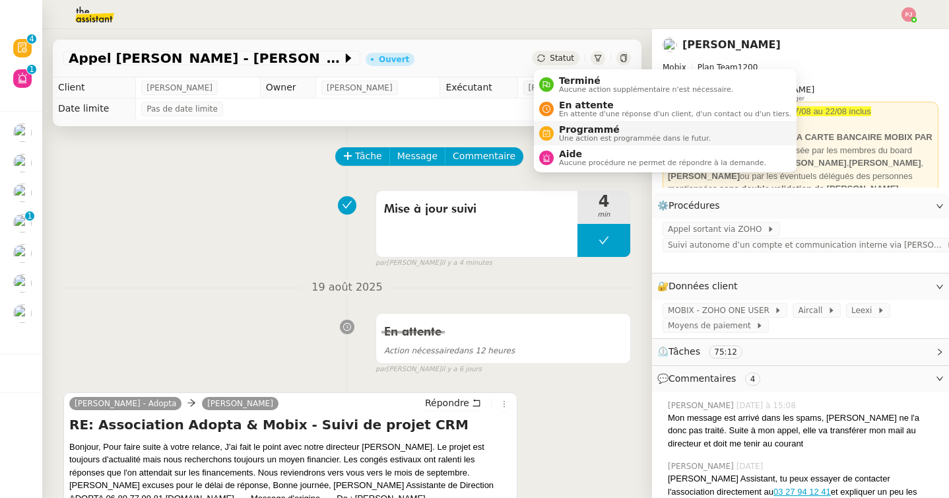
click at [573, 139] on span "Une action est programmée dans le futur." at bounding box center [635, 138] width 152 height 7
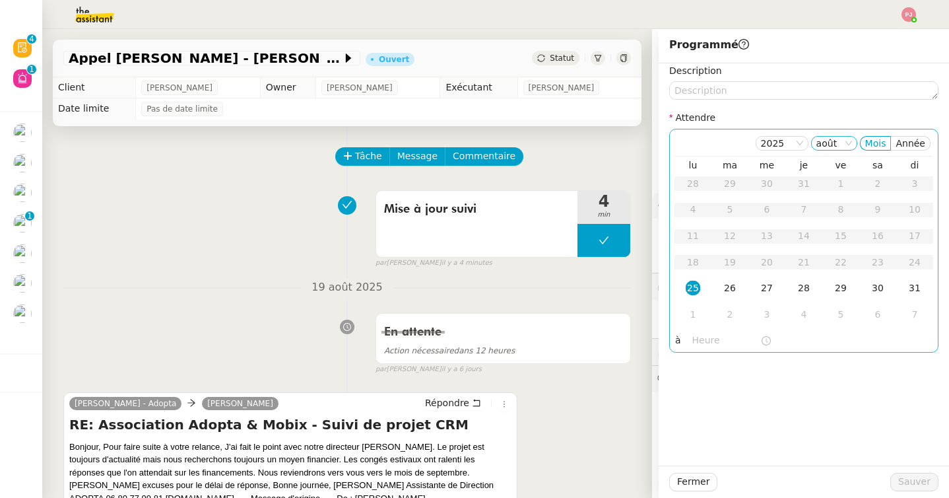
click at [831, 140] on nz-select-item "août" at bounding box center [834, 143] width 36 height 13
click at [759, 313] on td "3" at bounding box center [766, 315] width 37 height 26
click at [805, 259] on div "25" at bounding box center [804, 262] width 15 height 15
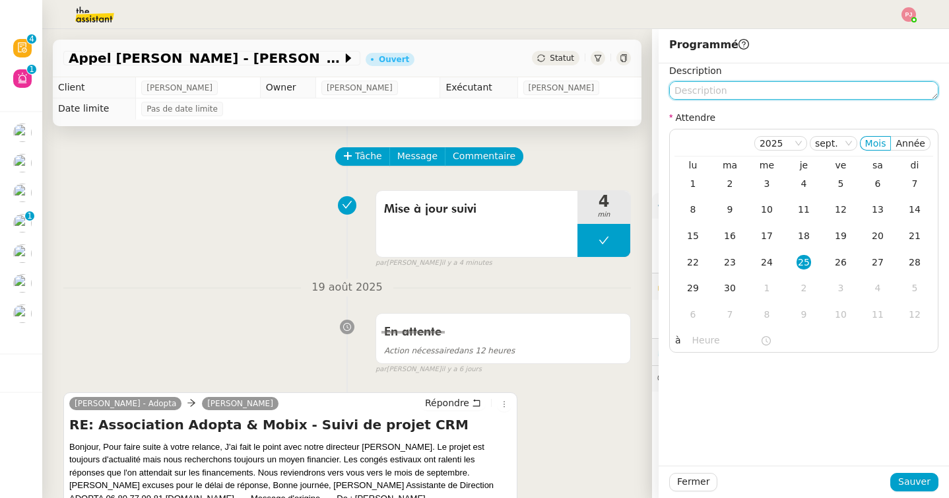
click at [776, 90] on textarea at bounding box center [803, 90] width 269 height 18
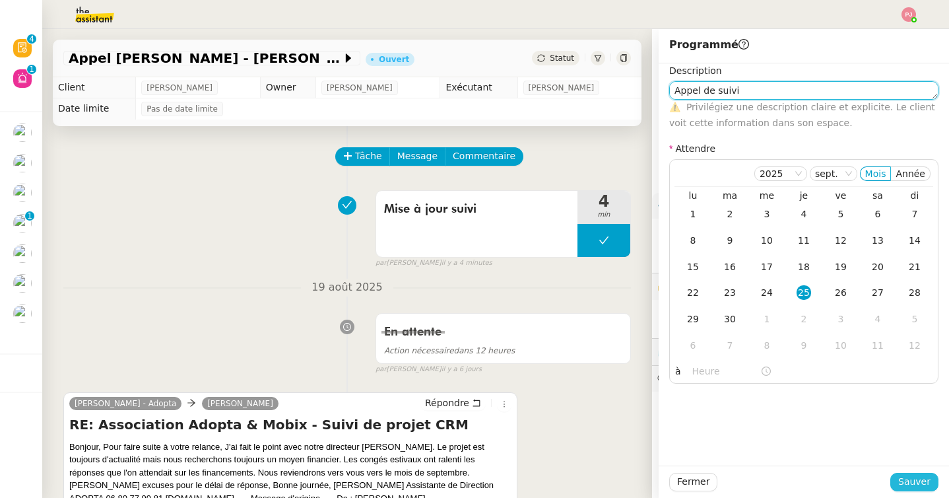
type textarea "Appel de suivi"
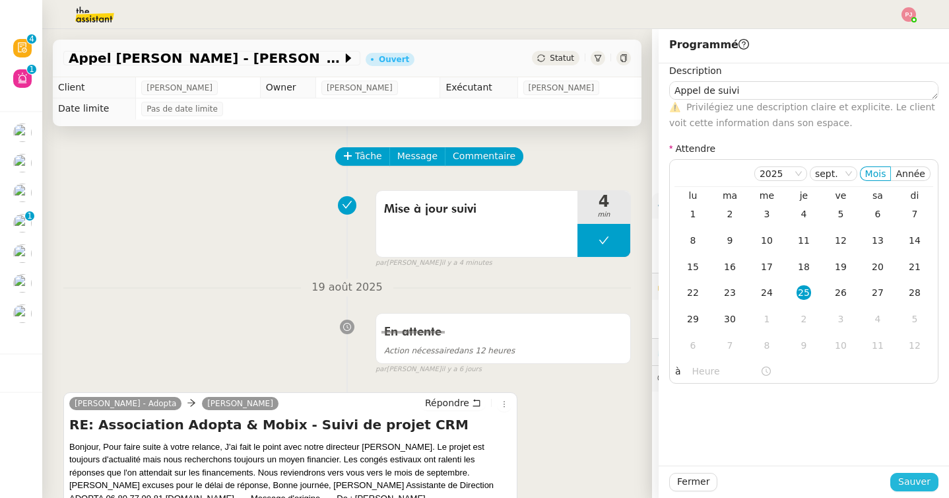
click at [903, 479] on span "Sauver" at bounding box center [914, 481] width 32 height 15
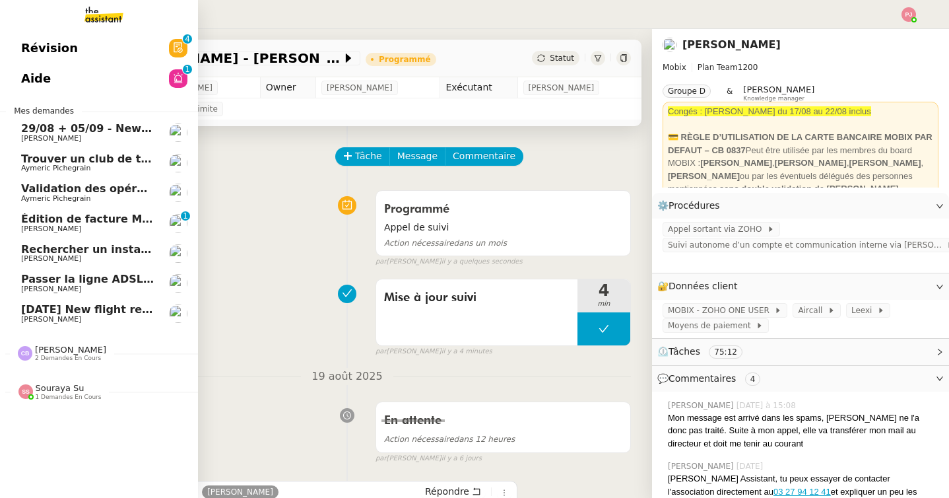
click at [57, 354] on span "2 demandes en cours" at bounding box center [68, 357] width 66 height 7
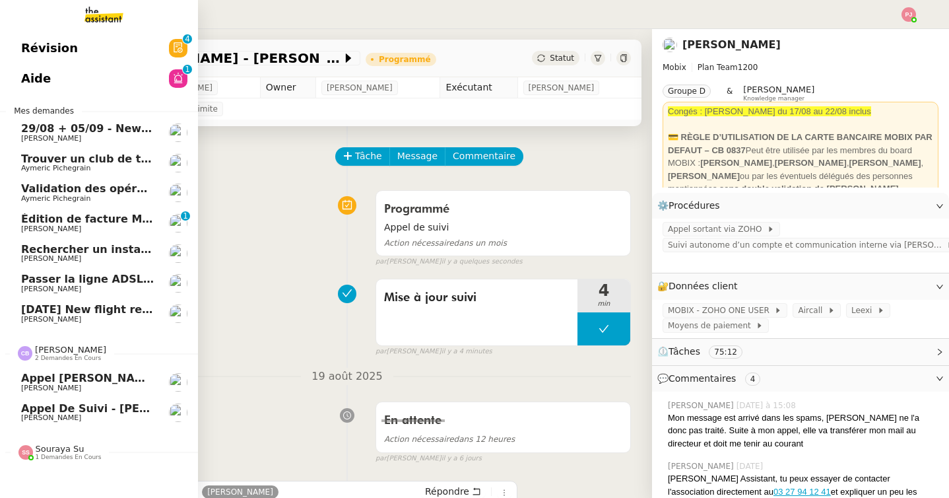
click at [68, 404] on span "Appel de suivi - [PERSON_NAME]" at bounding box center [119, 408] width 197 height 13
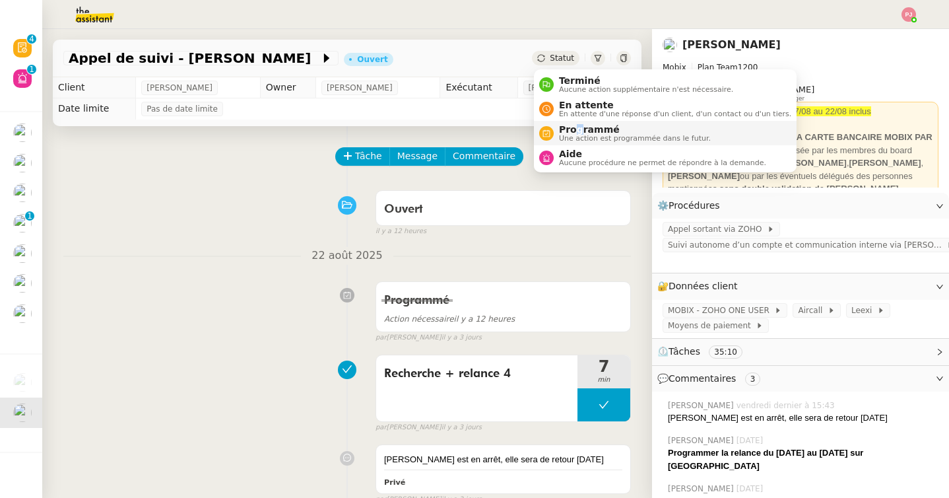
click at [577, 131] on span "Programmé" at bounding box center [635, 129] width 152 height 11
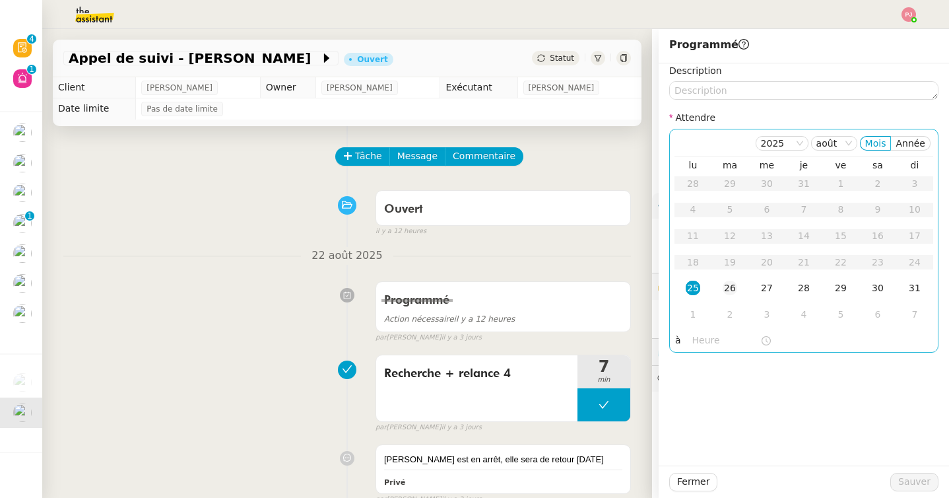
click at [729, 294] on div "26" at bounding box center [730, 287] width 15 height 15
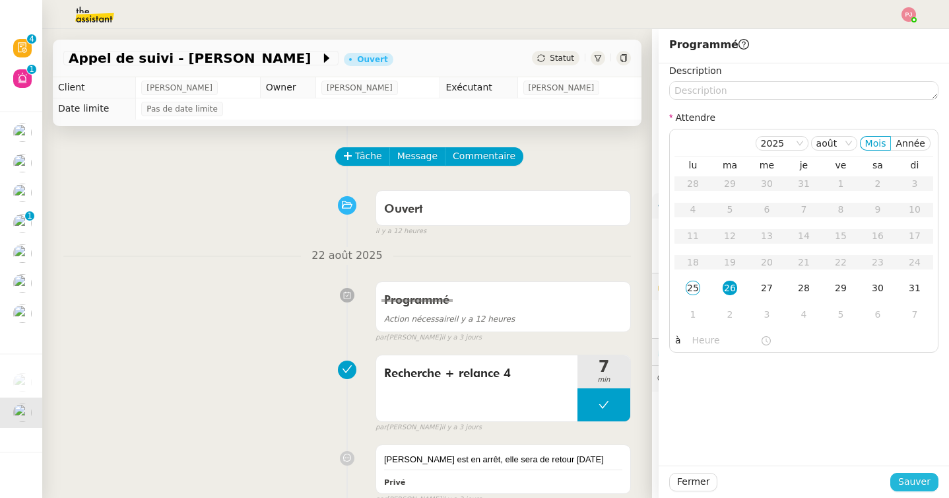
click at [907, 484] on span "Sauver" at bounding box center [914, 481] width 32 height 15
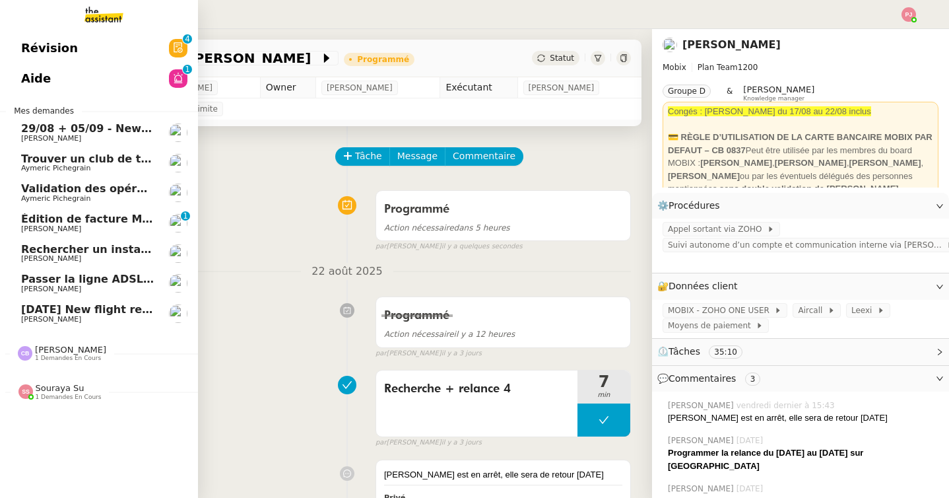
click at [55, 360] on span "1 demandes en cours" at bounding box center [68, 357] width 66 height 7
click at [59, 379] on span "Appel [PERSON_NAME]" at bounding box center [89, 378] width 136 height 13
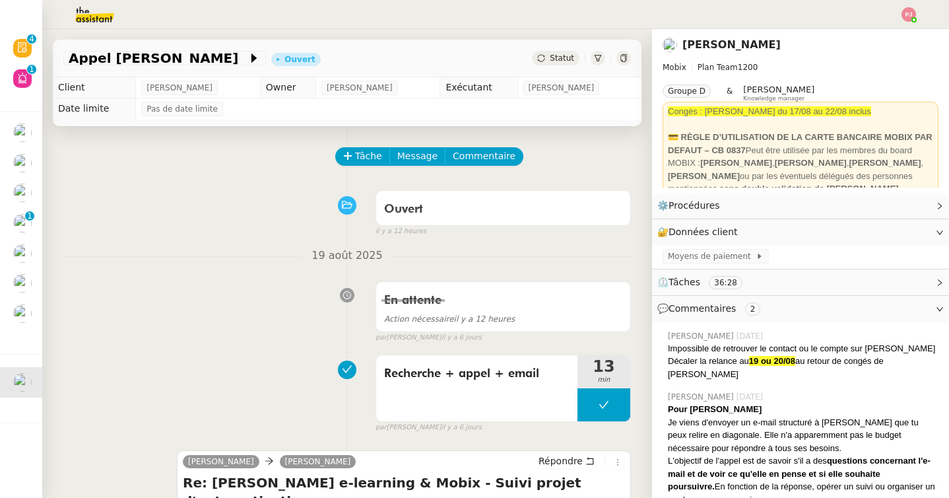
scroll to position [43, 0]
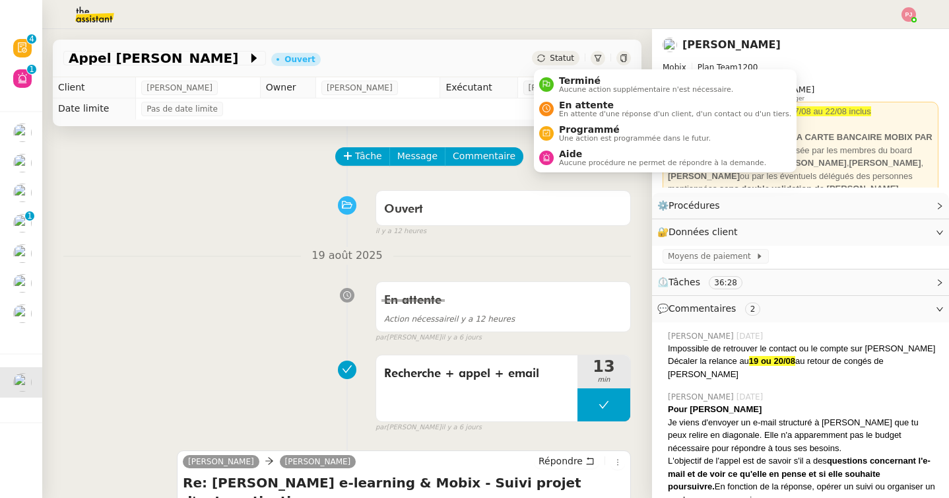
click at [544, 60] on icon at bounding box center [541, 58] width 8 height 8
click at [559, 139] on span "Une action est programmée dans le futur." at bounding box center [635, 138] width 152 height 7
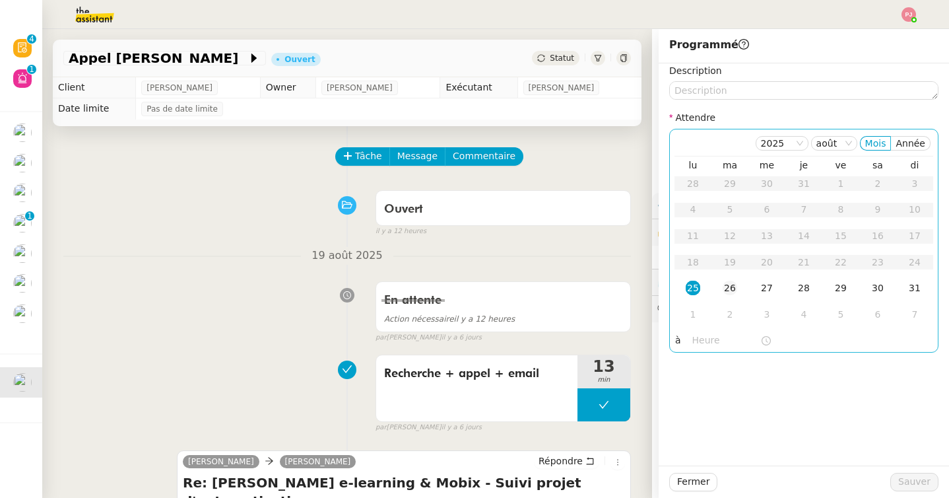
click at [735, 286] on div "26" at bounding box center [730, 287] width 15 height 15
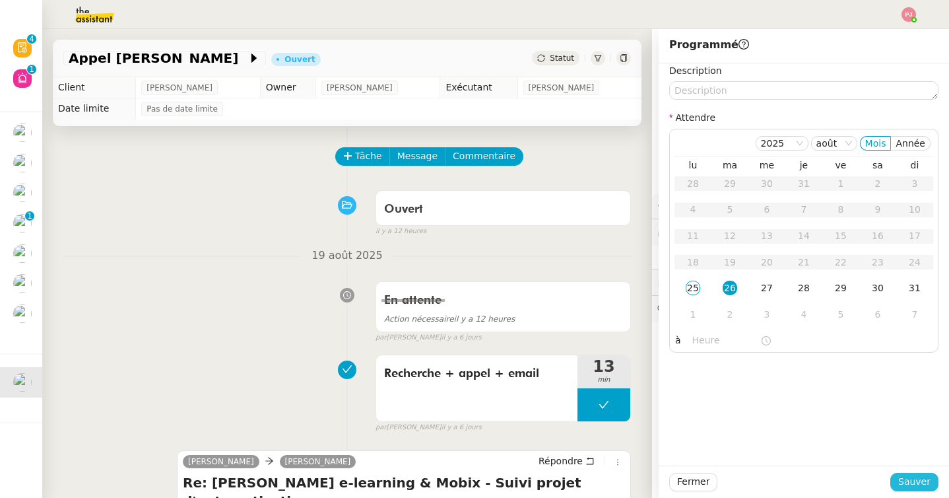
click at [909, 476] on span "Sauver" at bounding box center [914, 481] width 32 height 15
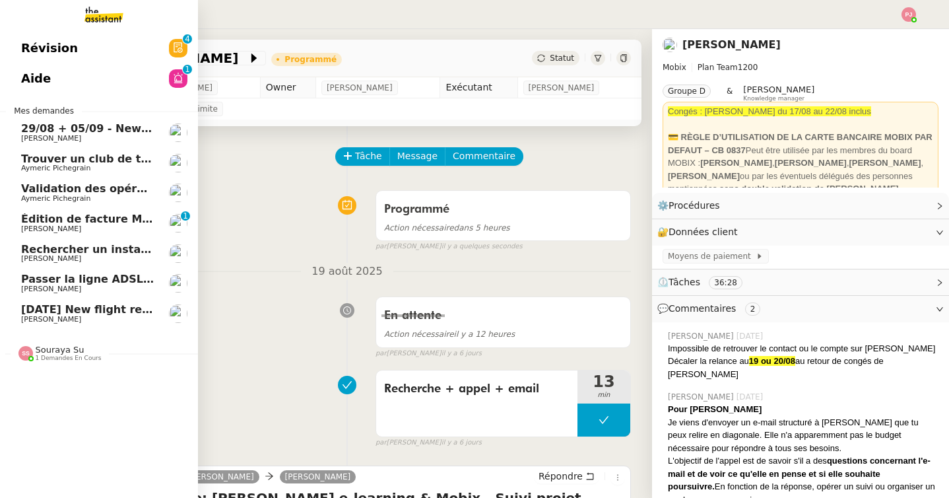
click at [115, 161] on span "Trouver un club de tennis pour septembre" at bounding box center [146, 158] width 251 height 13
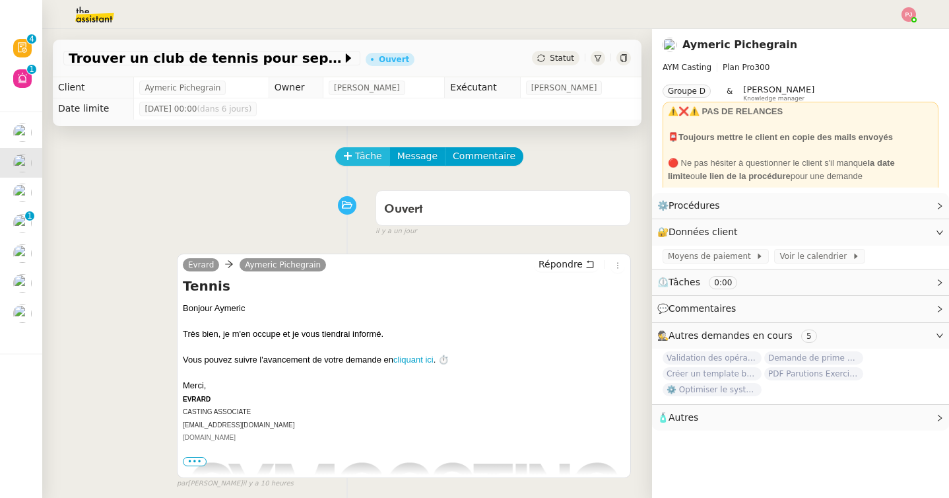
click at [364, 161] on span "Tâche" at bounding box center [368, 155] width 27 height 15
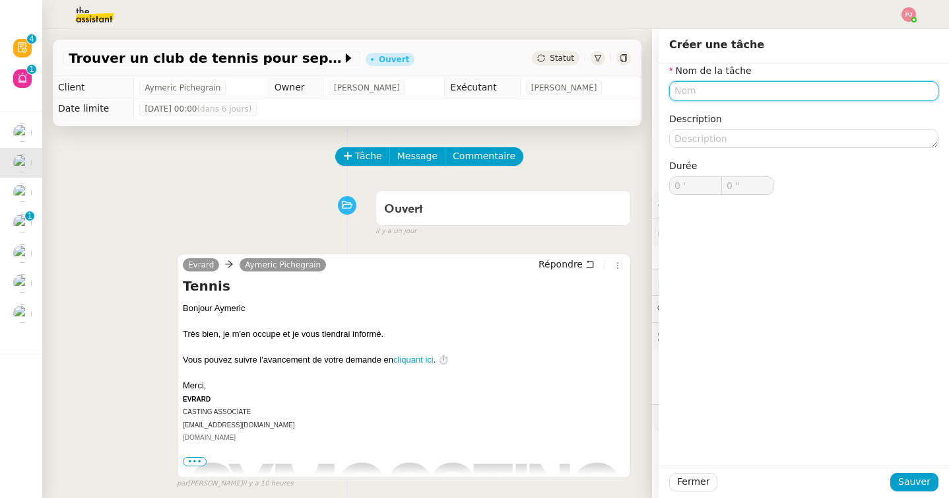
click at [700, 88] on input "text" at bounding box center [803, 90] width 269 height 19
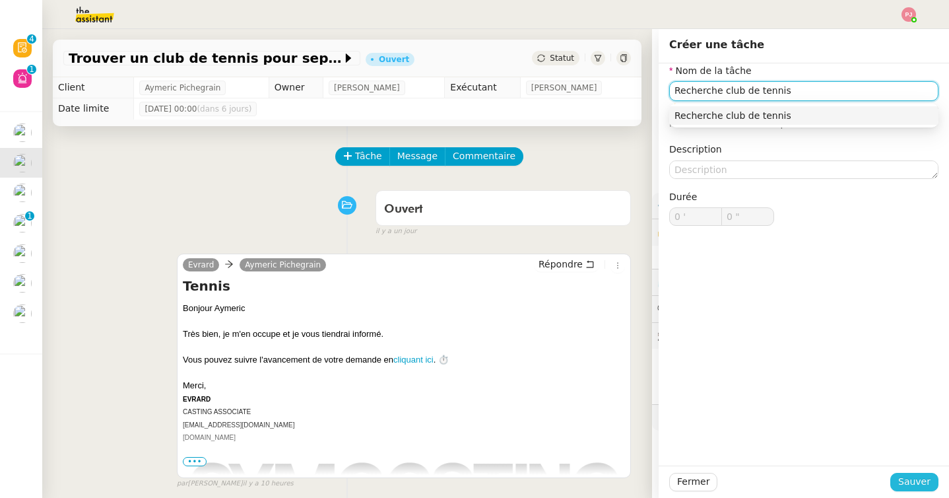
type input "Recherche club de tennis"
click at [905, 476] on span "Sauver" at bounding box center [914, 481] width 32 height 15
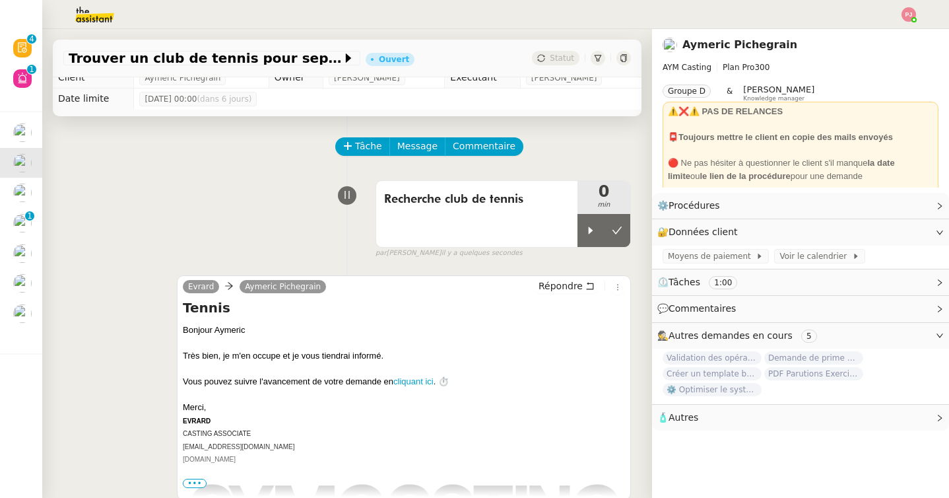
scroll to position [11, 0]
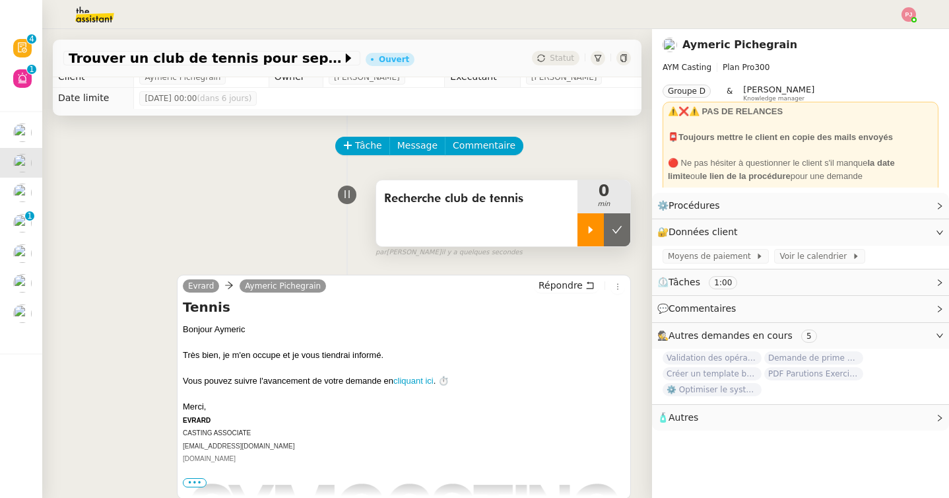
click at [595, 232] on icon at bounding box center [590, 229] width 11 height 11
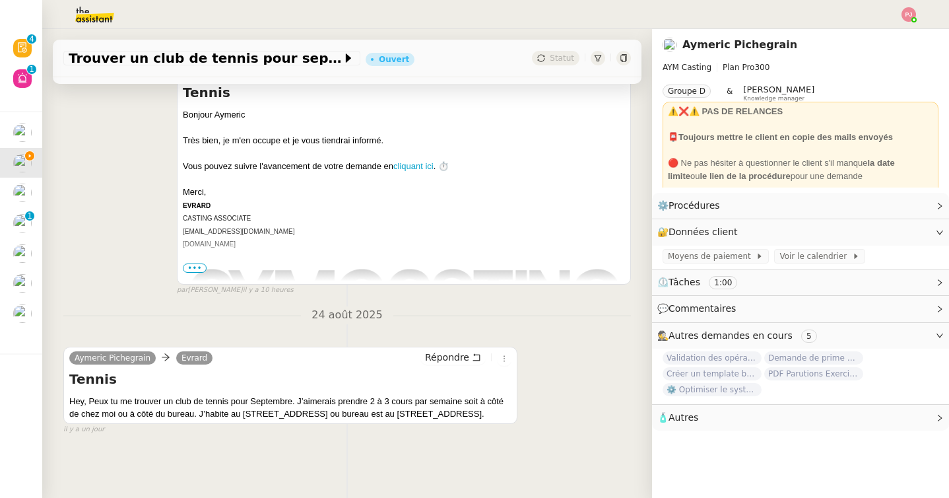
scroll to position [238, 0]
drag, startPoint x: 244, startPoint y: 399, endPoint x: 351, endPoint y: 399, distance: 107.6
click at [351, 399] on div "Hey, Peux tu me trouver un club de tennis pour Septembre. J’aimerais prendre 2 …" at bounding box center [290, 408] width 442 height 26
copy div "[STREET_ADDRESS]"
click at [445, 401] on div "Hey, Peux tu me trouver un club de tennis pour Septembre. J’aimerais prendre 2 …" at bounding box center [290, 408] width 442 height 26
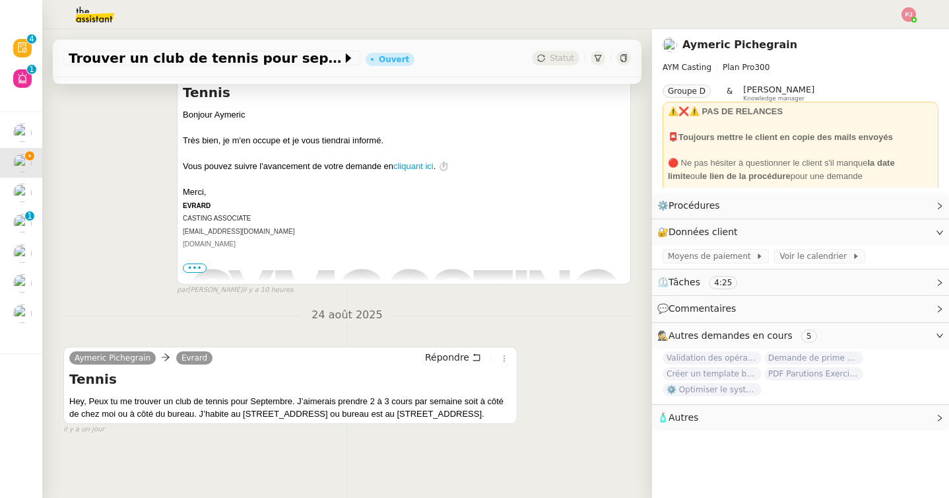
drag, startPoint x: 444, startPoint y: 401, endPoint x: 490, endPoint y: 410, distance: 46.5
click at [490, 410] on div "Hey, Peux tu me trouver un club de tennis pour Septembre. J’aimerais prendre 2 …" at bounding box center [290, 408] width 442 height 26
copy div "[STREET_ADDRESS]."
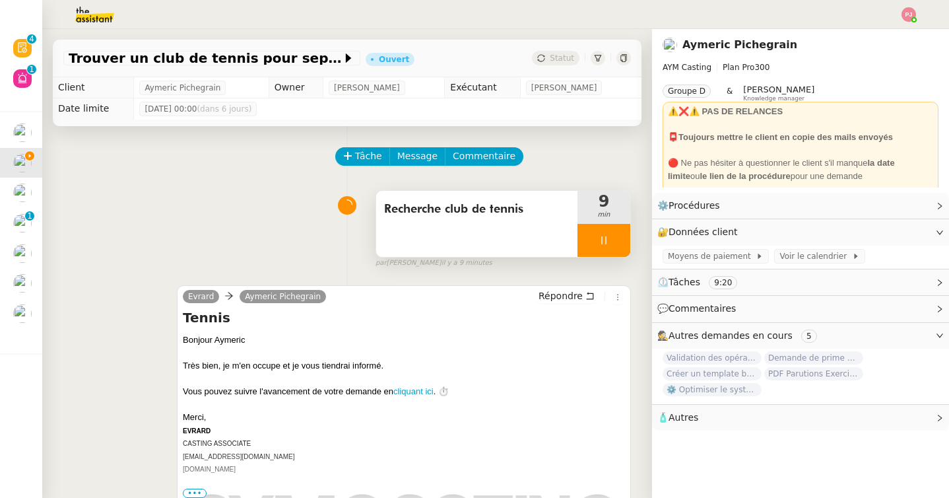
click at [599, 241] on icon at bounding box center [604, 240] width 11 height 11
drag, startPoint x: 598, startPoint y: 242, endPoint x: 677, endPoint y: 298, distance: 97.4
click at [677, 298] on nz-layout "Trouver un club de tennis pour septembre Ouvert Statut Client [PERSON_NAME] Own…" at bounding box center [495, 263] width 907 height 469
click at [589, 314] on h4 "Tennis" at bounding box center [404, 317] width 442 height 18
click at [592, 252] on div at bounding box center [590, 240] width 26 height 33
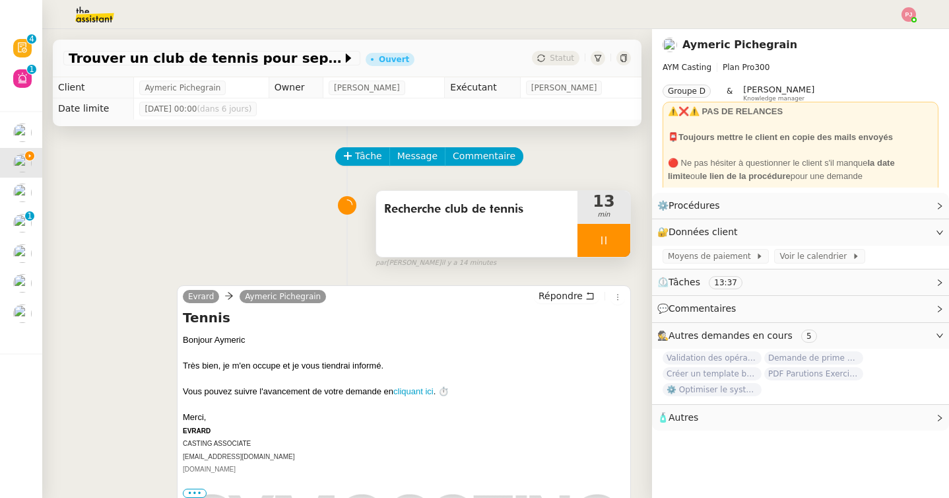
click at [593, 230] on div at bounding box center [603, 240] width 53 height 33
click at [596, 234] on div at bounding box center [590, 240] width 26 height 33
click at [610, 238] on div at bounding box center [603, 240] width 53 height 33
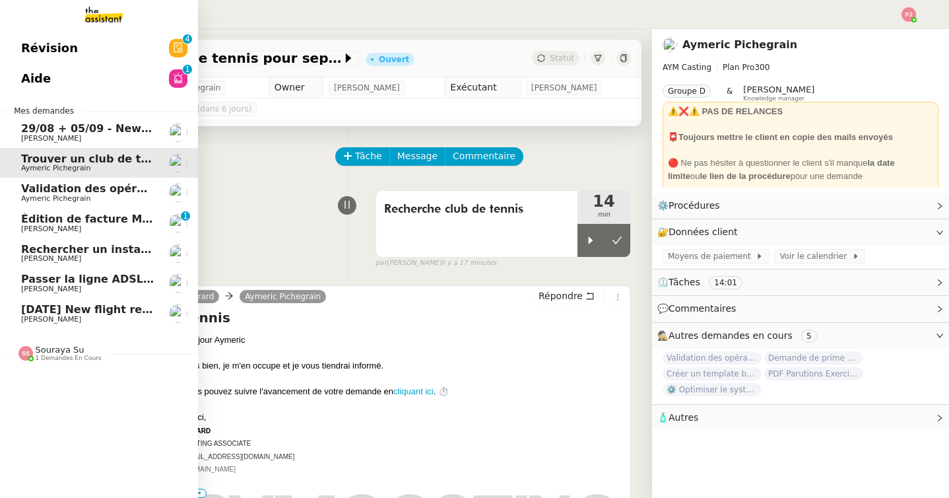
click at [52, 134] on span "[PERSON_NAME]" at bounding box center [51, 138] width 60 height 9
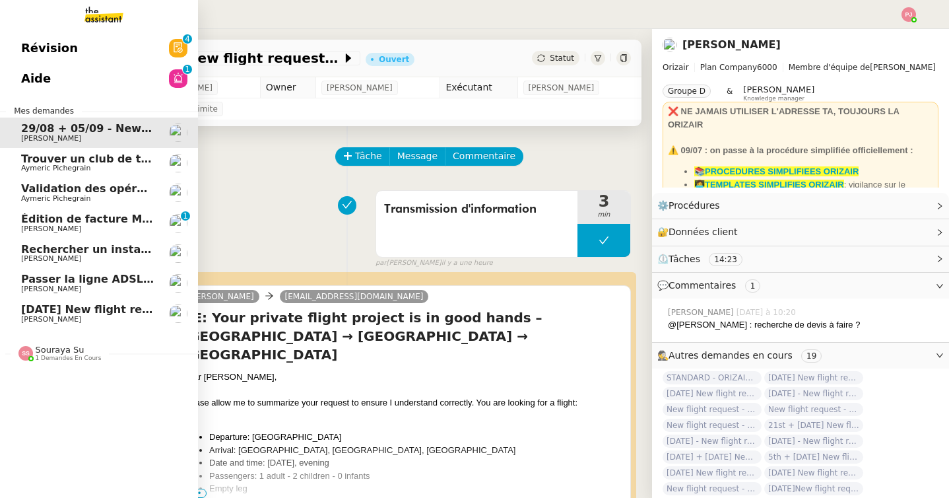
click at [67, 160] on span "Trouver un club de tennis pour septembre" at bounding box center [146, 158] width 251 height 13
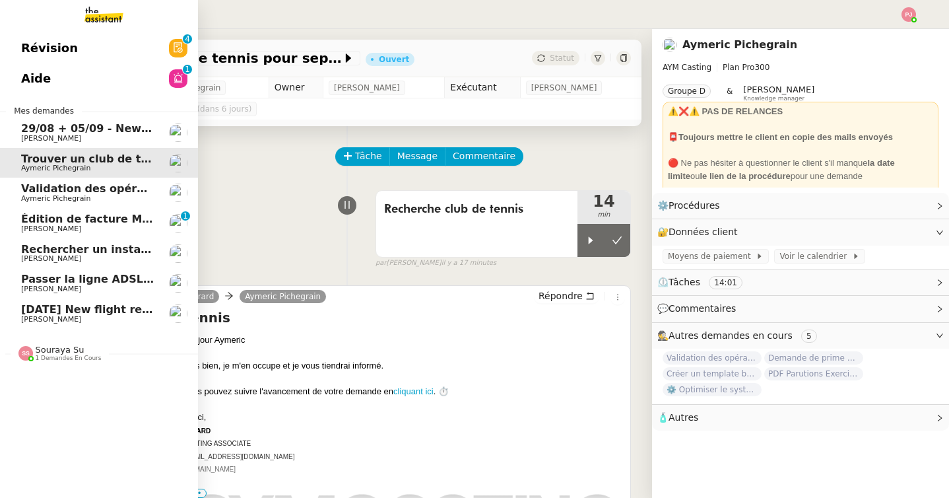
click at [23, 197] on span "Aymeric Pichegrain" at bounding box center [55, 198] width 69 height 9
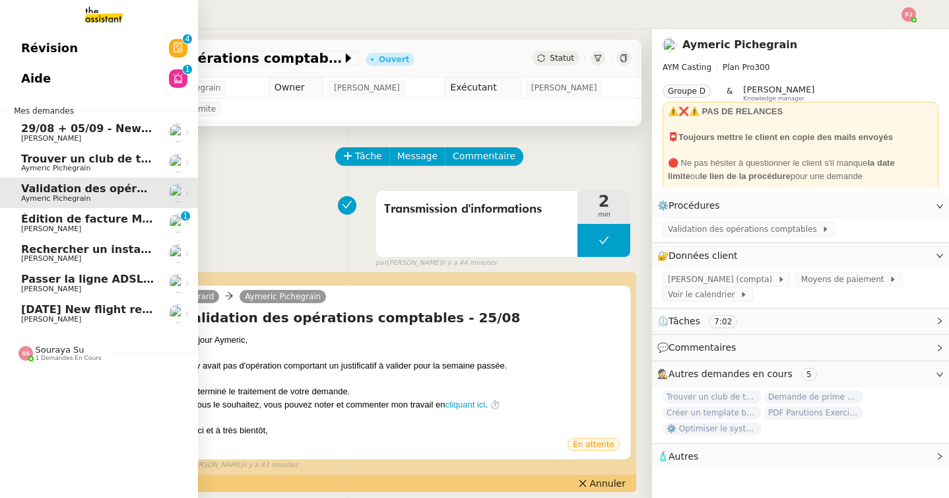
click at [46, 174] on link "Trouver un club de tennis pour septembre [PERSON_NAME]" at bounding box center [99, 163] width 198 height 30
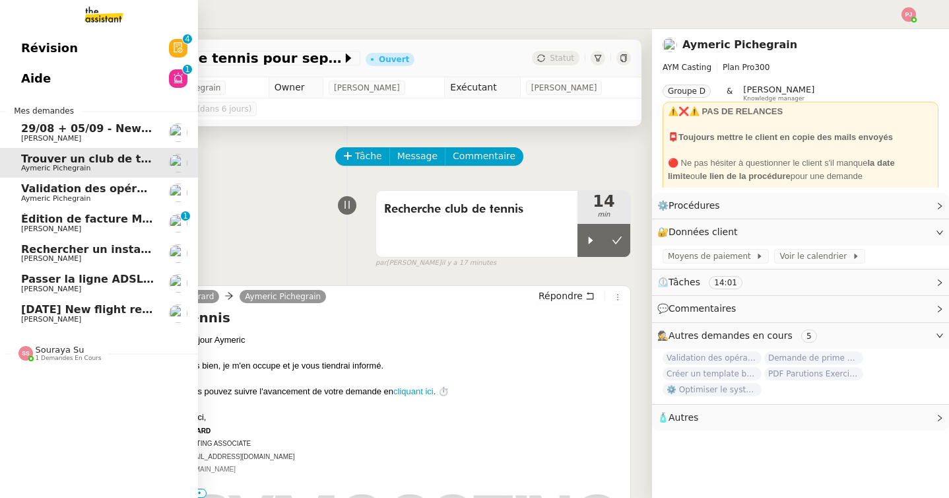
click at [72, 189] on span "Validation des opérations comptables" at bounding box center [133, 188] width 225 height 13
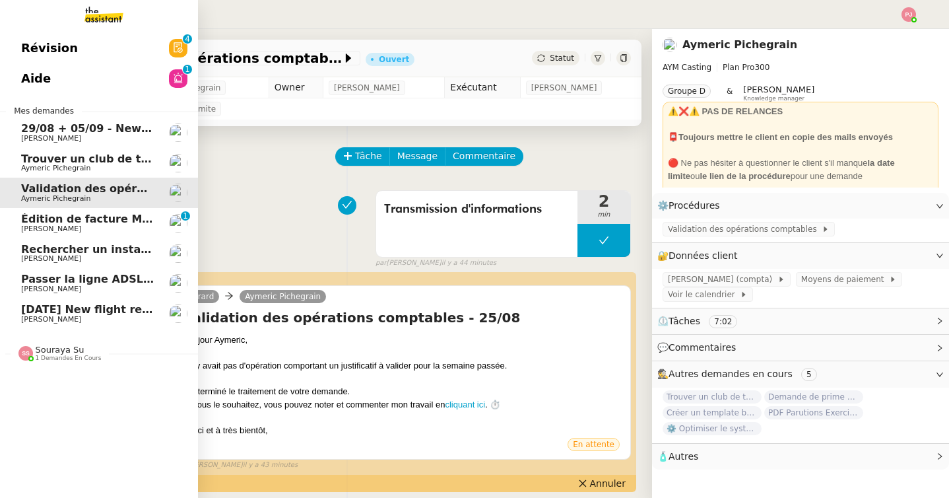
click at [54, 163] on span "Trouver un club de tennis pour septembre" at bounding box center [146, 158] width 251 height 13
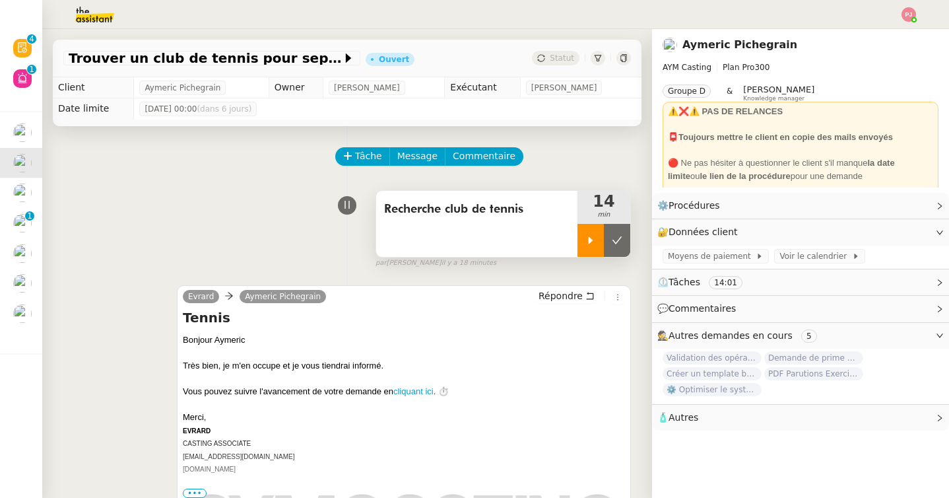
click at [584, 240] on div at bounding box center [590, 240] width 26 height 33
click at [607, 238] on icon at bounding box center [604, 240] width 11 height 11
click at [607, 238] on button at bounding box center [617, 240] width 26 height 33
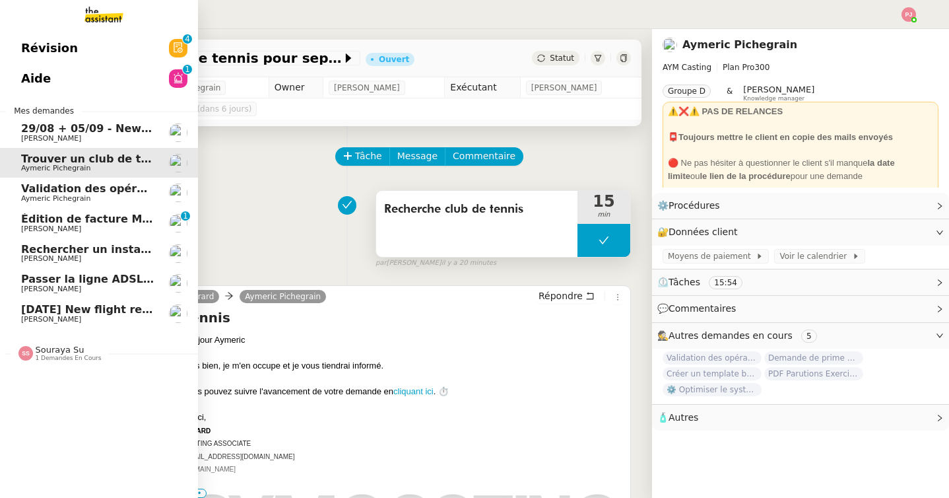
click at [137, 225] on span "[PERSON_NAME]" at bounding box center [87, 229] width 133 height 8
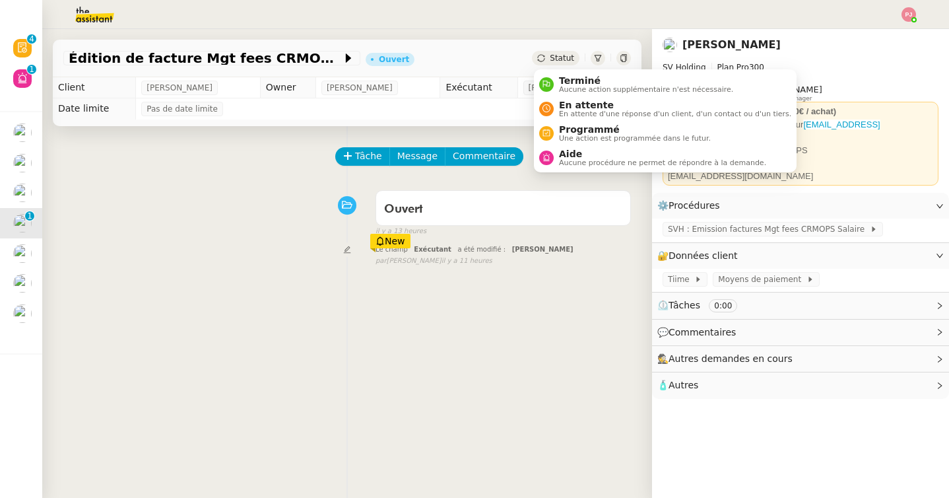
click at [565, 59] on span "Statut" at bounding box center [562, 57] width 24 height 9
click at [575, 133] on span "Programmé" at bounding box center [635, 129] width 152 height 11
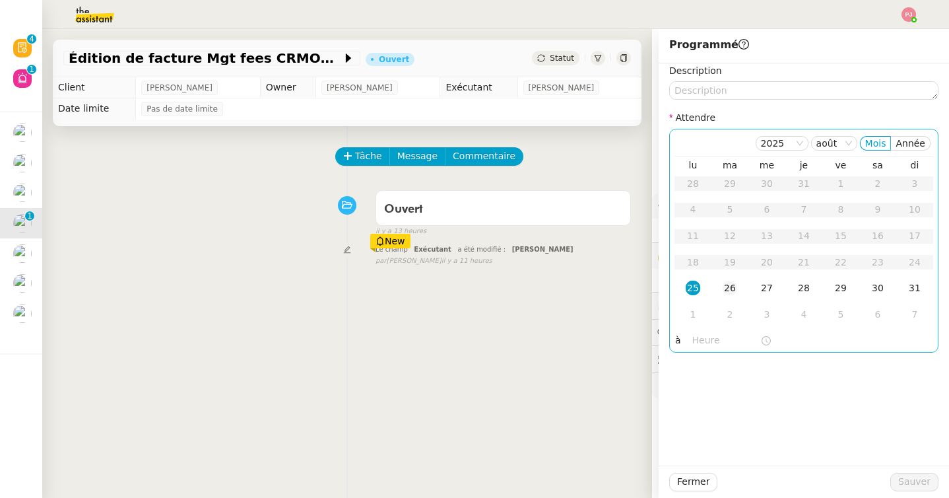
click at [732, 277] on td "26" at bounding box center [729, 288] width 37 height 26
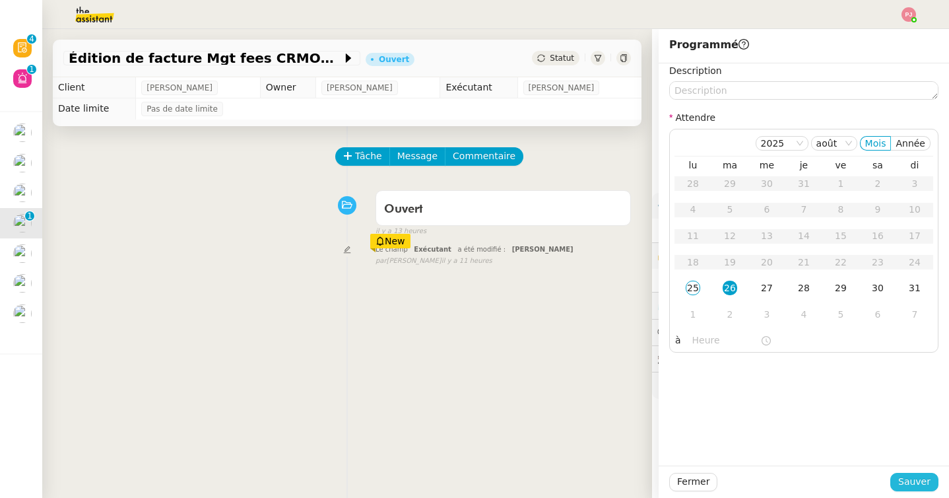
click at [905, 483] on span "Sauver" at bounding box center [914, 481] width 32 height 15
